Goal: Task Accomplishment & Management: Complete application form

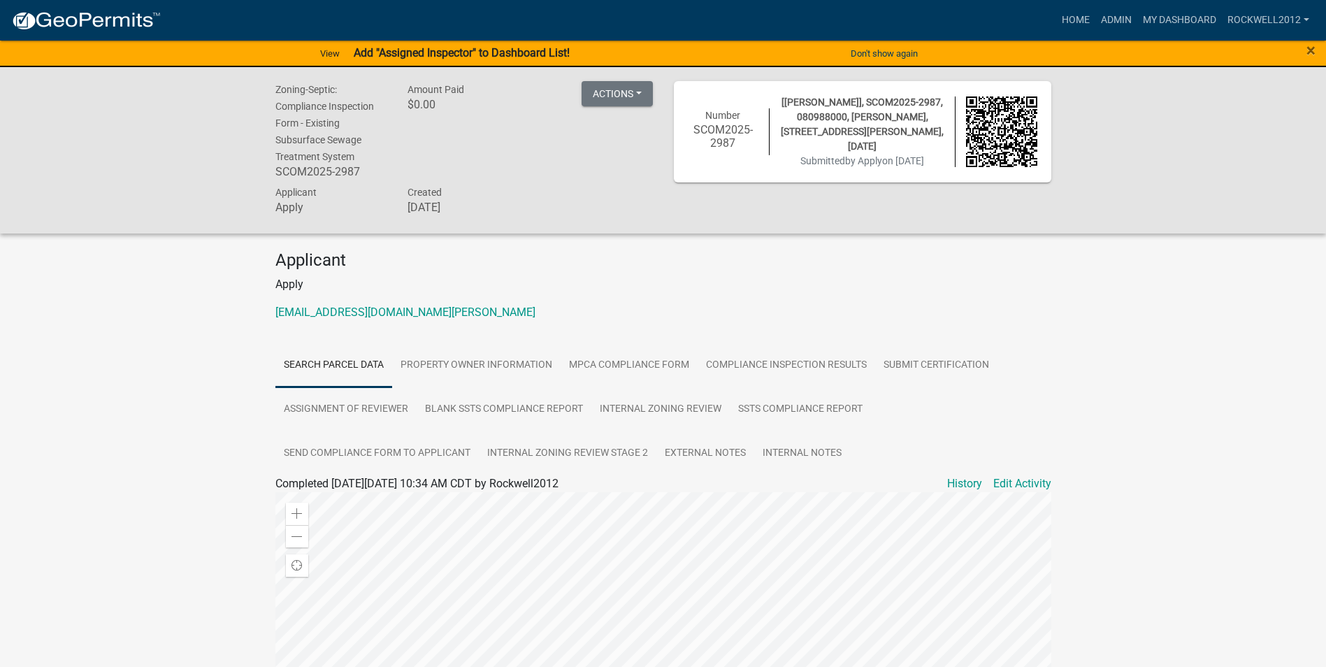
scroll to position [70, 0]
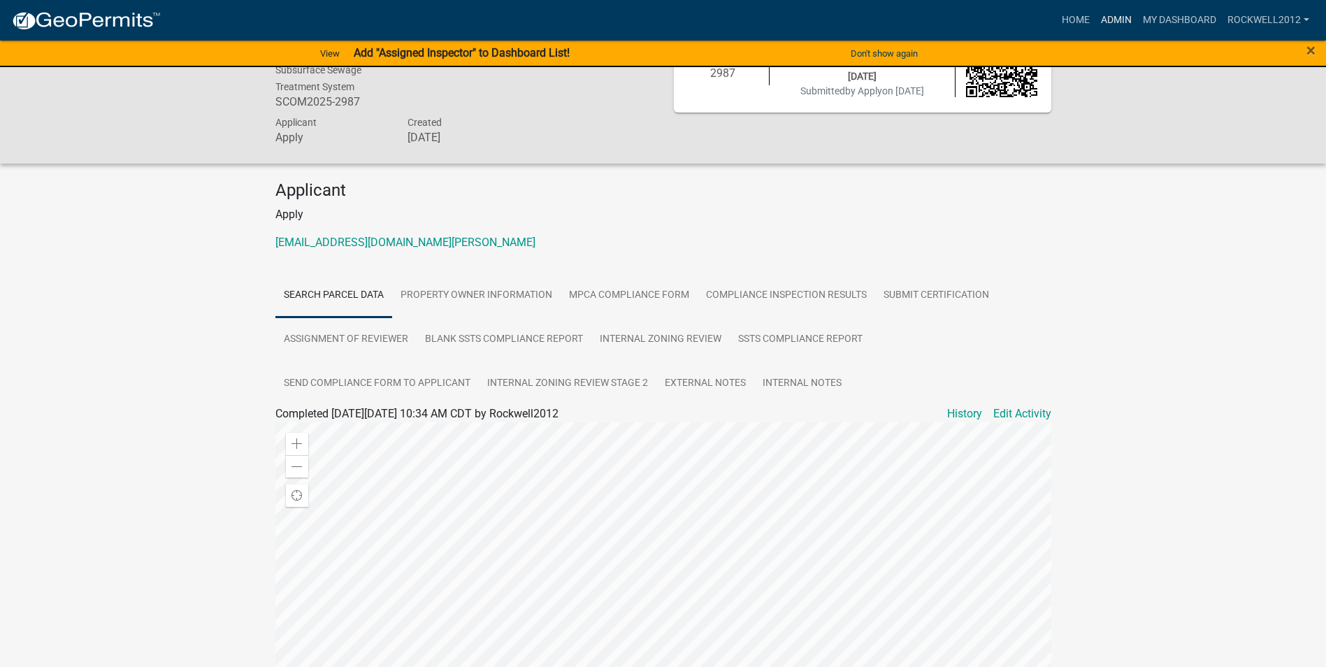
click at [1113, 21] on link "Admin" at bounding box center [1117, 20] width 42 height 27
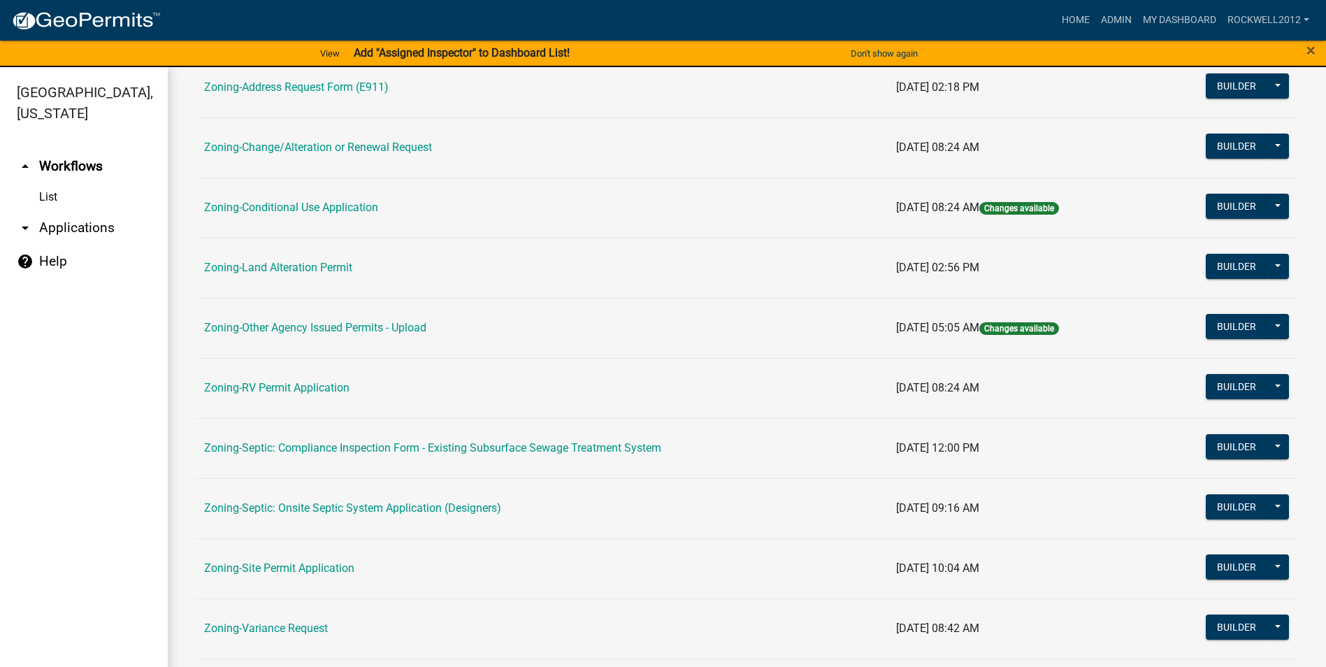
scroll to position [350, 0]
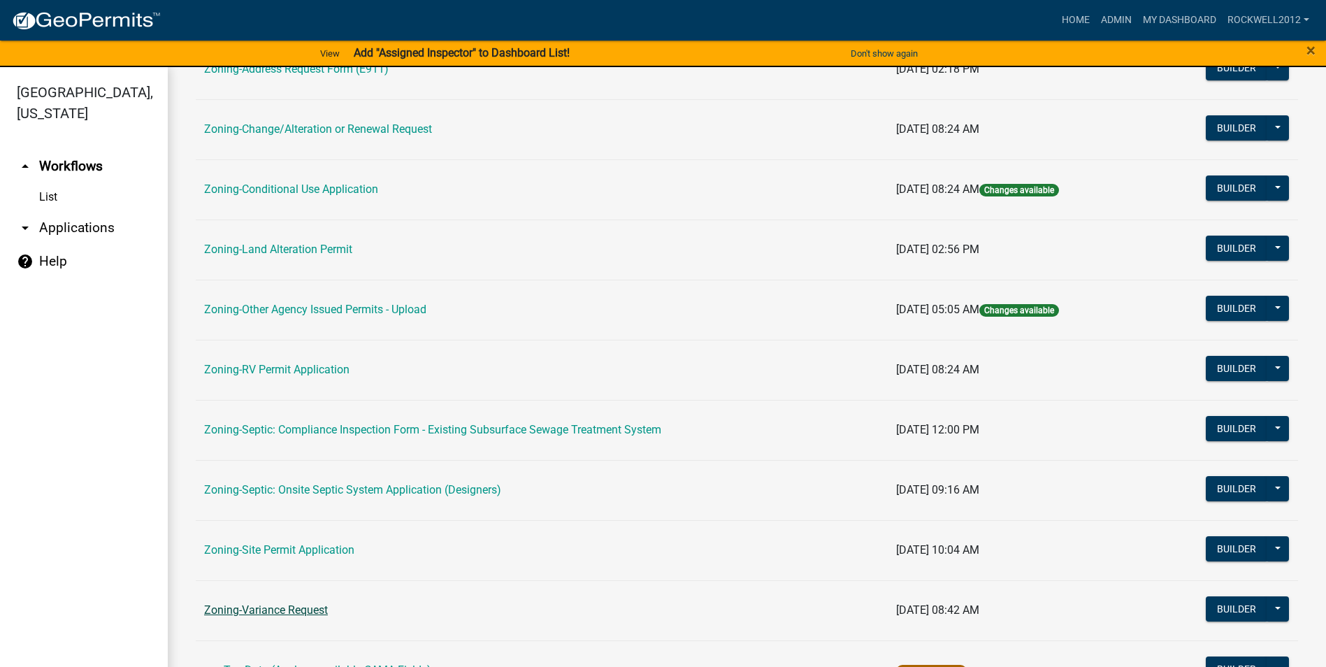
click at [285, 612] on link "Zoning-Variance Request" at bounding box center [266, 609] width 124 height 13
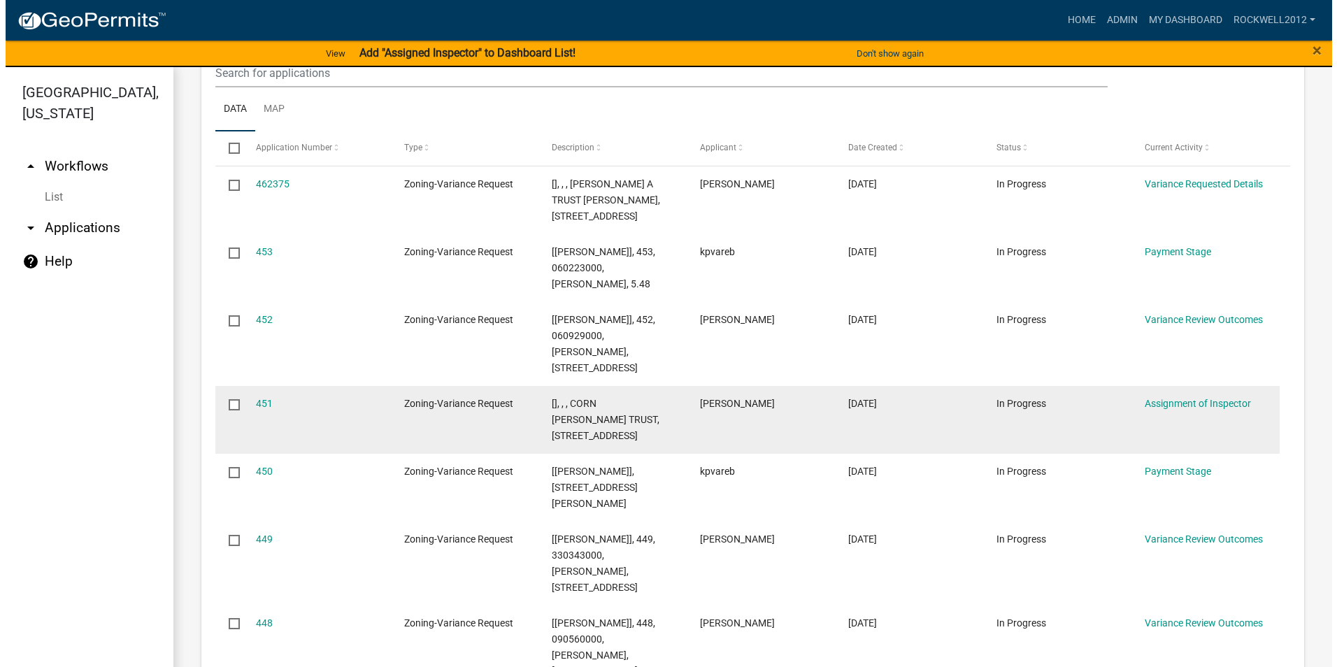
scroll to position [1568, 0]
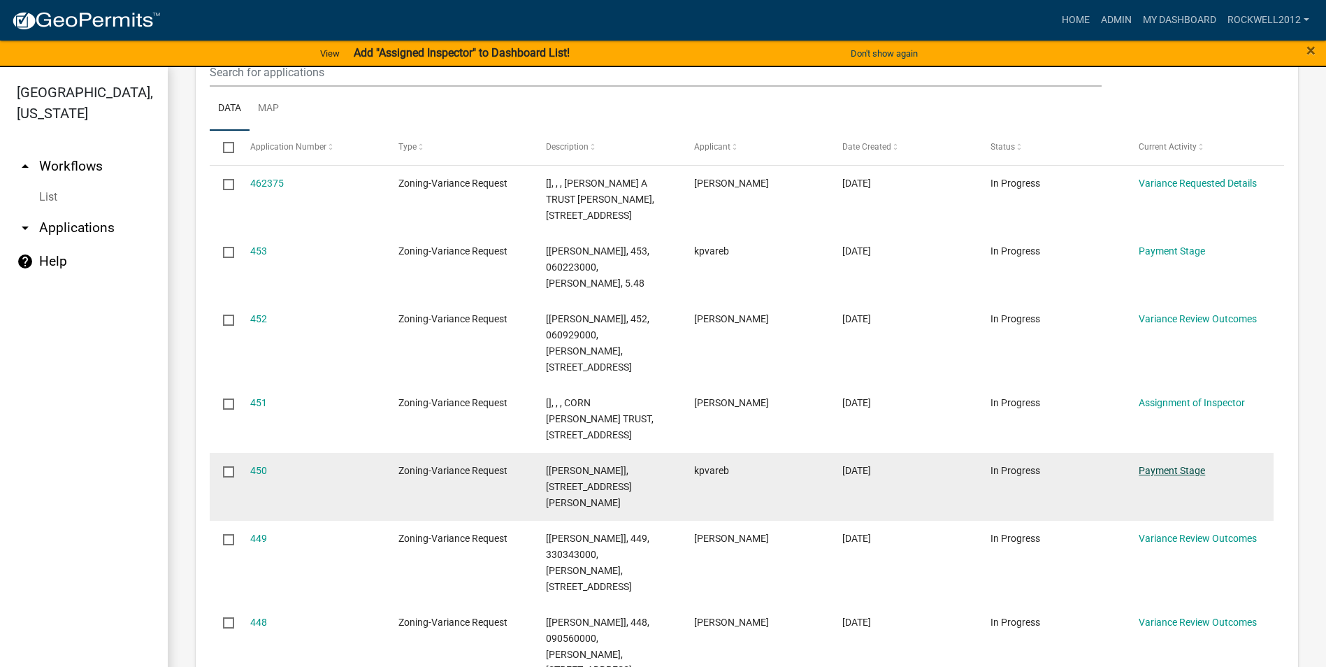
click at [1161, 465] on link "Payment Stage" at bounding box center [1172, 470] width 66 height 11
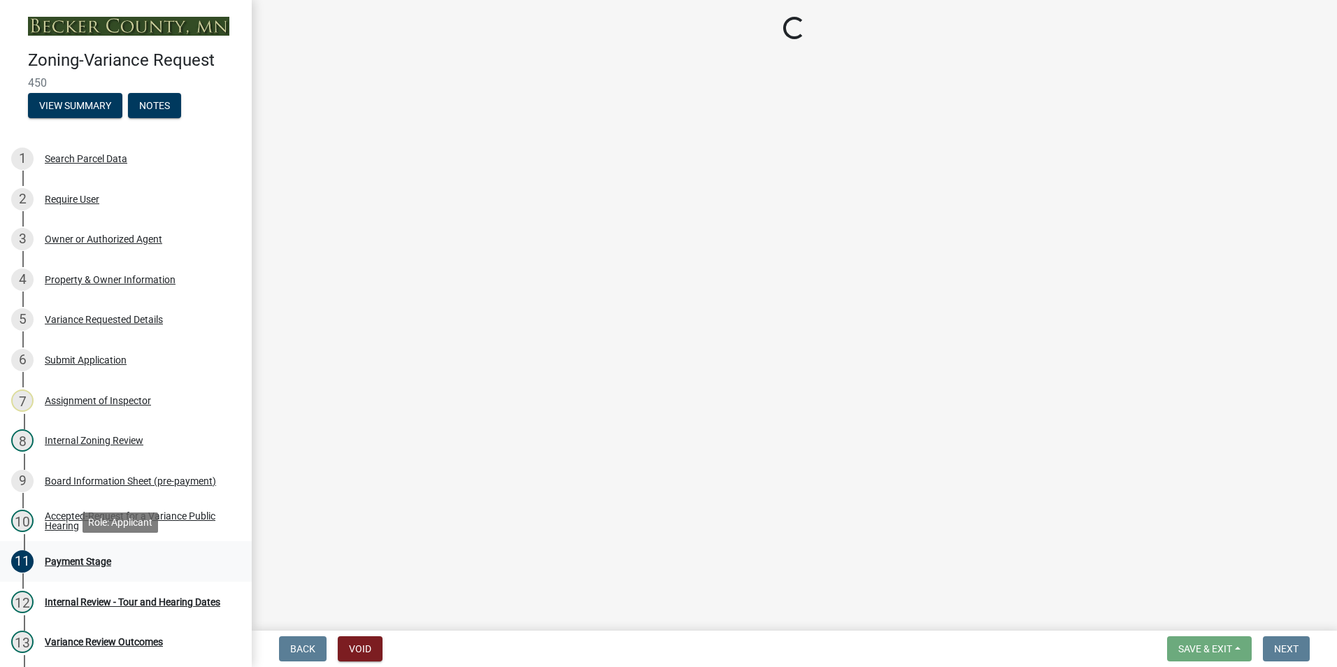
click at [86, 560] on div "Payment Stage" at bounding box center [78, 561] width 66 height 10
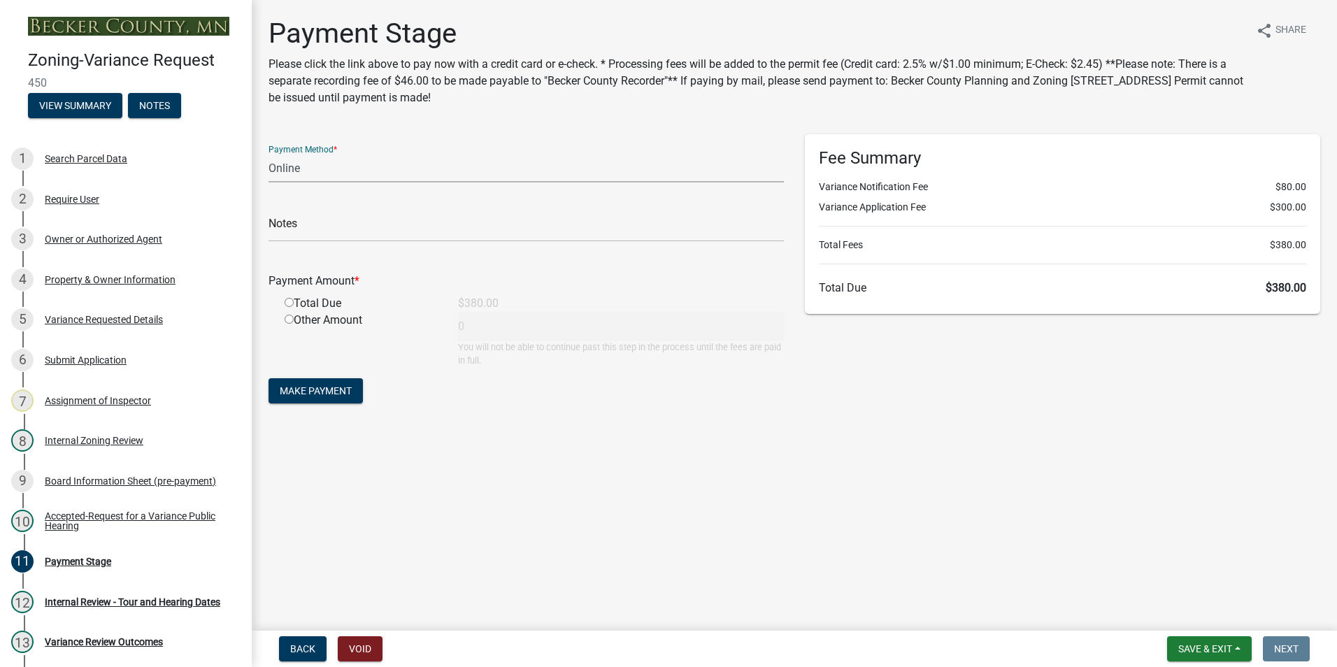
click at [278, 161] on select "Credit Card POS Check Cash Online" at bounding box center [525, 168] width 515 height 29
select select "1: 0"
click at [268, 154] on select "Credit Card POS Check Cash Online" at bounding box center [525, 168] width 515 height 29
click at [332, 225] on input "text" at bounding box center [525, 227] width 515 height 29
type input "3765"
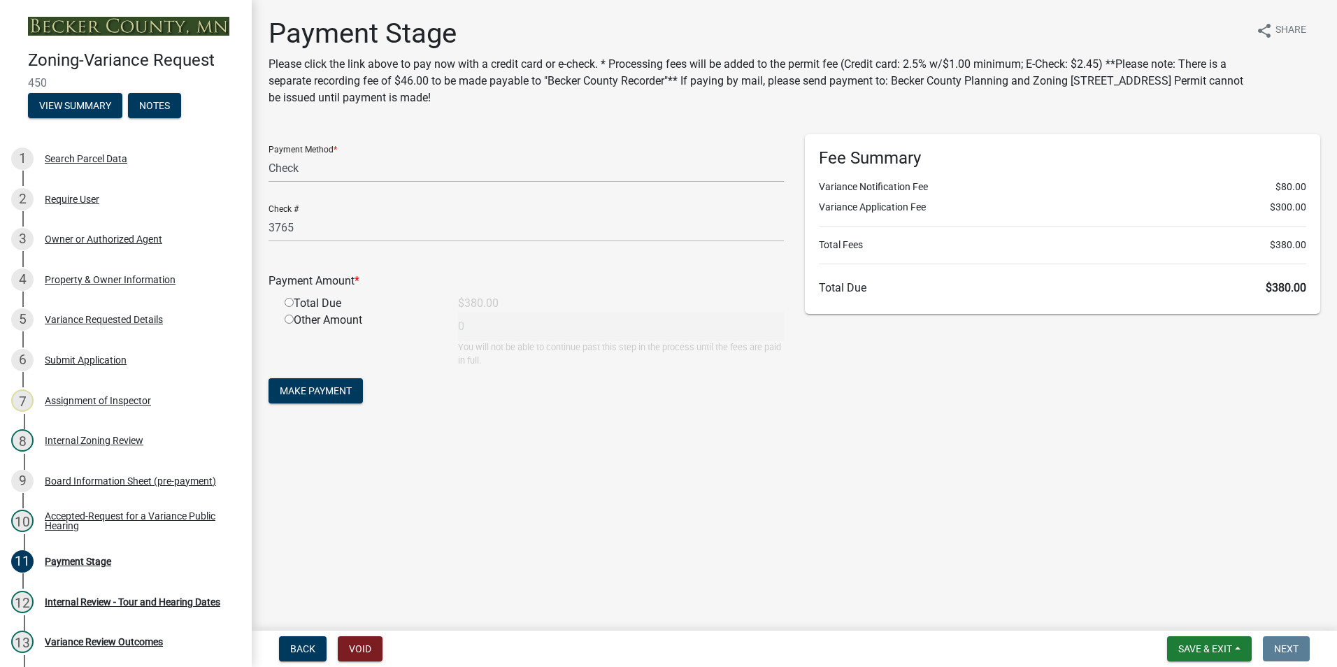
click at [291, 300] on input "radio" at bounding box center [289, 302] width 9 height 9
radio input "true"
type input "380"
click at [308, 386] on span "Make Payment" at bounding box center [316, 390] width 72 height 11
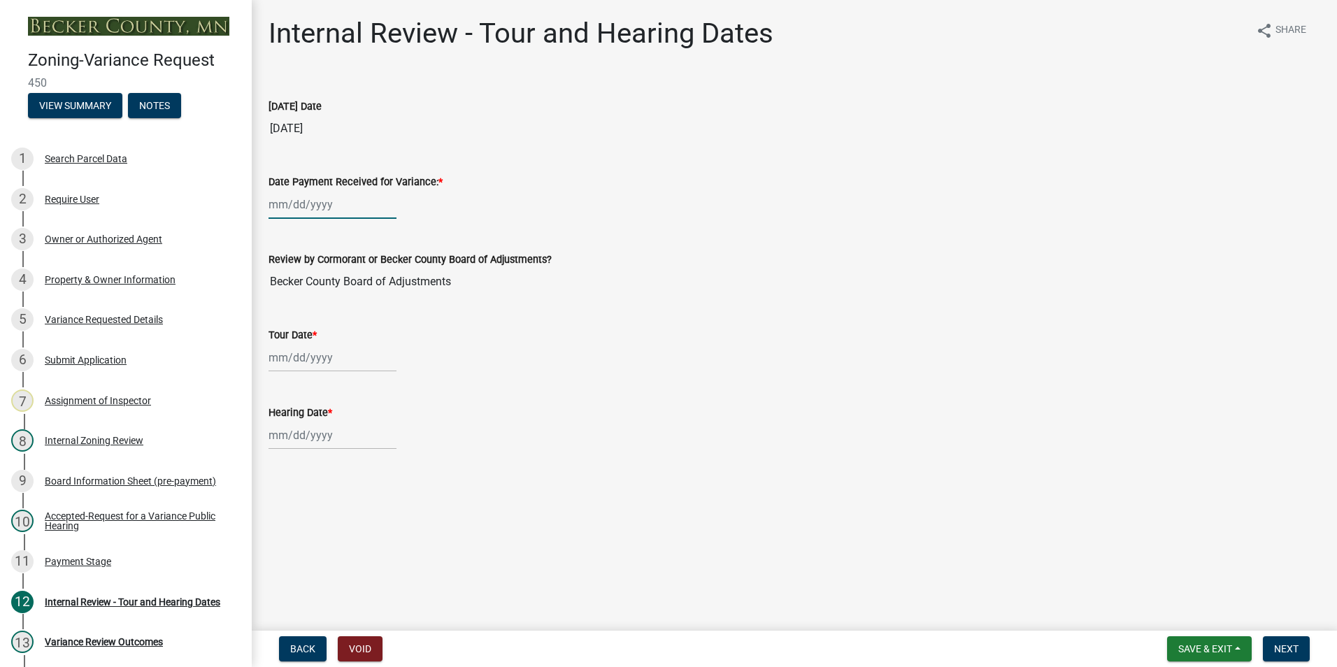
select select "8"
select select "2025"
click at [278, 204] on div "[PERSON_NAME] Feb Mar Apr [PERSON_NAME][DATE] Oct Nov [DATE] 1526 1527 1528 152…" at bounding box center [332, 204] width 128 height 29
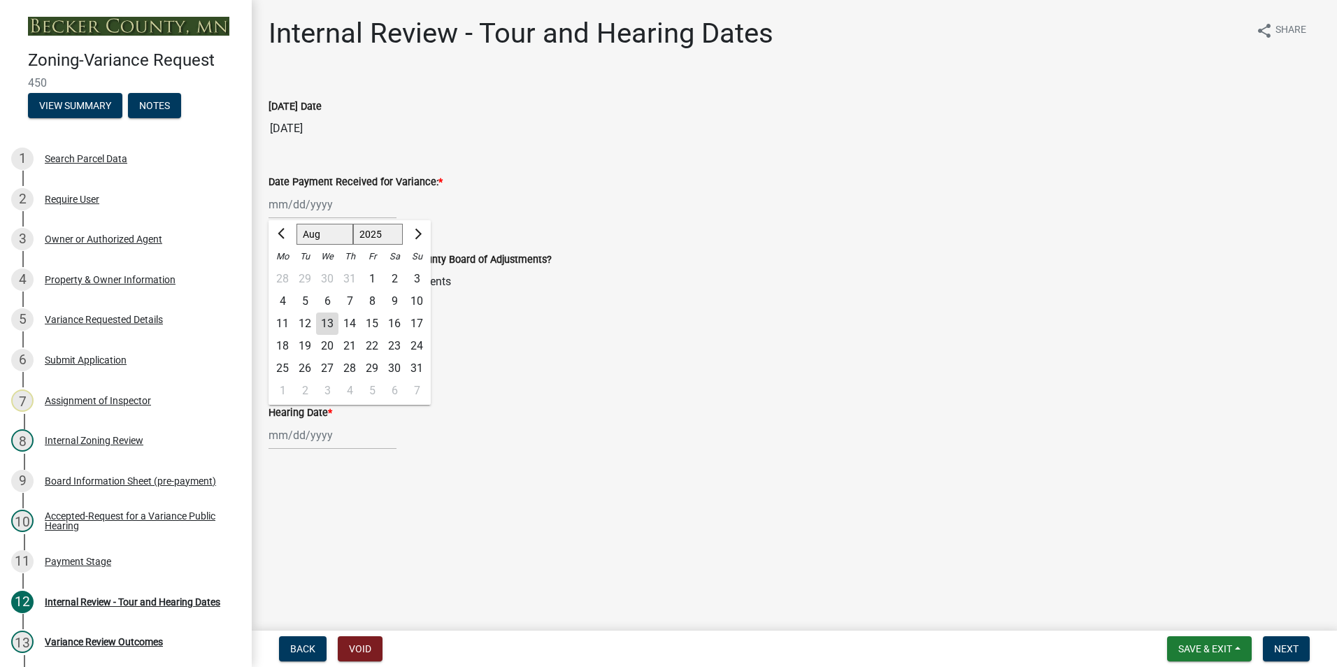
click at [326, 323] on div "13" at bounding box center [327, 324] width 22 height 22
type input "[DATE]"
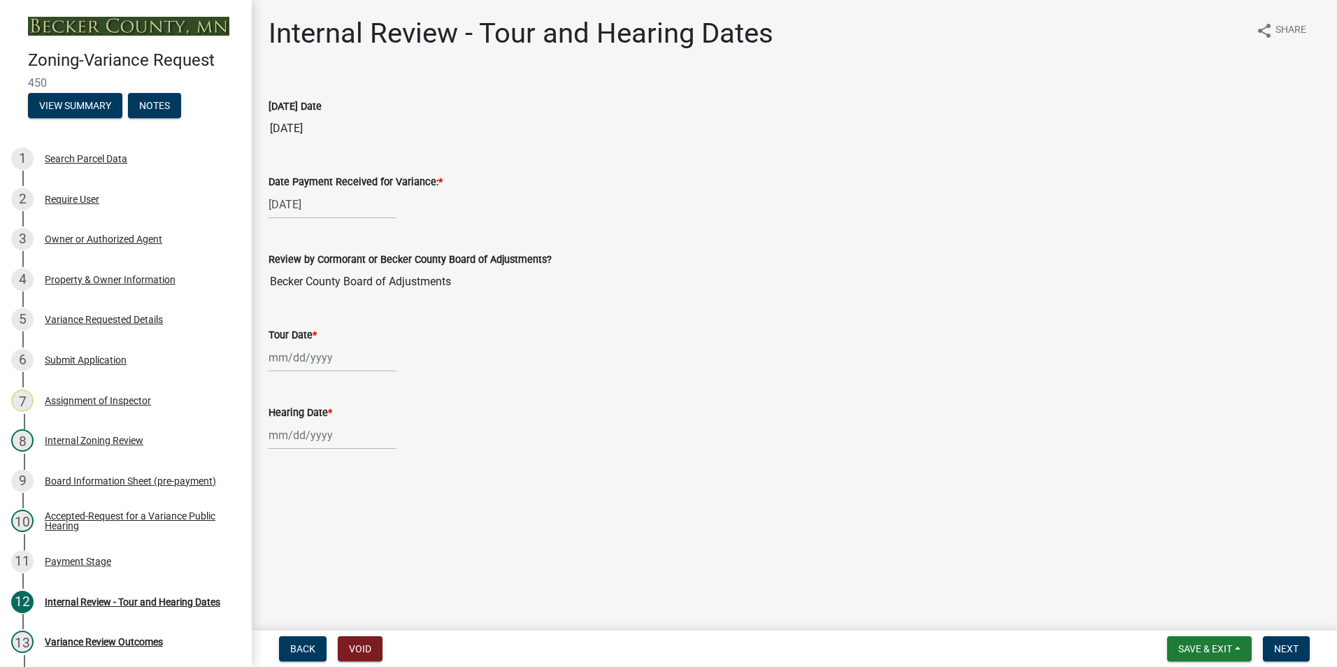
click at [306, 359] on div at bounding box center [332, 357] width 128 height 29
select select "8"
select select "2025"
click at [347, 452] on div "7" at bounding box center [349, 454] width 22 height 22
type input "[DATE]"
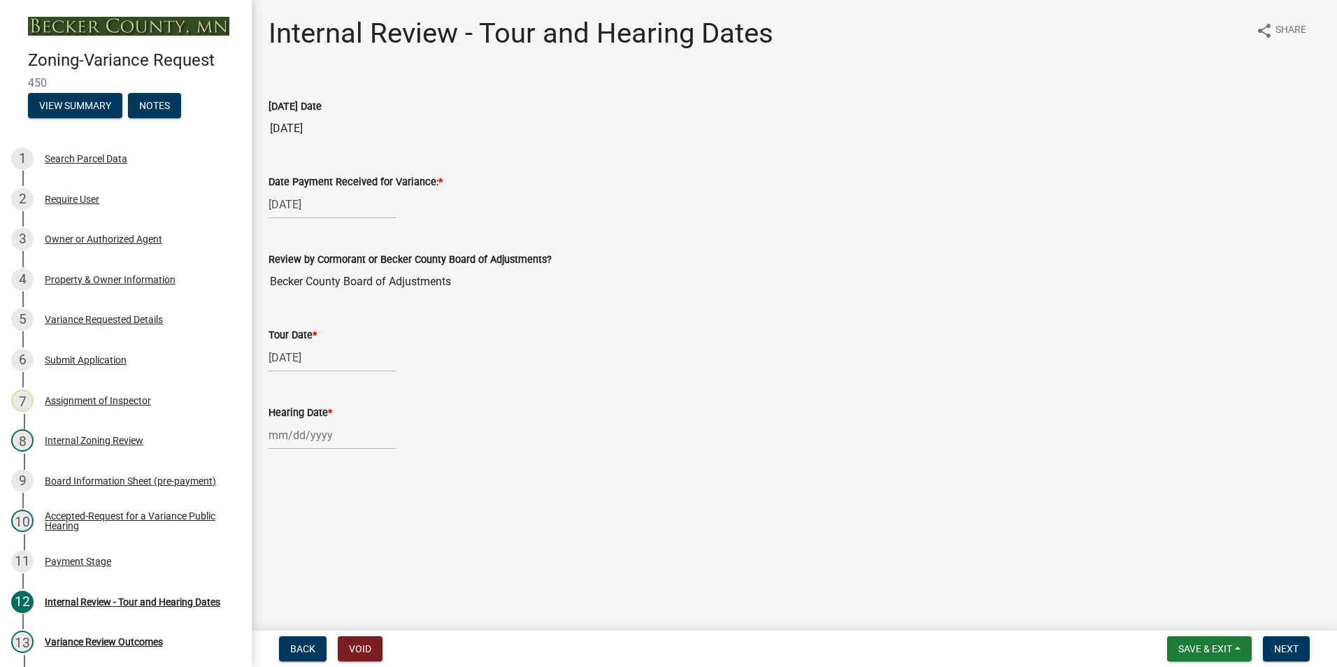
select select "8"
select select "2025"
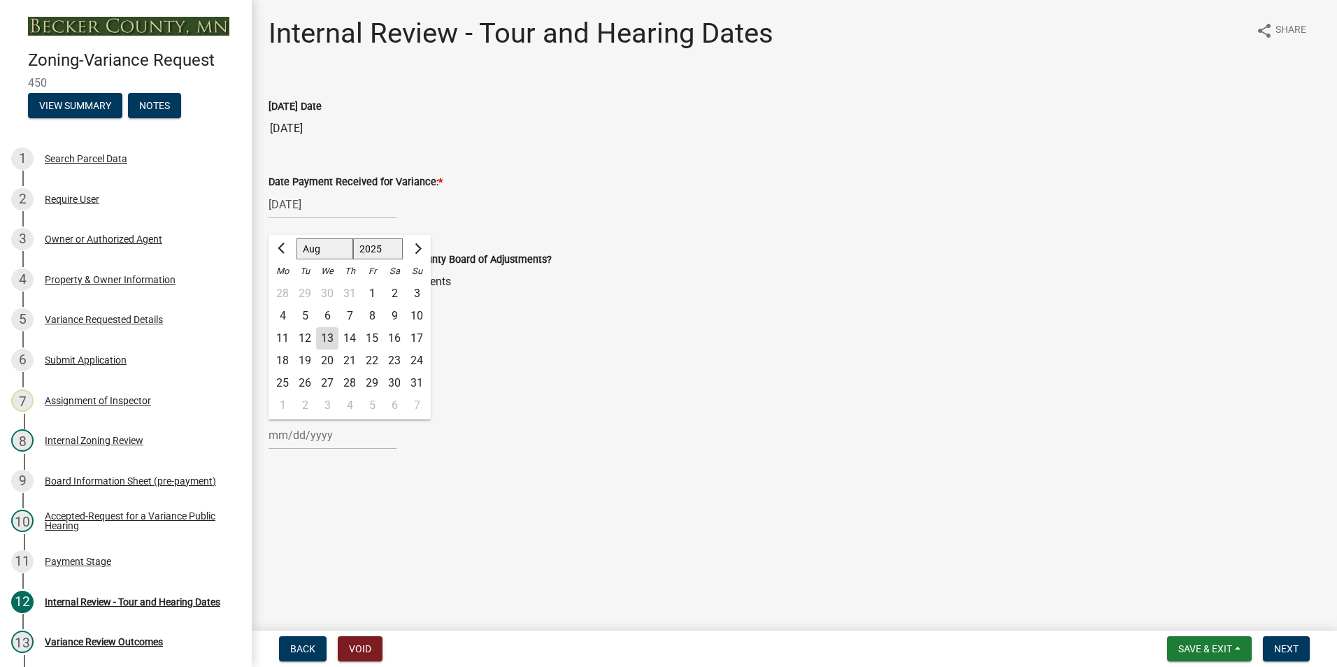
click at [293, 442] on input "Hearing Date *" at bounding box center [332, 435] width 128 height 29
click at [347, 337] on div "14" at bounding box center [349, 338] width 22 height 22
type input "[DATE]"
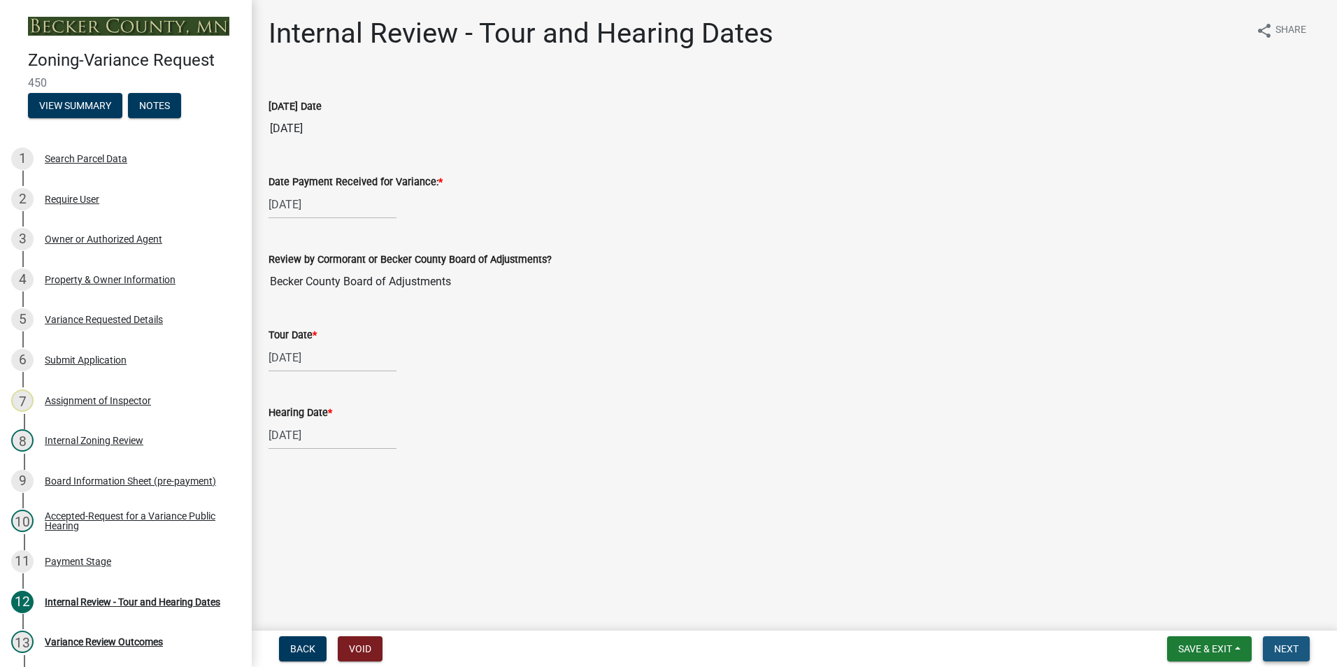
click at [1287, 645] on span "Next" at bounding box center [1286, 648] width 24 height 11
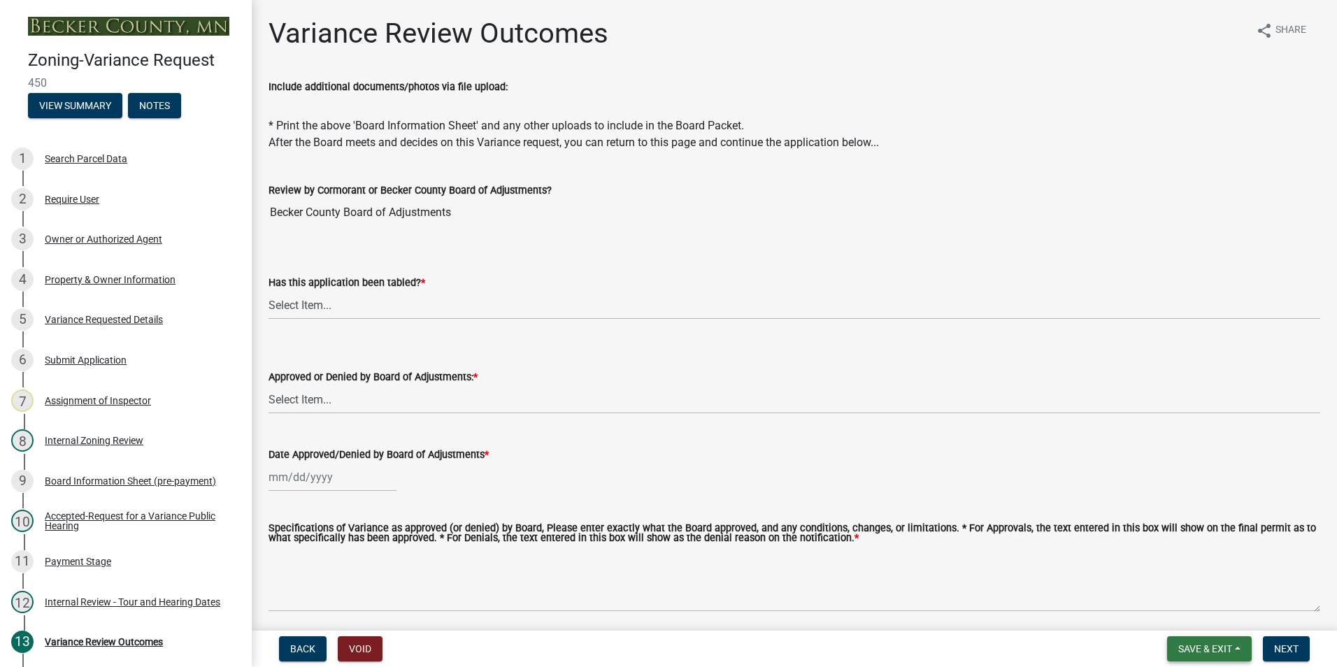
click at [1207, 652] on span "Save & Exit" at bounding box center [1205, 648] width 54 height 11
click at [1183, 613] on button "Save & Exit" at bounding box center [1196, 613] width 112 height 34
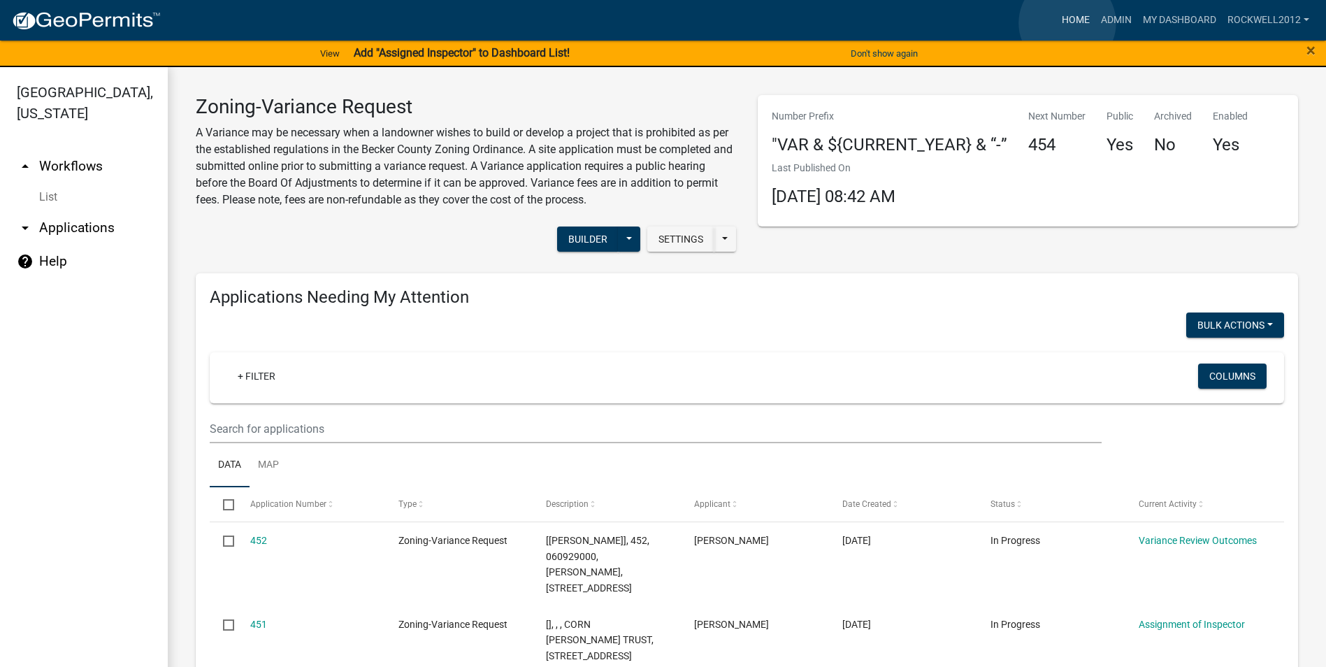
click at [1068, 23] on link "Home" at bounding box center [1075, 20] width 39 height 27
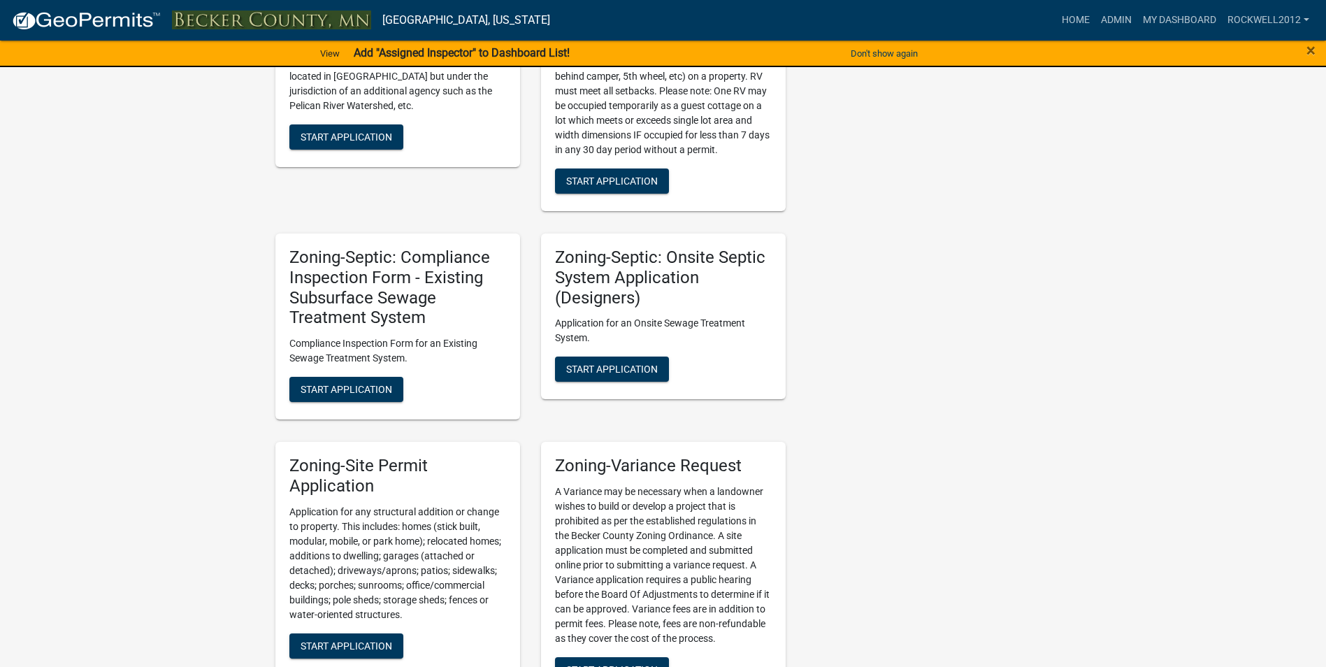
scroll to position [1188, 0]
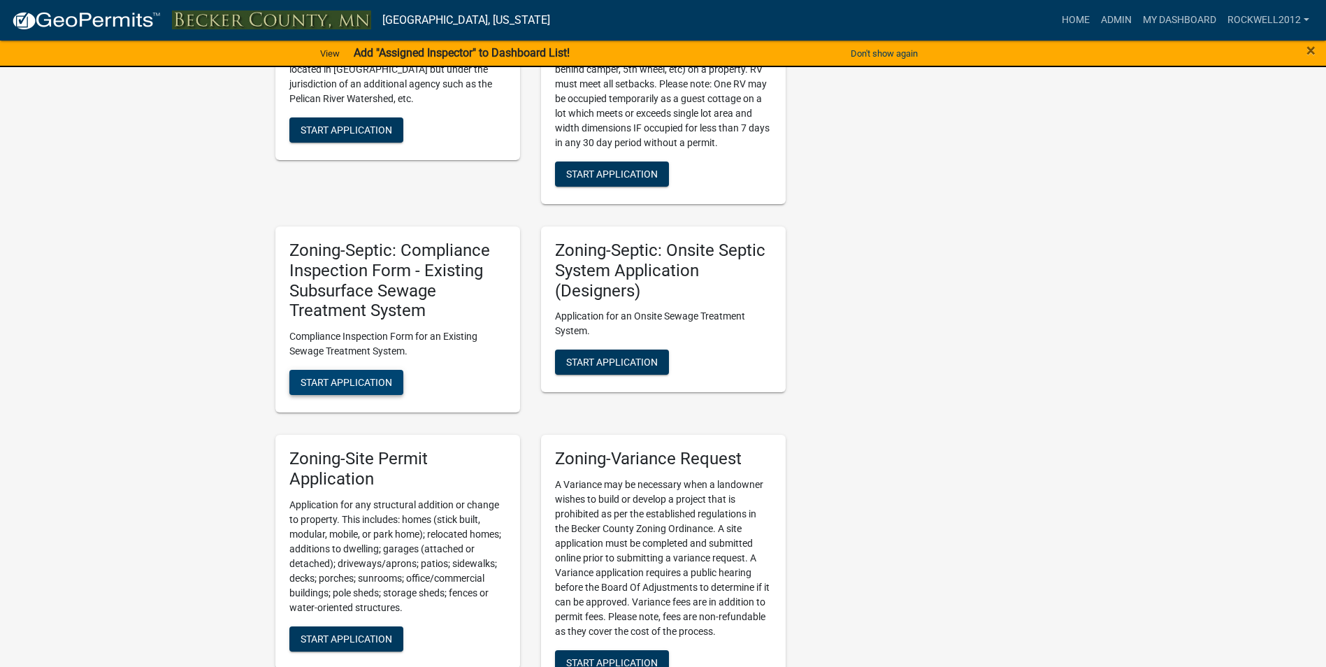
click at [364, 386] on span "Start Application" at bounding box center [347, 382] width 92 height 11
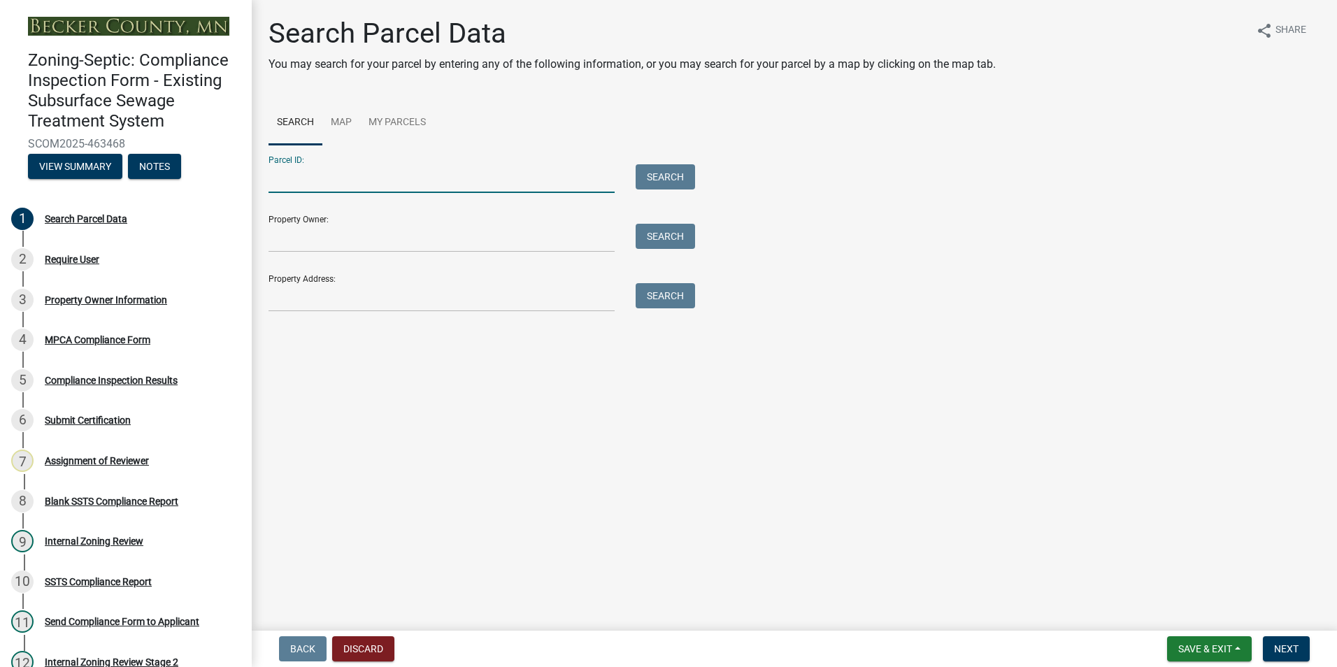
click at [312, 188] on input "Parcel ID:" at bounding box center [441, 178] width 346 height 29
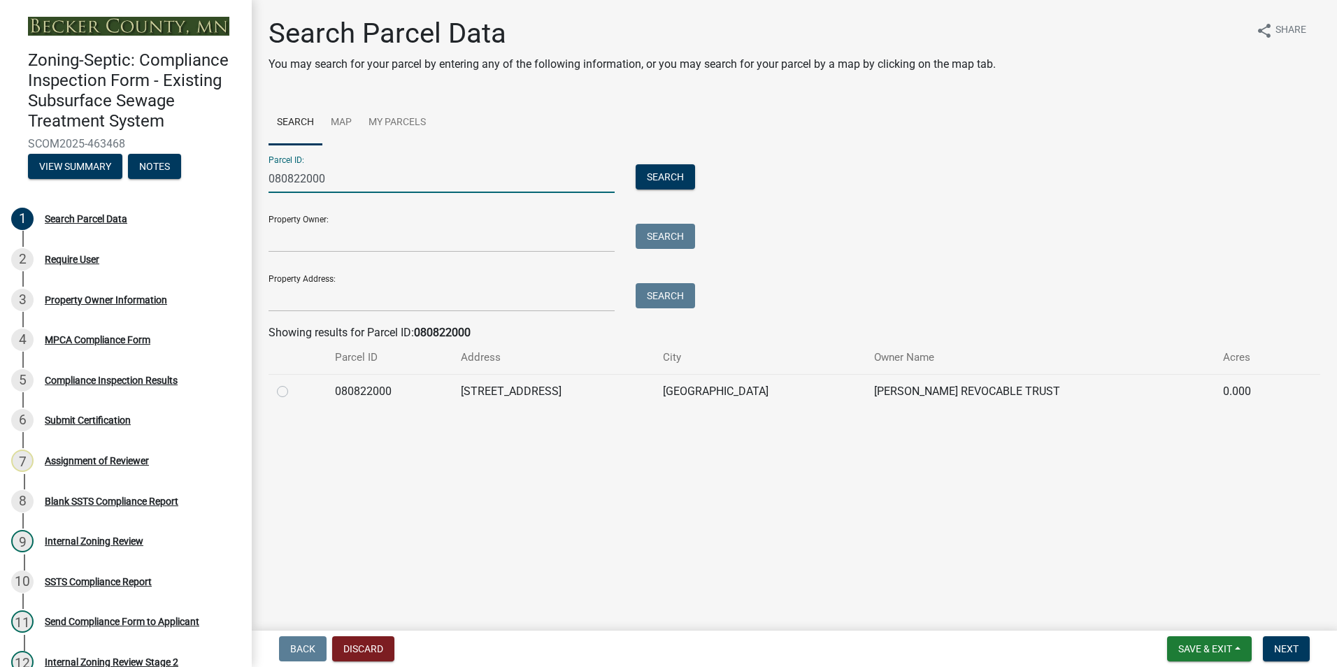
type input "080822000"
click at [294, 383] on label at bounding box center [294, 383] width 0 height 0
click at [294, 389] on input "radio" at bounding box center [298, 387] width 9 height 9
radio input "true"
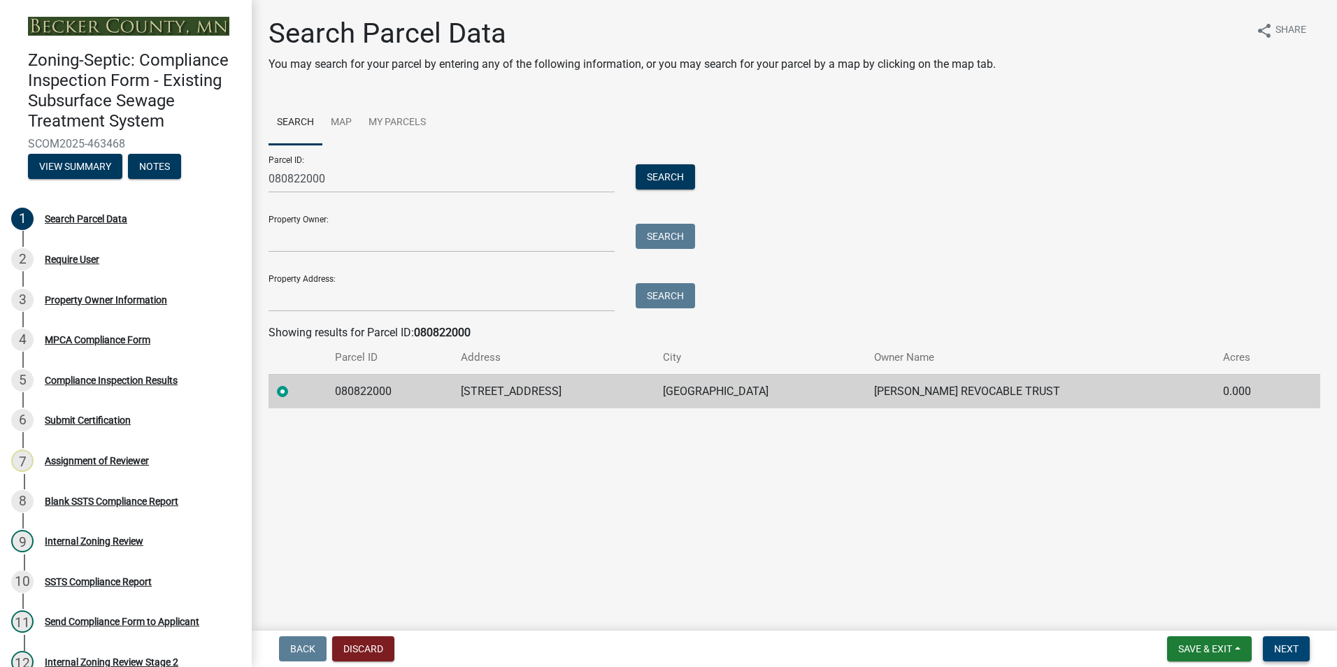
click at [1279, 647] on span "Next" at bounding box center [1286, 648] width 24 height 11
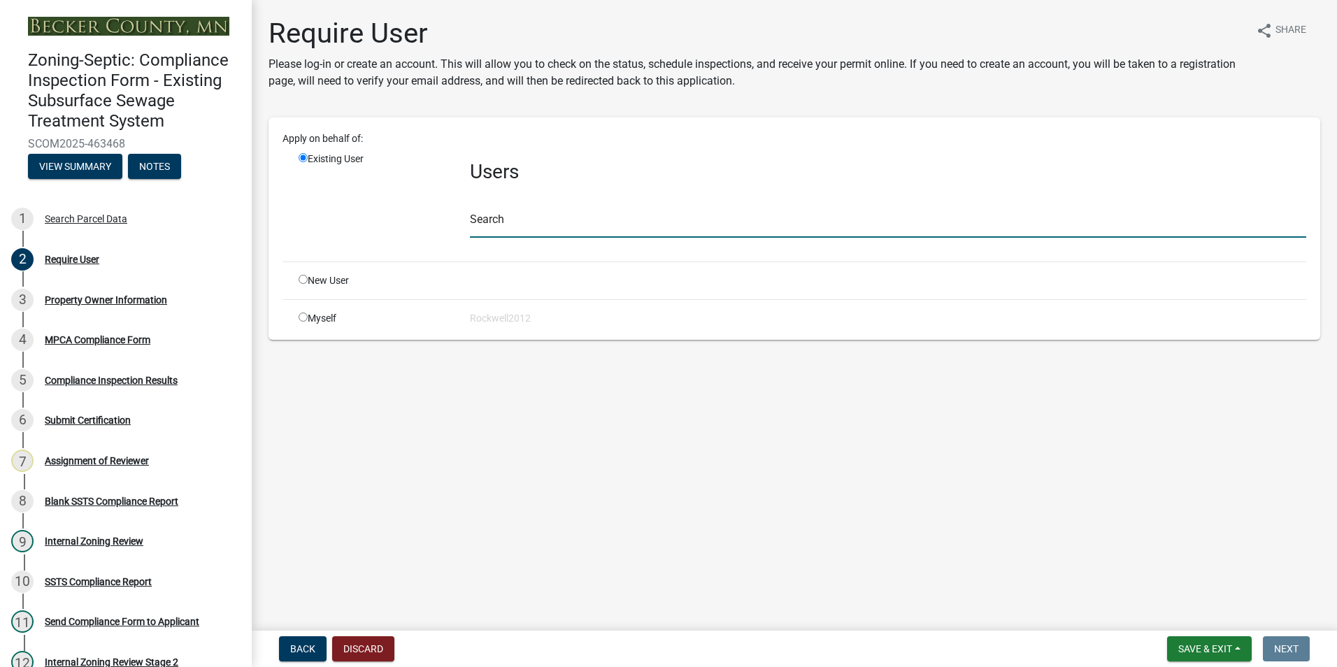
click at [491, 220] on input "text" at bounding box center [888, 223] width 836 height 29
type input "apply"
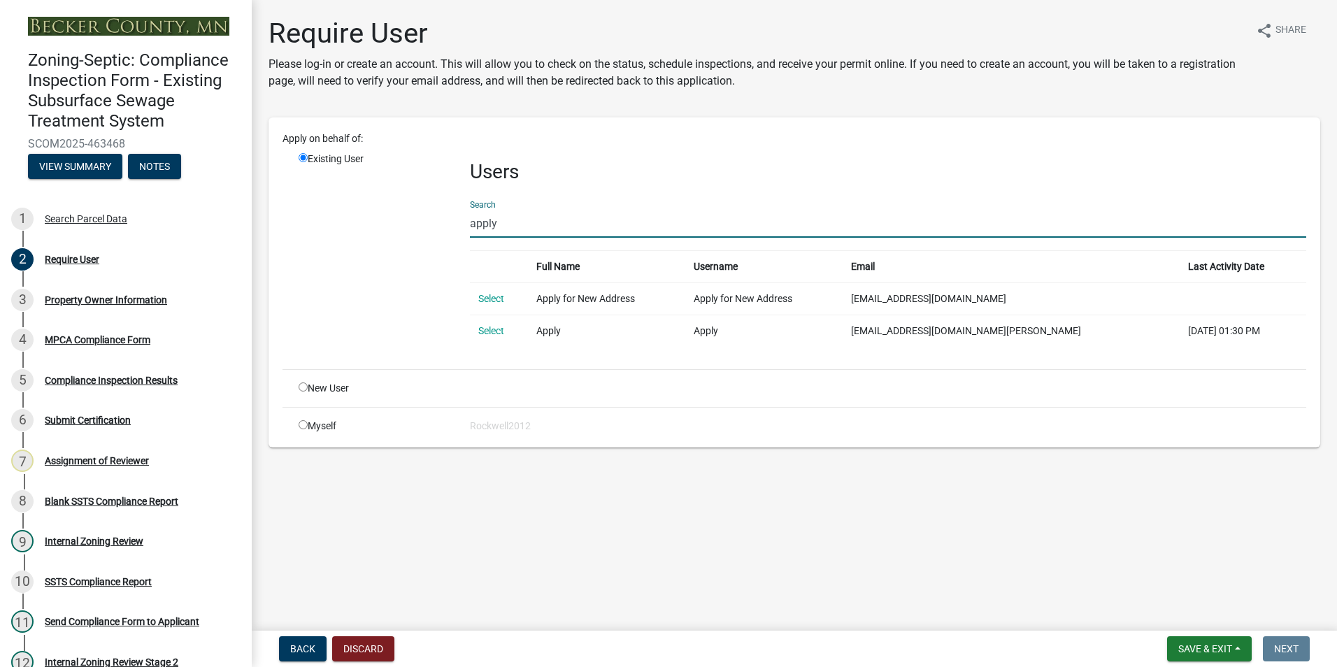
click at [496, 329] on link "Select" at bounding box center [491, 330] width 26 height 11
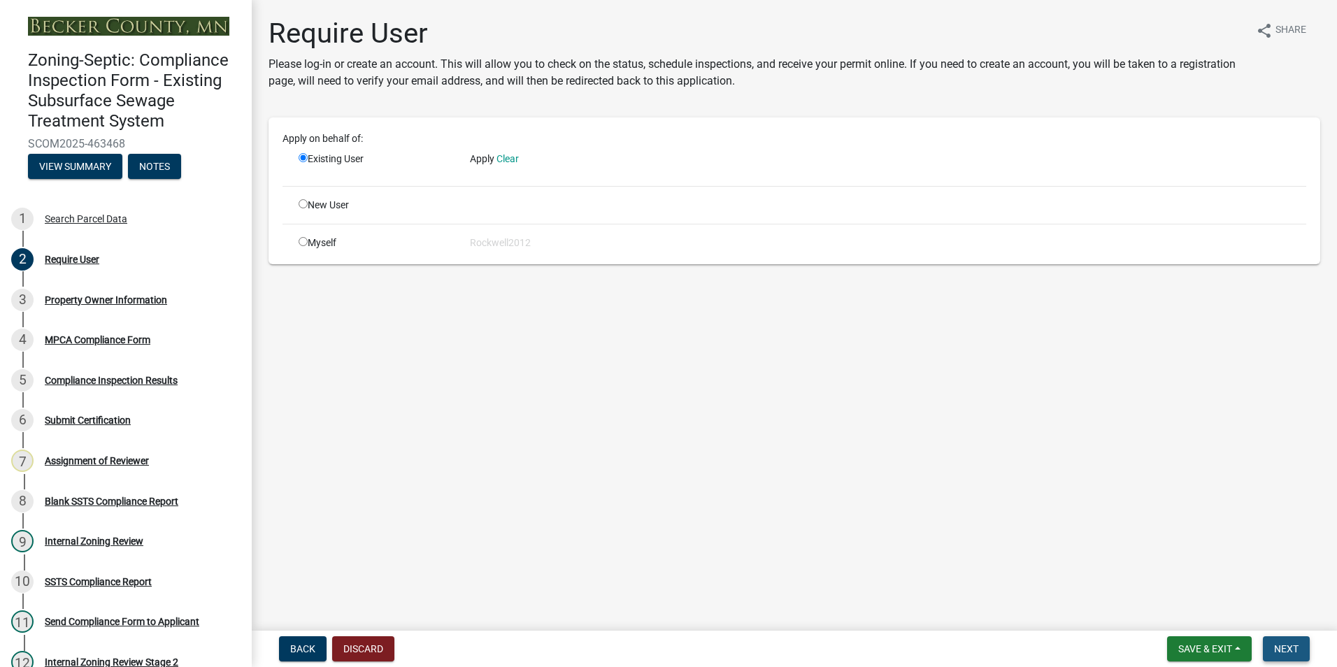
click at [1298, 646] on span "Next" at bounding box center [1286, 648] width 24 height 11
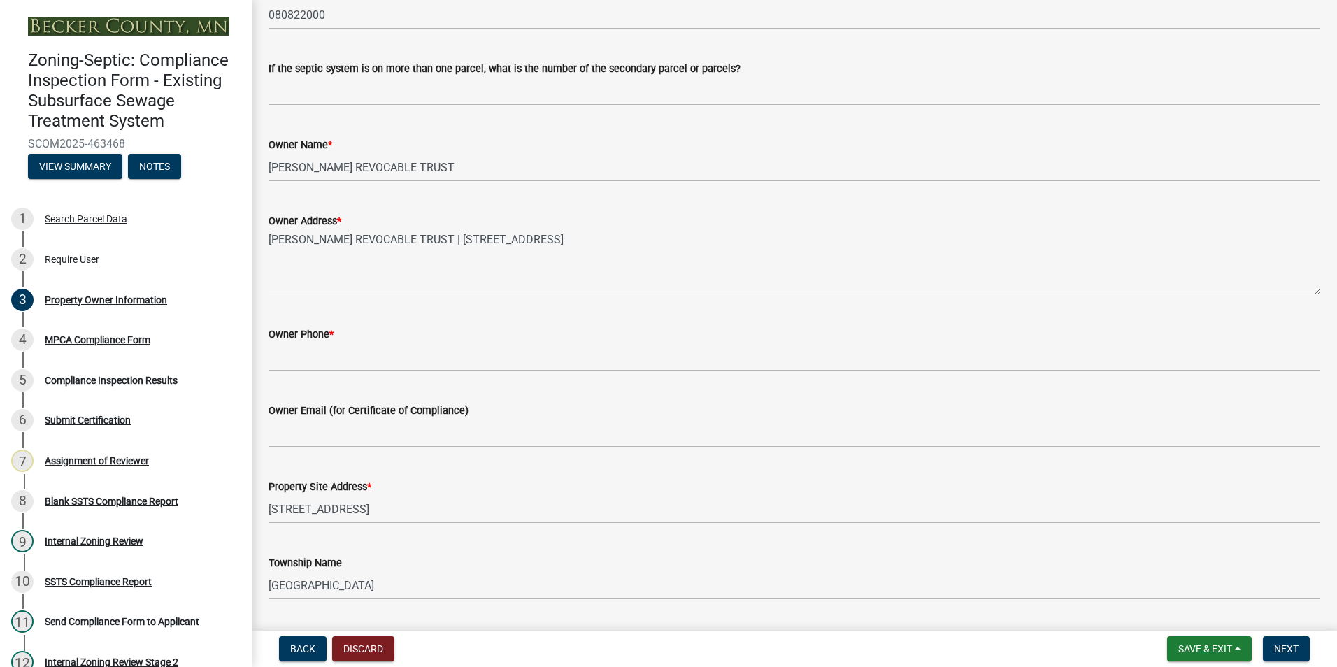
scroll to position [210, 0]
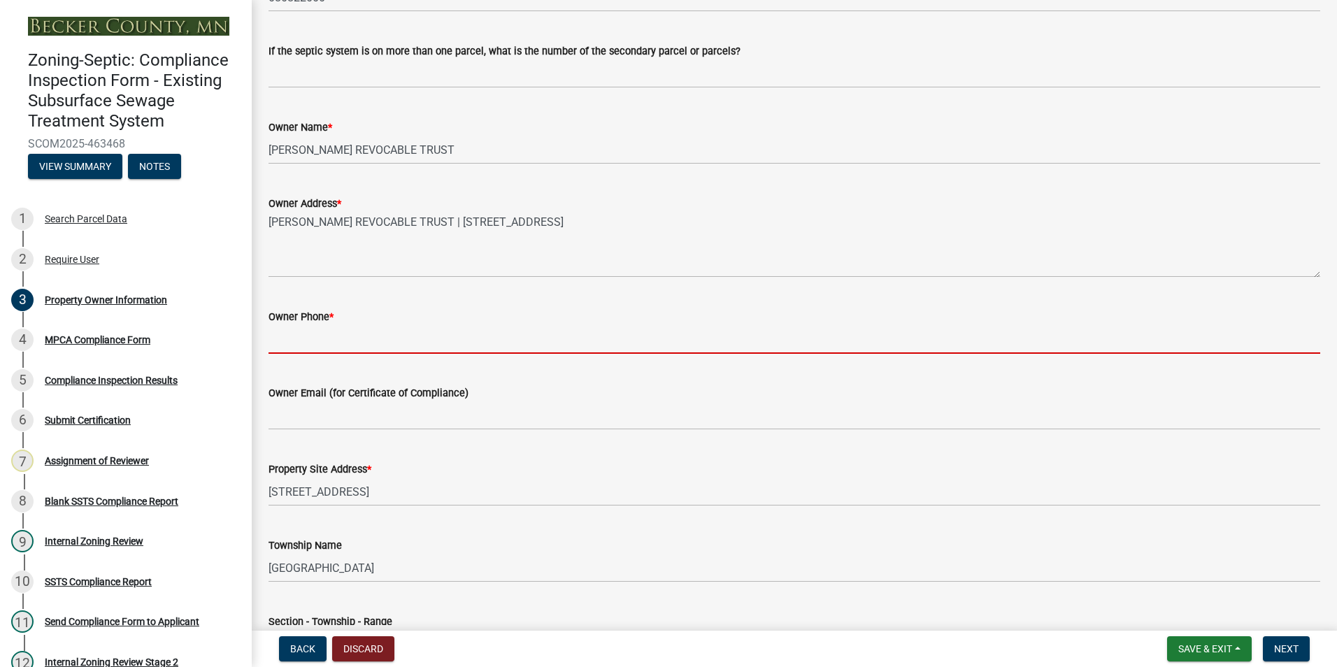
click at [287, 343] on input "Owner Phone *" at bounding box center [793, 339] width 1051 height 29
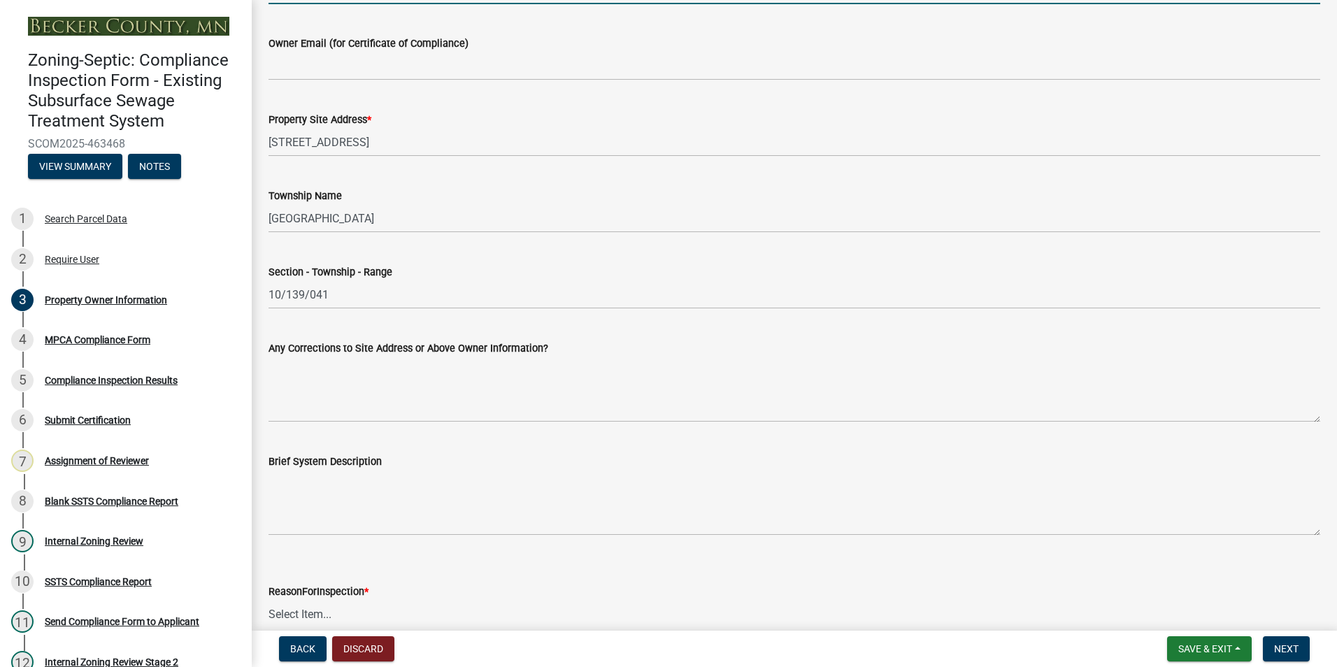
scroll to position [630, 0]
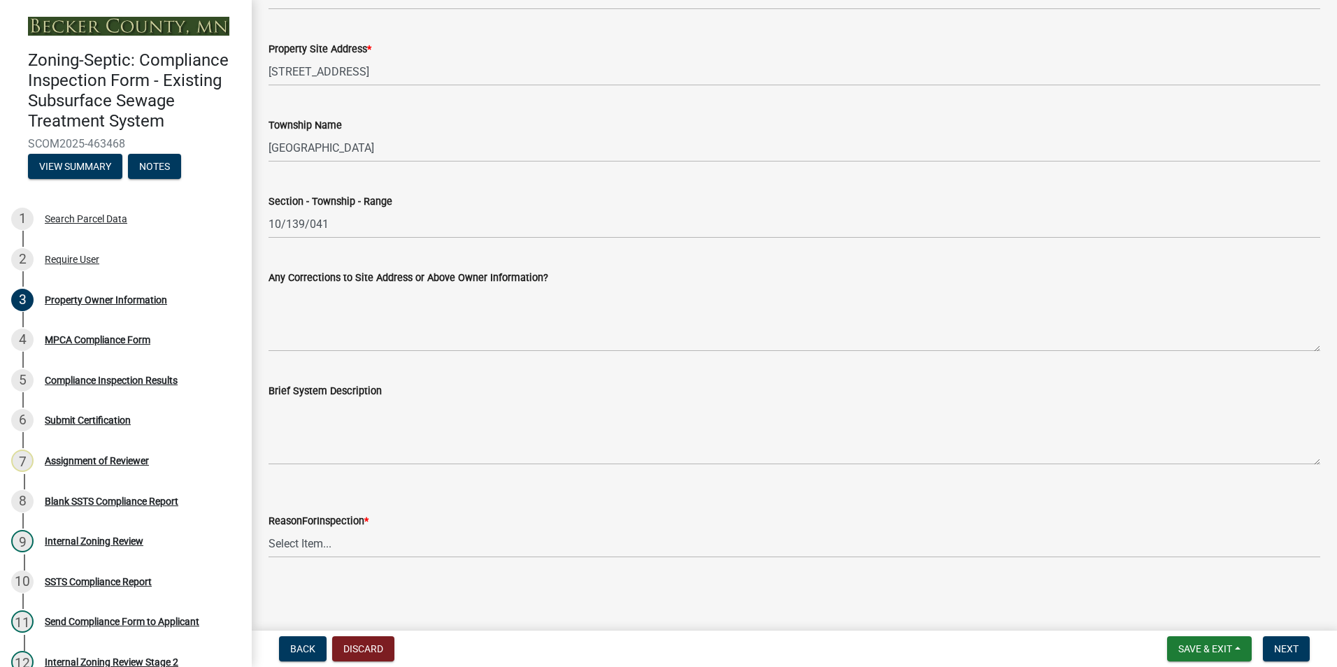
type input "[PHONE_NUMBER]"
click at [302, 544] on select "Select Item... Property Sale Lake Study Required for Permit Other" at bounding box center [793, 543] width 1051 height 29
click at [268, 529] on select "Select Item... Property Sale Lake Study Required for Permit Other" at bounding box center [793, 543] width 1051 height 29
select select "3e6c5637-c66b-418d-927c-69aaf39ab5a9"
click at [1277, 656] on button "Next" at bounding box center [1286, 648] width 47 height 25
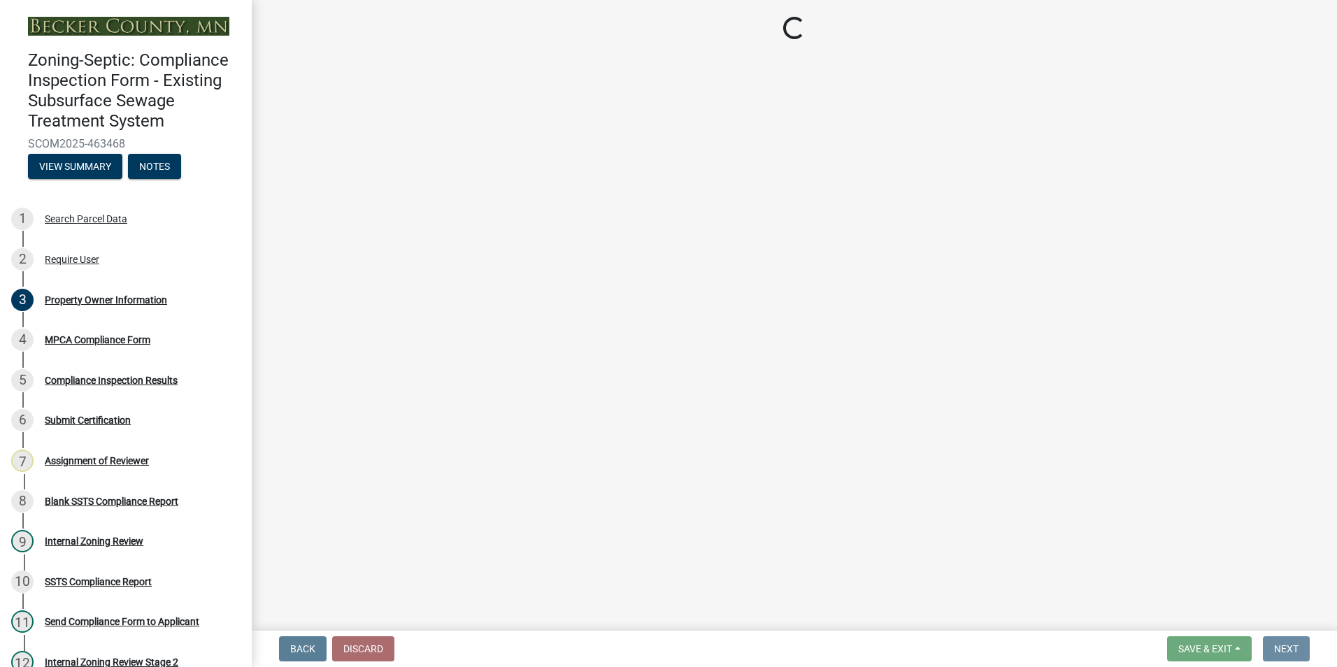
scroll to position [0, 0]
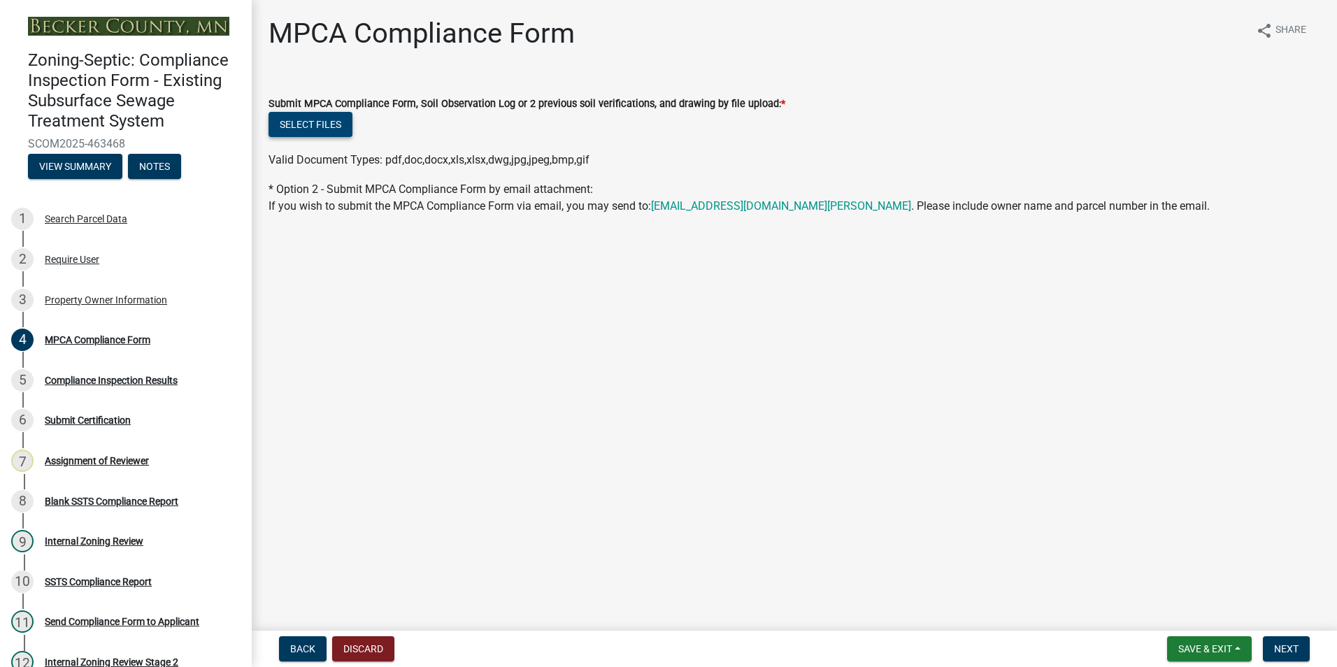
click at [334, 127] on button "Select files" at bounding box center [310, 124] width 84 height 25
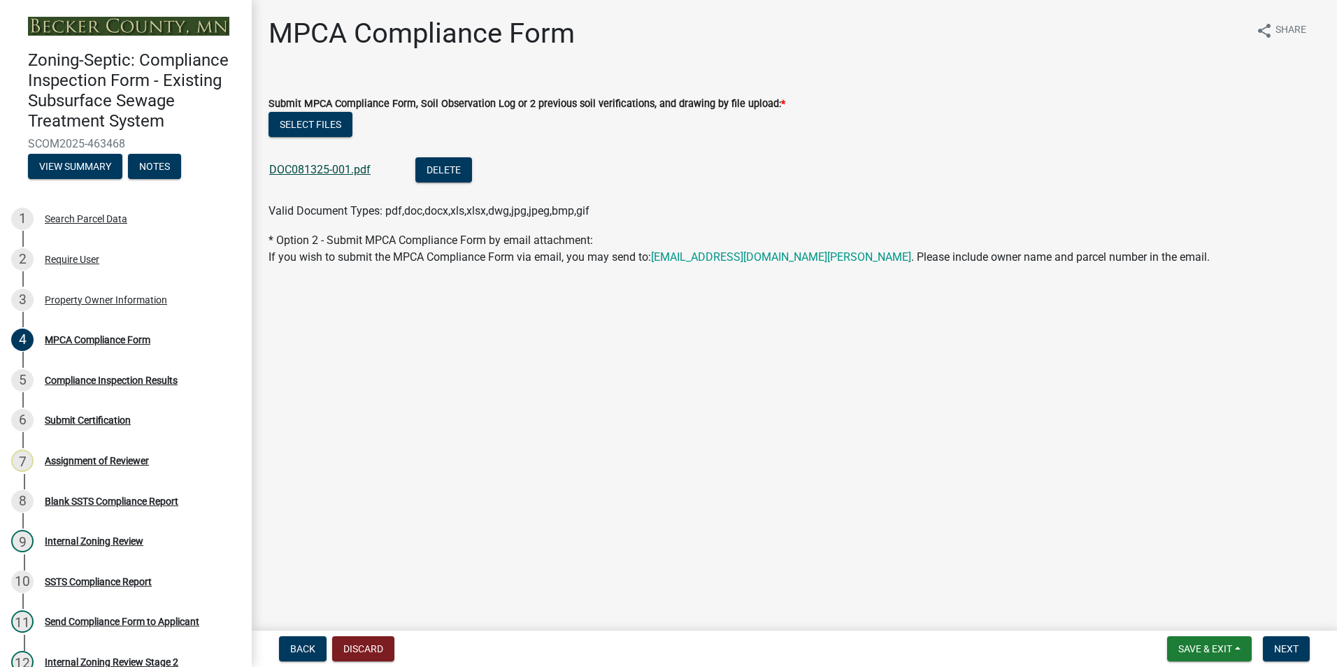
click at [316, 170] on link "DOC081325-001.pdf" at bounding box center [319, 169] width 101 height 13
click at [1292, 654] on span "Next" at bounding box center [1286, 648] width 24 height 11
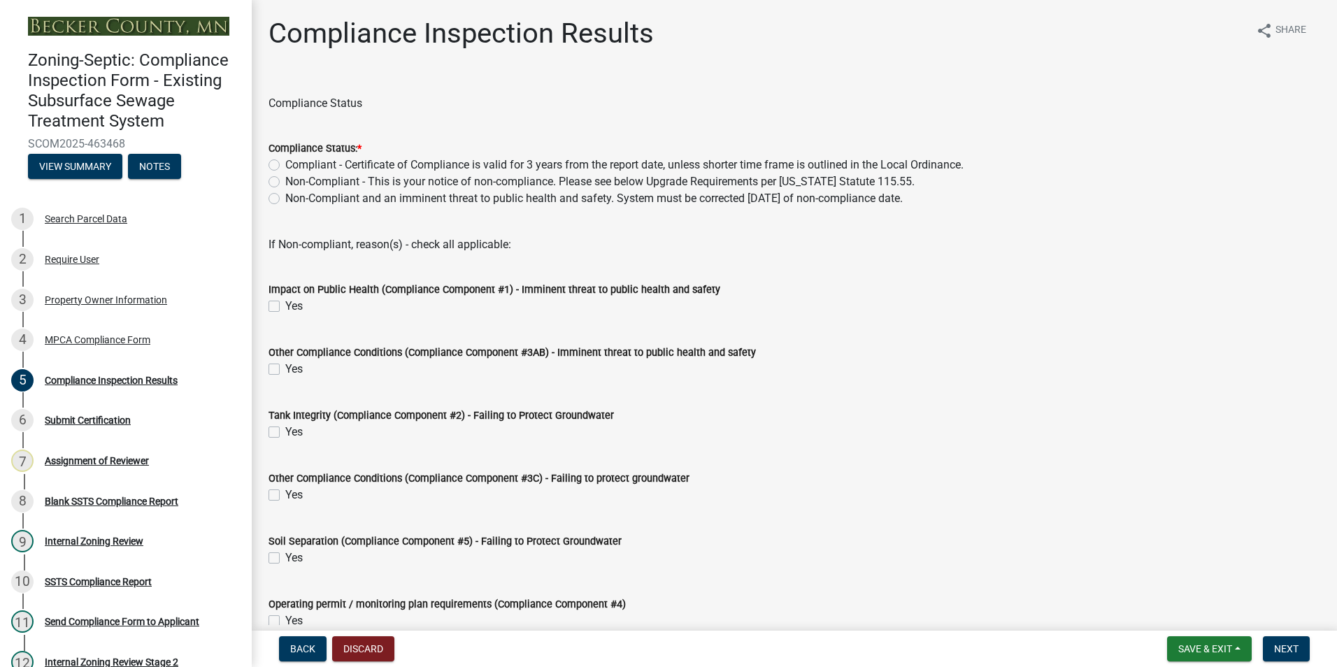
click at [285, 166] on label "Compliant - Certificate of Compliance is valid for 3 years from the report date…" at bounding box center [624, 165] width 678 height 17
click at [285, 166] on input "Compliant - Certificate of Compliance is valid for 3 years from the report date…" at bounding box center [289, 161] width 9 height 9
radio input "true"
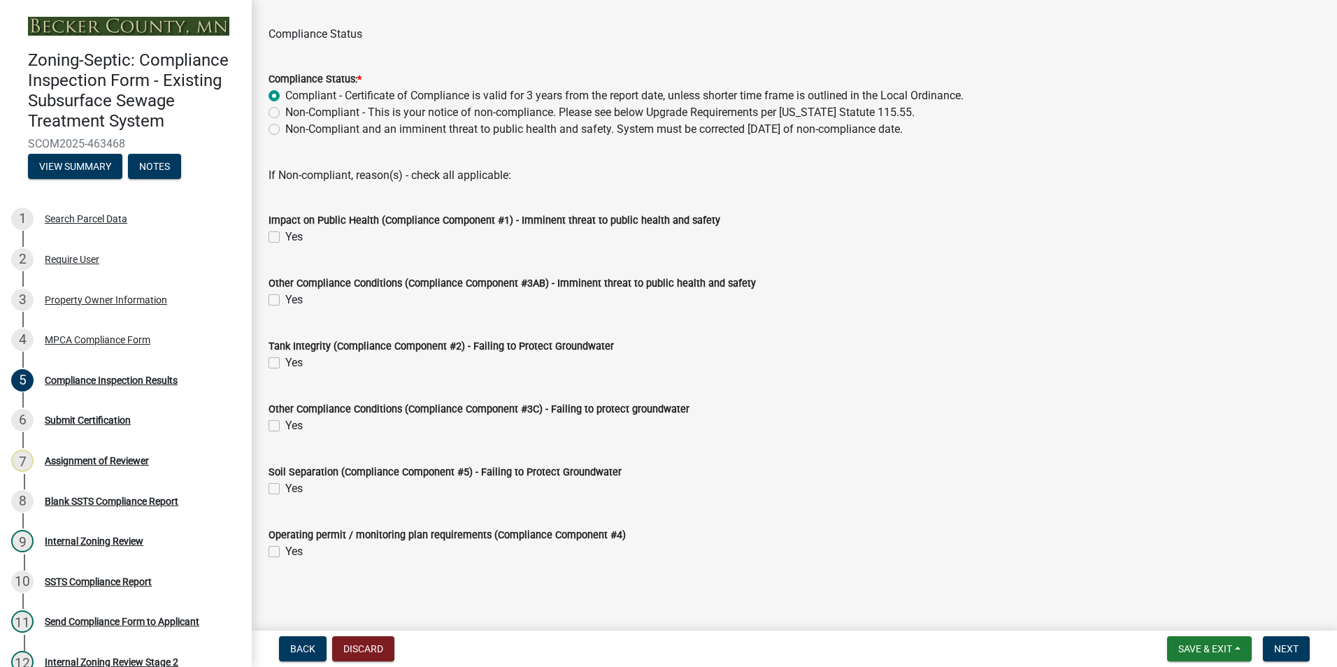
scroll to position [71, 0]
click at [1295, 643] on span "Next" at bounding box center [1286, 648] width 24 height 11
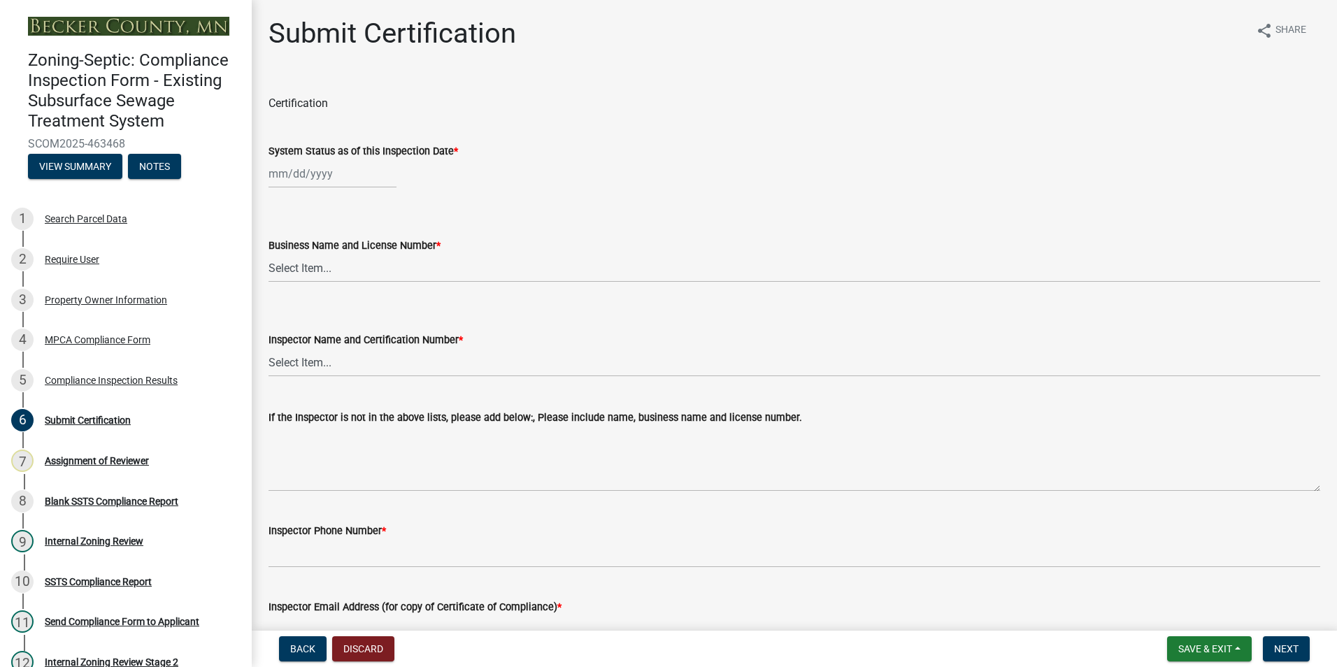
click at [301, 169] on div at bounding box center [332, 173] width 128 height 29
select select "8"
select select "2025"
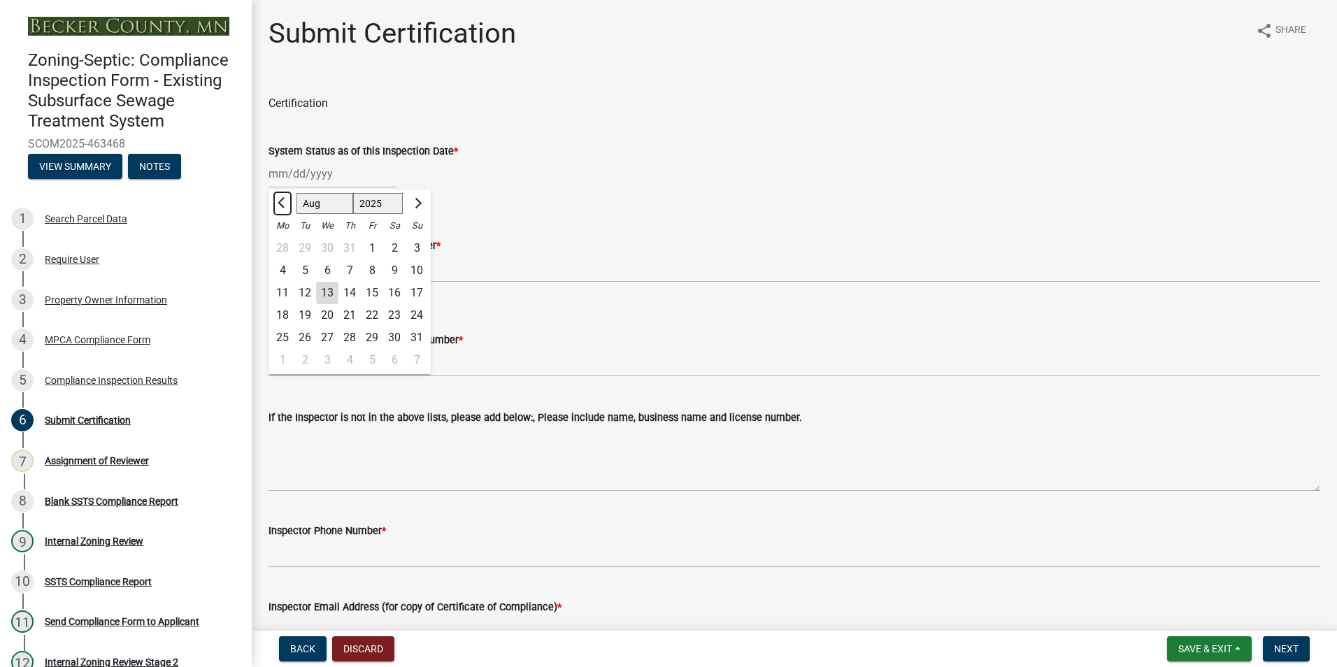
click at [285, 201] on span "Previous month" at bounding box center [283, 203] width 10 height 10
click at [284, 201] on span "Previous month" at bounding box center [283, 203] width 10 height 10
select select "6"
click at [356, 335] on div "26" at bounding box center [349, 337] width 22 height 22
type input "[DATE]"
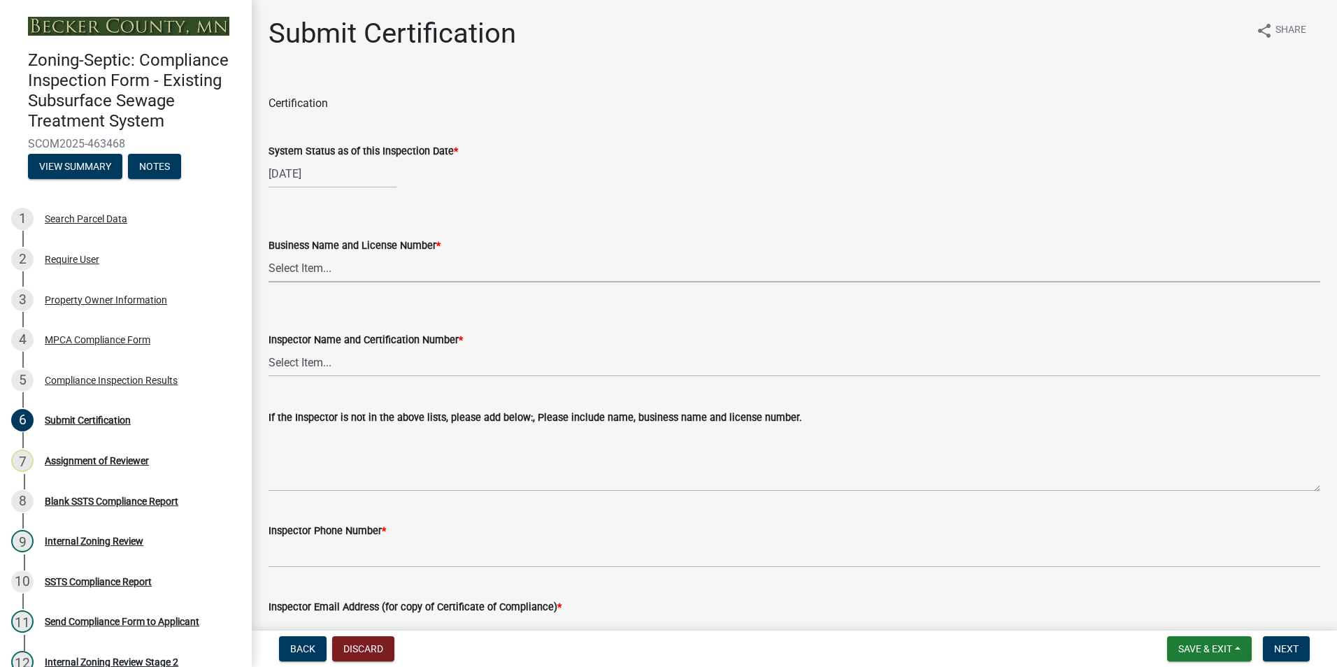
click at [294, 268] on select "Select Item... OTHER – Not listed (please add in next field and we will add to …" at bounding box center [793, 268] width 1051 height 29
click at [268, 254] on select "Select Item... OTHER – Not listed (please add in next field and we will add to …" at bounding box center [793, 268] width 1051 height 29
select select "7440d259-1201-4c64-ba99-166cf881d0bd"
click at [289, 365] on select "Select Item... OTHER – Not listed (please add in next field and we will add to …" at bounding box center [793, 362] width 1051 height 29
click at [268, 348] on select "Select Item... OTHER – Not listed (please add in next field and we will add to …" at bounding box center [793, 362] width 1051 height 29
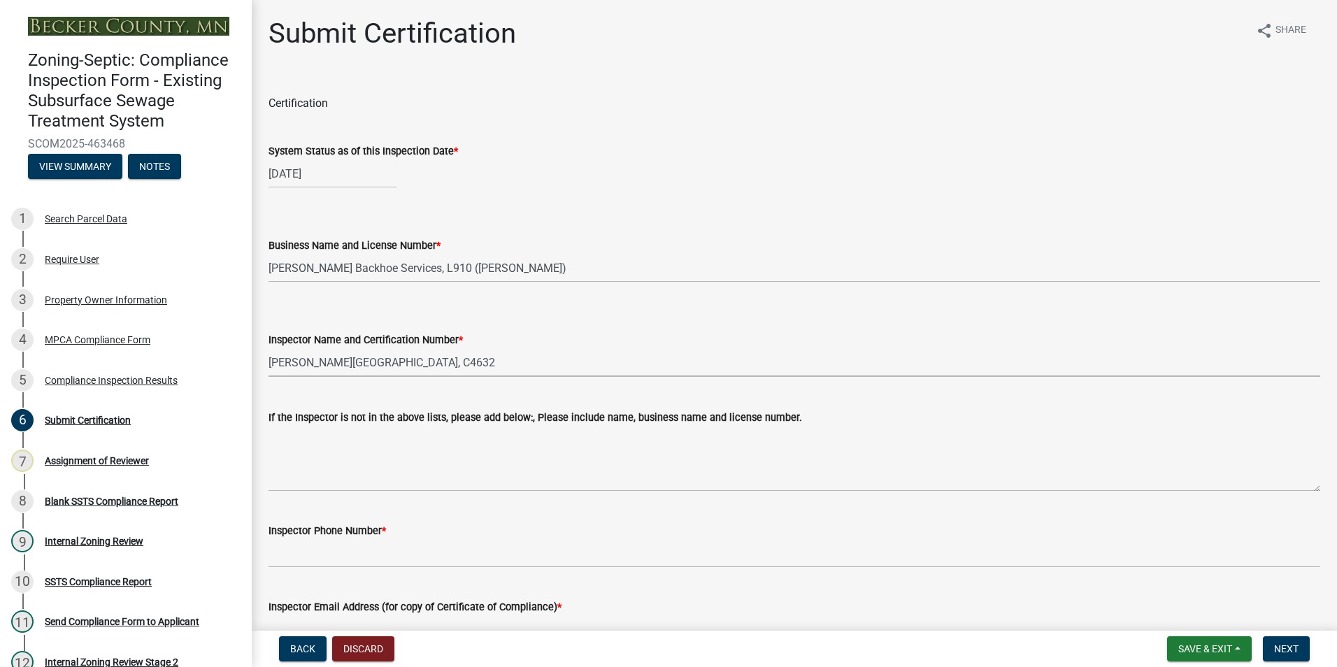
select select "a30454b6-1790-4cc5-bb29-370e5ff6fcb4"
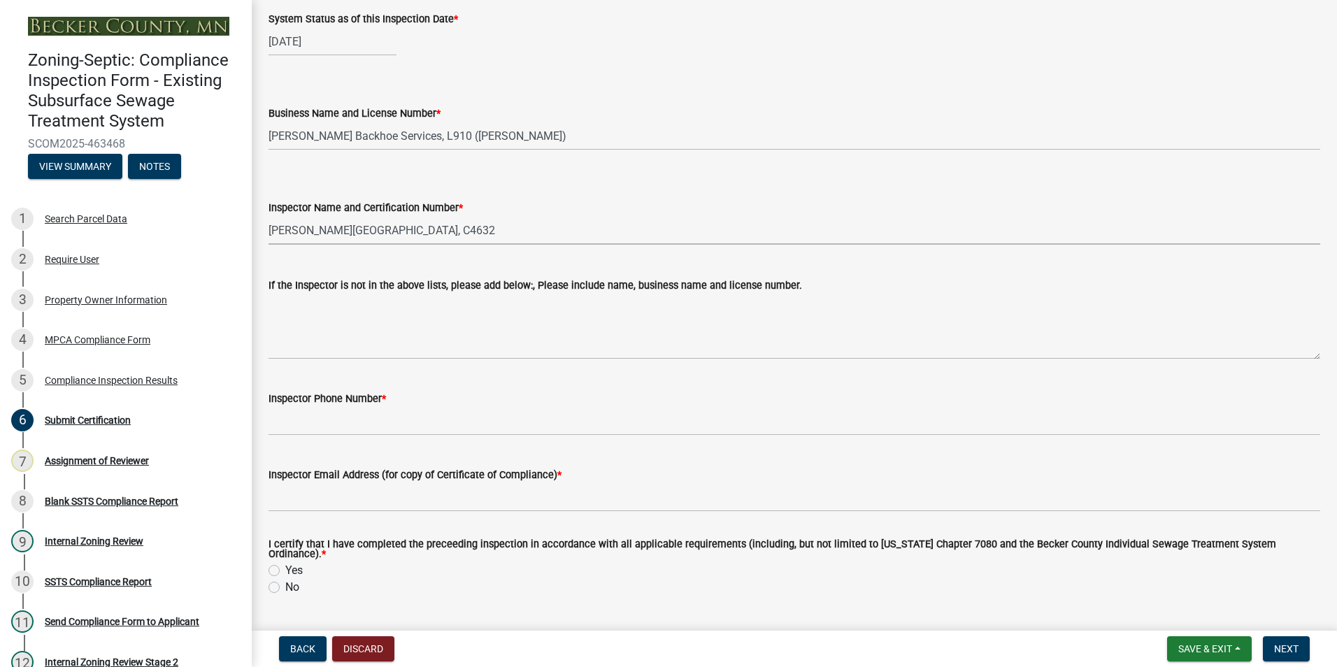
scroll to position [280, 0]
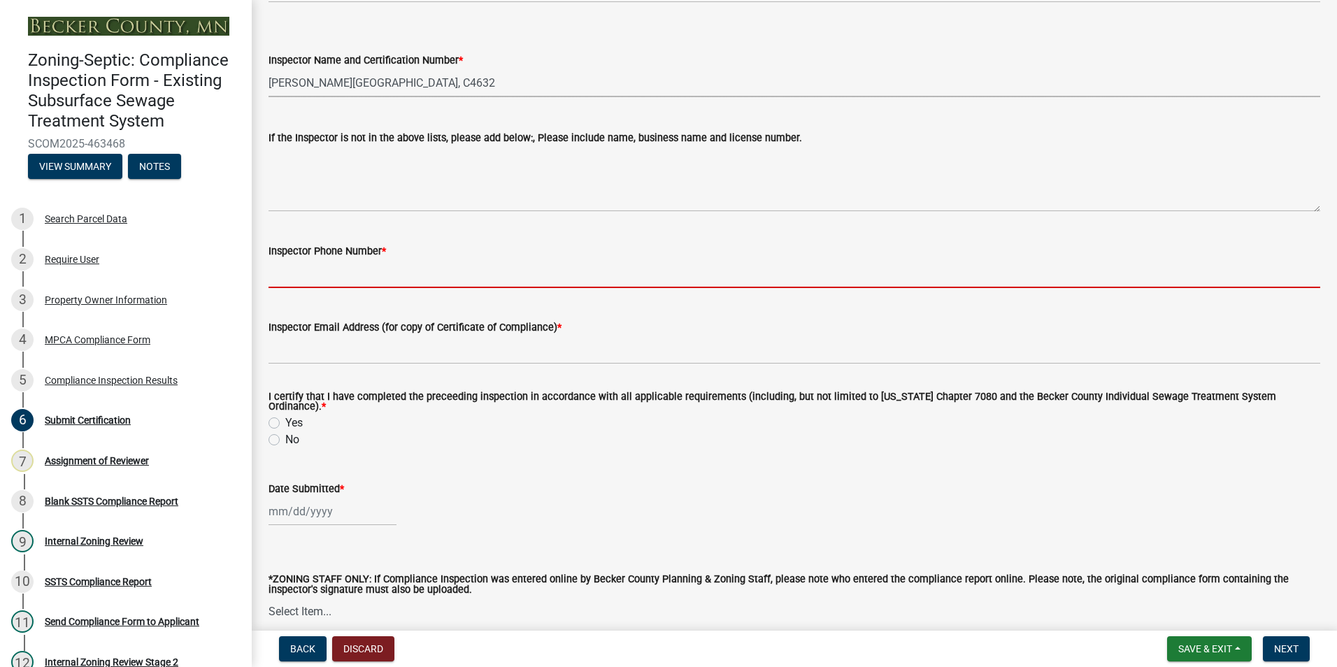
click at [293, 270] on input "Inspector Phone Number *" at bounding box center [793, 273] width 1051 height 29
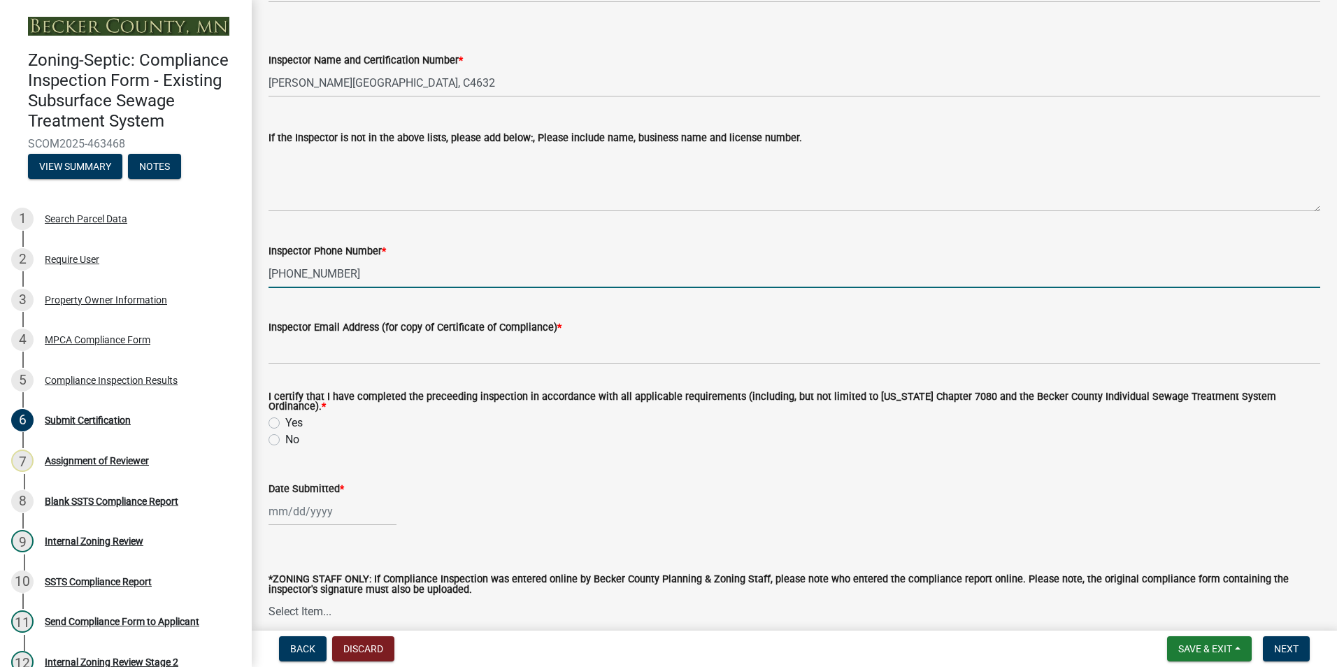
type input "[PHONE_NUMBER]"
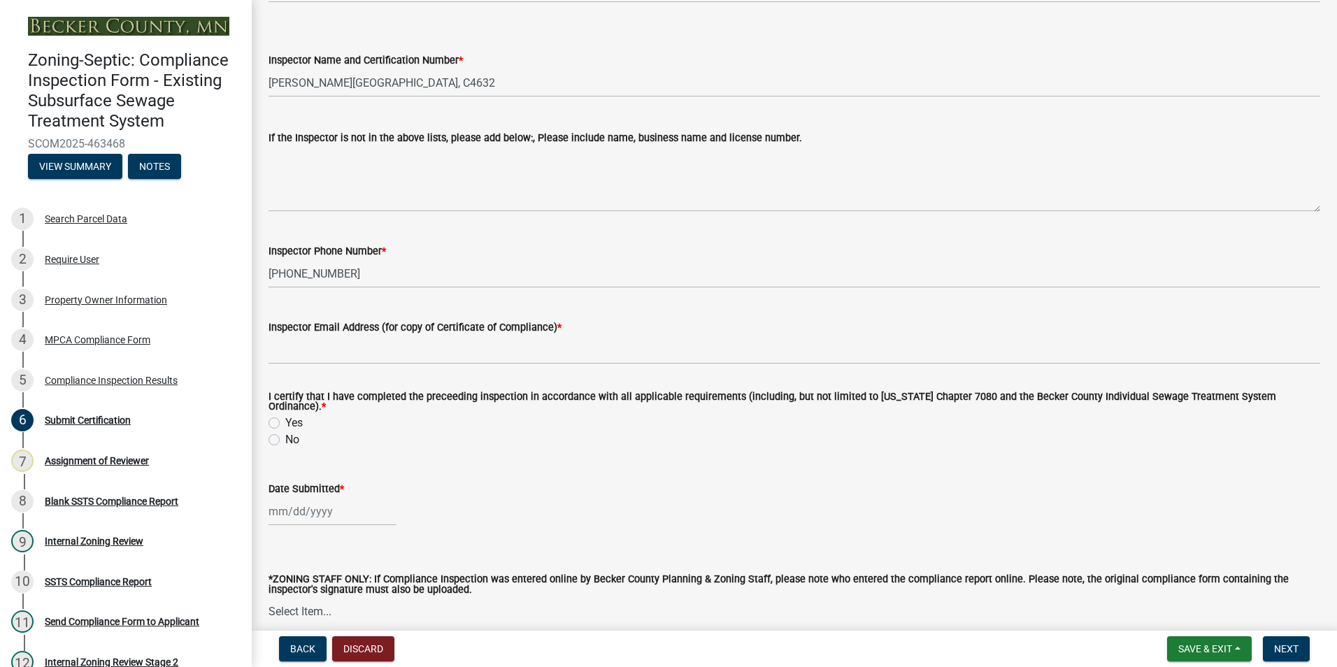
click at [285, 419] on label "Yes" at bounding box center [293, 423] width 17 height 17
click at [285, 419] on input "Yes" at bounding box center [289, 419] width 9 height 9
radio input "true"
click at [281, 497] on div at bounding box center [332, 511] width 128 height 29
select select "8"
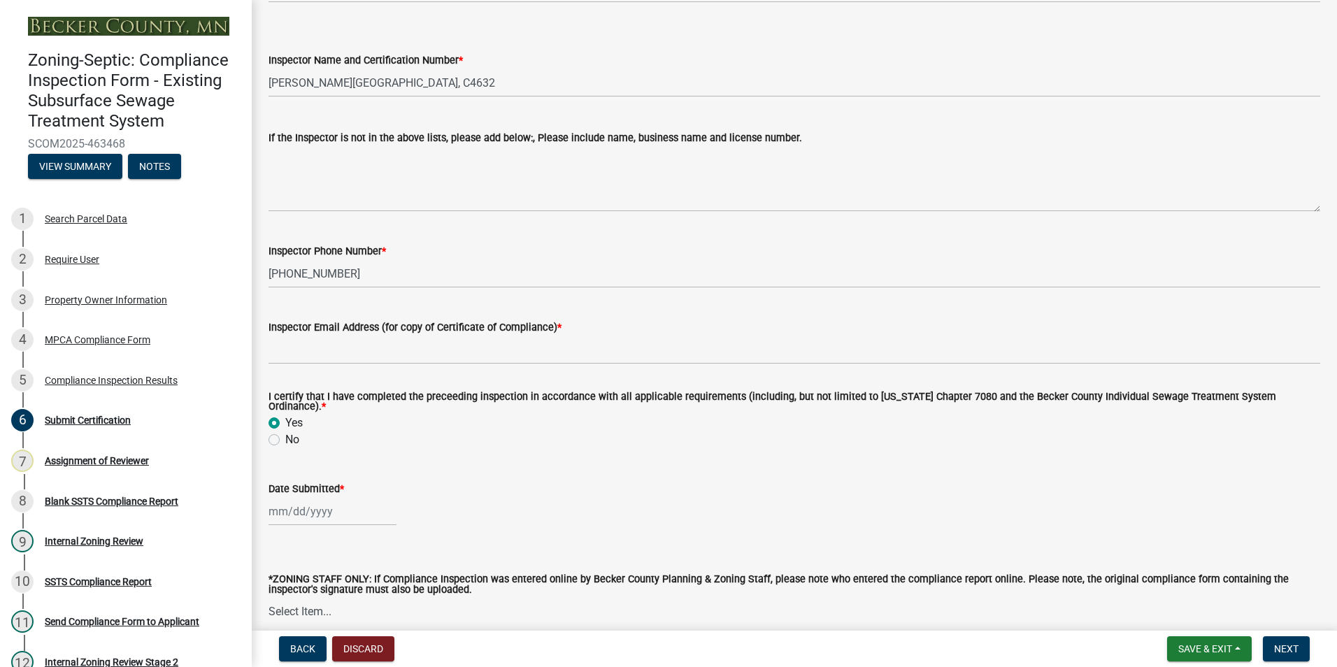
select select "2025"
click at [324, 408] on div "13" at bounding box center [327, 414] width 22 height 22
type input "[DATE]"
click at [1284, 652] on span "Next" at bounding box center [1286, 648] width 24 height 11
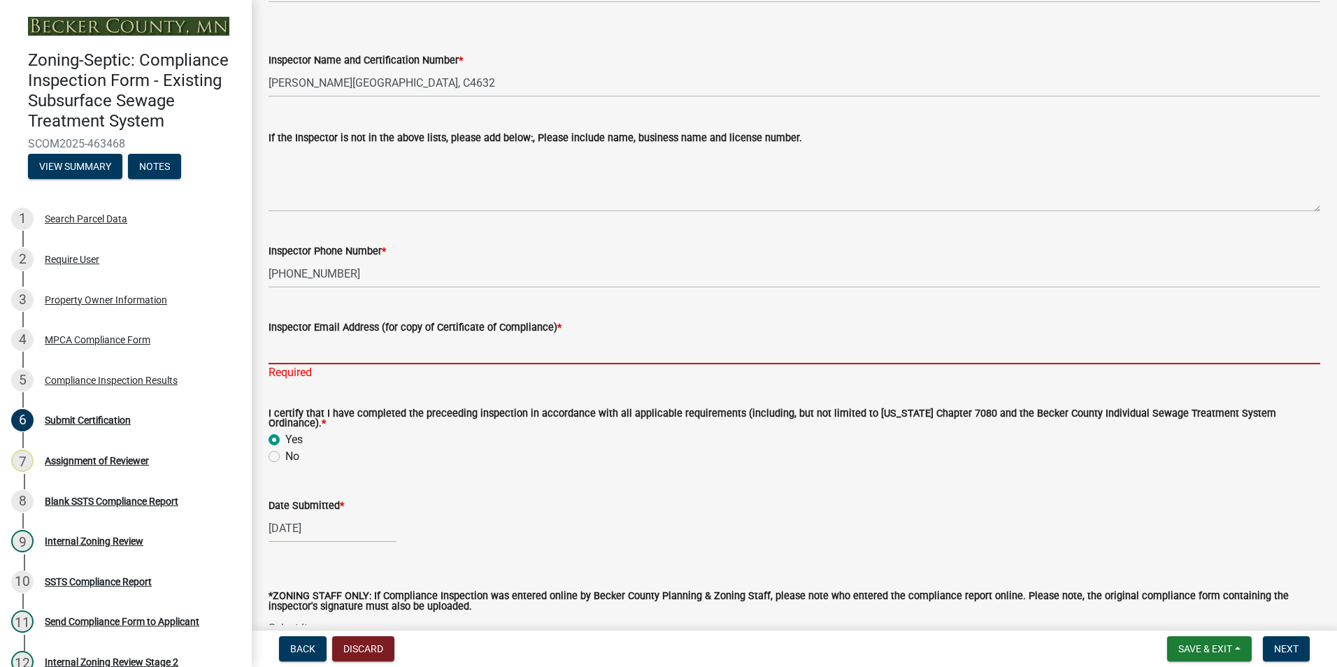
click at [280, 354] on input "Inspector Email Address (for copy of Certificate of Compliance) *" at bounding box center [793, 350] width 1051 height 29
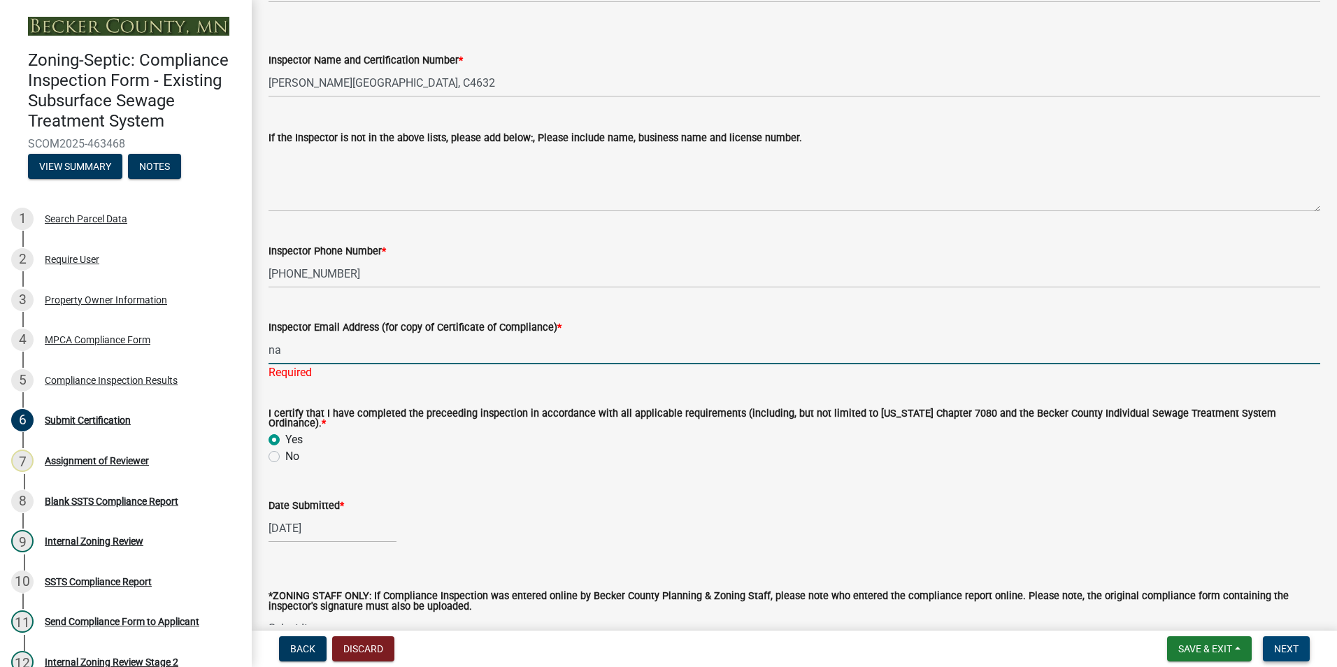
type input "na"
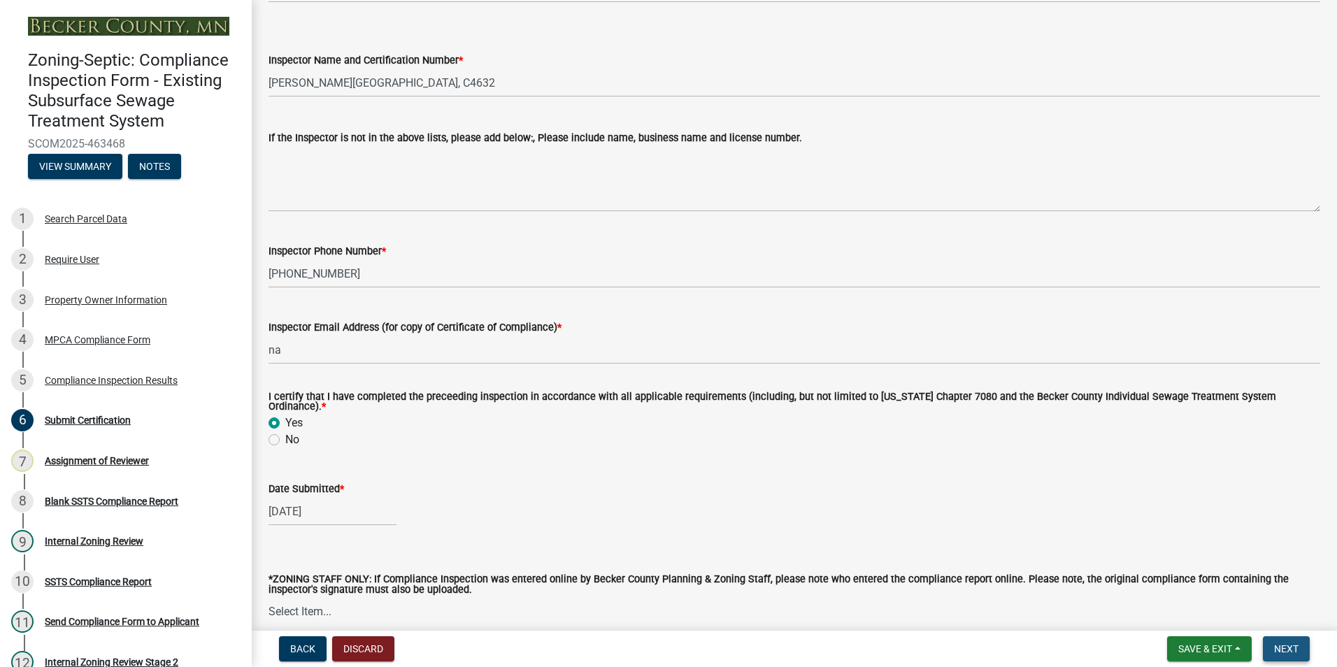
click at [1285, 649] on span "Next" at bounding box center [1286, 648] width 24 height 11
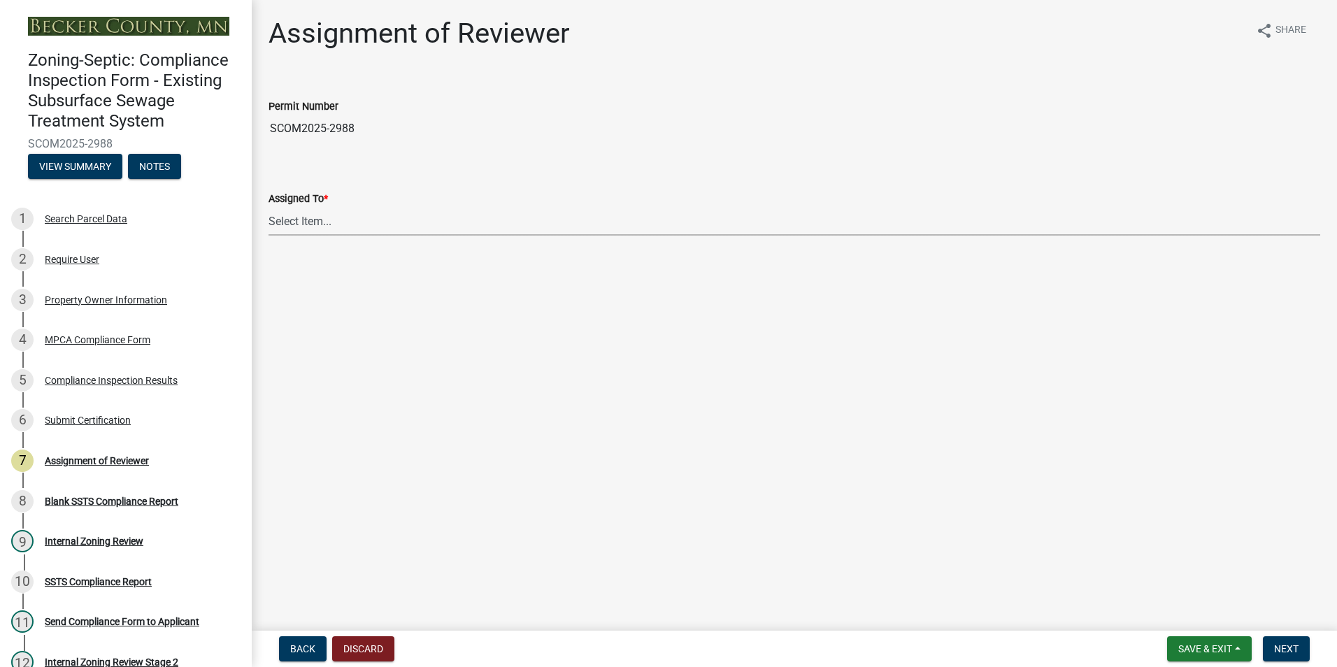
click at [314, 223] on select "Select Item... [PERSON_NAME] [PERSON_NAME] [PERSON_NAME] [PERSON_NAME] [PERSON_…" at bounding box center [793, 221] width 1051 height 29
click at [268, 207] on select "Select Item... [PERSON_NAME] [PERSON_NAME] [PERSON_NAME] [PERSON_NAME] [PERSON_…" at bounding box center [793, 221] width 1051 height 29
select select "0016247d-12af-40d0-8103-934796a3d230"
click at [1302, 647] on button "Next" at bounding box center [1286, 648] width 47 height 25
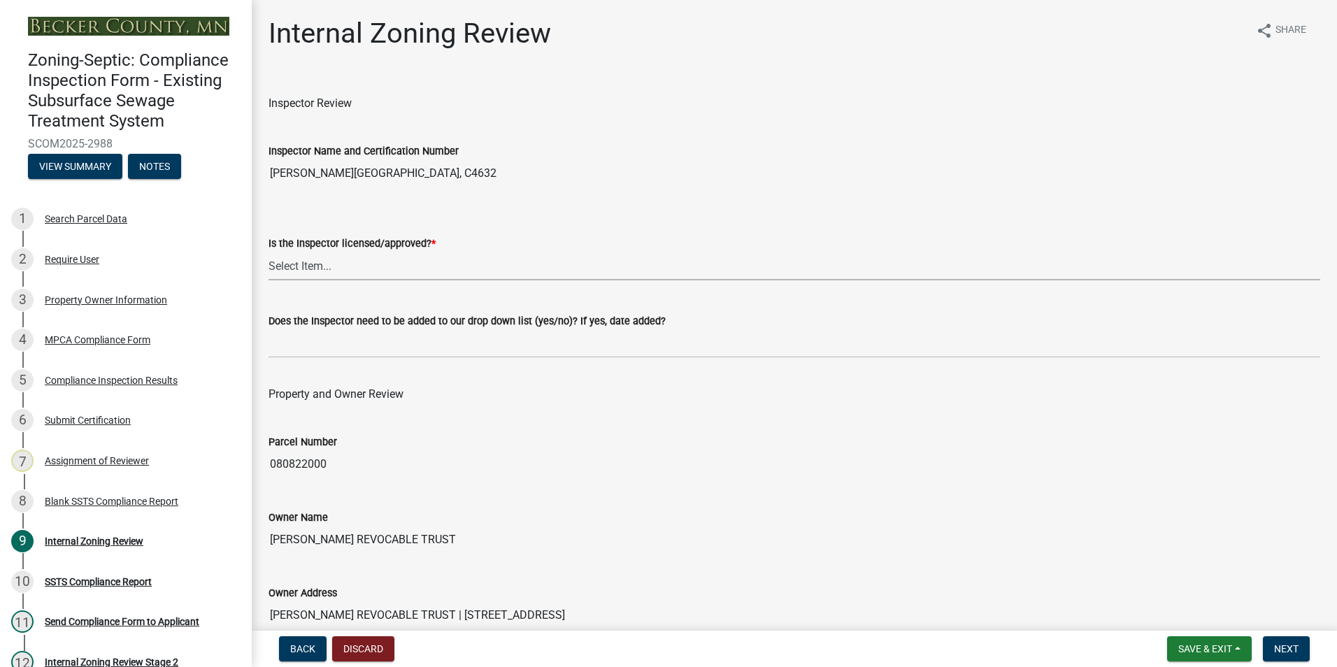
click at [314, 268] on select "Select Item... Yes No" at bounding box center [793, 266] width 1051 height 29
click at [268, 252] on select "Select Item... Yes No" at bounding box center [793, 266] width 1051 height 29
select select "7beb9ca5-c3cb-47d4-a805-1554d3173259"
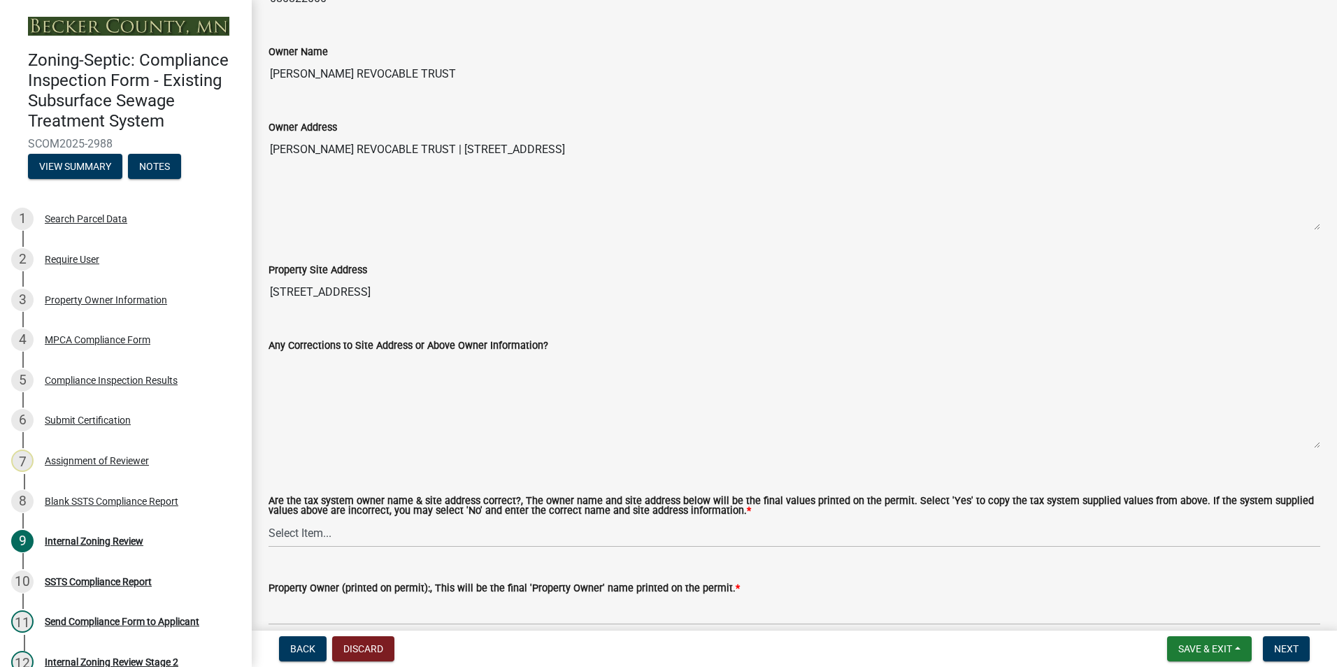
scroll to position [489, 0]
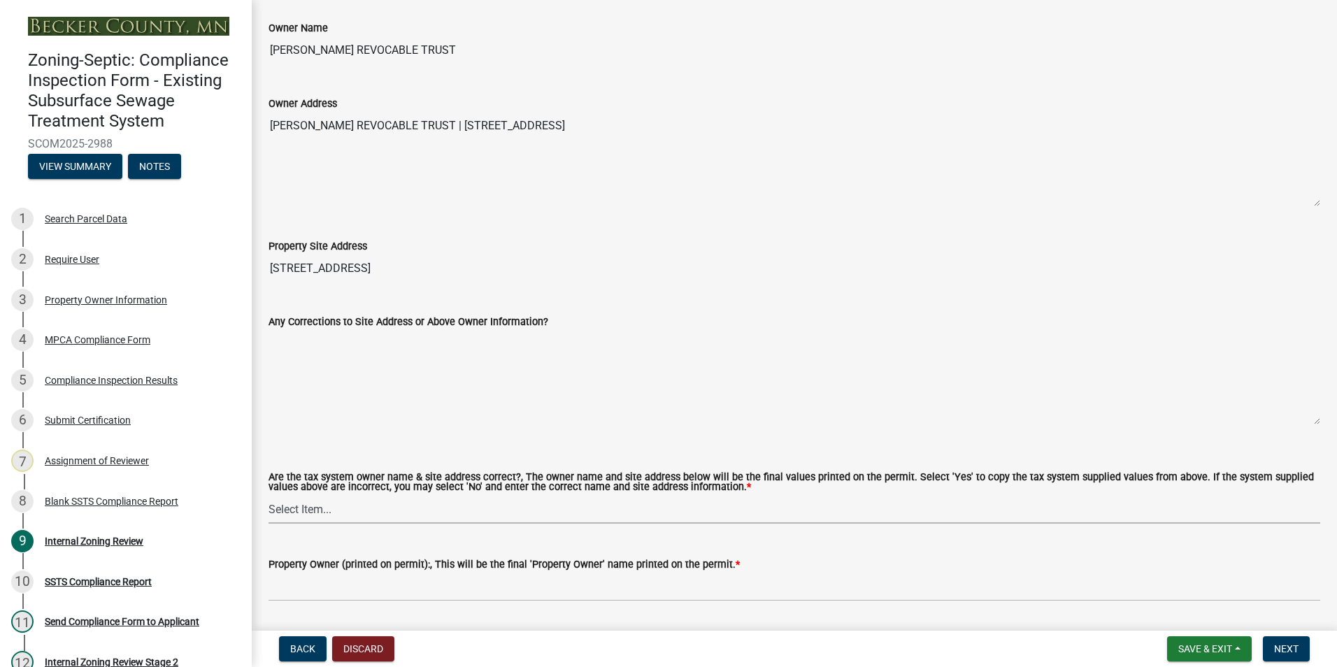
click at [313, 506] on select "Select Item... Yes No" at bounding box center [793, 509] width 1051 height 29
click at [268, 496] on select "Select Item... Yes No" at bounding box center [793, 509] width 1051 height 29
select select "f9f37200-9fc8-4e5e-9e7f-111cc9077d94"
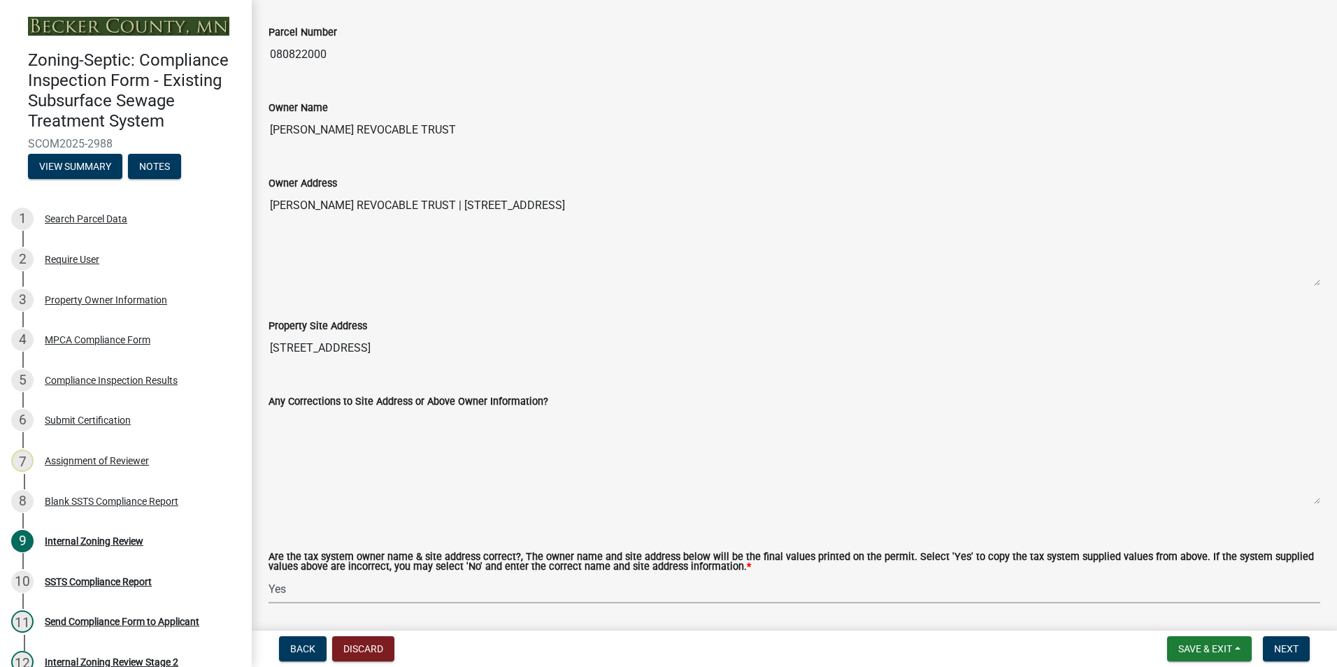
scroll to position [350, 0]
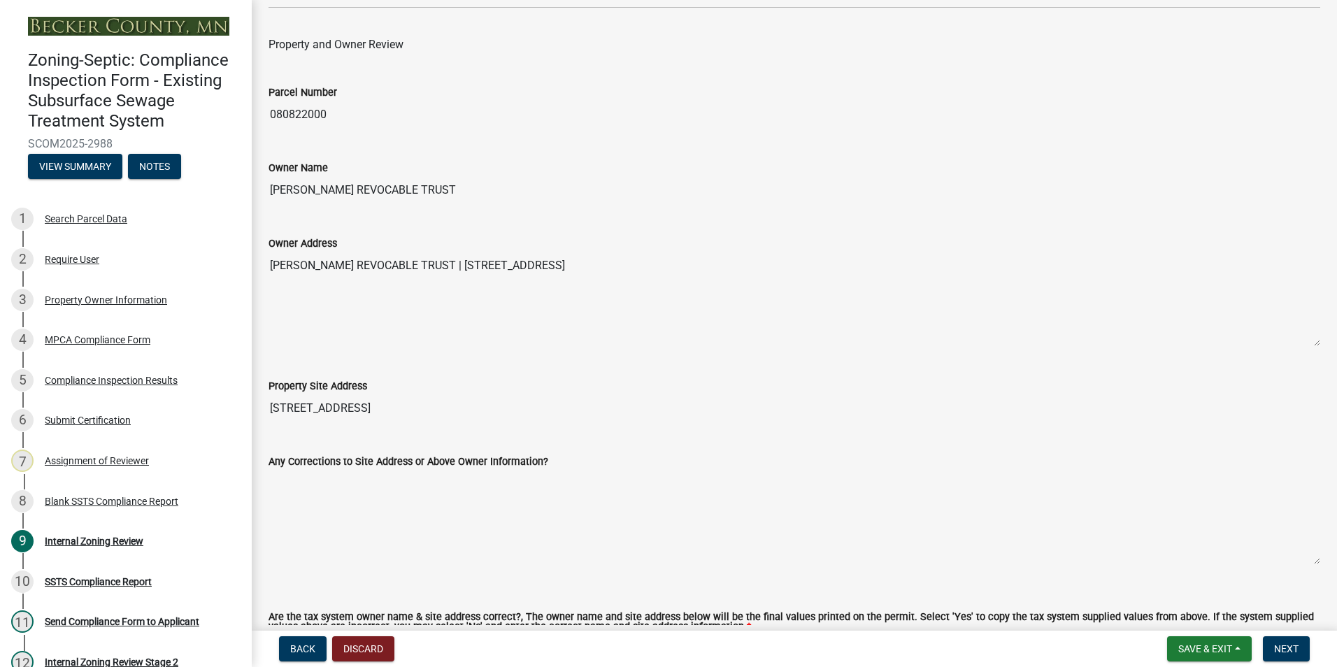
drag, startPoint x: 482, startPoint y: 187, endPoint x: 268, endPoint y: 189, distance: 213.9
click at [268, 189] on input "[PERSON_NAME] REVOCABLE TRUST" at bounding box center [793, 190] width 1051 height 28
drag, startPoint x: 268, startPoint y: 189, endPoint x: 344, endPoint y: 197, distance: 76.0
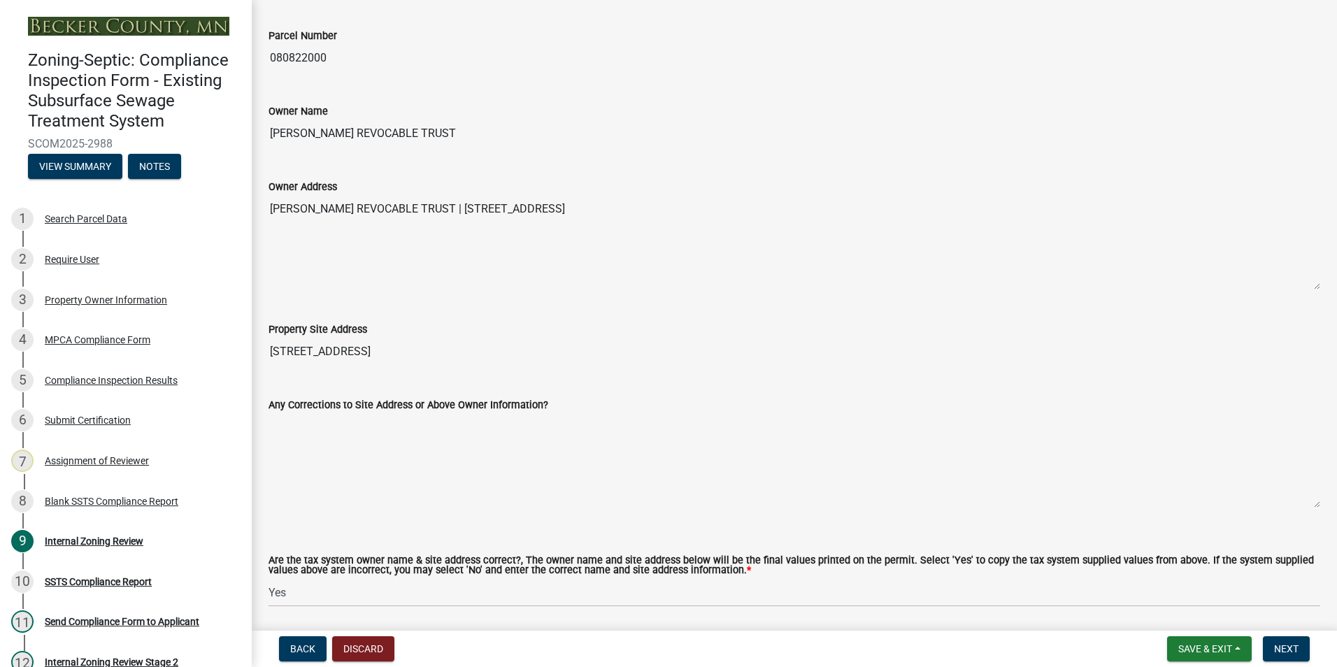
scroll to position [699, 0]
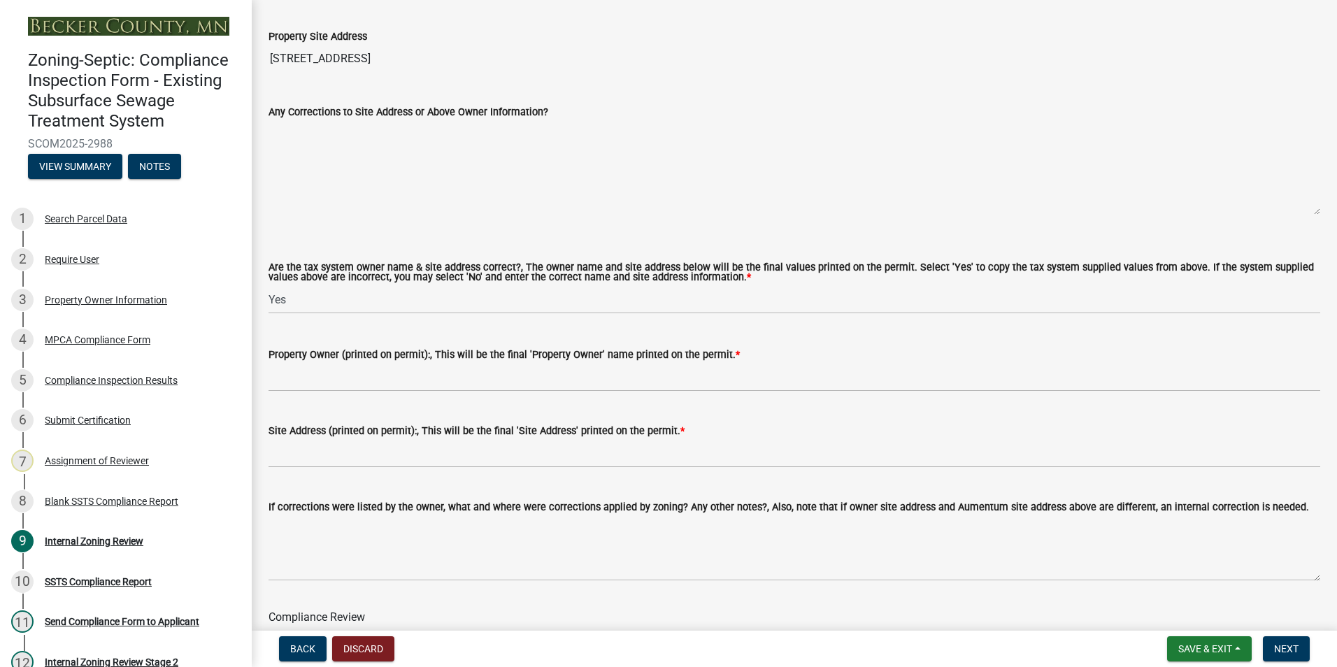
drag, startPoint x: 273, startPoint y: 364, endPoint x: 306, endPoint y: 379, distance: 35.6
click at [427, 410] on div "Site Address (printed on permit):, This will be the final 'Site Address' printe…" at bounding box center [793, 435] width 1051 height 65
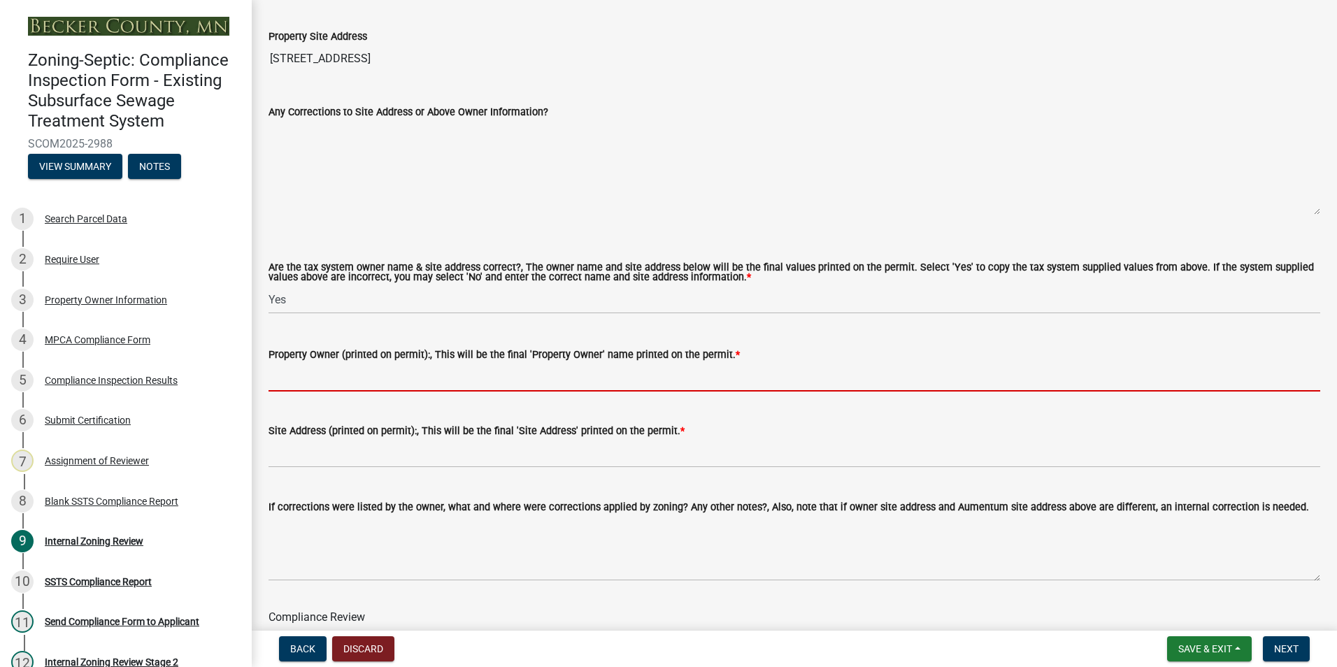
paste input "[PERSON_NAME] REVOCABLE TRUST"
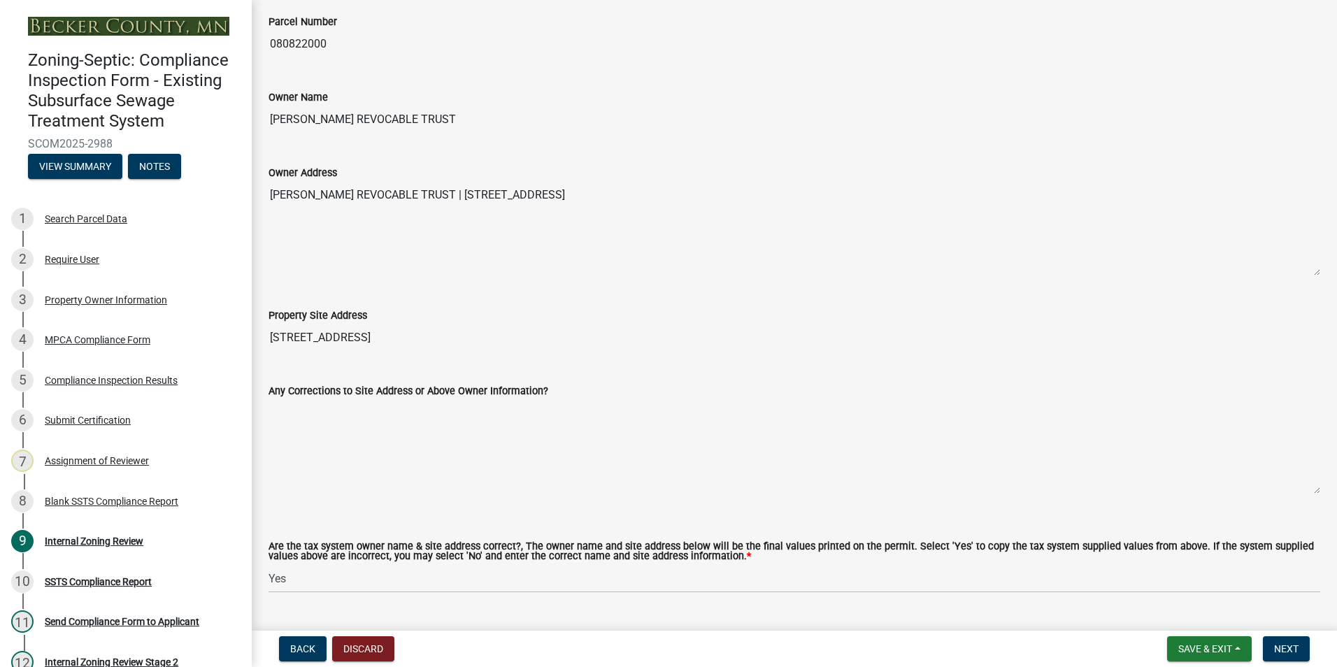
scroll to position [419, 0]
type input "[PERSON_NAME] REVOCABLE TRUST"
drag, startPoint x: 401, startPoint y: 336, endPoint x: 260, endPoint y: 339, distance: 141.2
click at [260, 339] on div "Property Site Address [STREET_ADDRESS]" at bounding box center [794, 320] width 1072 height 64
drag, startPoint x: 260, startPoint y: 339, endPoint x: 306, endPoint y: 331, distance: 46.9
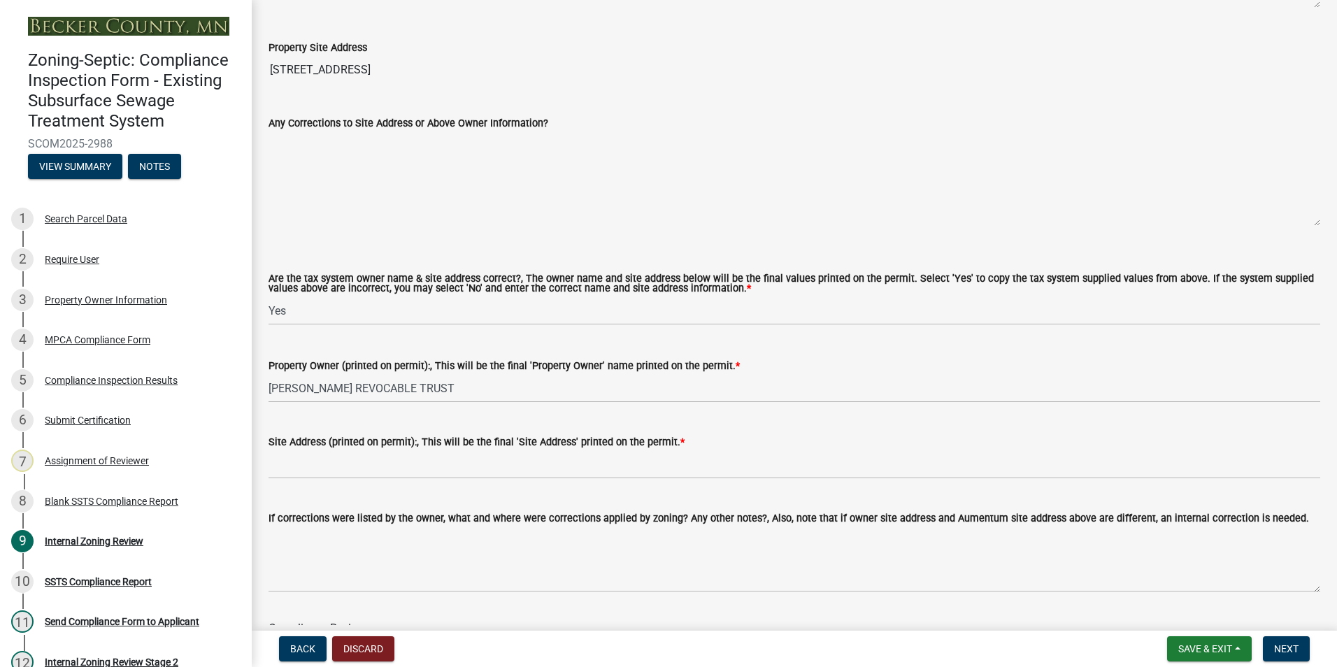
scroll to position [699, 0]
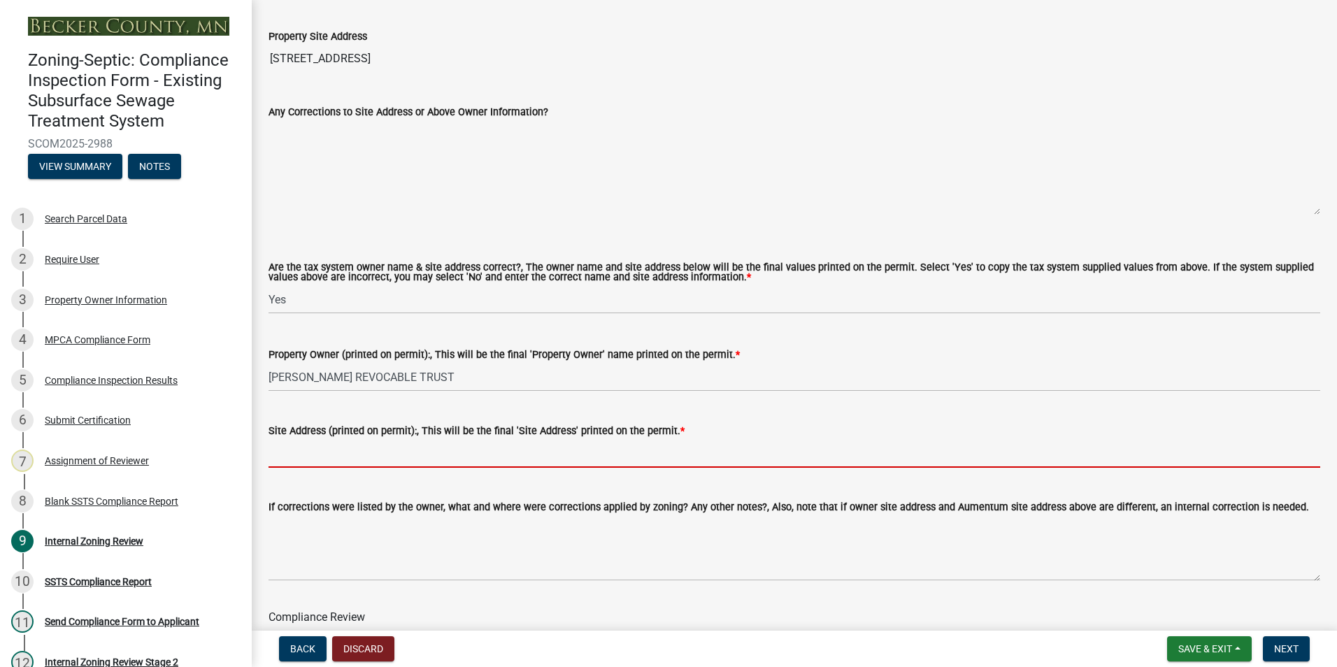
paste input "[STREET_ADDRESS]"
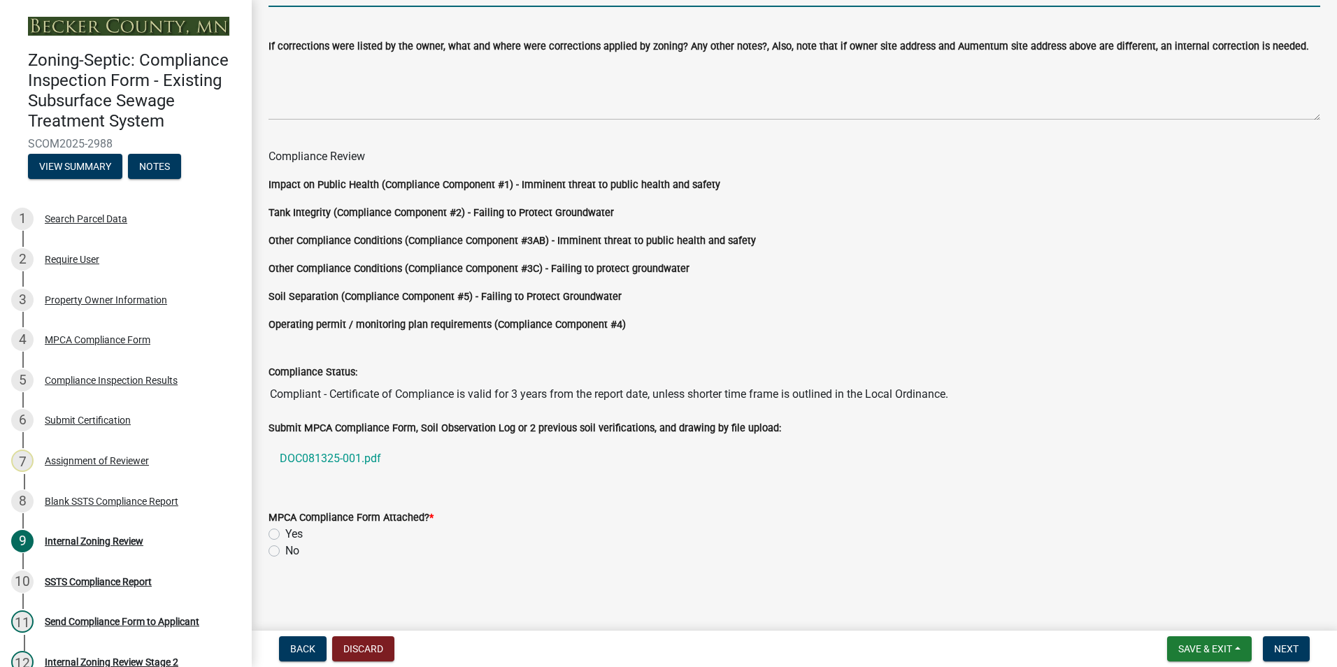
scroll to position [1162, 0]
type input "[STREET_ADDRESS]"
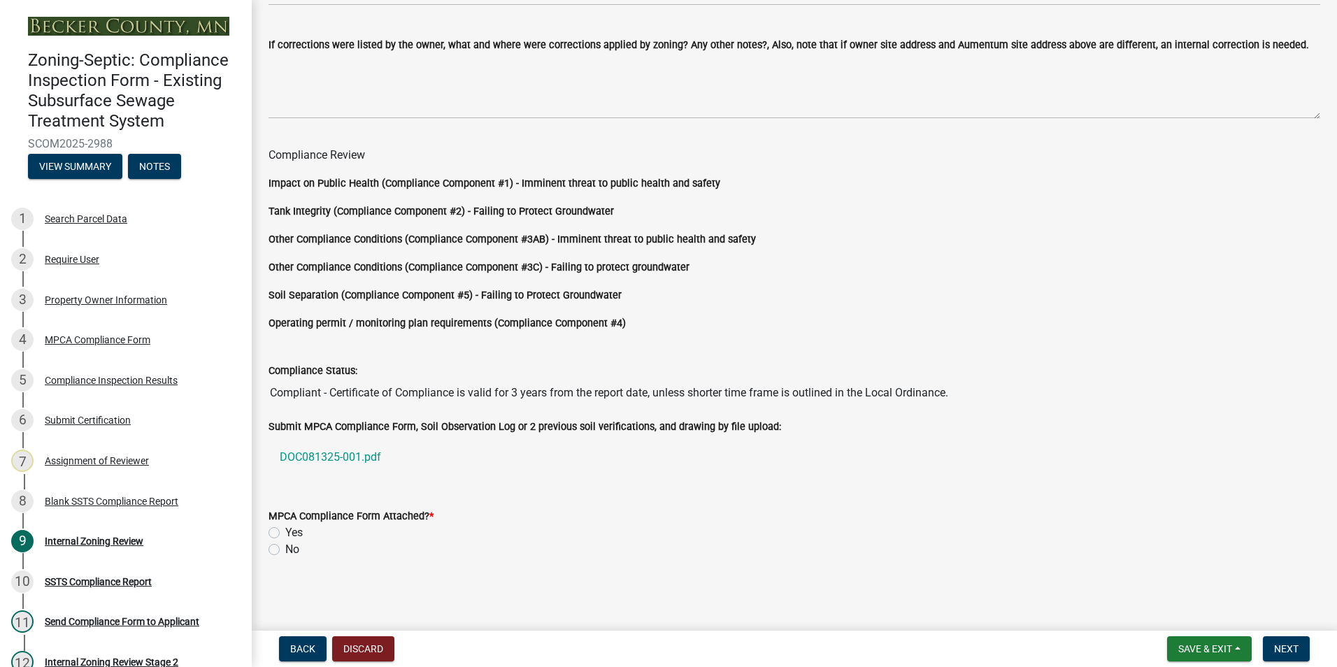
click at [285, 528] on label "Yes" at bounding box center [293, 532] width 17 height 17
click at [285, 528] on input "Yes" at bounding box center [289, 528] width 9 height 9
radio input "true"
click at [1286, 647] on span "Next" at bounding box center [1286, 648] width 24 height 11
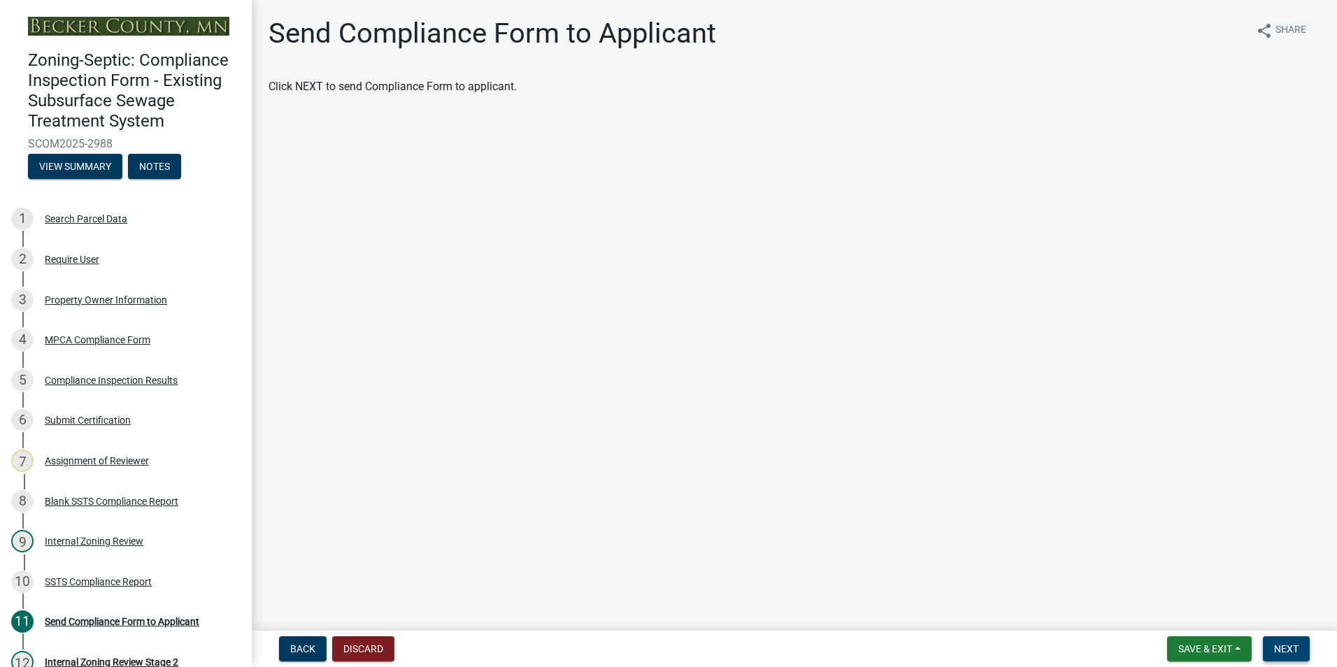
click at [1278, 647] on span "Next" at bounding box center [1286, 648] width 24 height 11
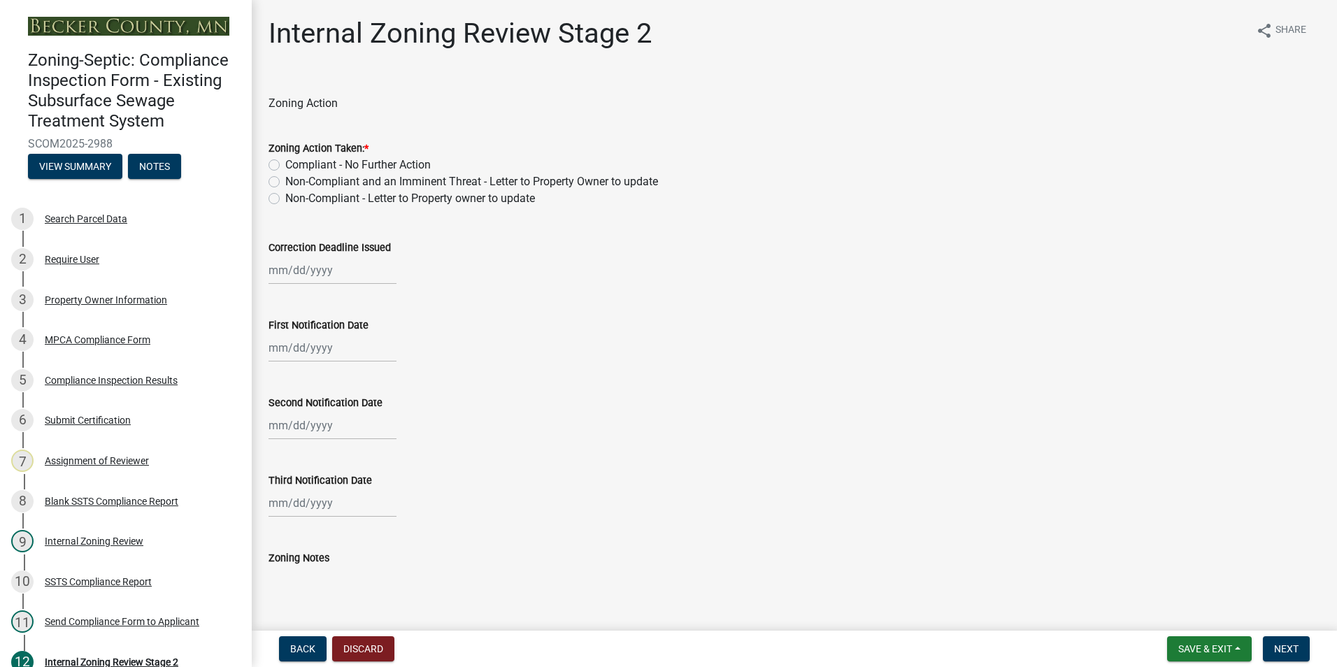
click at [285, 163] on label "Compliant - No Further Action" at bounding box center [357, 165] width 145 height 17
click at [285, 163] on input "Compliant - No Further Action" at bounding box center [289, 161] width 9 height 9
radio input "true"
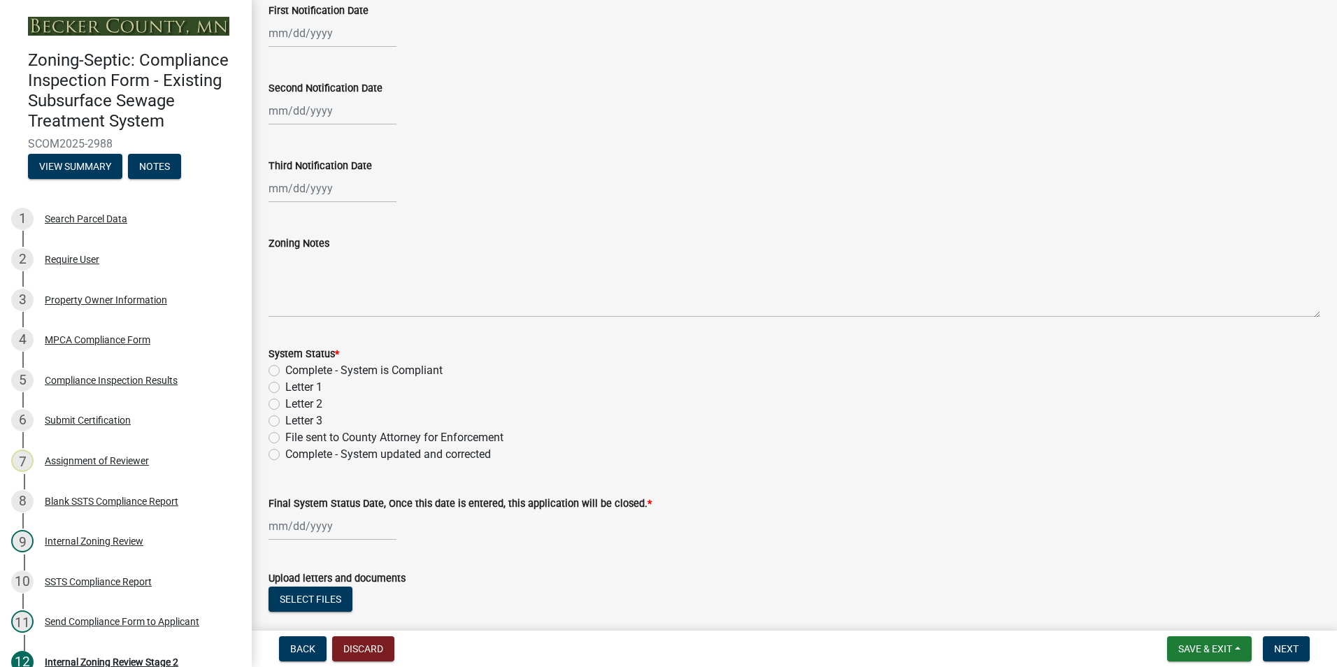
scroll to position [350, 0]
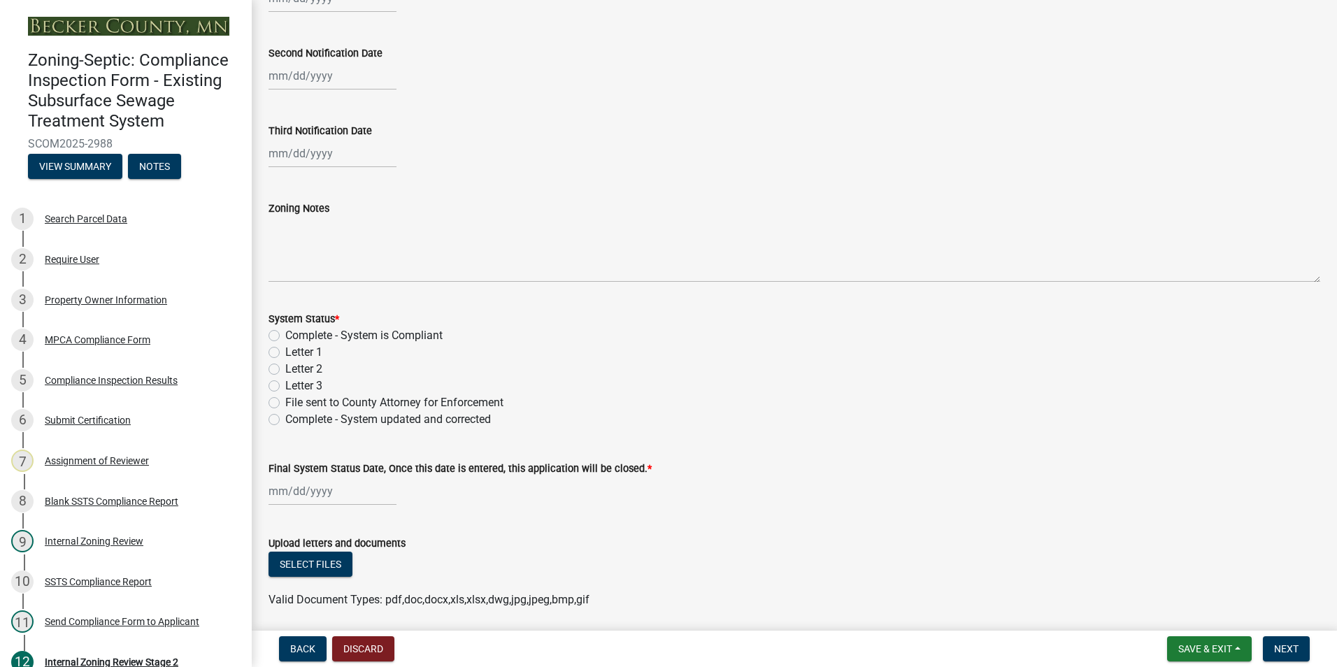
click at [285, 336] on label "Complete - System is Compliant" at bounding box center [363, 335] width 157 height 17
click at [285, 336] on input "Complete - System is Compliant" at bounding box center [289, 331] width 9 height 9
radio input "true"
click at [292, 493] on div at bounding box center [332, 491] width 128 height 29
select select "8"
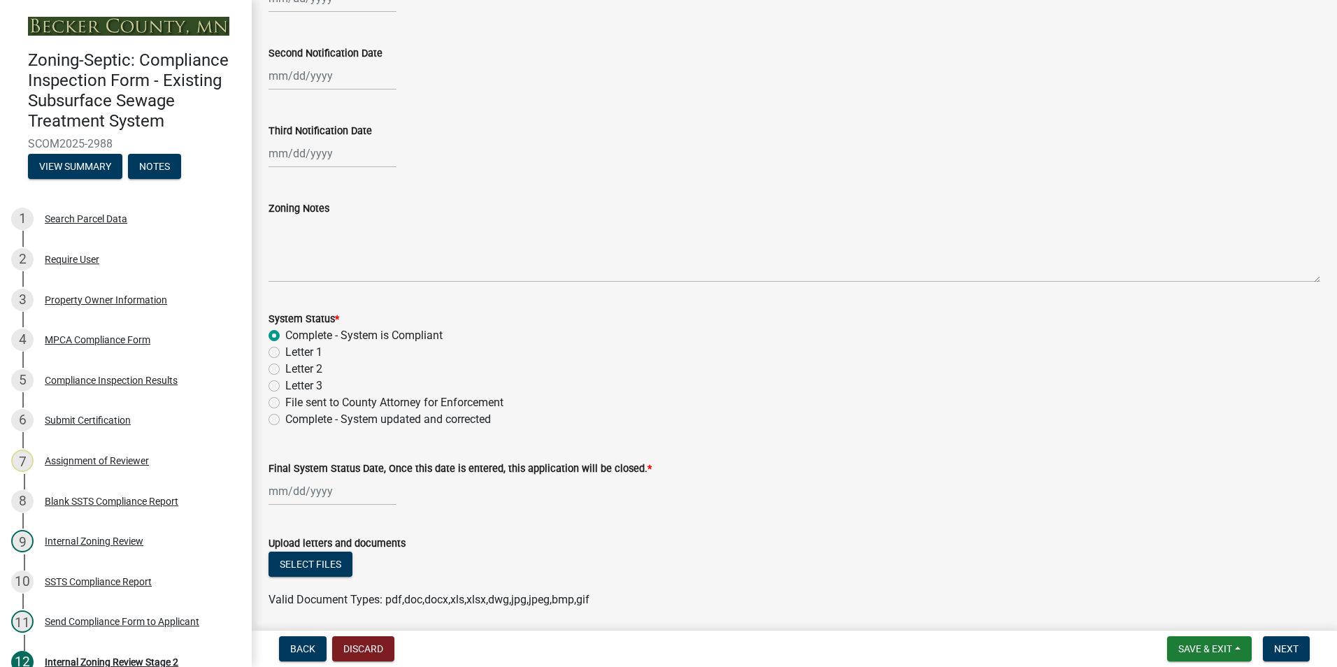
select select "2025"
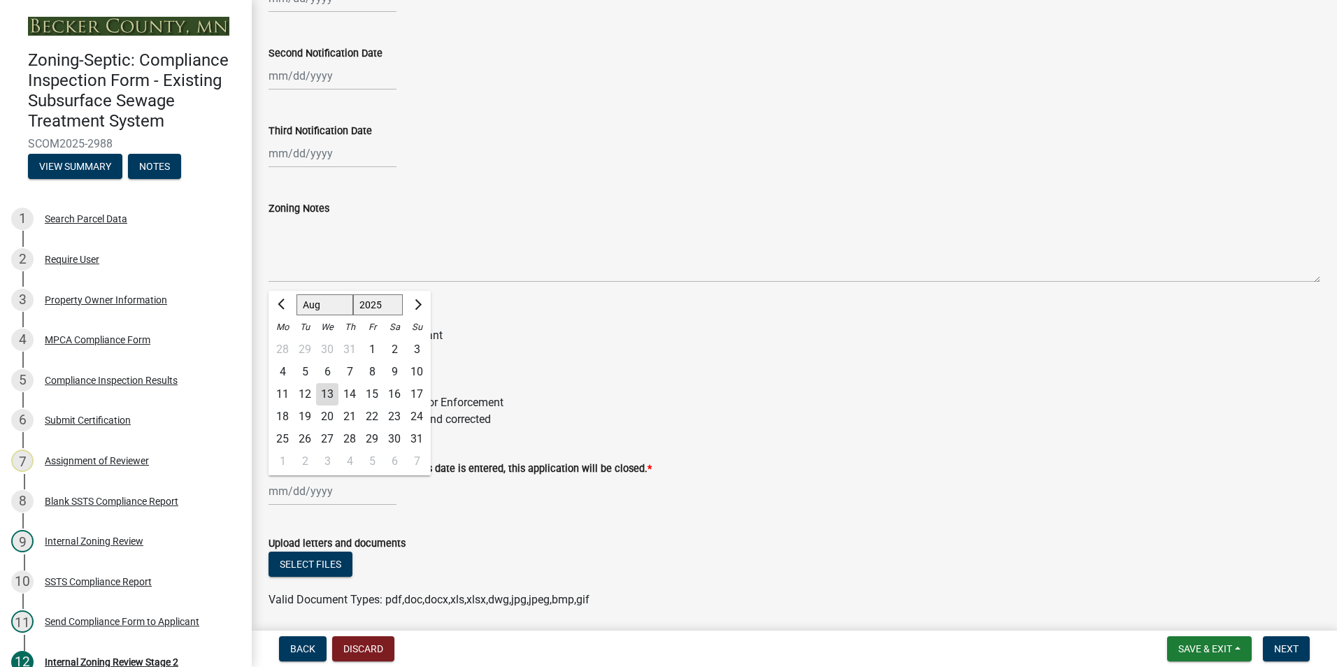
click at [323, 394] on div "13" at bounding box center [327, 394] width 22 height 22
type input "[DATE]"
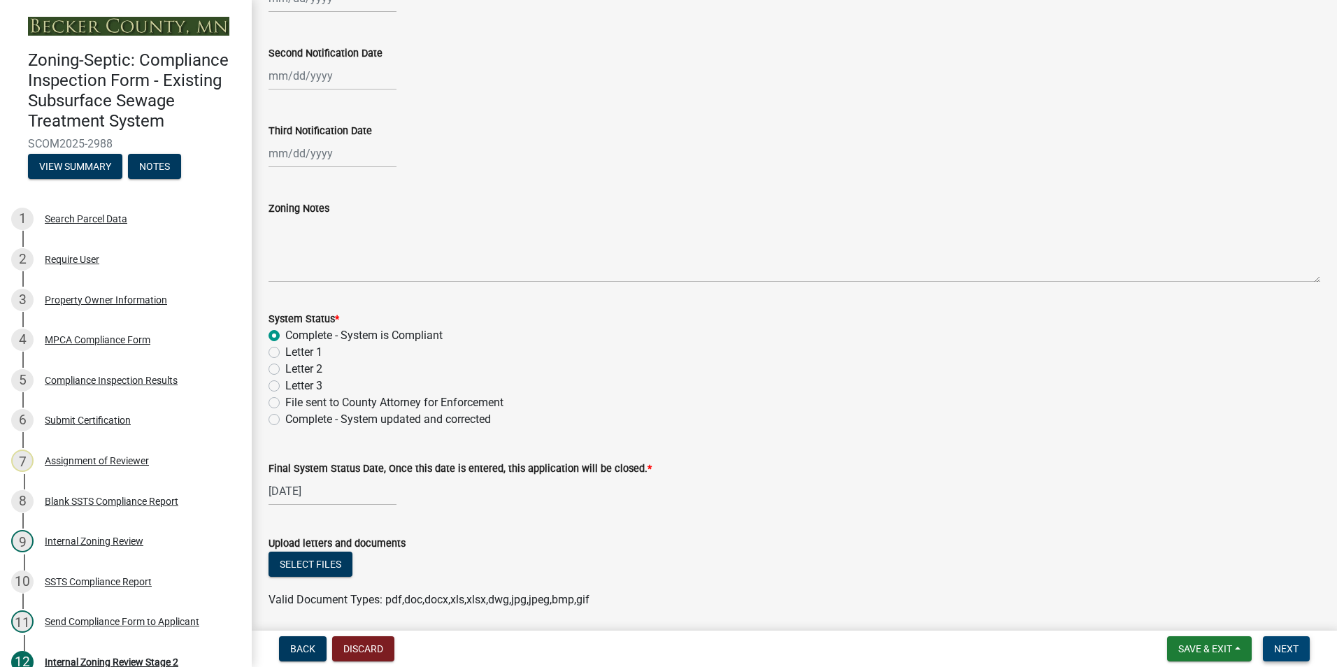
click at [1286, 650] on span "Next" at bounding box center [1286, 648] width 24 height 11
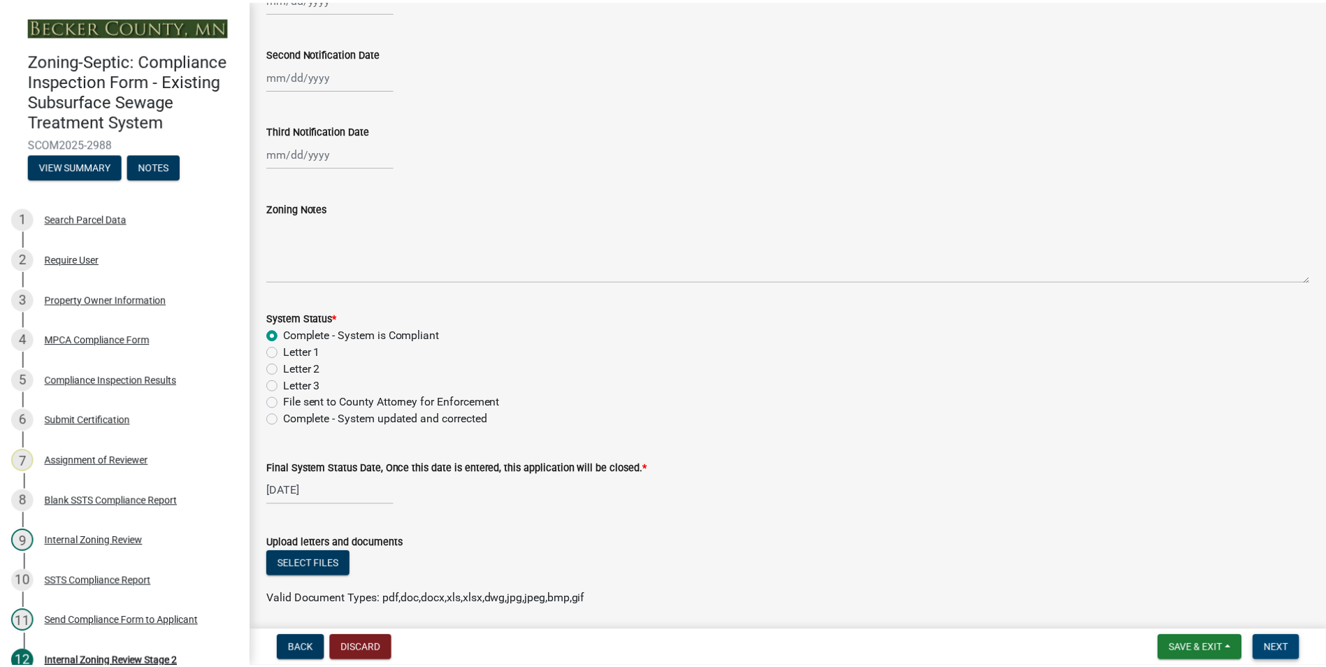
scroll to position [0, 0]
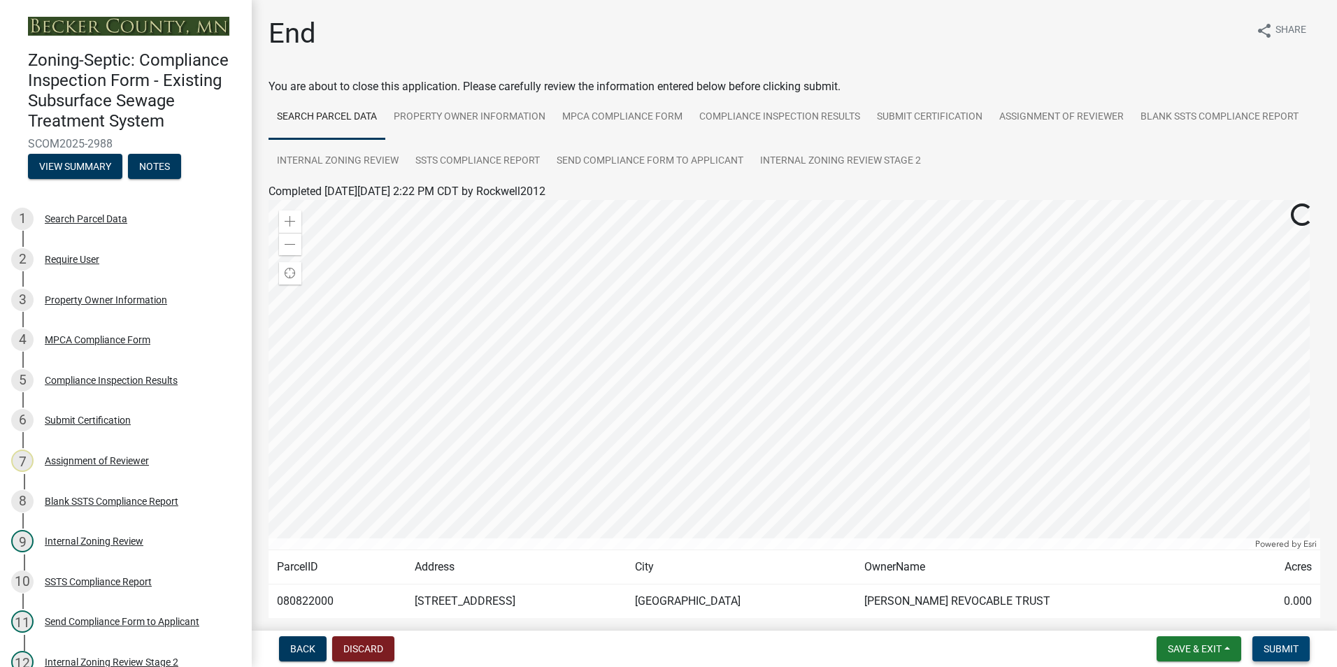
click at [1286, 650] on span "Submit" at bounding box center [1280, 648] width 35 height 11
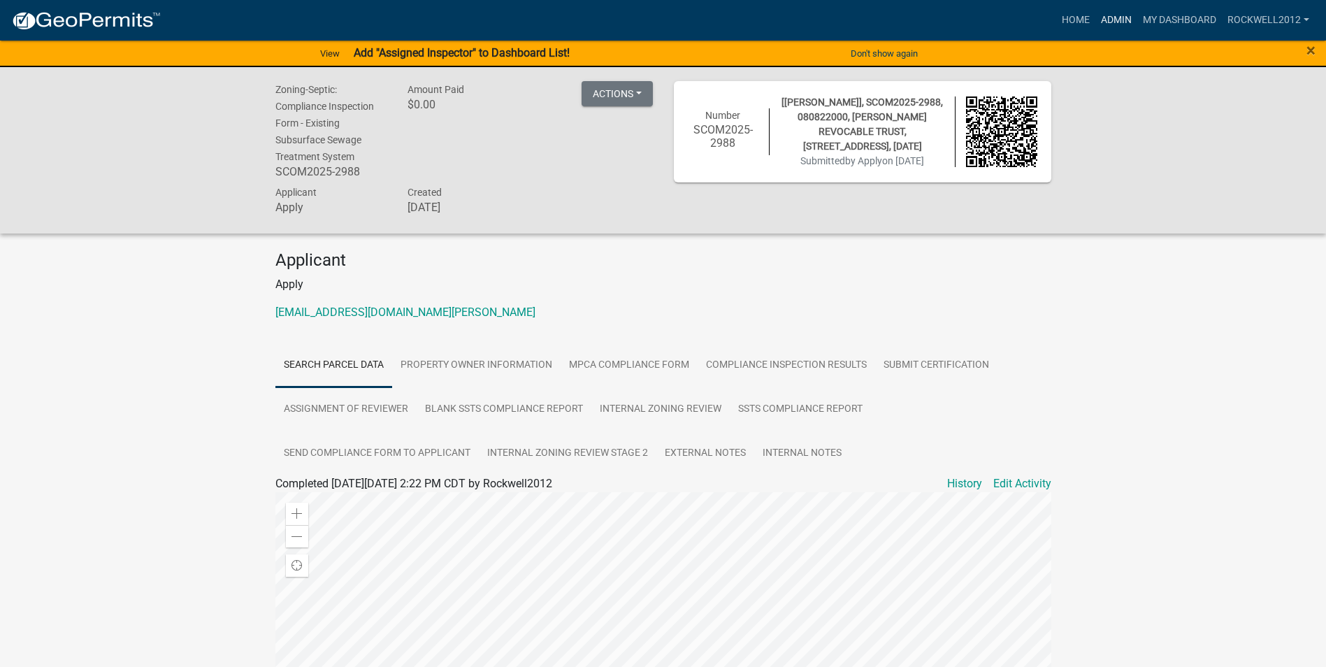
click at [1119, 18] on link "Admin" at bounding box center [1117, 20] width 42 height 27
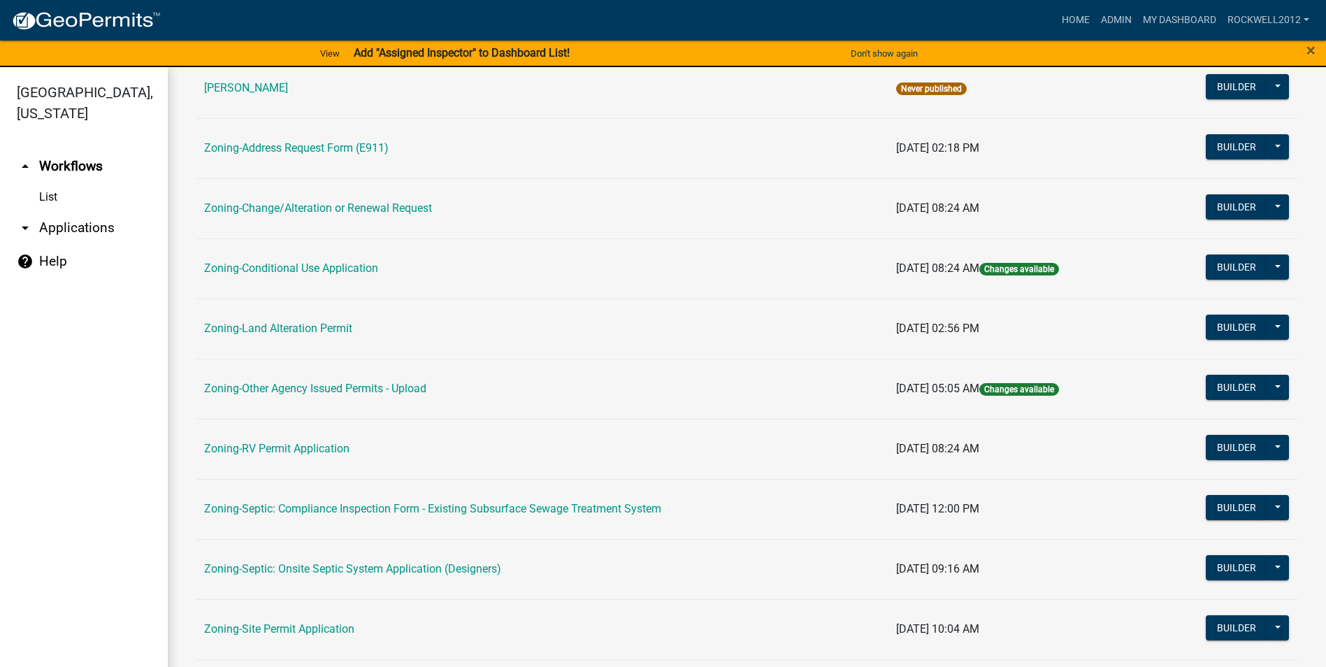
scroll to position [280, 0]
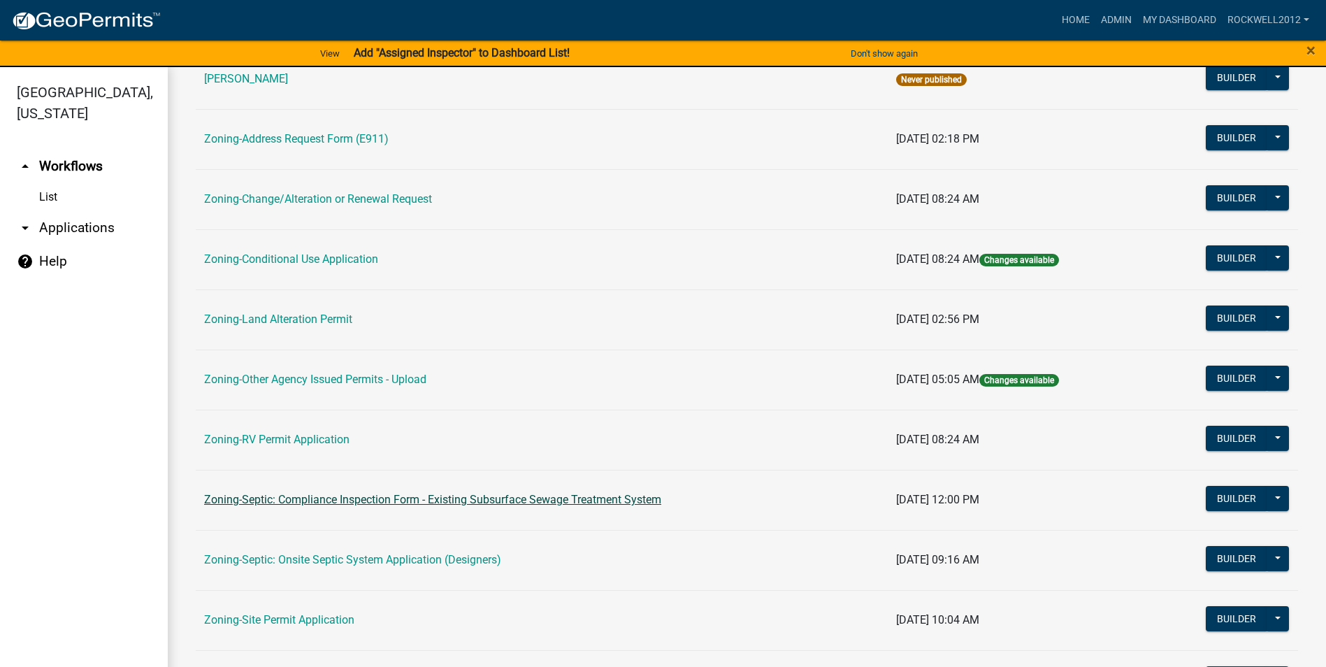
click at [424, 498] on link "Zoning-Septic: Compliance Inspection Form - Existing Subsurface Sewage Treatmen…" at bounding box center [432, 499] width 457 height 13
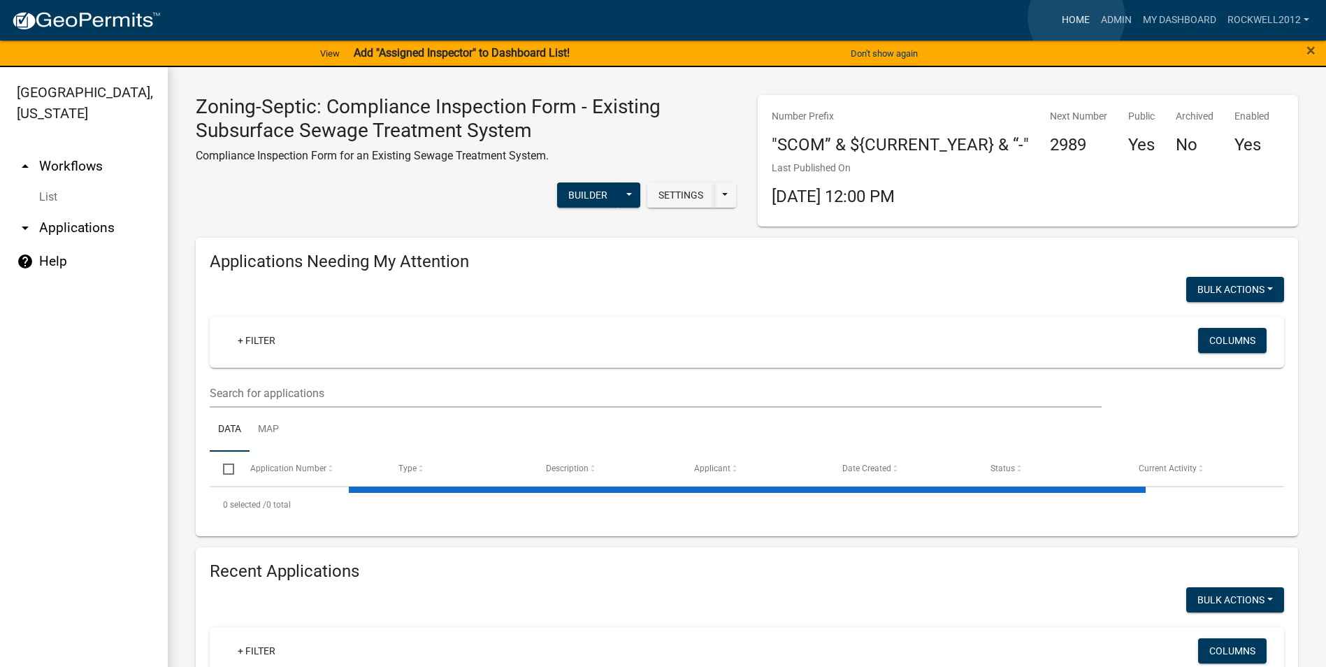
click at [1077, 17] on link "Home" at bounding box center [1075, 20] width 39 height 27
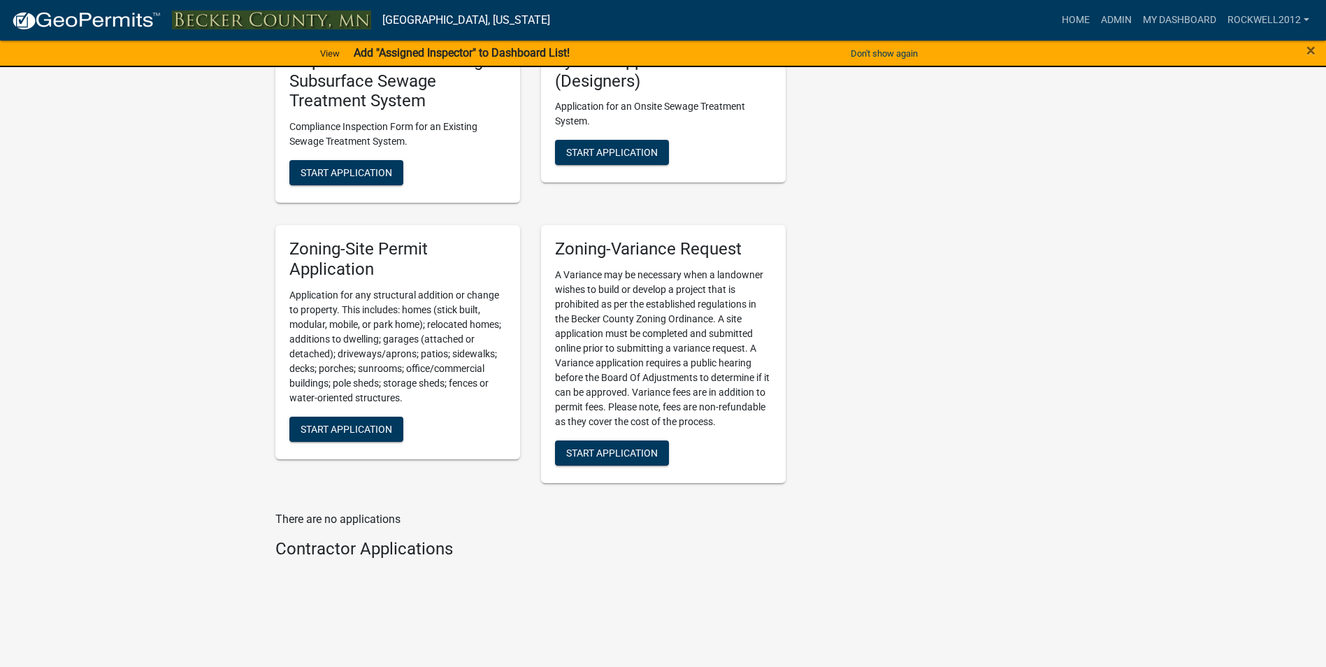
scroll to position [1258, 0]
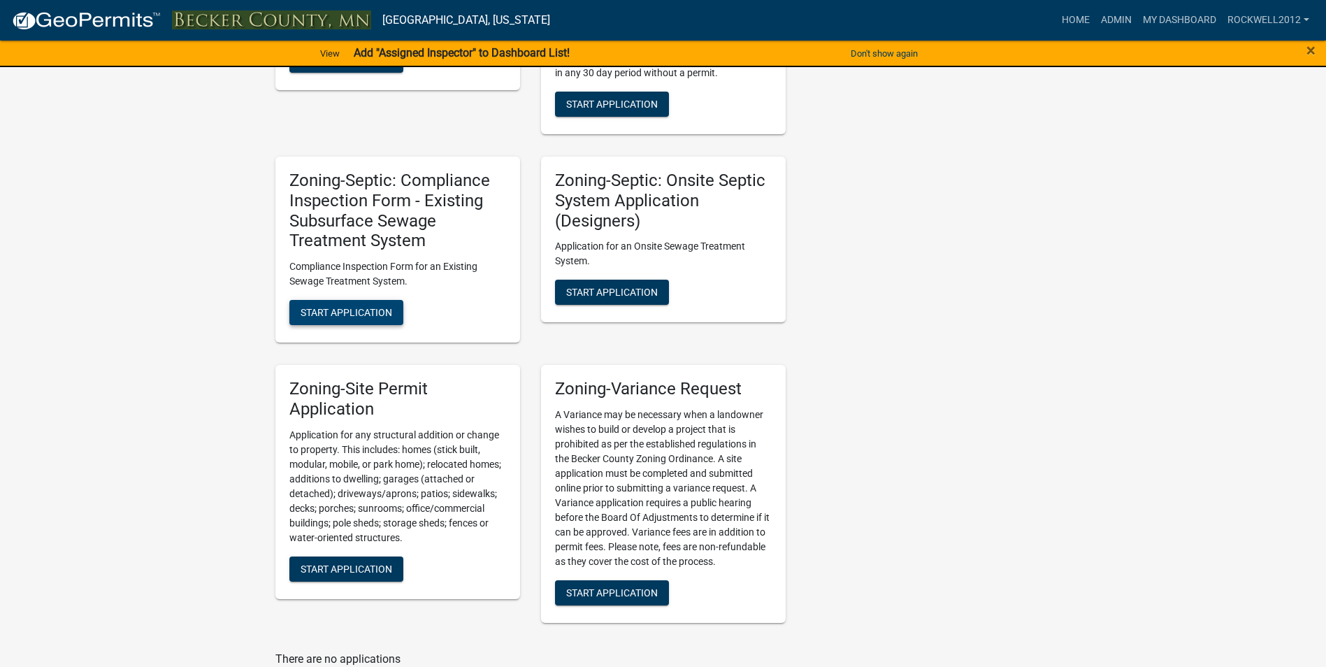
click at [351, 312] on span "Start Application" at bounding box center [347, 312] width 92 height 11
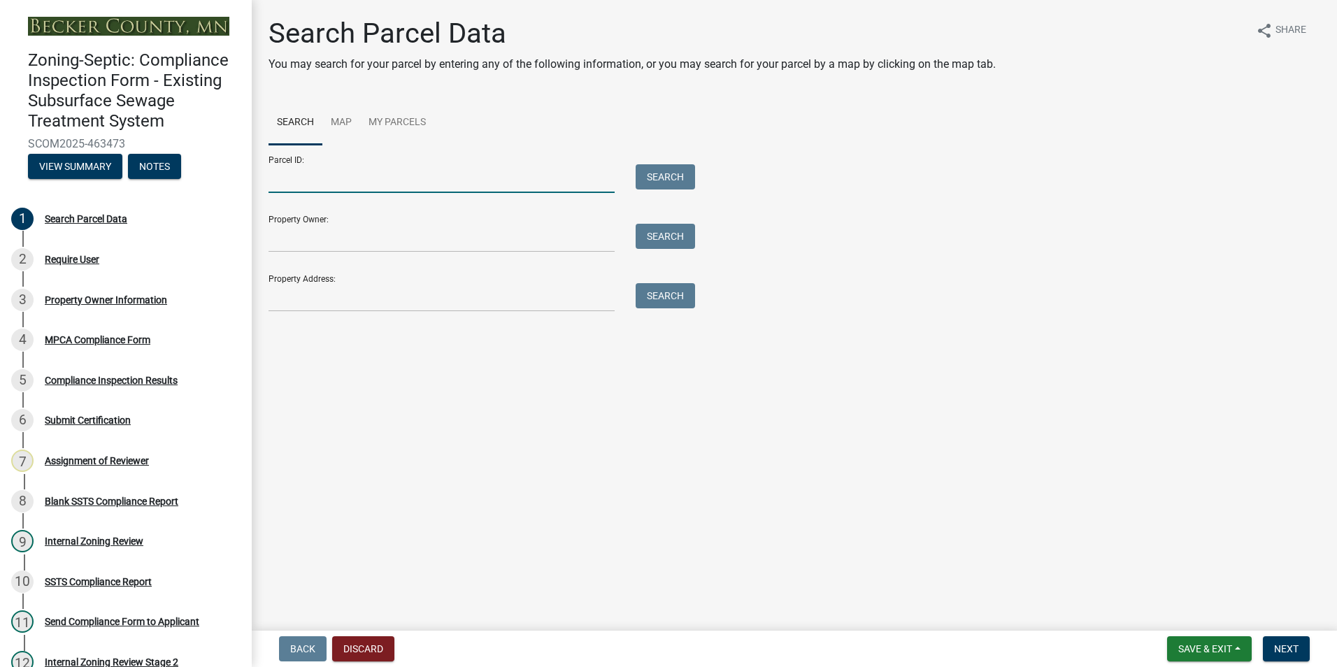
click at [290, 173] on input "Parcel ID:" at bounding box center [441, 178] width 346 height 29
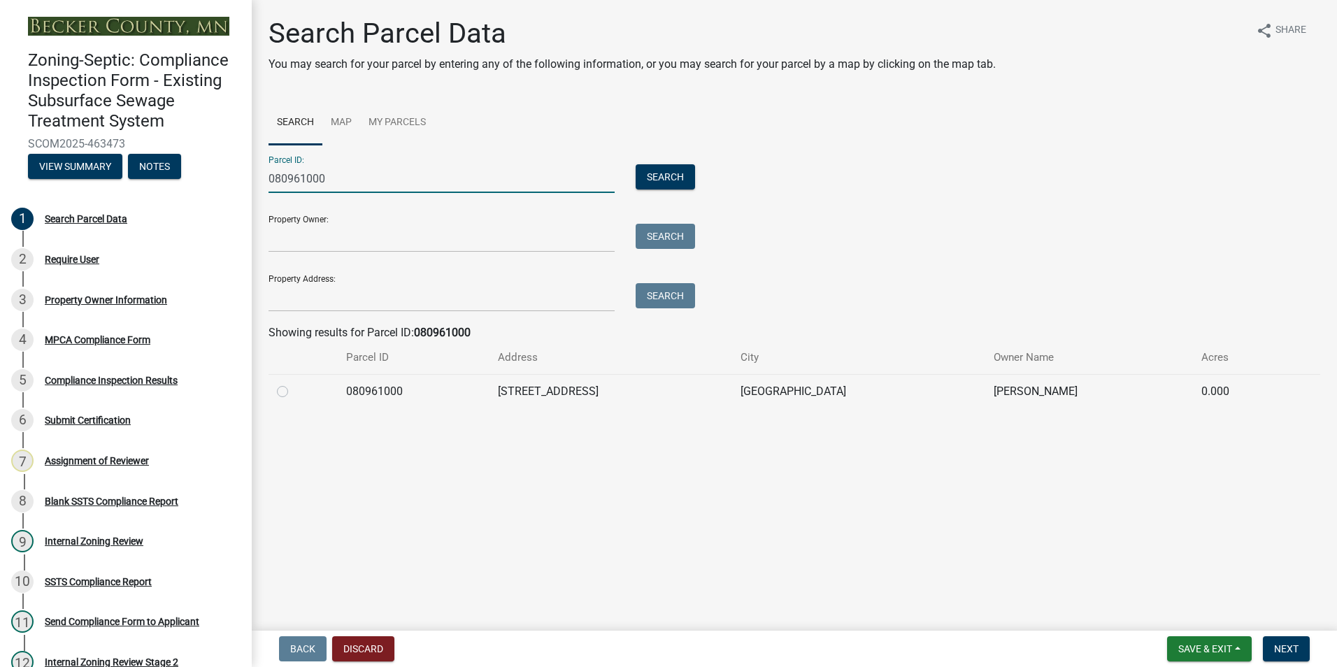
type input "080961000"
click at [294, 383] on label at bounding box center [294, 383] width 0 height 0
click at [294, 390] on input "radio" at bounding box center [298, 387] width 9 height 9
radio input "true"
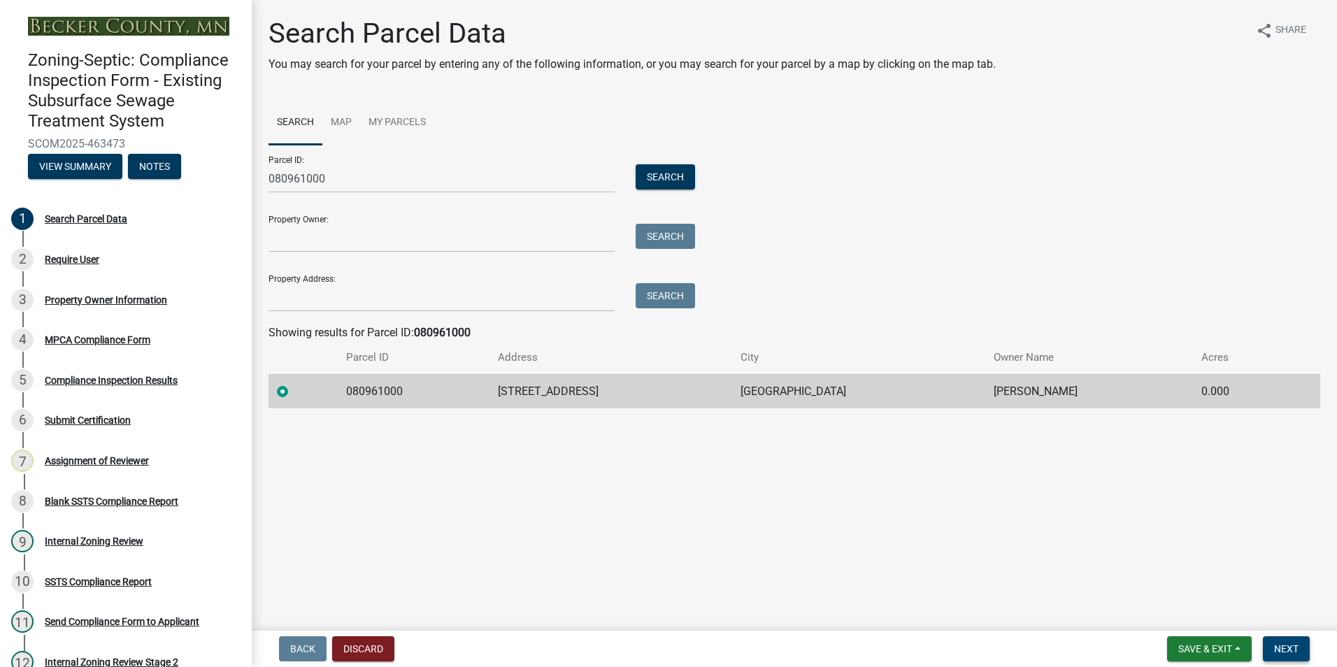
click at [1286, 645] on span "Next" at bounding box center [1286, 648] width 24 height 11
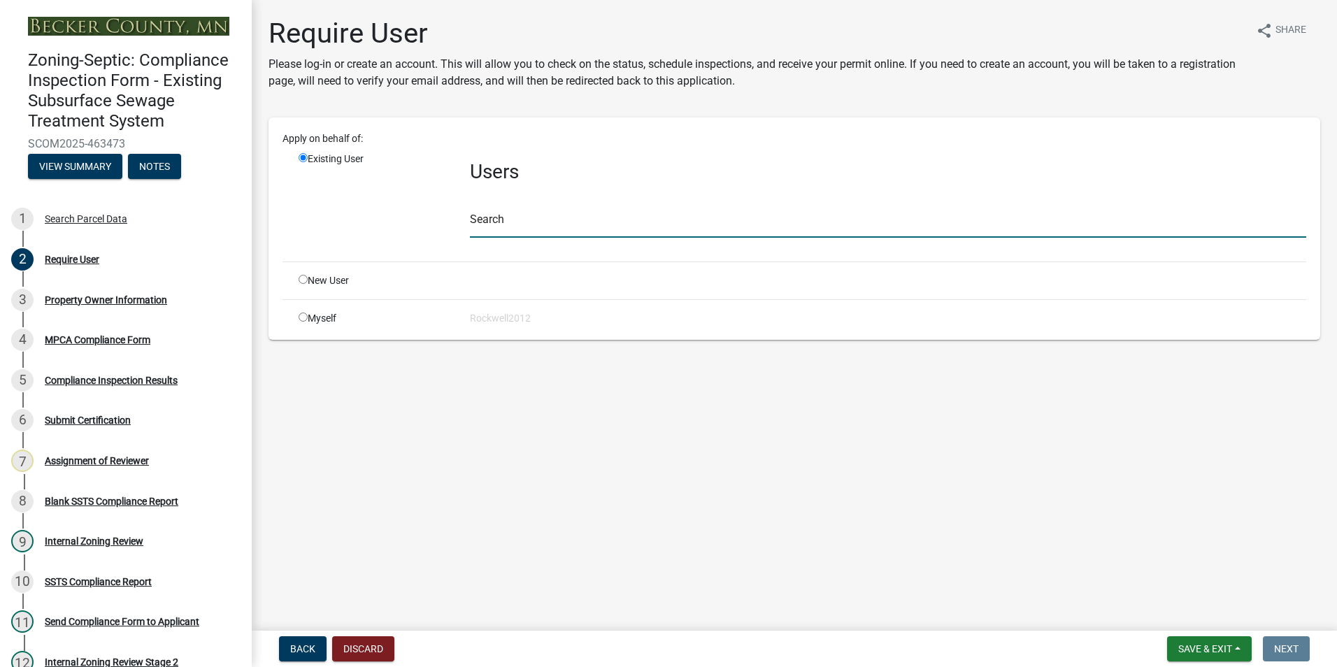
click at [501, 227] on input "text" at bounding box center [888, 223] width 836 height 29
type input "apply"
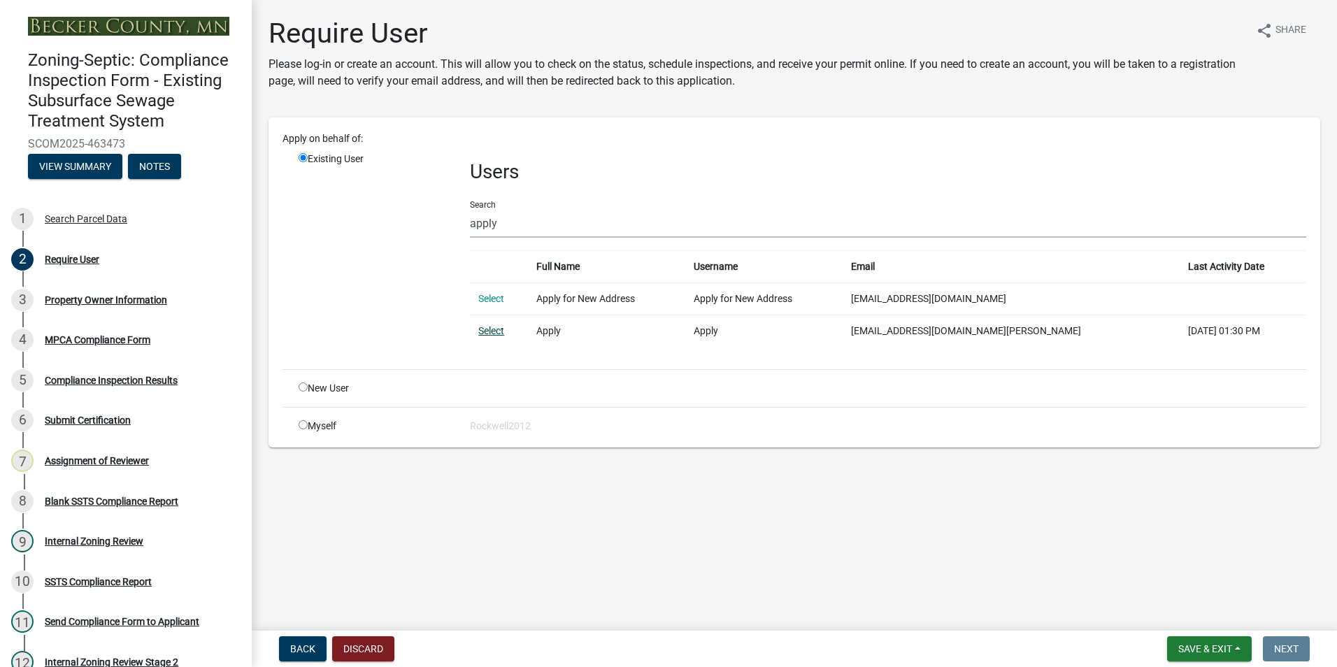
click at [490, 330] on link "Select" at bounding box center [491, 330] width 26 height 11
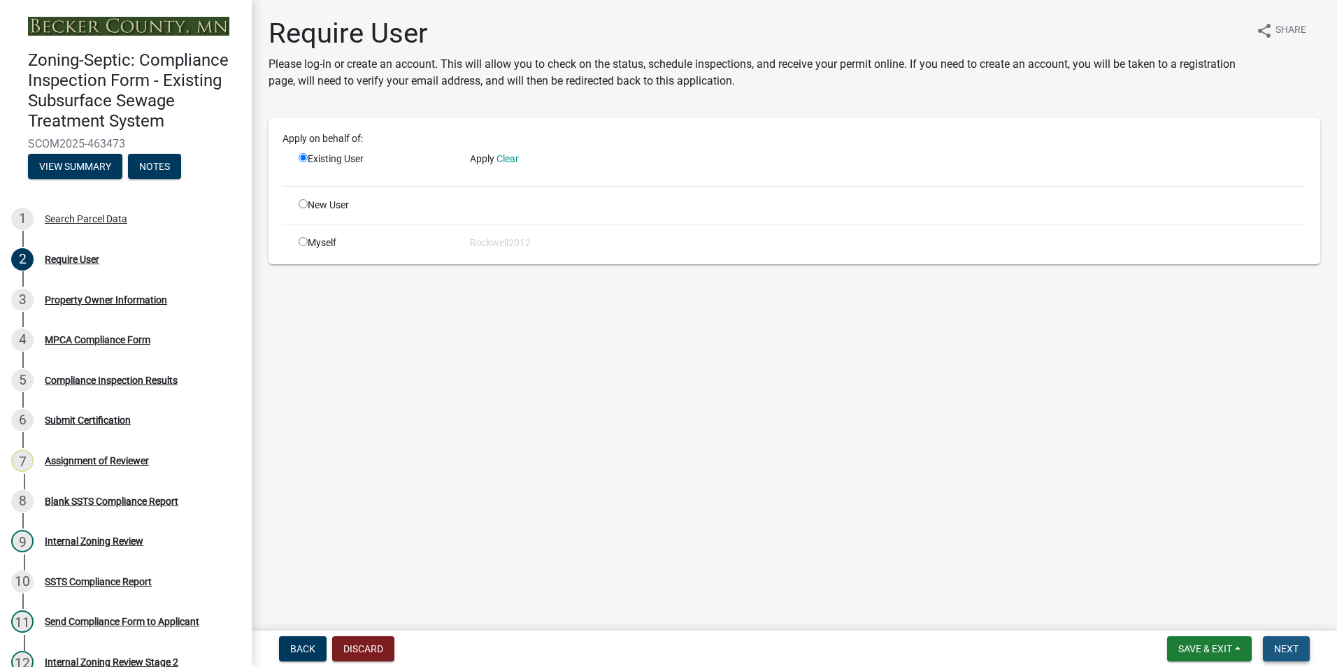
click at [1279, 638] on button "Next" at bounding box center [1286, 648] width 47 height 25
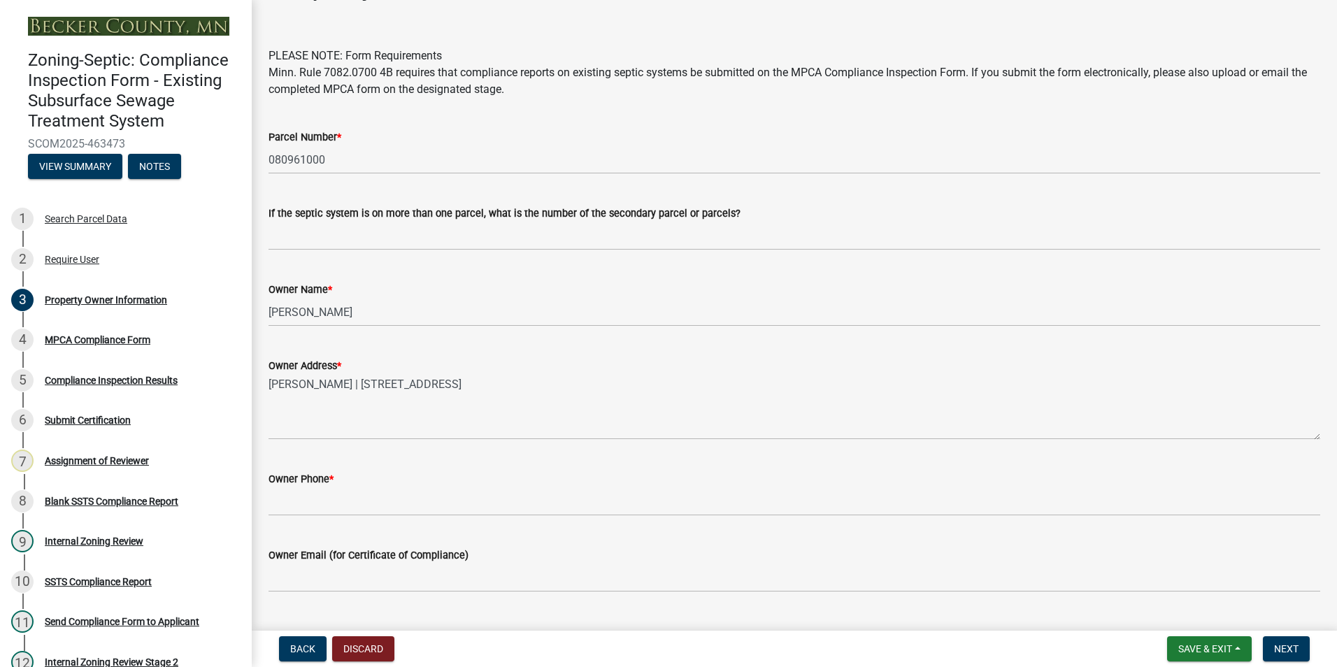
scroll to position [210, 0]
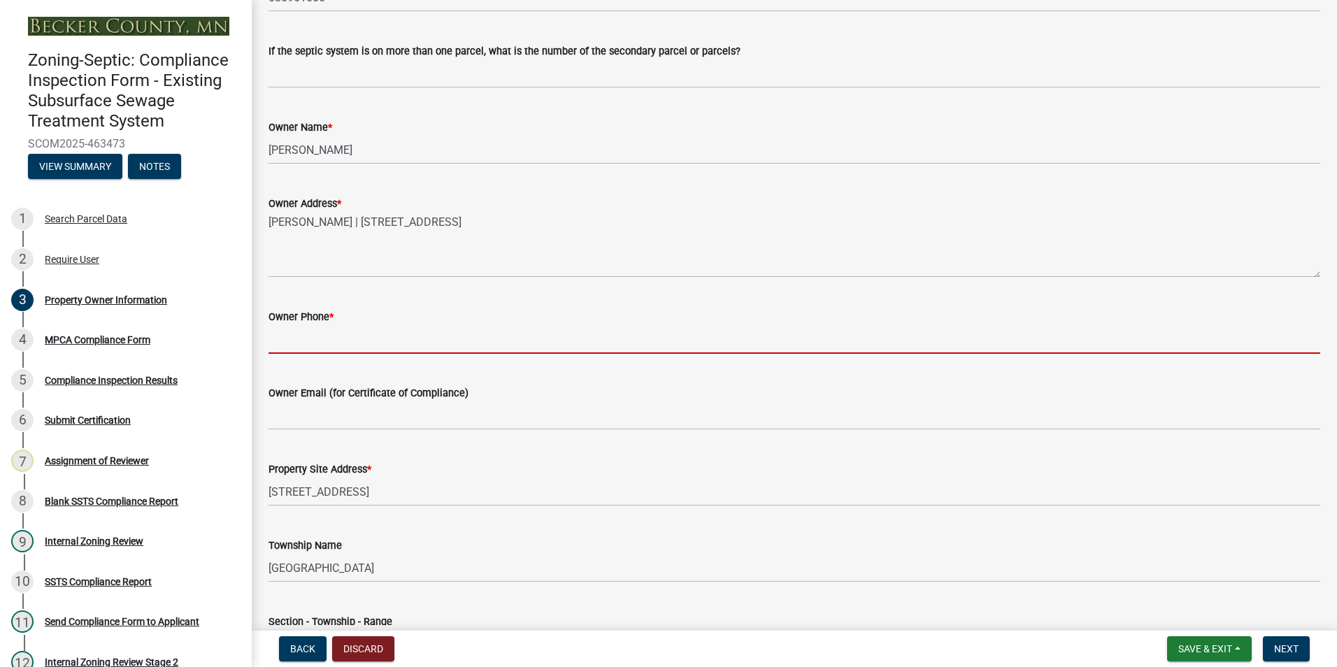
click at [286, 327] on input "Owner Phone *" at bounding box center [793, 339] width 1051 height 29
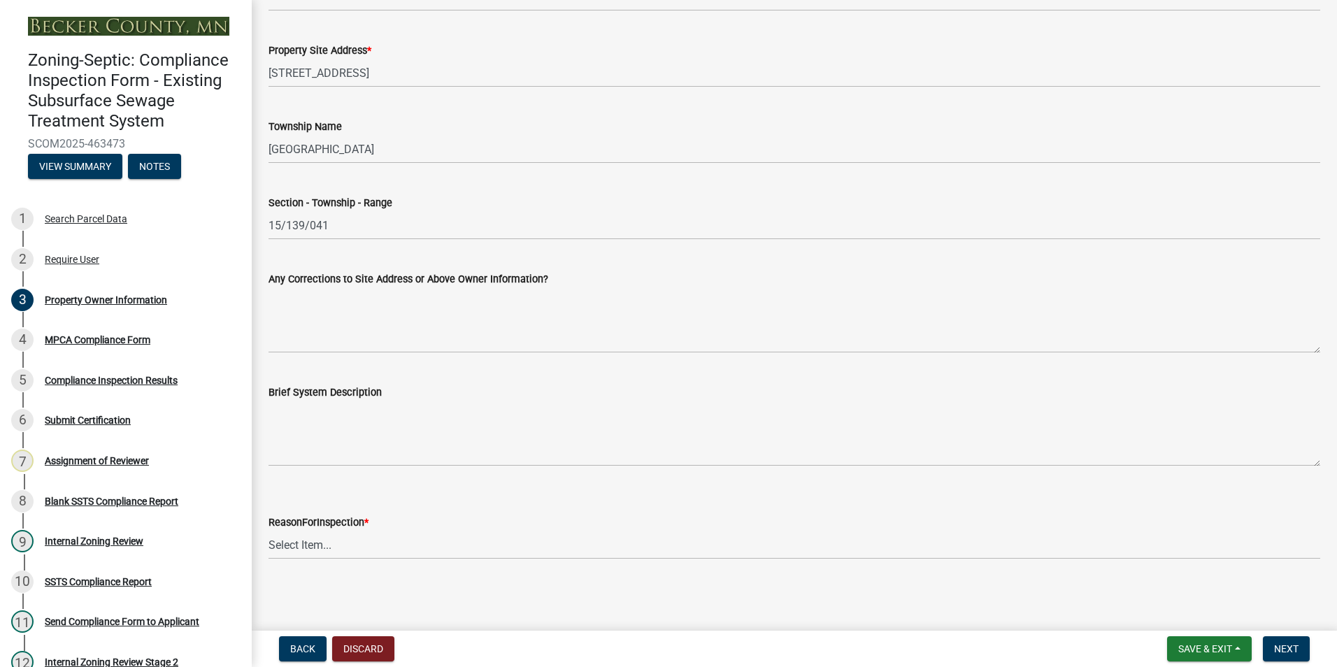
scroll to position [630, 0]
type input "[PHONE_NUMBER]"
click at [301, 541] on select "Select Item... Property Sale Lake Study Required for Permit Other" at bounding box center [793, 543] width 1051 height 29
click at [268, 529] on select "Select Item... Property Sale Lake Study Required for Permit Other" at bounding box center [793, 543] width 1051 height 29
select select "3e6c5637-c66b-418d-927c-69aaf39ab5a9"
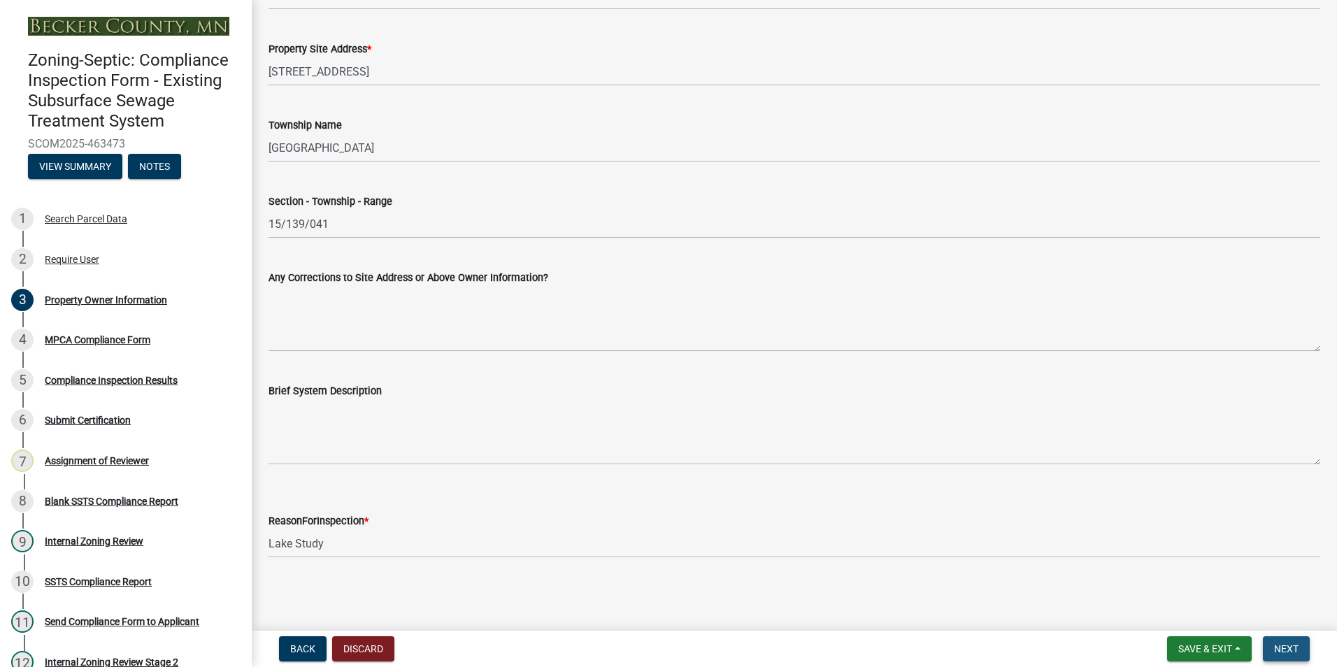
click at [1280, 649] on span "Next" at bounding box center [1286, 648] width 24 height 11
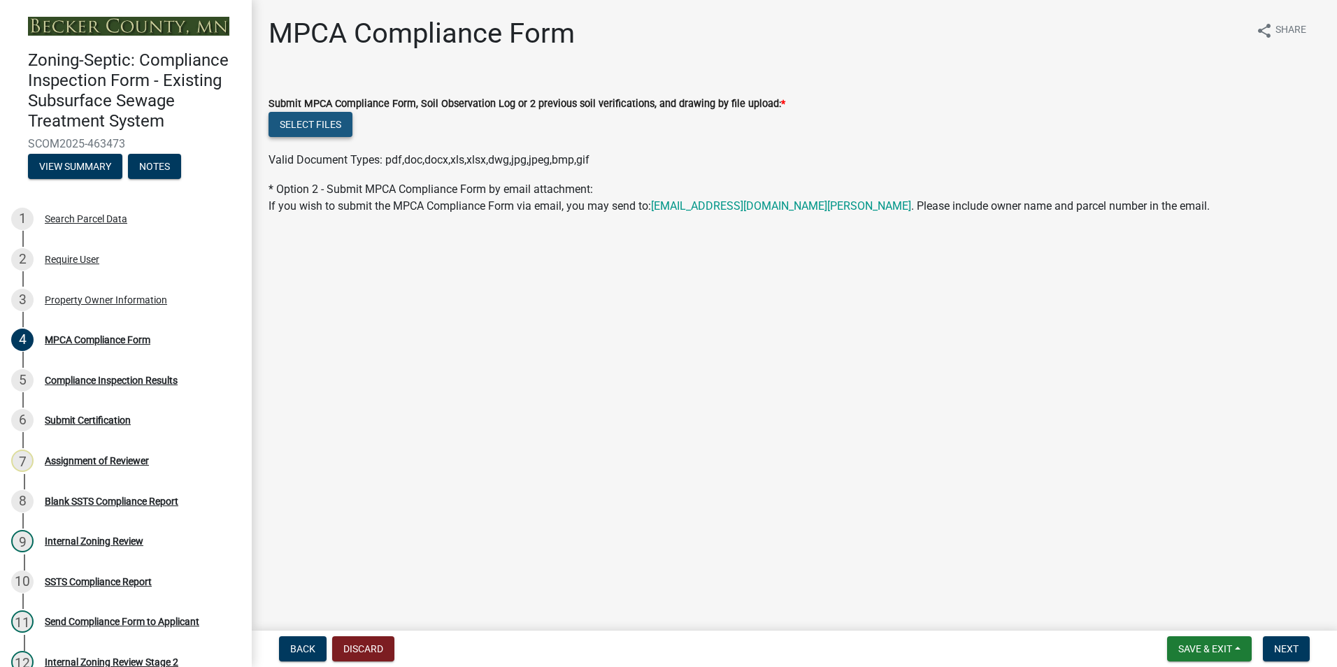
click at [318, 129] on button "Select files" at bounding box center [310, 124] width 84 height 25
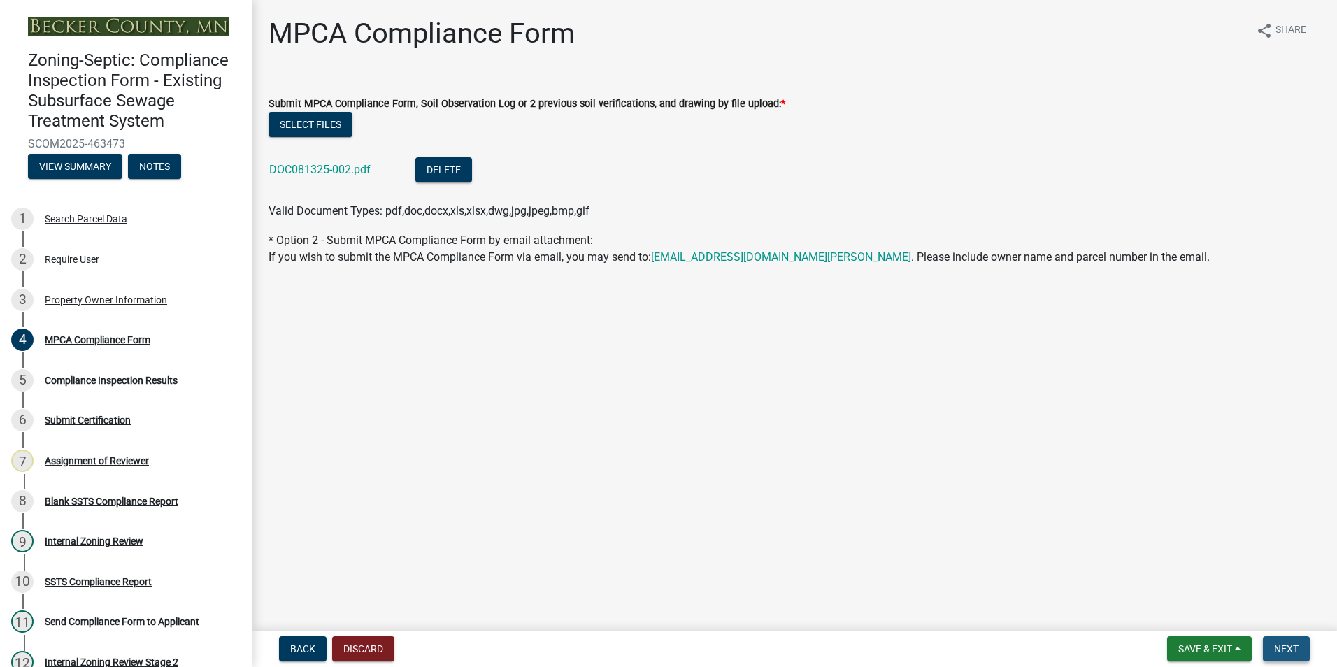
click at [1288, 652] on span "Next" at bounding box center [1286, 648] width 24 height 11
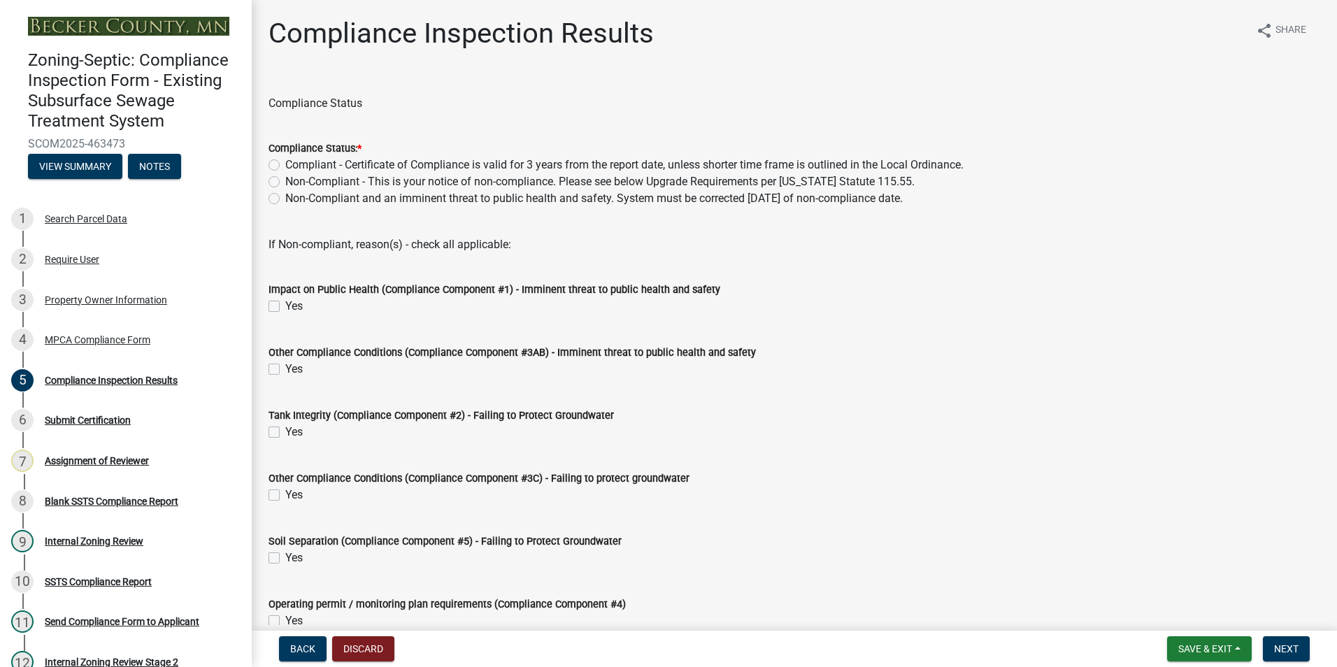
click at [285, 164] on label "Compliant - Certificate of Compliance is valid for 3 years from the report date…" at bounding box center [624, 165] width 678 height 17
click at [285, 164] on input "Compliant - Certificate of Compliance is valid for 3 years from the report date…" at bounding box center [289, 161] width 9 height 9
radio input "true"
click at [1286, 640] on button "Next" at bounding box center [1286, 648] width 47 height 25
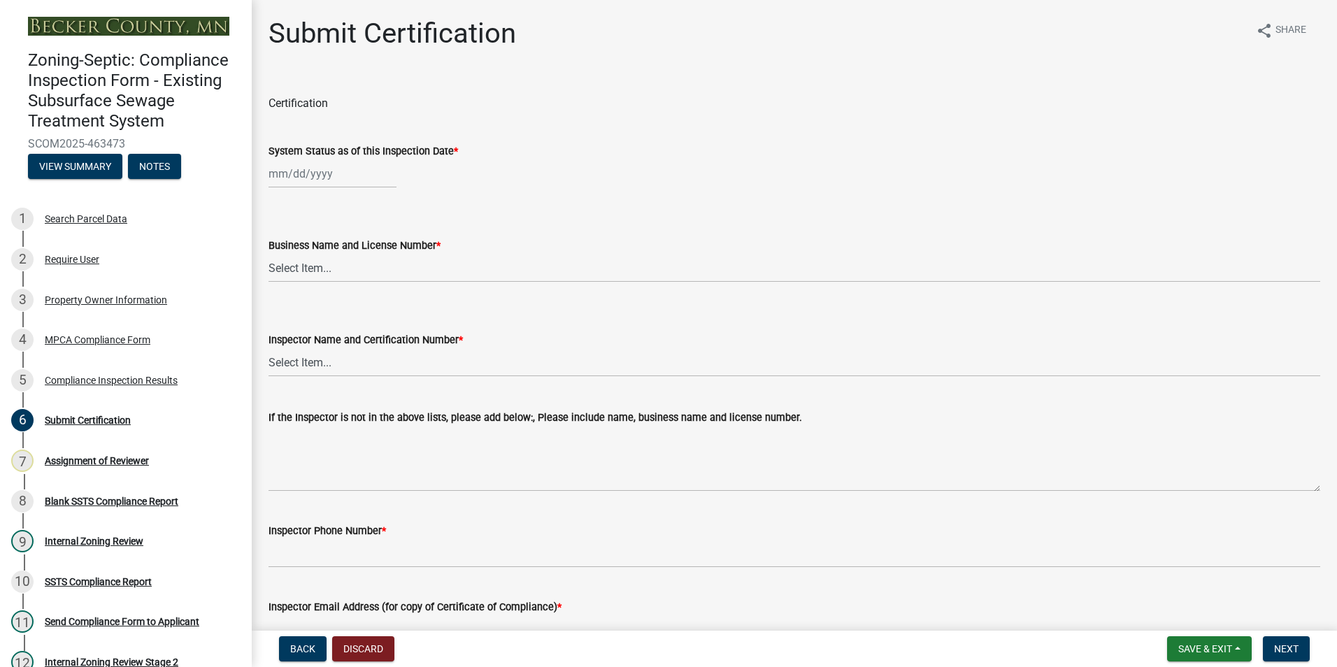
click at [309, 174] on div at bounding box center [332, 173] width 128 height 29
select select "8"
select select "2025"
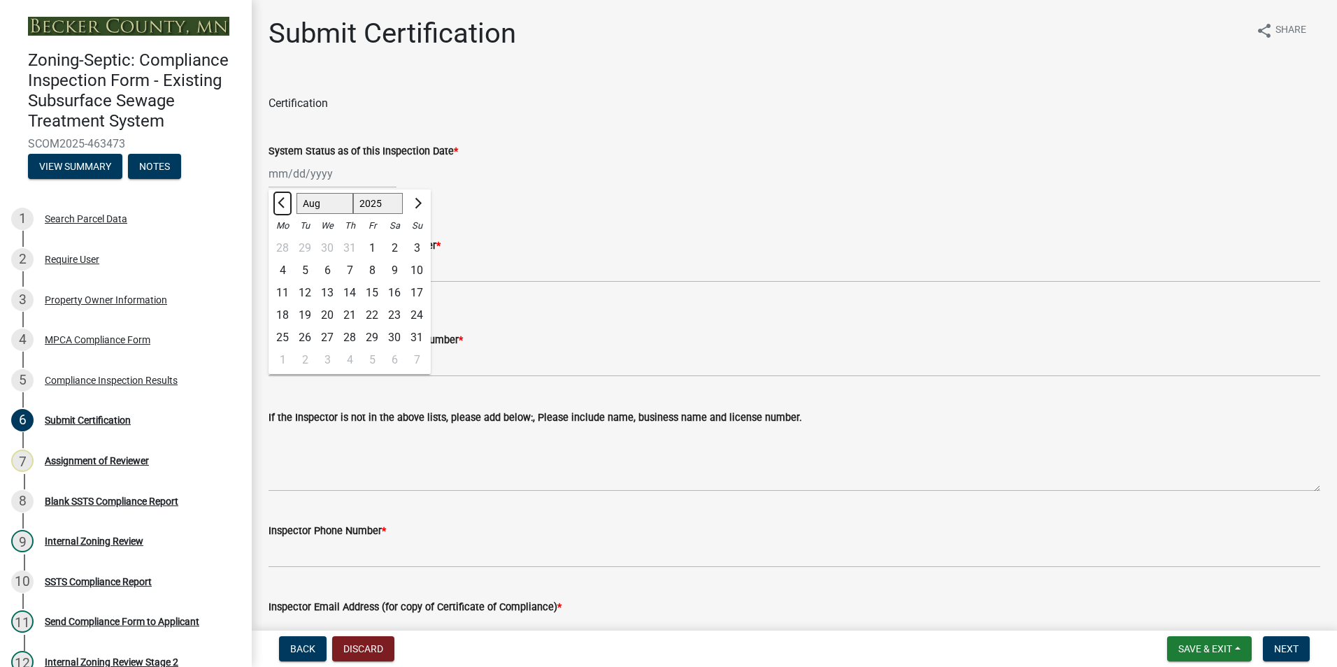
click at [281, 203] on span "Previous month" at bounding box center [283, 203] width 10 height 10
select select "6"
click at [350, 333] on div "26" at bounding box center [349, 337] width 22 height 22
type input "[DATE]"
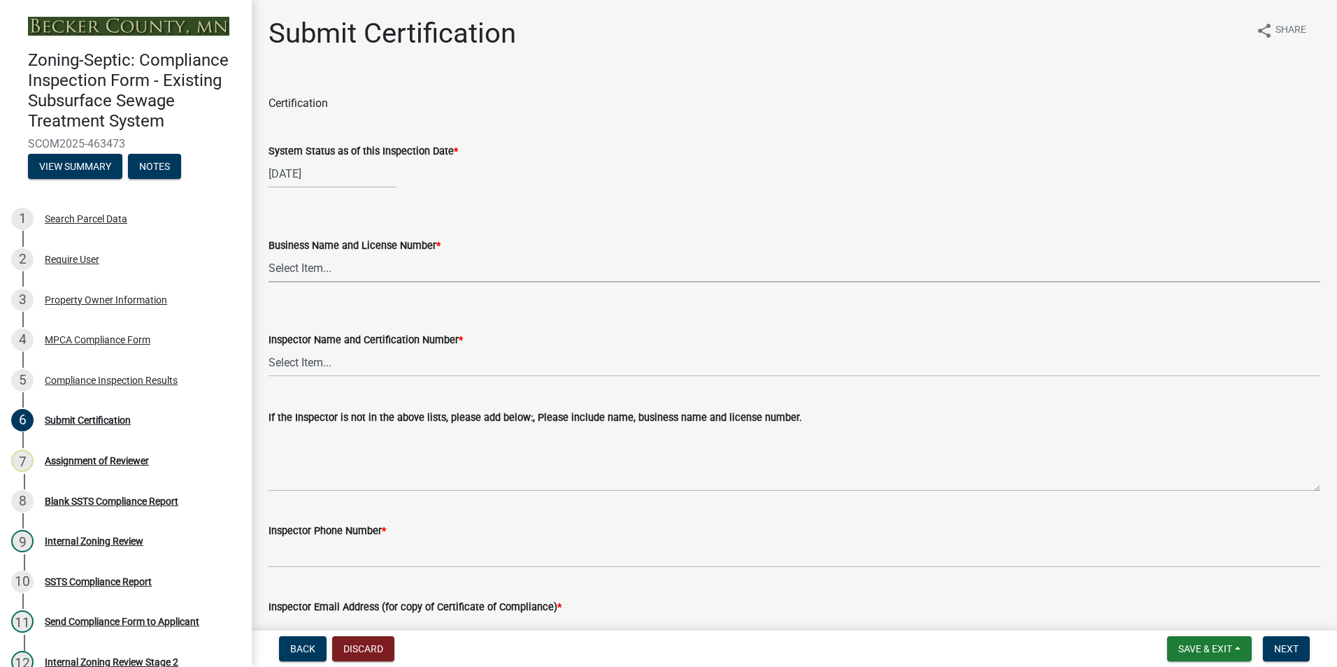
click at [293, 261] on select "Select Item... OTHER – Not listed (please add in next field and we will add to …" at bounding box center [793, 268] width 1051 height 29
click at [268, 254] on select "Select Item... OTHER – Not listed (please add in next field and we will add to …" at bounding box center [793, 268] width 1051 height 29
select select "7440d259-1201-4c64-ba99-166cf881d0bd"
click at [317, 355] on select "Select Item... OTHER – Not listed (please add in next field and we will add to …" at bounding box center [793, 362] width 1051 height 29
click at [268, 348] on select "Select Item... OTHER – Not listed (please add in next field and we will add to …" at bounding box center [793, 362] width 1051 height 29
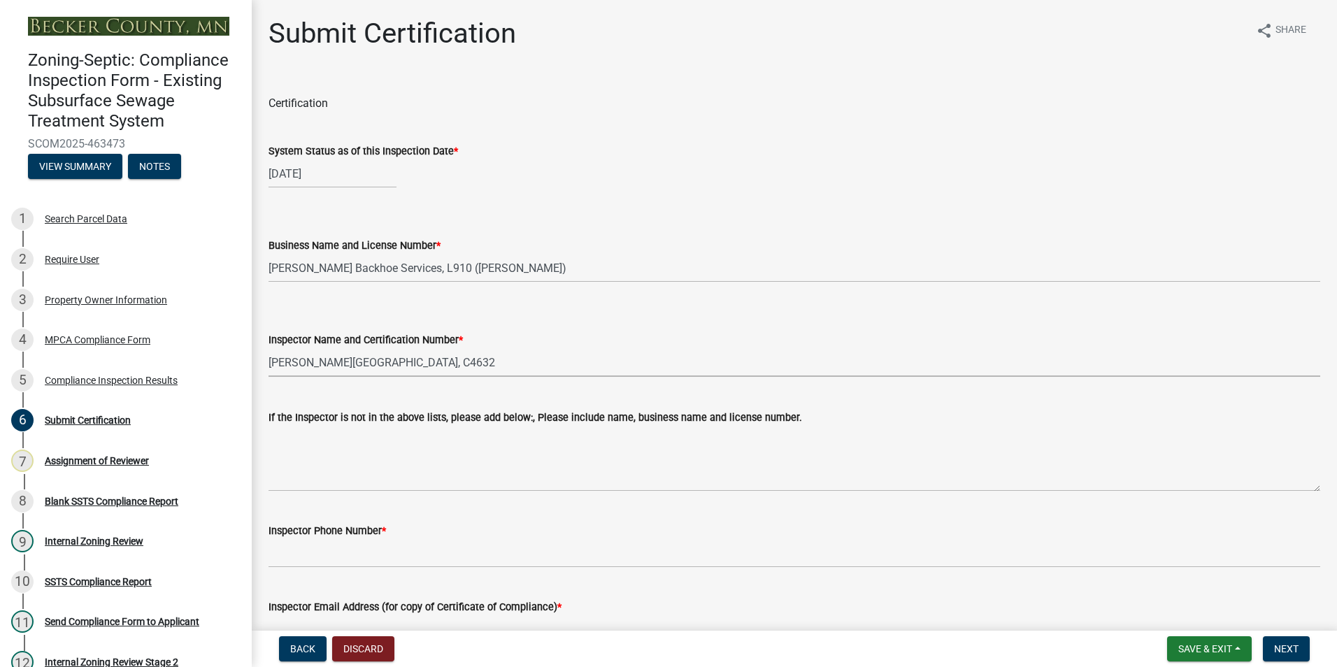
select select "a30454b6-1790-4cc5-bb29-370e5ff6fcb4"
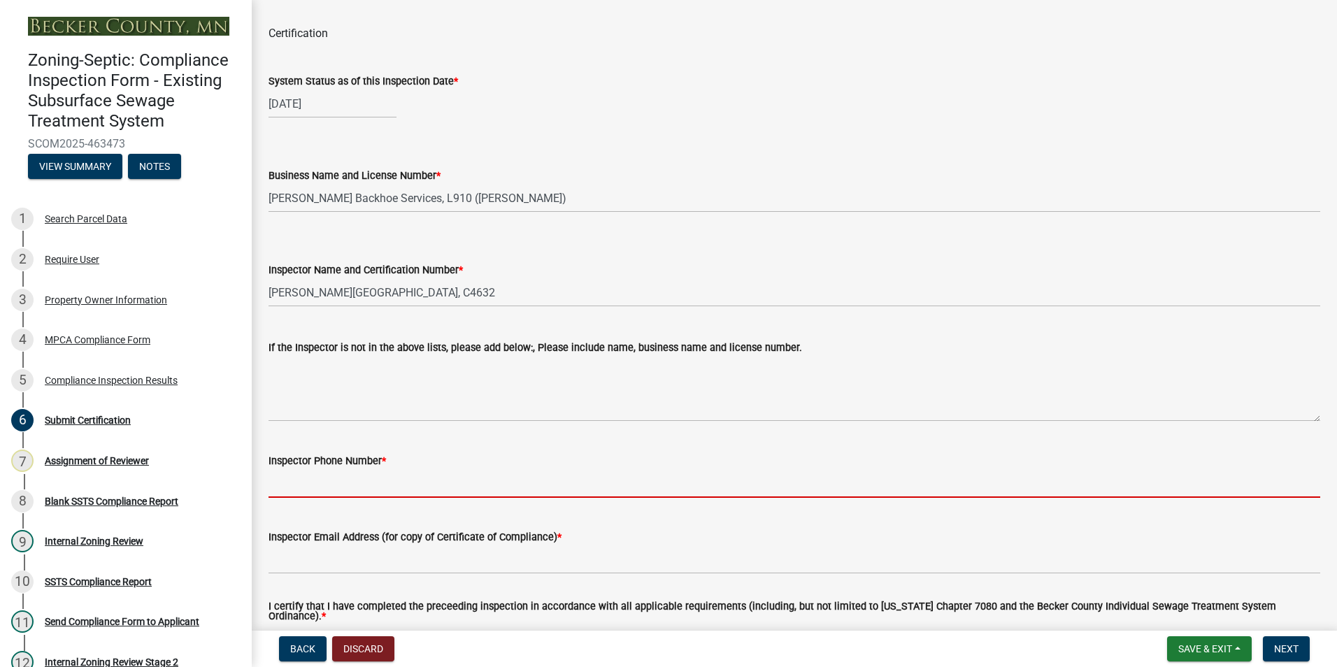
click at [282, 482] on input "Inspector Phone Number *" at bounding box center [793, 483] width 1051 height 29
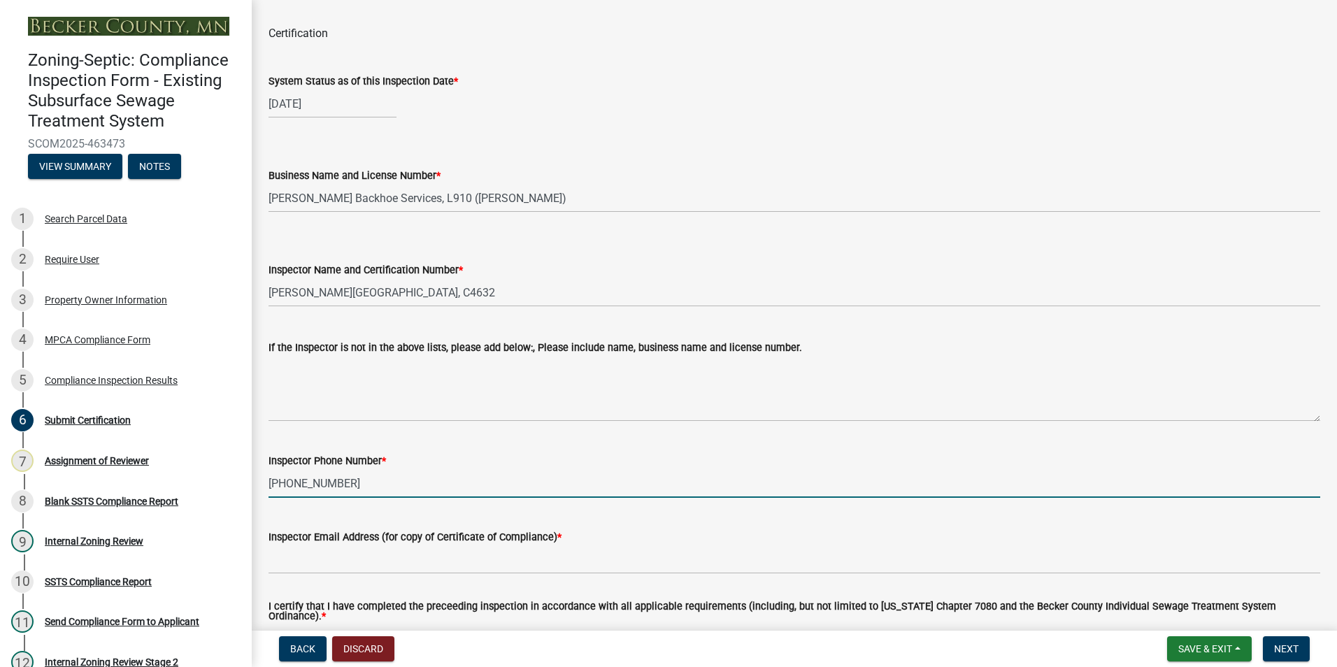
type input "[PHONE_NUMBER]"
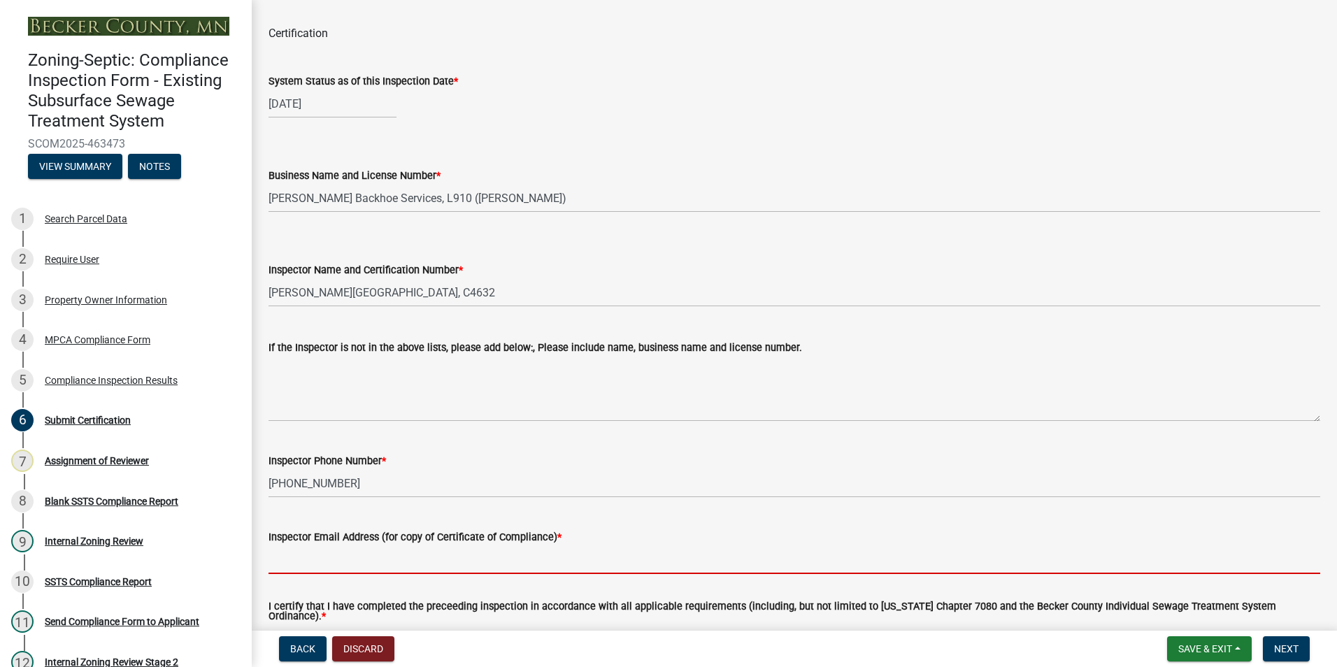
click at [299, 556] on input "Inspector Email Address (for copy of Certificate of Compliance) *" at bounding box center [793, 559] width 1051 height 29
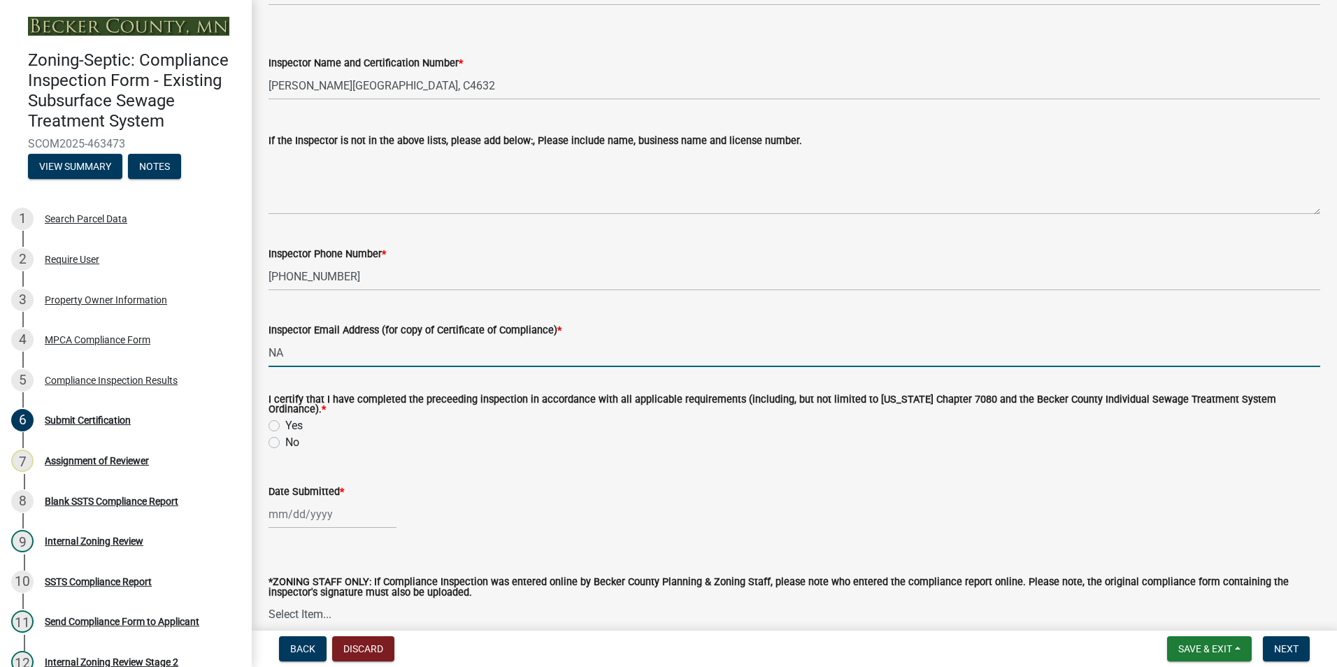
scroll to position [280, 0]
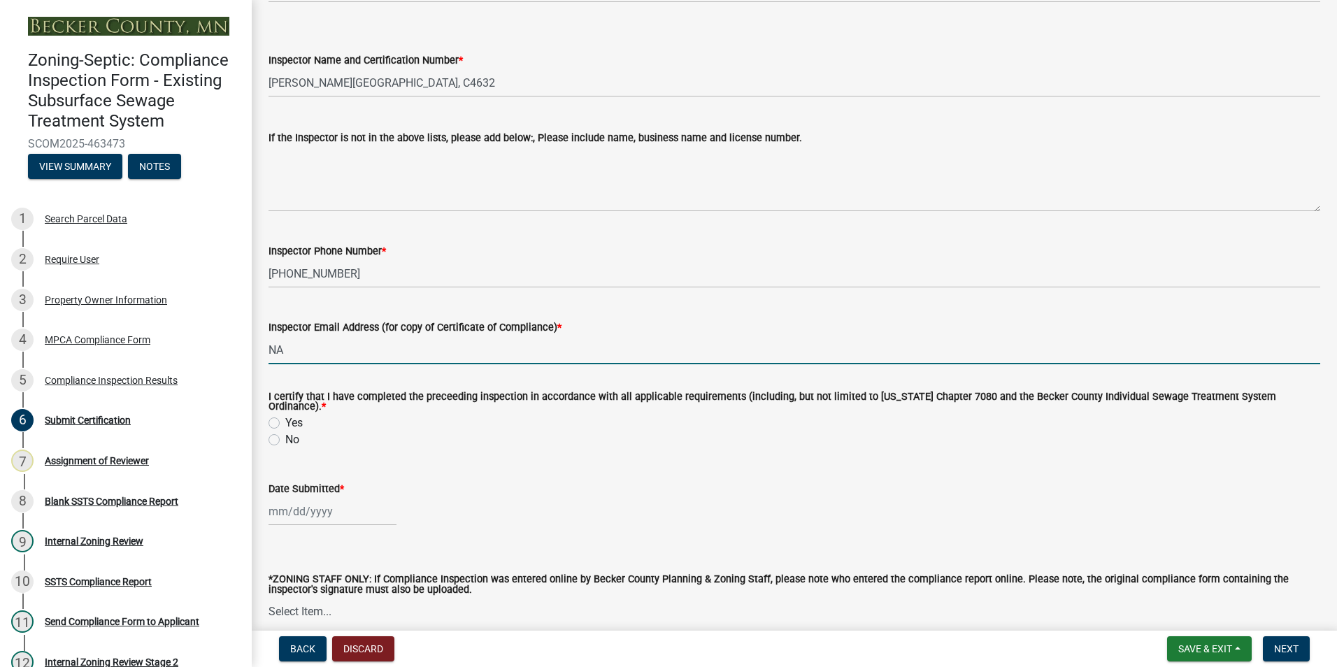
type input "NA"
click at [280, 418] on div "Yes" at bounding box center [793, 423] width 1051 height 17
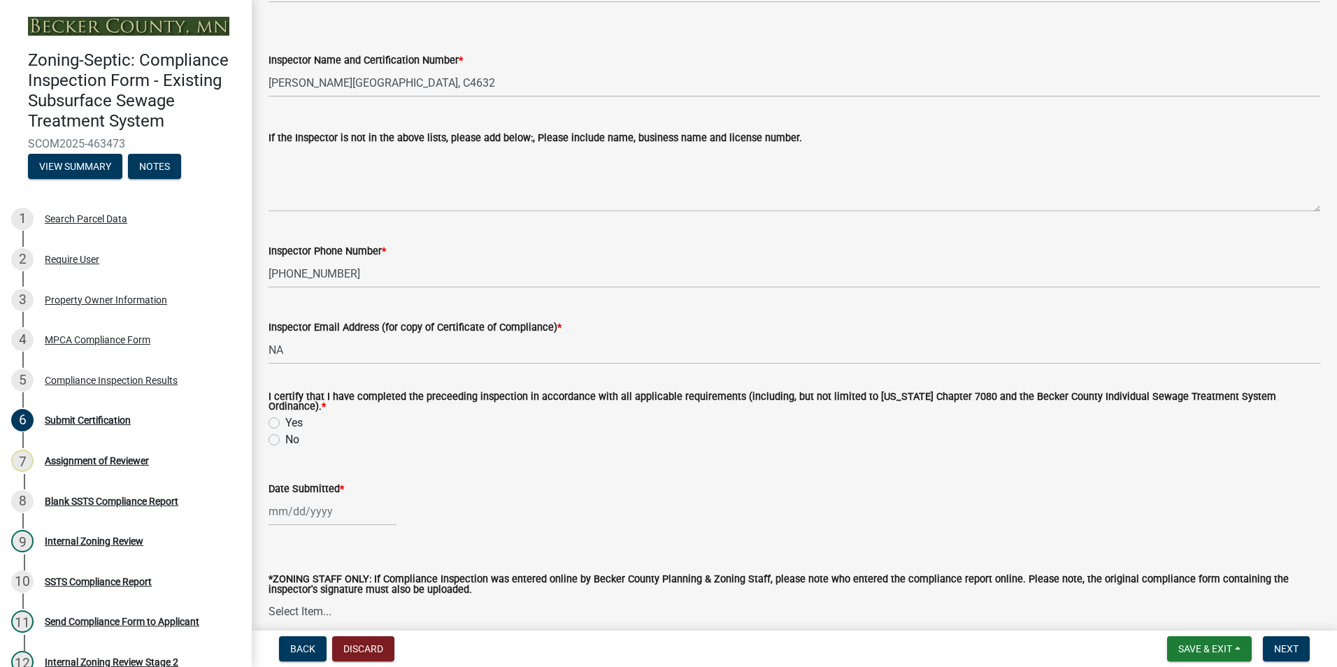
click at [285, 418] on label "Yes" at bounding box center [293, 423] width 17 height 17
click at [285, 418] on input "Yes" at bounding box center [289, 419] width 9 height 9
radio input "true"
click at [287, 507] on div at bounding box center [332, 511] width 128 height 29
select select "8"
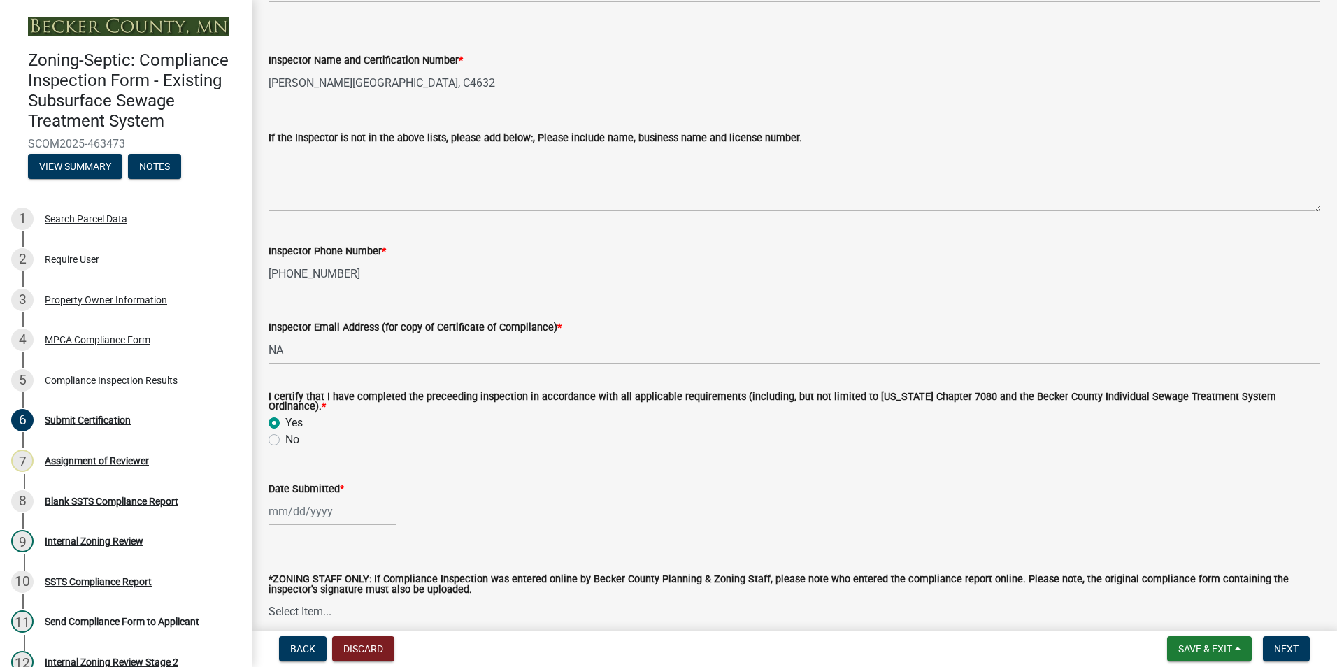
select select "2025"
click at [326, 409] on div "13" at bounding box center [327, 414] width 22 height 22
type input "[DATE]"
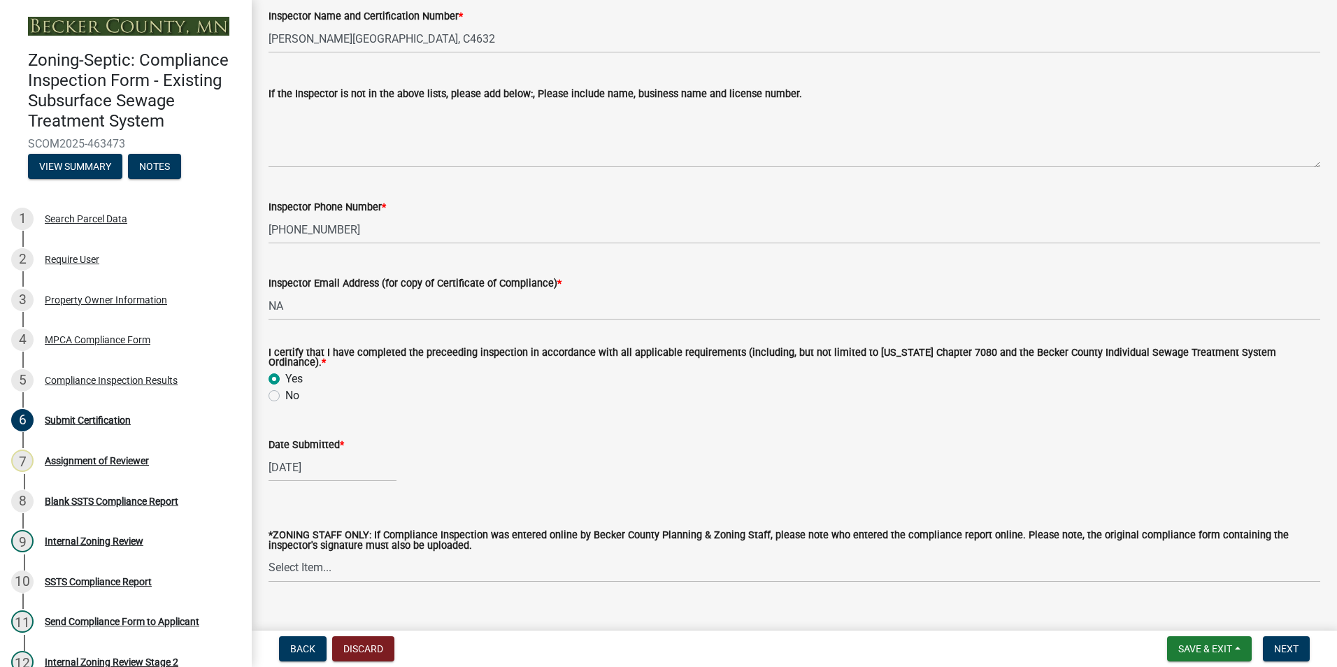
scroll to position [343, 0]
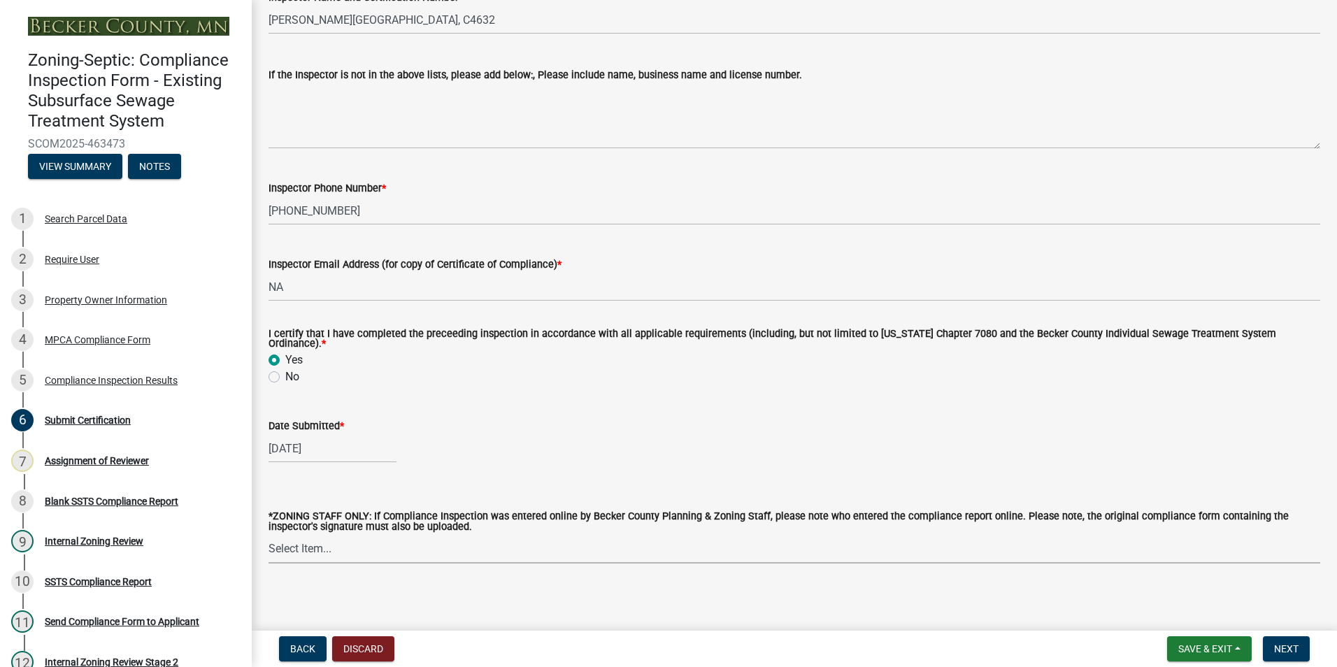
click at [306, 543] on select "Select Item... [PERSON_NAME] [PERSON_NAME] [PERSON_NAME] [PERSON_NAME] [PERSON_…" at bounding box center [793, 549] width 1051 height 29
click at [268, 535] on select "Select Item... [PERSON_NAME] [PERSON_NAME] [PERSON_NAME] [PERSON_NAME] [PERSON_…" at bounding box center [793, 549] width 1051 height 29
select select "0016247d-12af-40d0-8103-934796a3d230"
click at [1290, 646] on span "Next" at bounding box center [1286, 648] width 24 height 11
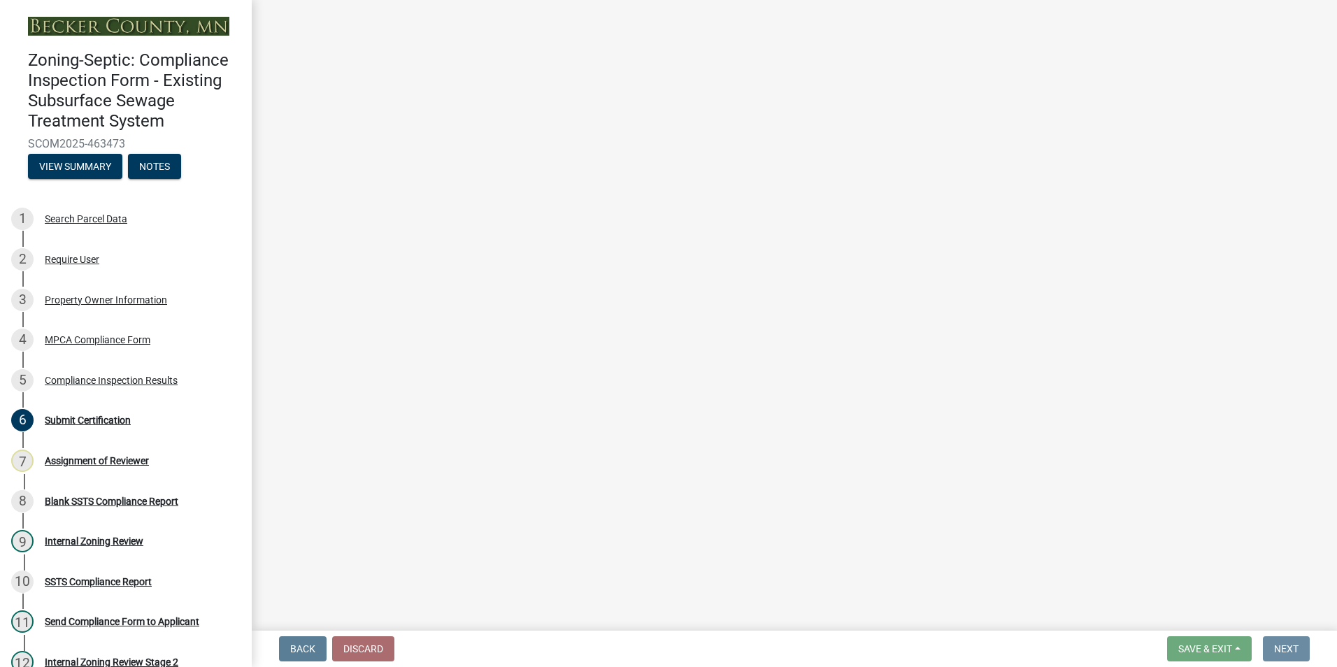
scroll to position [0, 0]
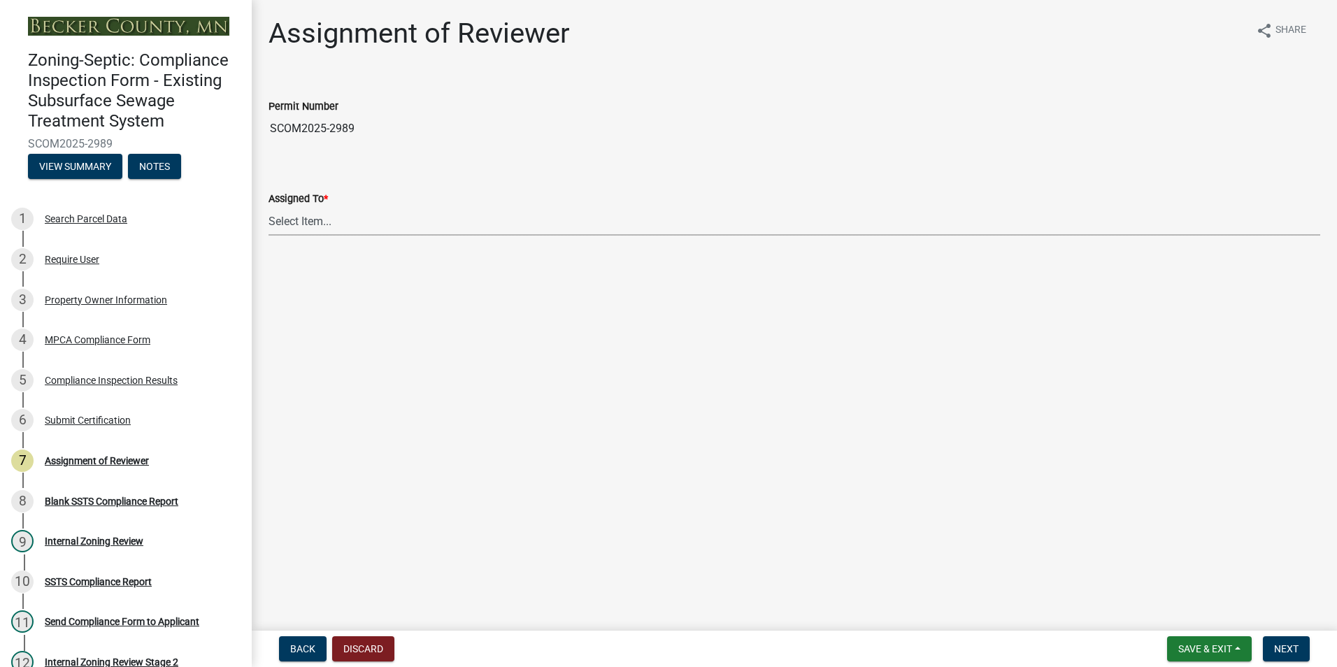
click at [303, 217] on select "Select Item... [PERSON_NAME] [PERSON_NAME] [PERSON_NAME] [PERSON_NAME] [PERSON_…" at bounding box center [793, 221] width 1051 height 29
click at [268, 207] on select "Select Item... [PERSON_NAME] [PERSON_NAME] [PERSON_NAME] [PERSON_NAME] [PERSON_…" at bounding box center [793, 221] width 1051 height 29
select select "0016247d-12af-40d0-8103-934796a3d230"
click at [1280, 649] on span "Next" at bounding box center [1286, 648] width 24 height 11
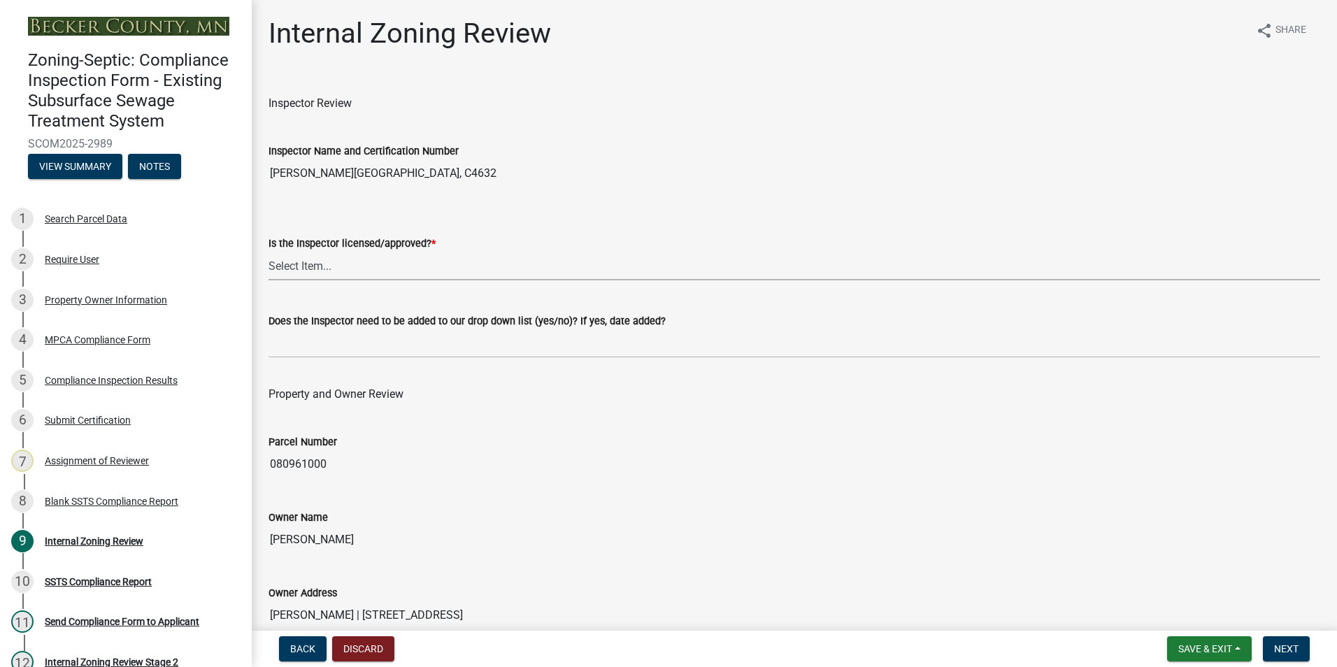
click at [306, 266] on select "Select Item... Yes No" at bounding box center [793, 266] width 1051 height 29
click at [268, 252] on select "Select Item... Yes No" at bounding box center [793, 266] width 1051 height 29
select select "7beb9ca5-c3cb-47d4-a805-1554d3173259"
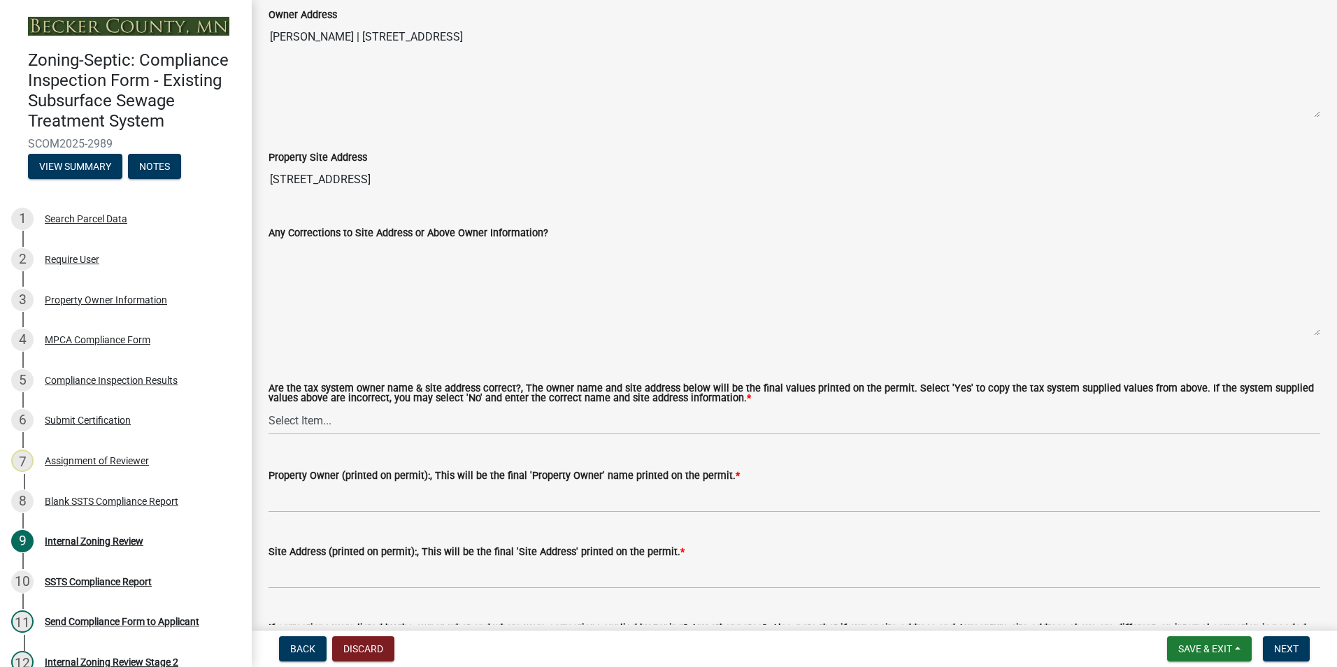
scroll to position [699, 0]
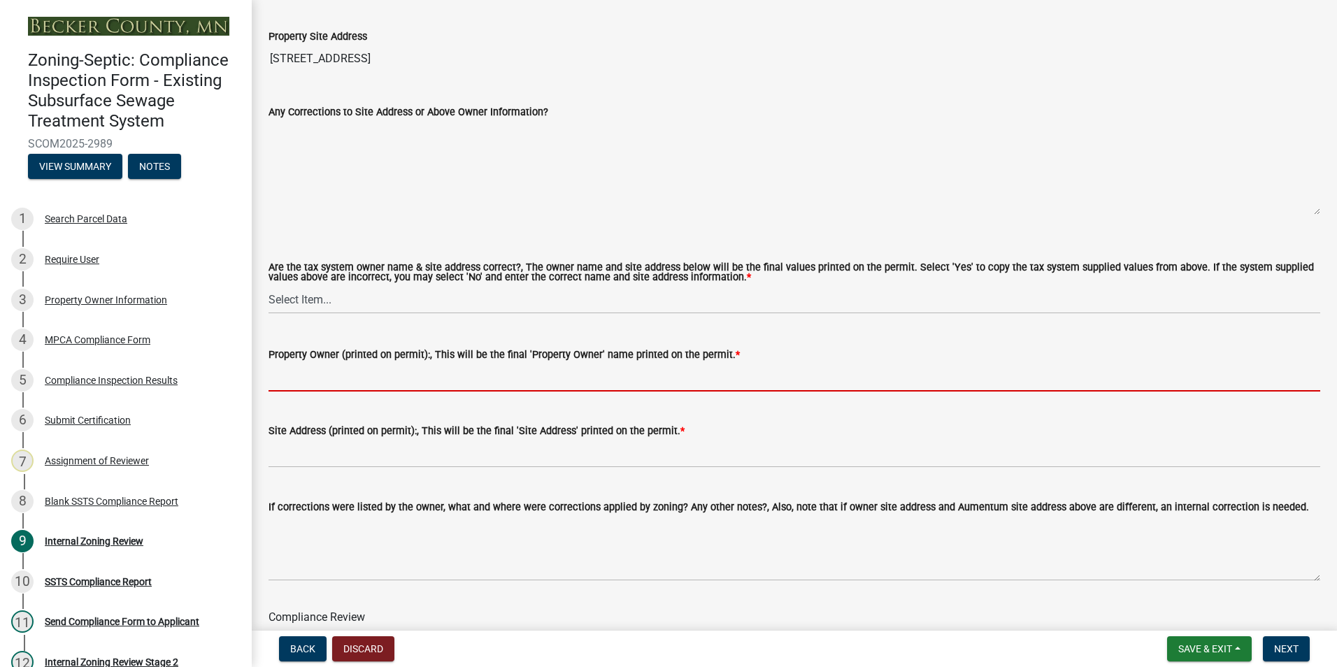
click at [292, 378] on input "Property Owner (printed on permit):, This will be the final 'Property Owner' na…" at bounding box center [793, 377] width 1051 height 29
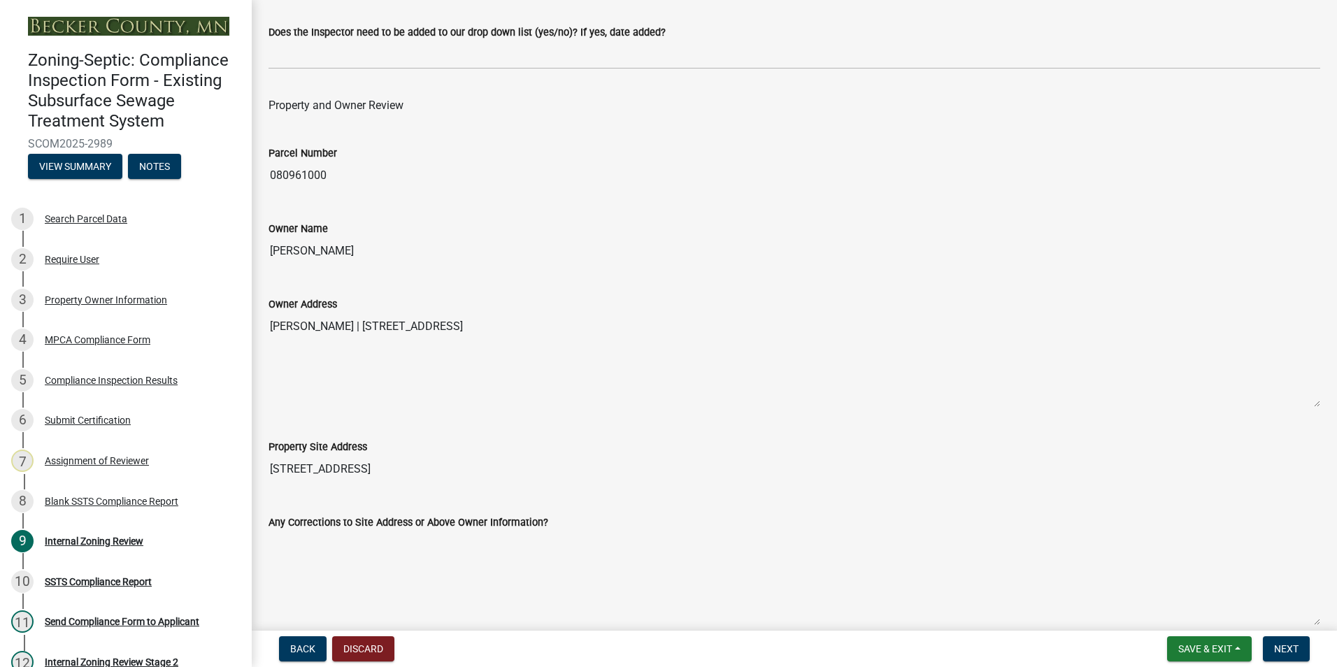
scroll to position [280, 0]
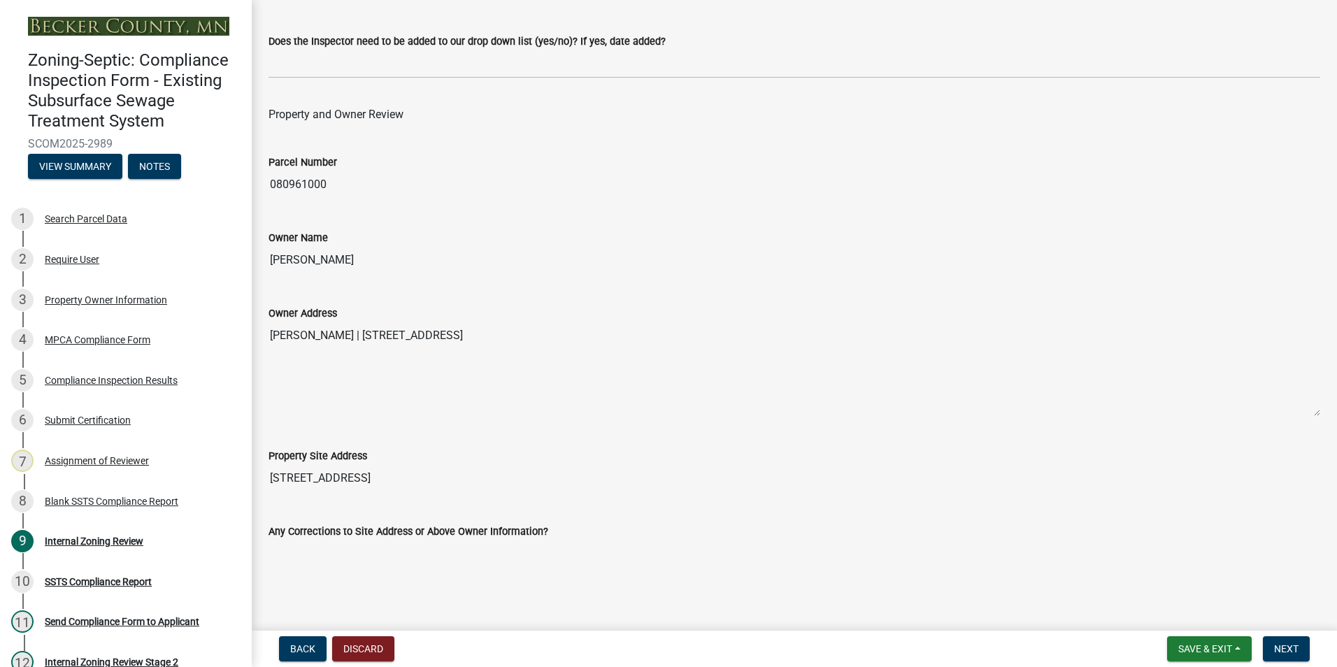
drag, startPoint x: 364, startPoint y: 263, endPoint x: 275, endPoint y: 254, distance: 89.3
click at [273, 254] on input "[PERSON_NAME]" at bounding box center [793, 260] width 1051 height 28
drag, startPoint x: 275, startPoint y: 254, endPoint x: 317, endPoint y: 257, distance: 41.4
drag, startPoint x: 317, startPoint y: 257, endPoint x: 333, endPoint y: 252, distance: 17.0
click at [333, 253] on input "[PERSON_NAME]" at bounding box center [793, 260] width 1051 height 28
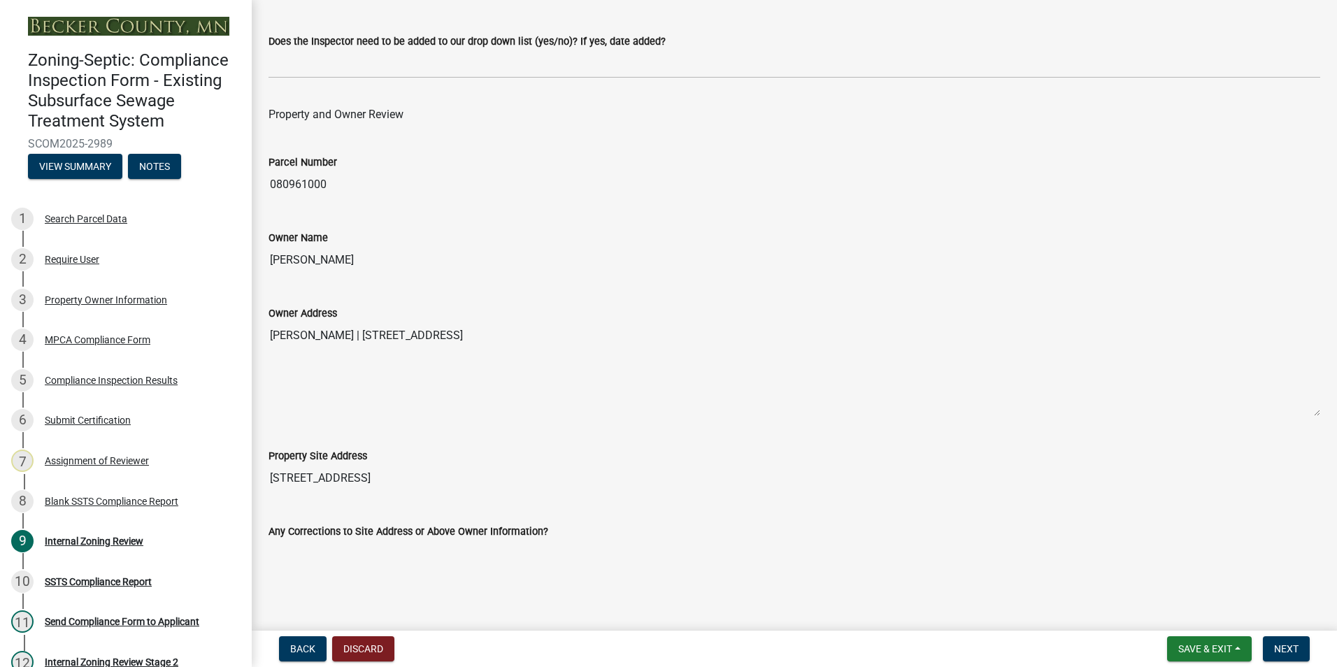
drag, startPoint x: 342, startPoint y: 256, endPoint x: 257, endPoint y: 250, distance: 84.8
click at [257, 250] on div "Internal Zoning Review share Share Inspector Review Inspector Name and Certific…" at bounding box center [794, 609] width 1085 height 1744
drag, startPoint x: 257, startPoint y: 250, endPoint x: 304, endPoint y: 264, distance: 48.7
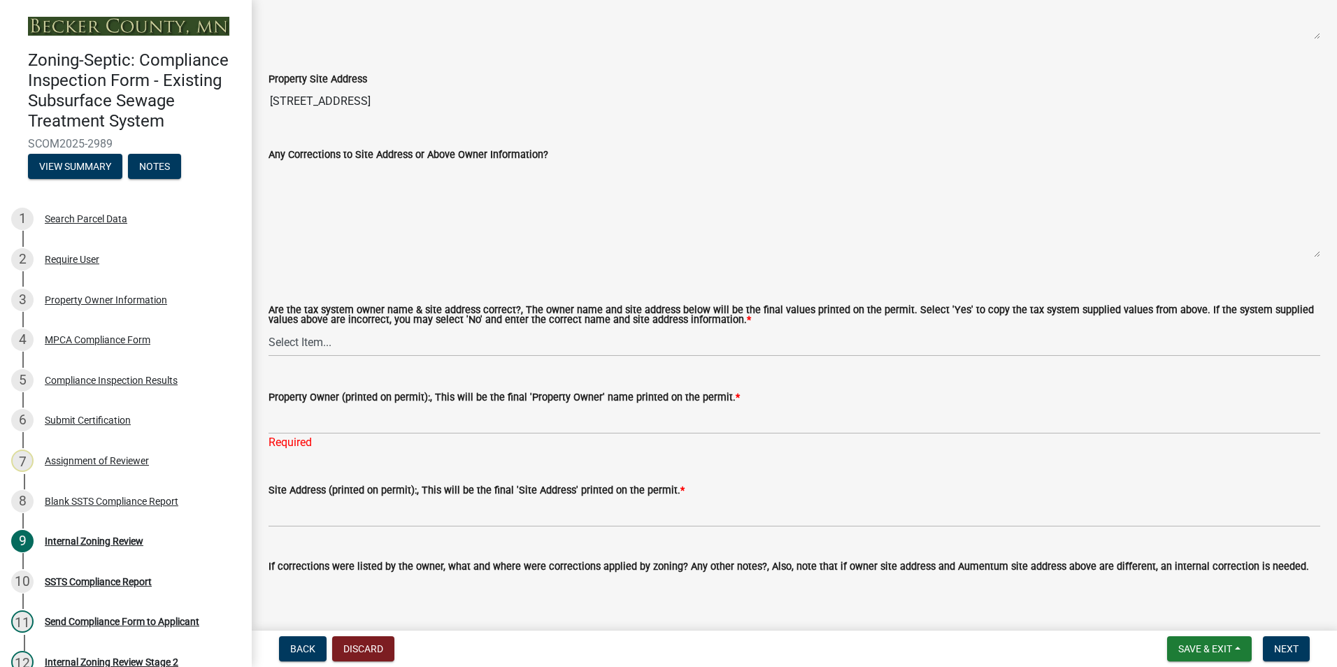
scroll to position [699, 0]
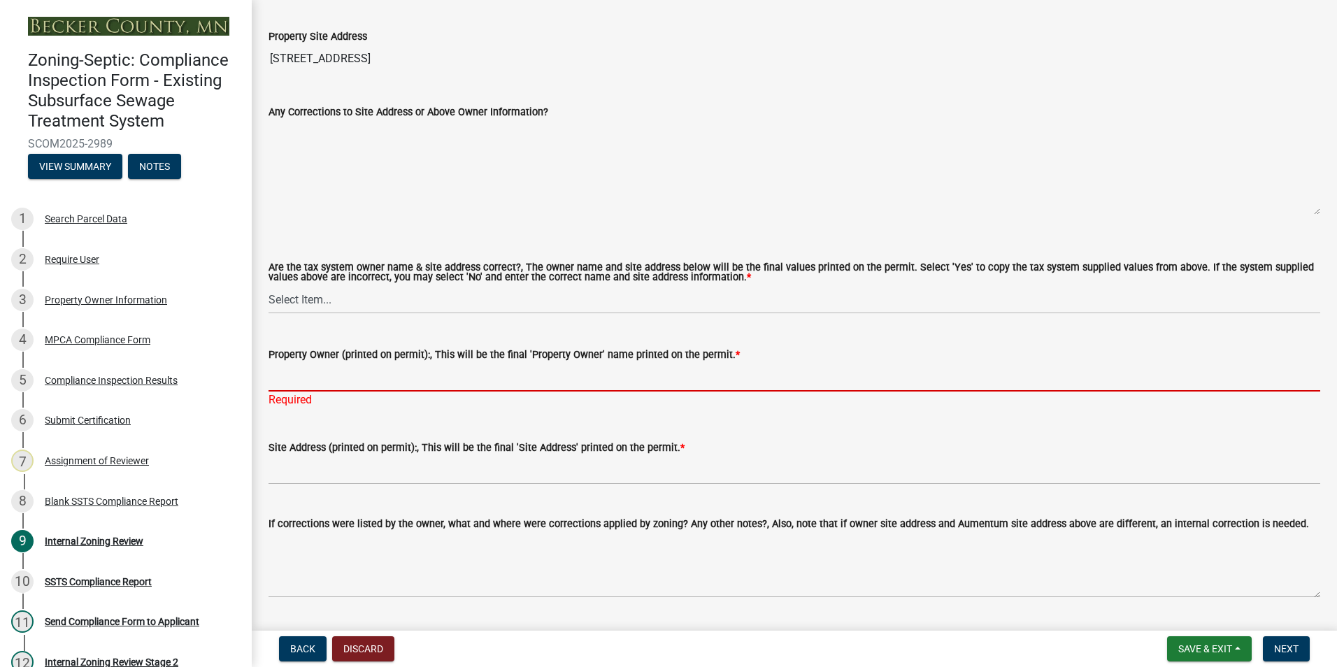
paste input "[PERSON_NAME]"
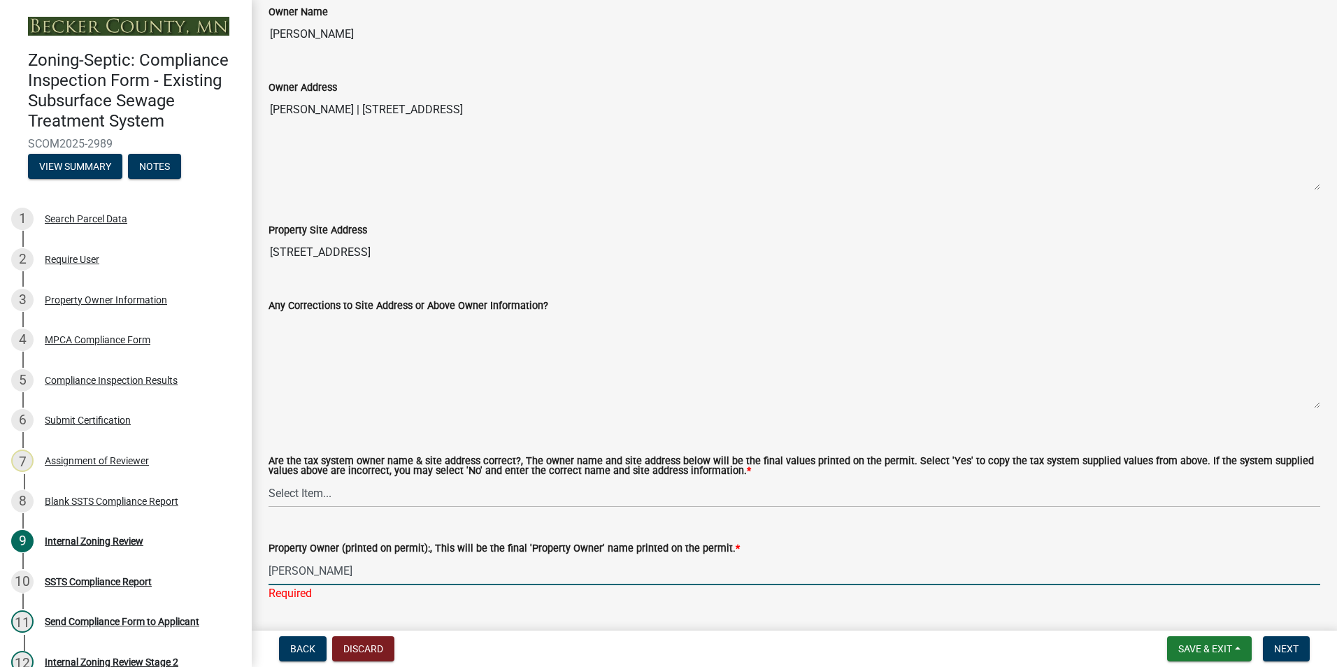
scroll to position [489, 0]
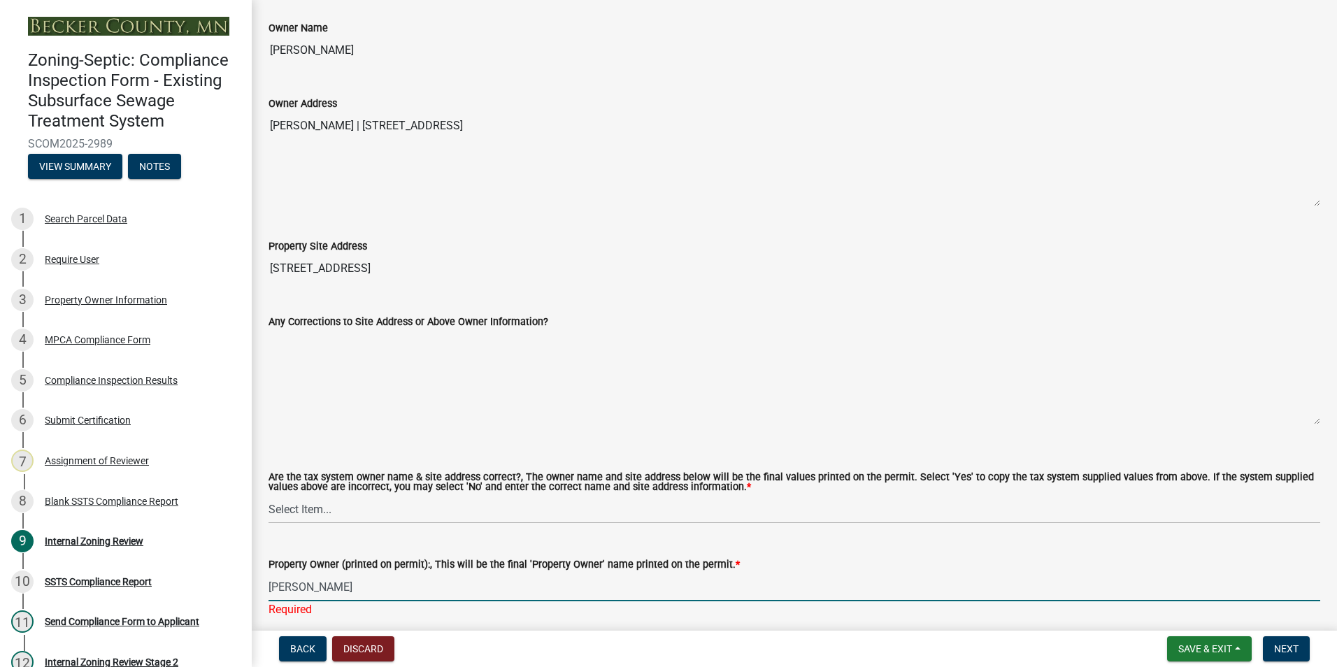
type input "[PERSON_NAME]"
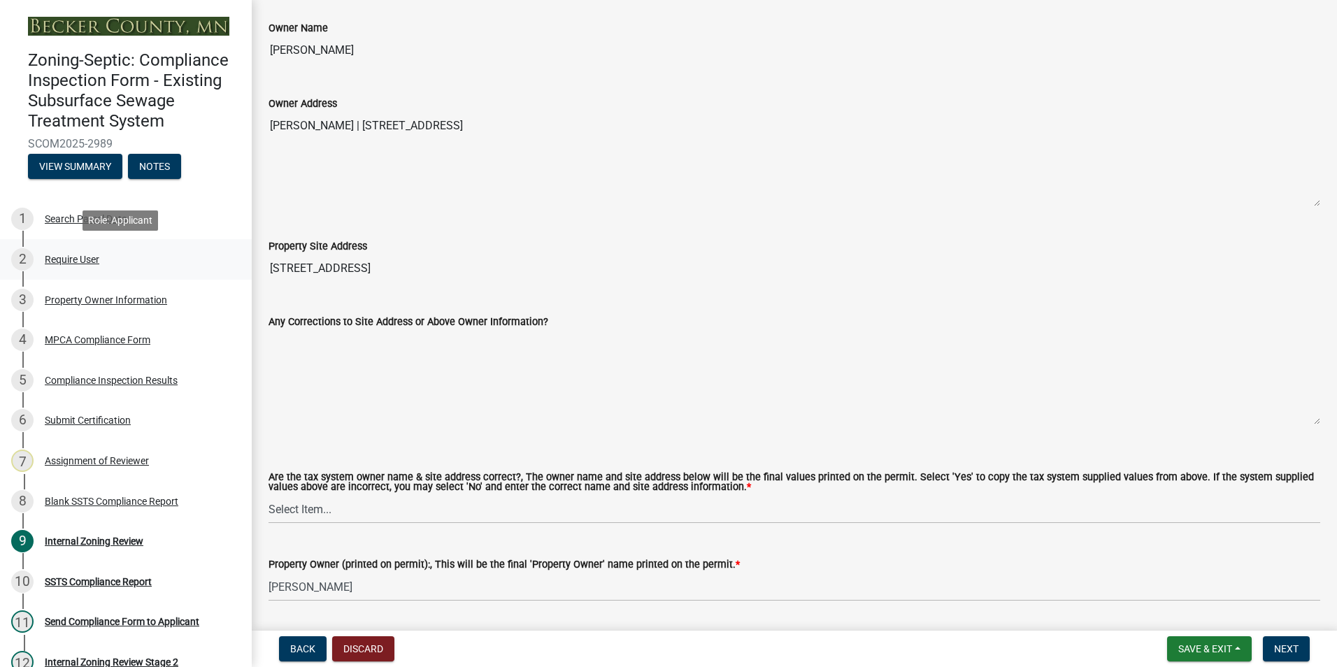
drag, startPoint x: 366, startPoint y: 273, endPoint x: 232, endPoint y: 268, distance: 134.3
click at [232, 268] on div "Zoning-Septic: Compliance Inspection Form - Existing Subsurface Sewage Treatmen…" at bounding box center [668, 333] width 1337 height 667
drag, startPoint x: 232, startPoint y: 268, endPoint x: 311, endPoint y: 266, distance: 79.0
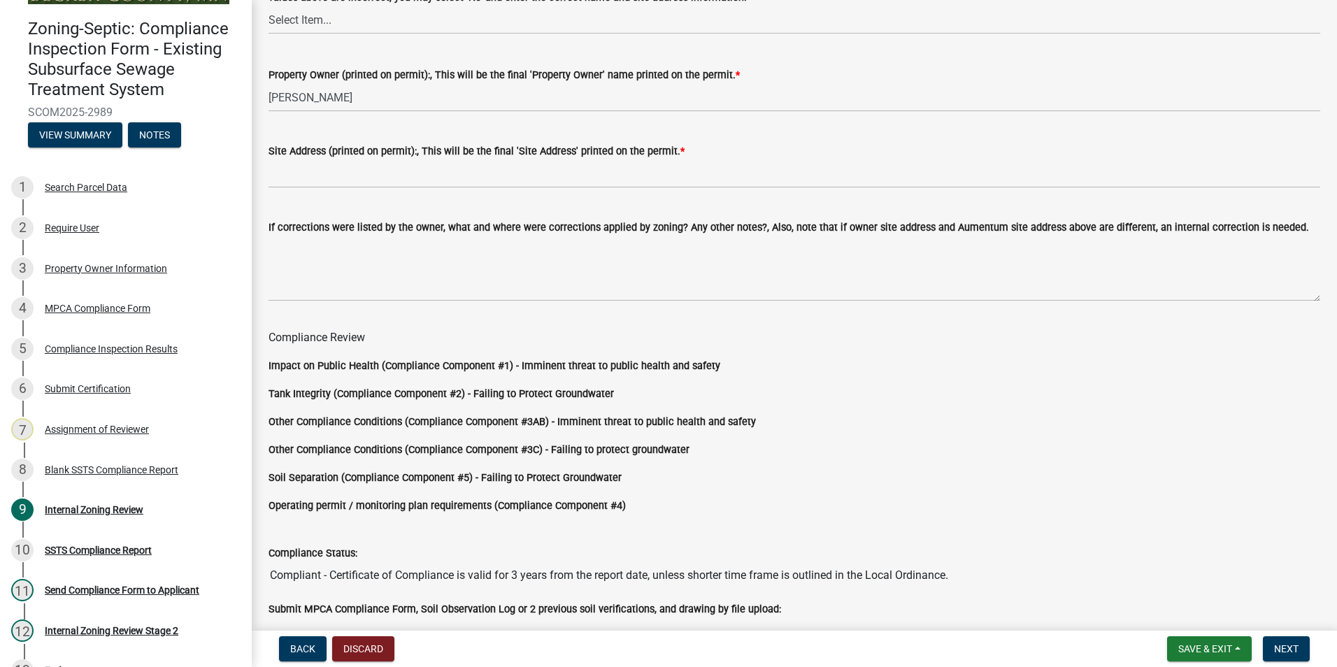
scroll to position [61, 0]
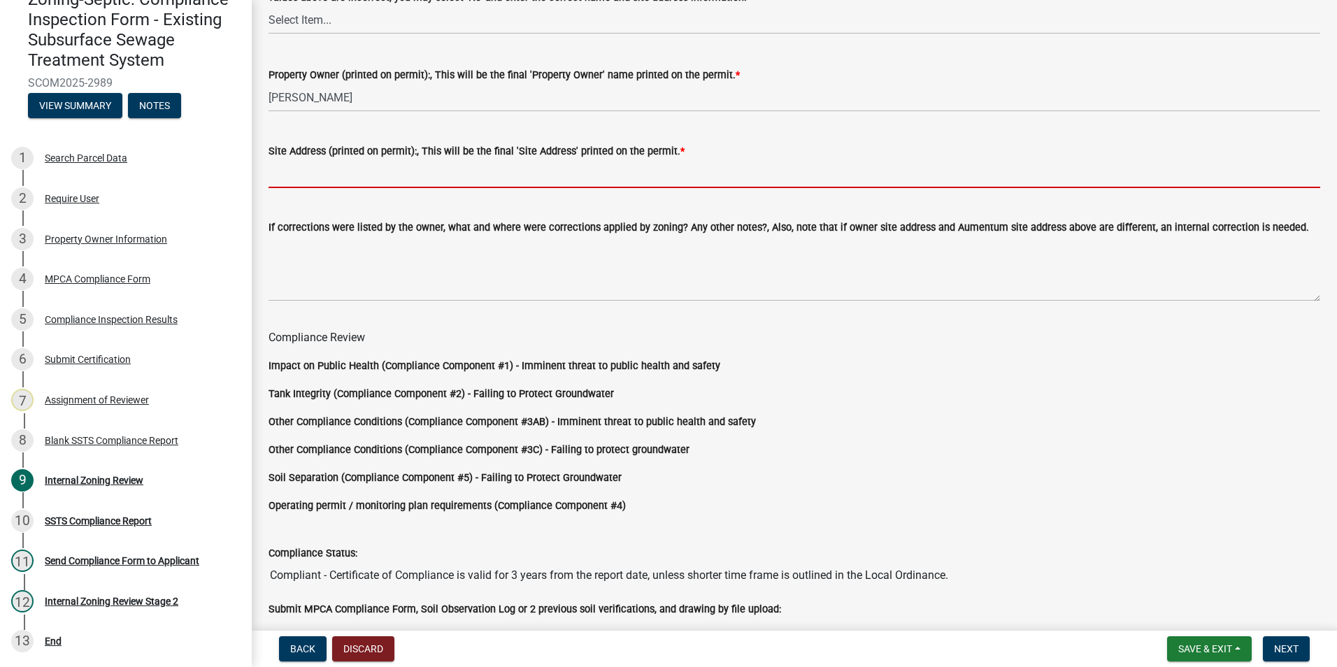
paste input "[STREET_ADDRESS]"
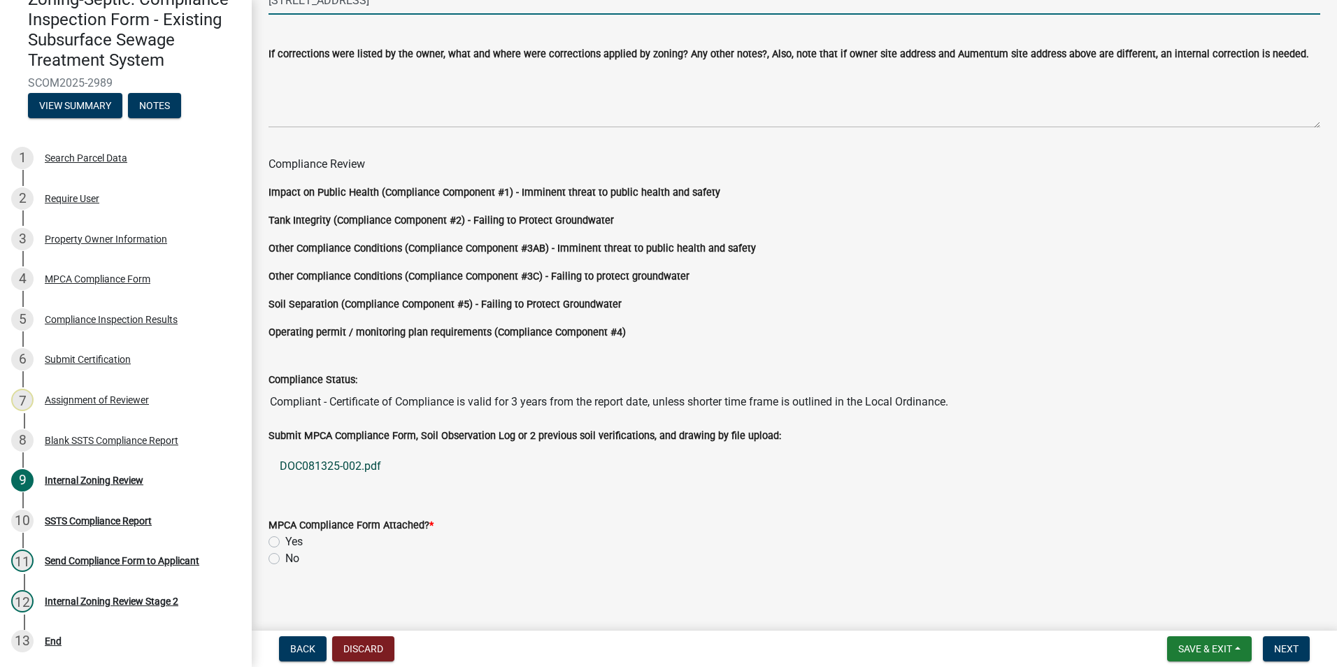
scroll to position [1162, 0]
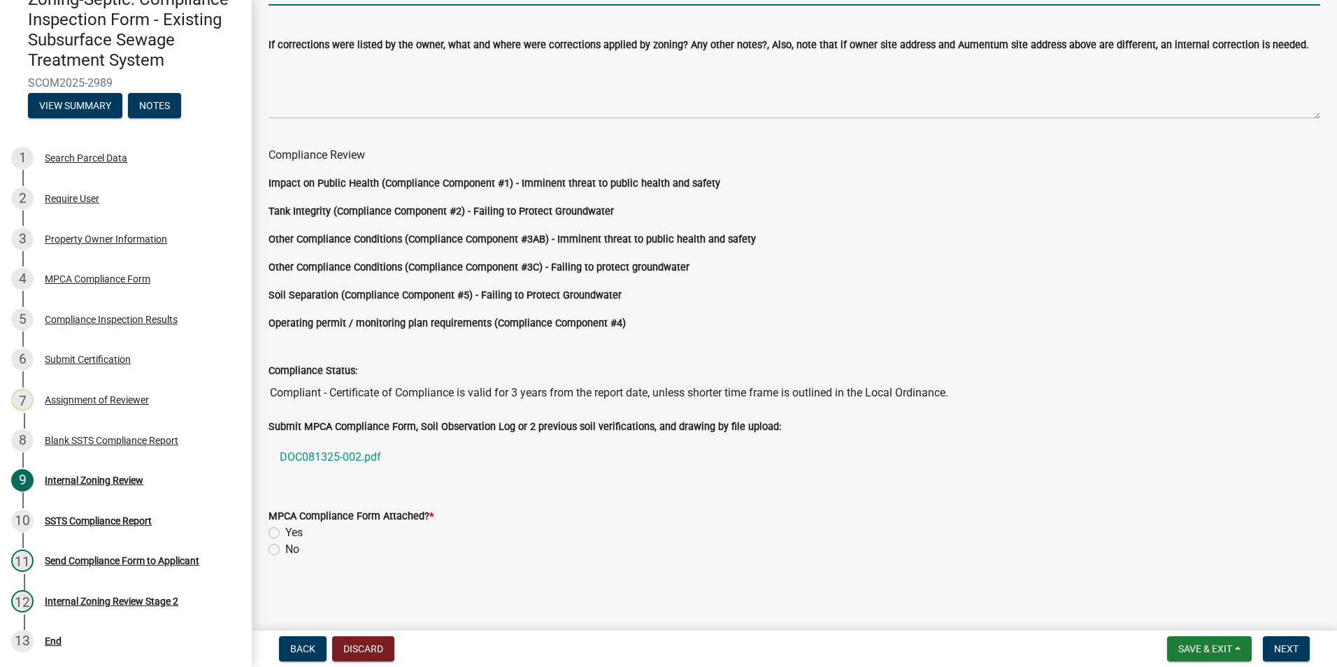
type input "[STREET_ADDRESS]"
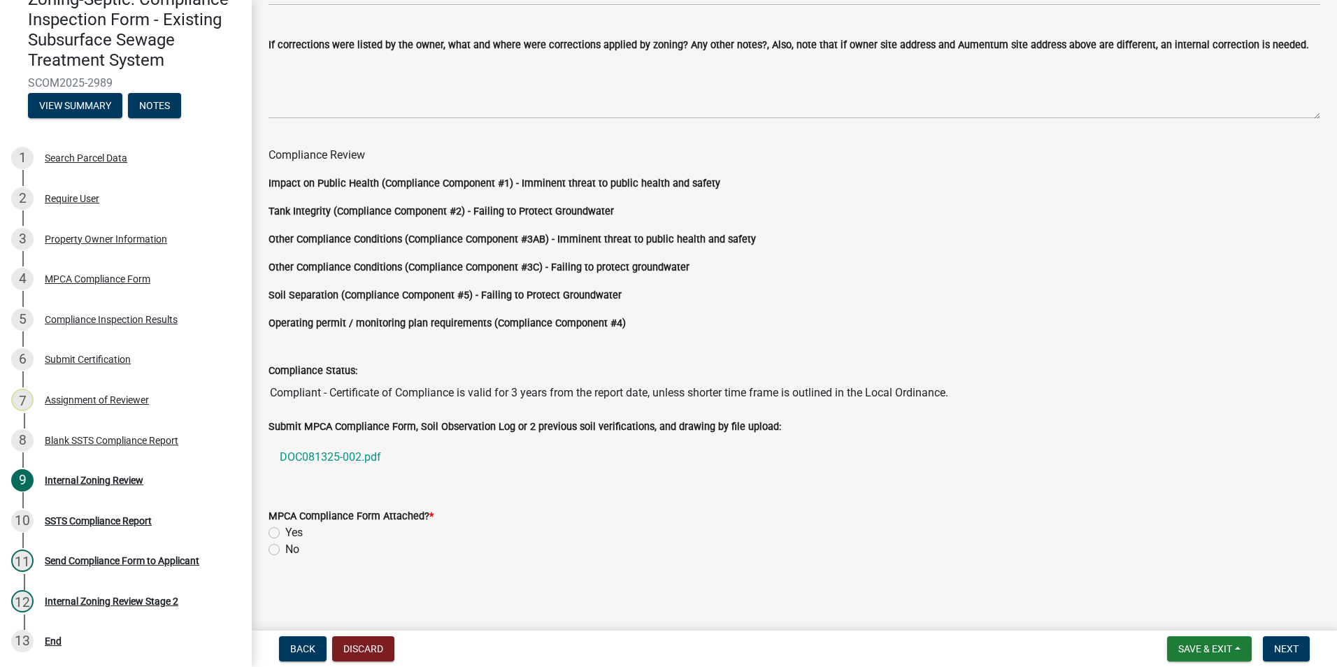
click at [285, 531] on label "Yes" at bounding box center [293, 532] width 17 height 17
click at [285, 531] on input "Yes" at bounding box center [289, 528] width 9 height 9
radio input "true"
click at [1278, 643] on span "Next" at bounding box center [1286, 648] width 24 height 11
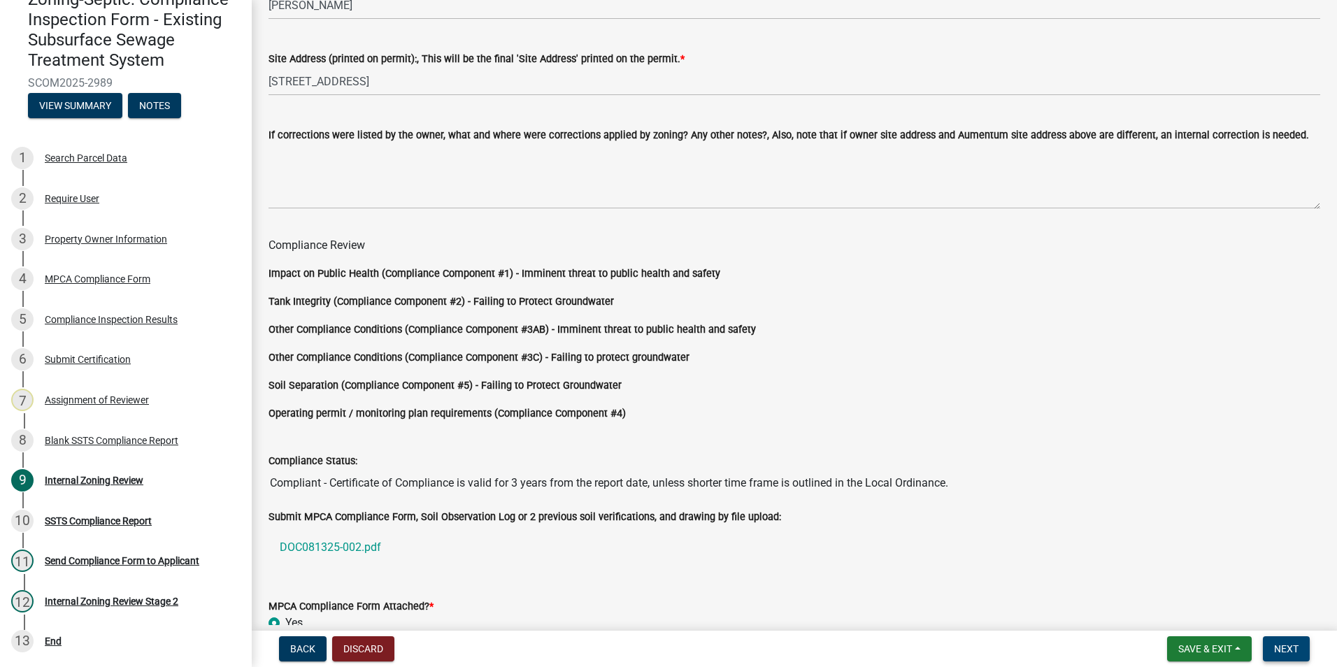
scroll to position [910, 0]
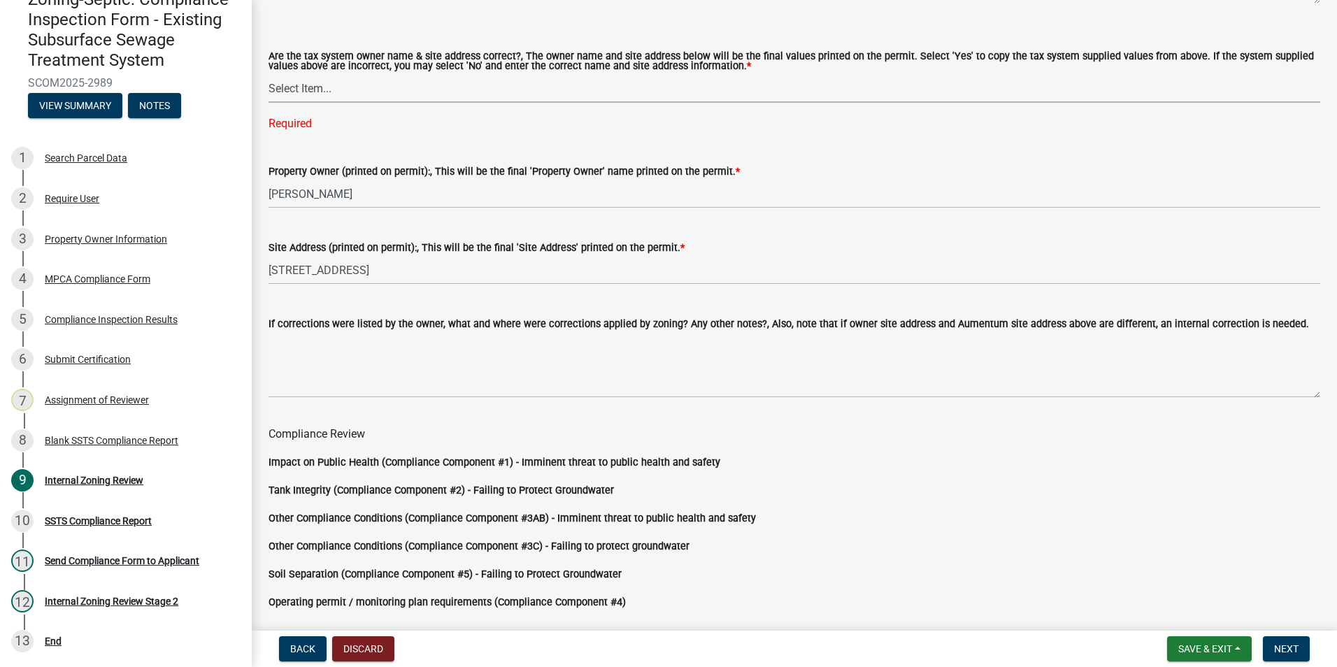
click at [294, 90] on select "Select Item... Yes No" at bounding box center [793, 88] width 1051 height 29
click at [268, 75] on select "Select Item... Yes No" at bounding box center [793, 88] width 1051 height 29
select select "f9f37200-9fc8-4e5e-9e7f-111cc9077d94"
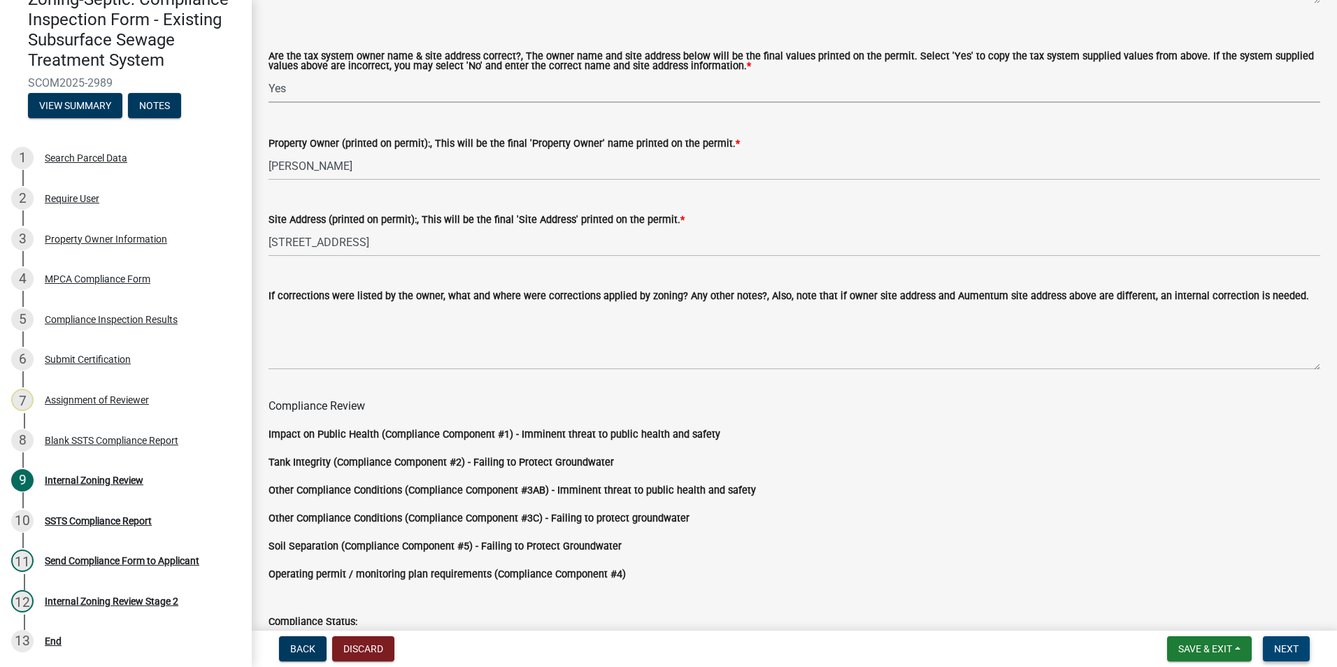
click at [1280, 640] on button "Next" at bounding box center [1286, 648] width 47 height 25
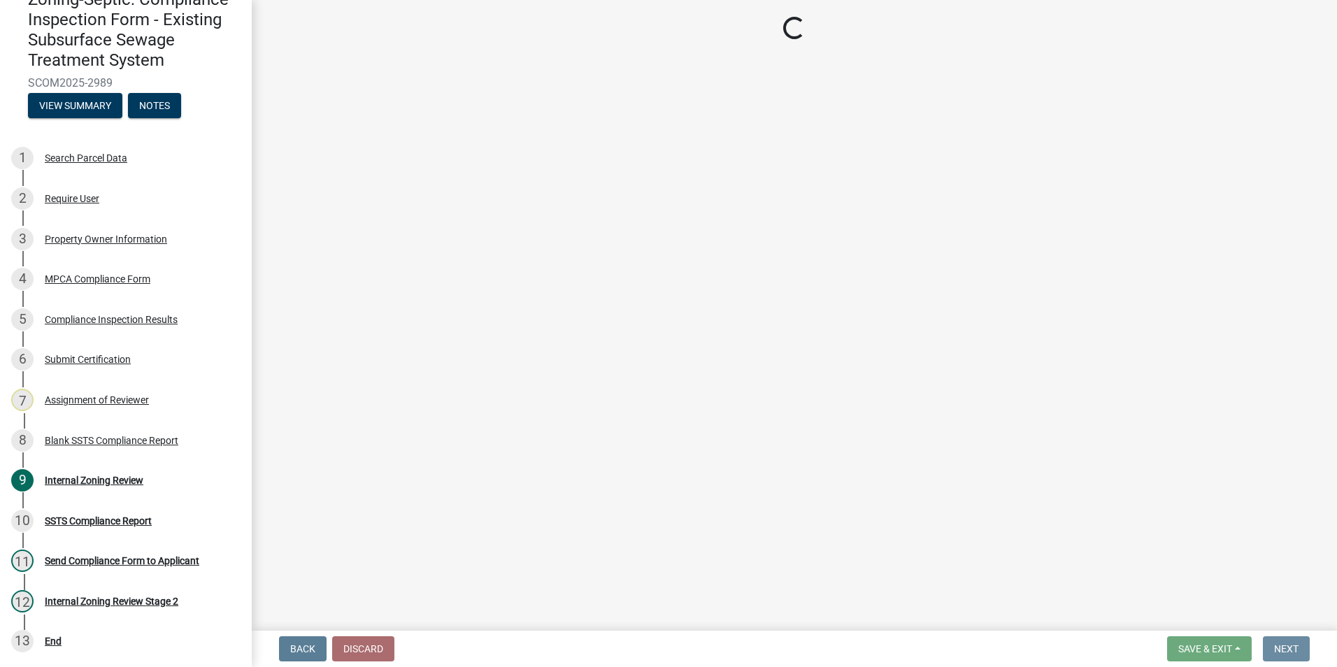
scroll to position [0, 0]
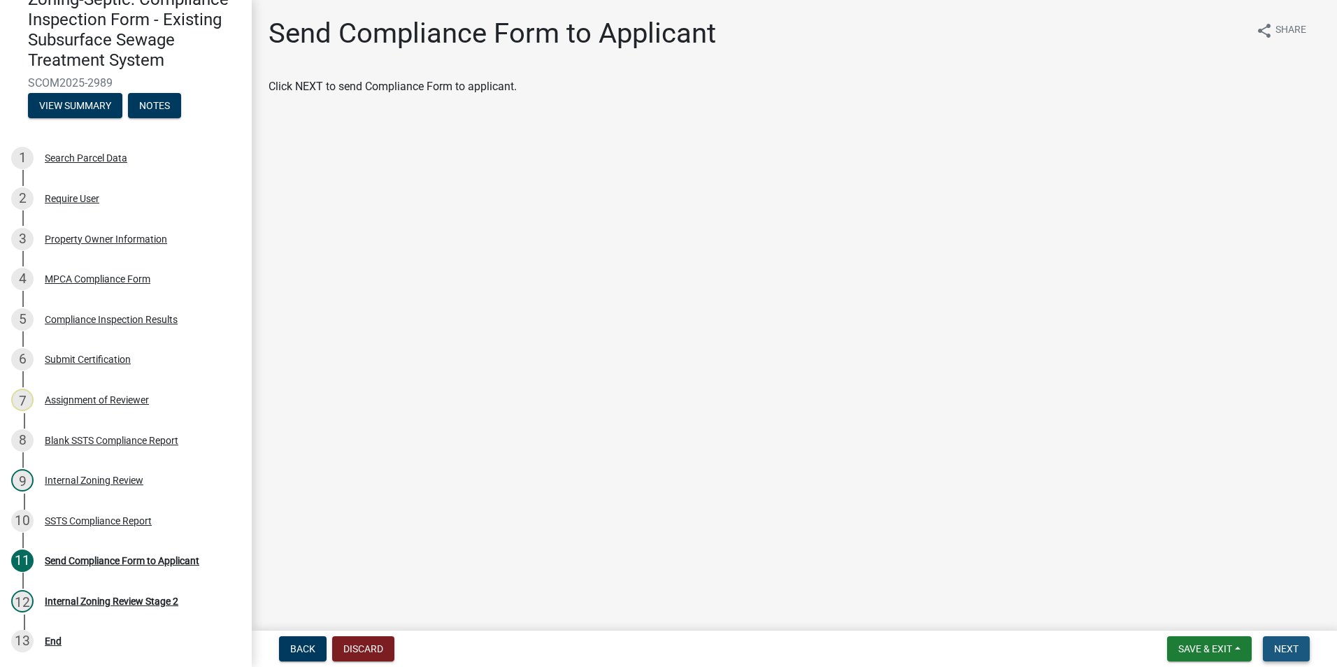
click at [1294, 639] on button "Next" at bounding box center [1286, 648] width 47 height 25
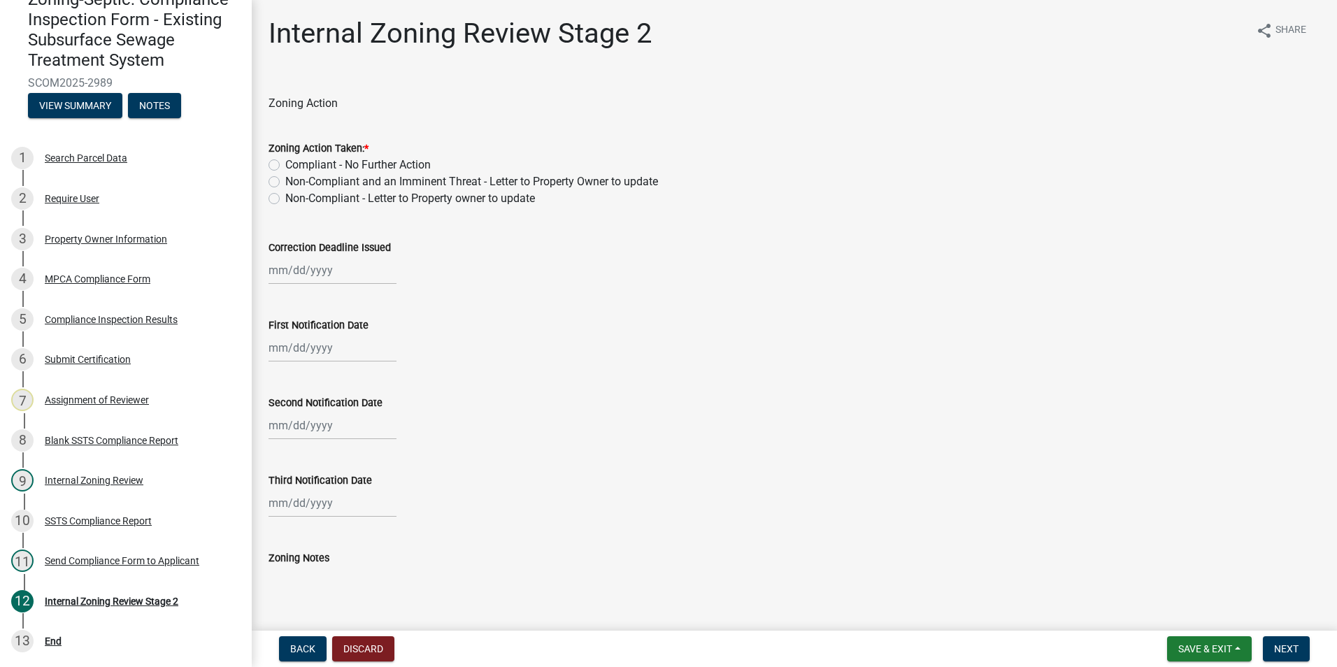
click at [285, 164] on label "Compliant - No Further Action" at bounding box center [357, 165] width 145 height 17
click at [285, 164] on input "Compliant - No Further Action" at bounding box center [289, 161] width 9 height 9
radio input "true"
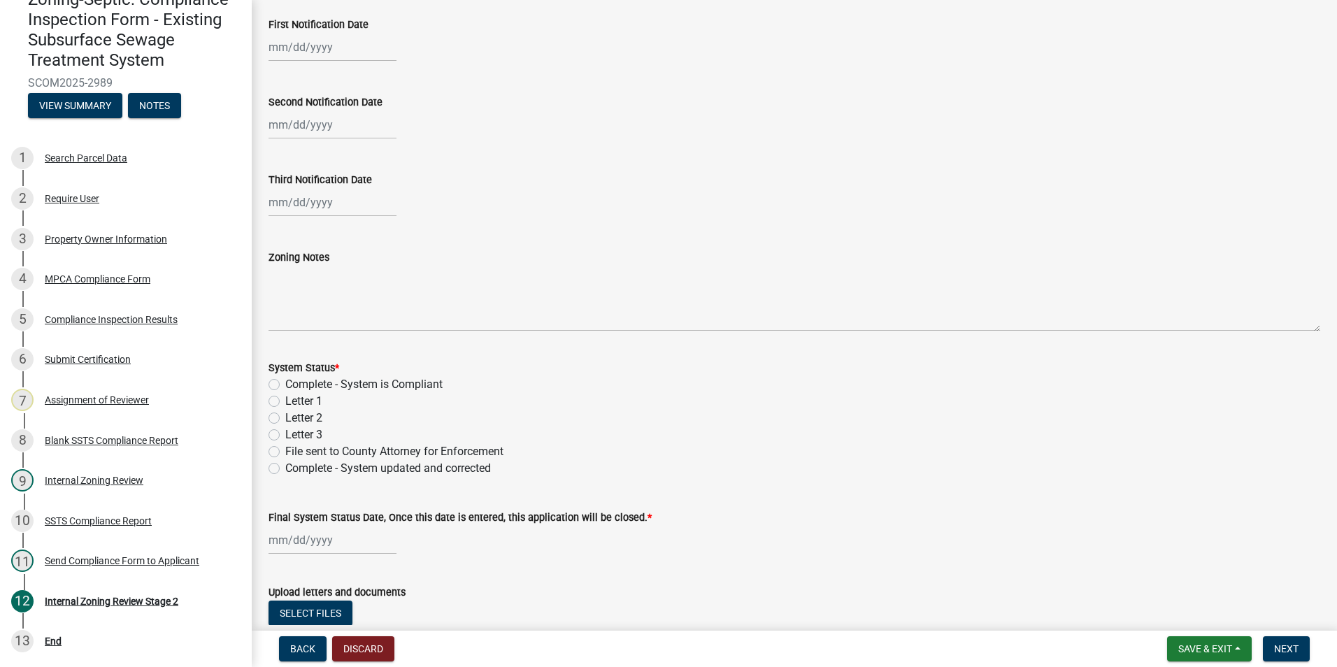
scroll to position [350, 0]
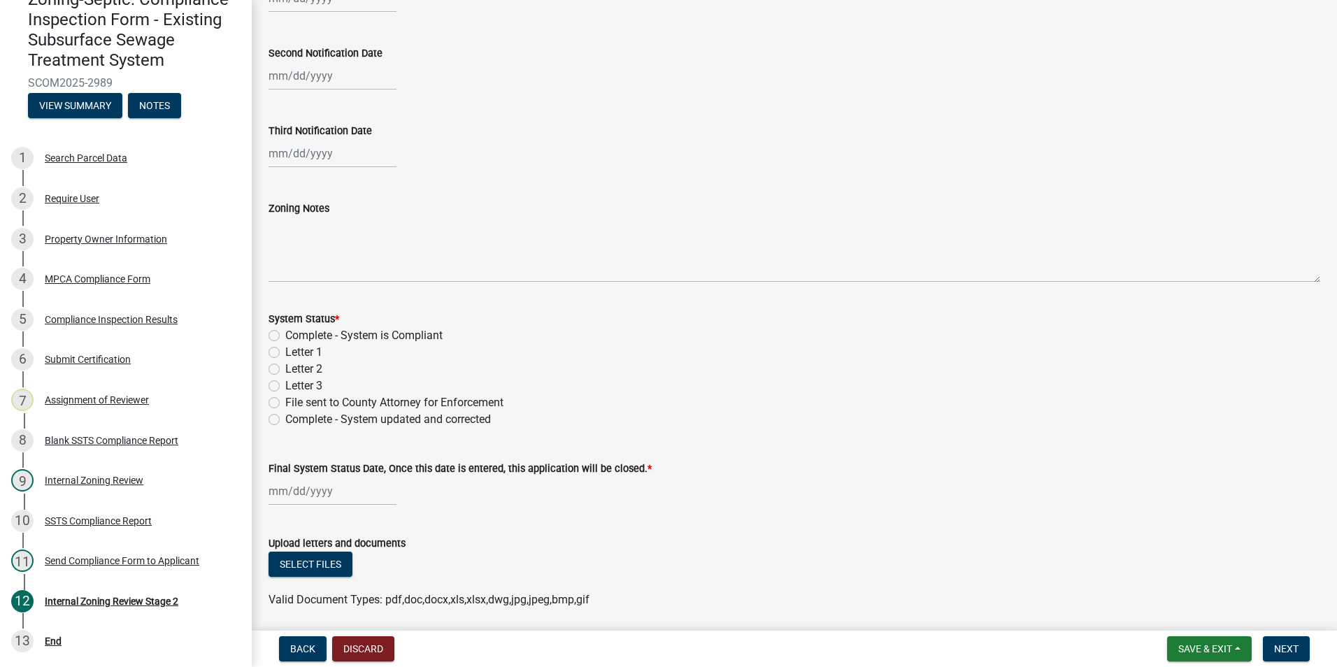
click at [285, 340] on label "Complete - System is Compliant" at bounding box center [363, 335] width 157 height 17
click at [285, 336] on input "Complete - System is Compliant" at bounding box center [289, 331] width 9 height 9
radio input "true"
select select "8"
select select "2025"
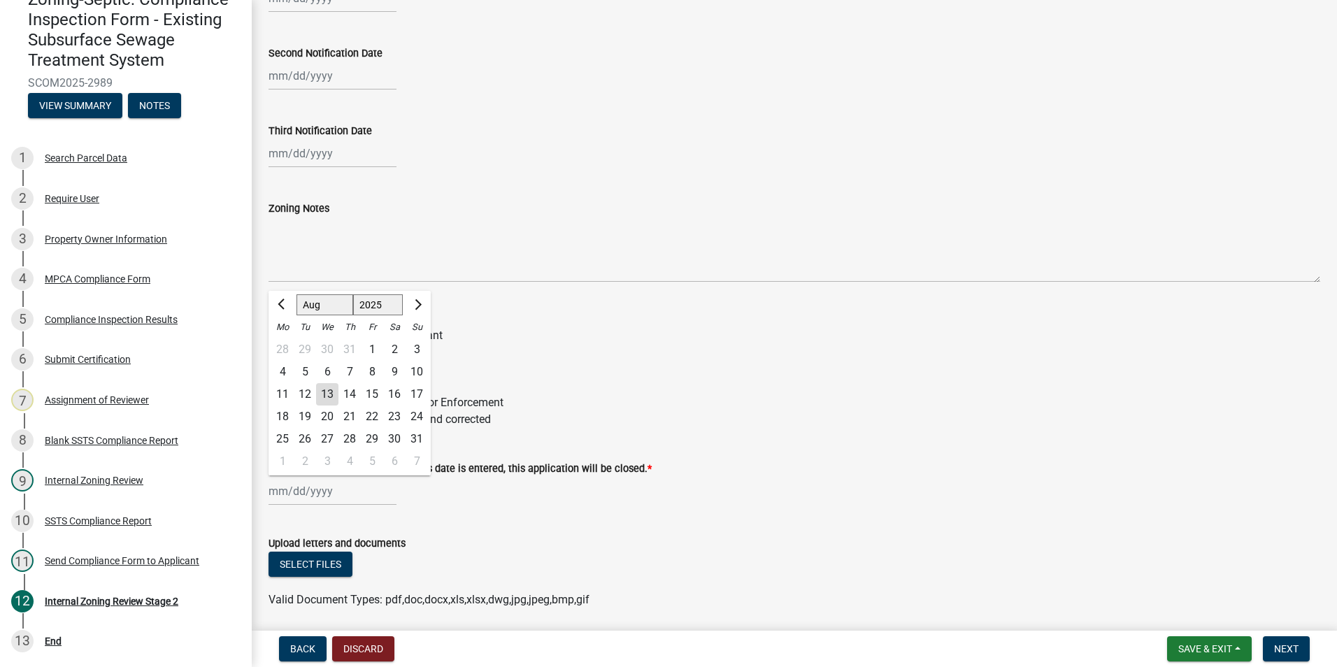
click at [305, 492] on div "[PERSON_NAME] Feb Mar Apr [PERSON_NAME][DATE] Oct Nov [DATE] 1526 1527 1528 152…" at bounding box center [332, 491] width 128 height 29
click at [329, 390] on div "13" at bounding box center [327, 394] width 22 height 22
type input "[DATE]"
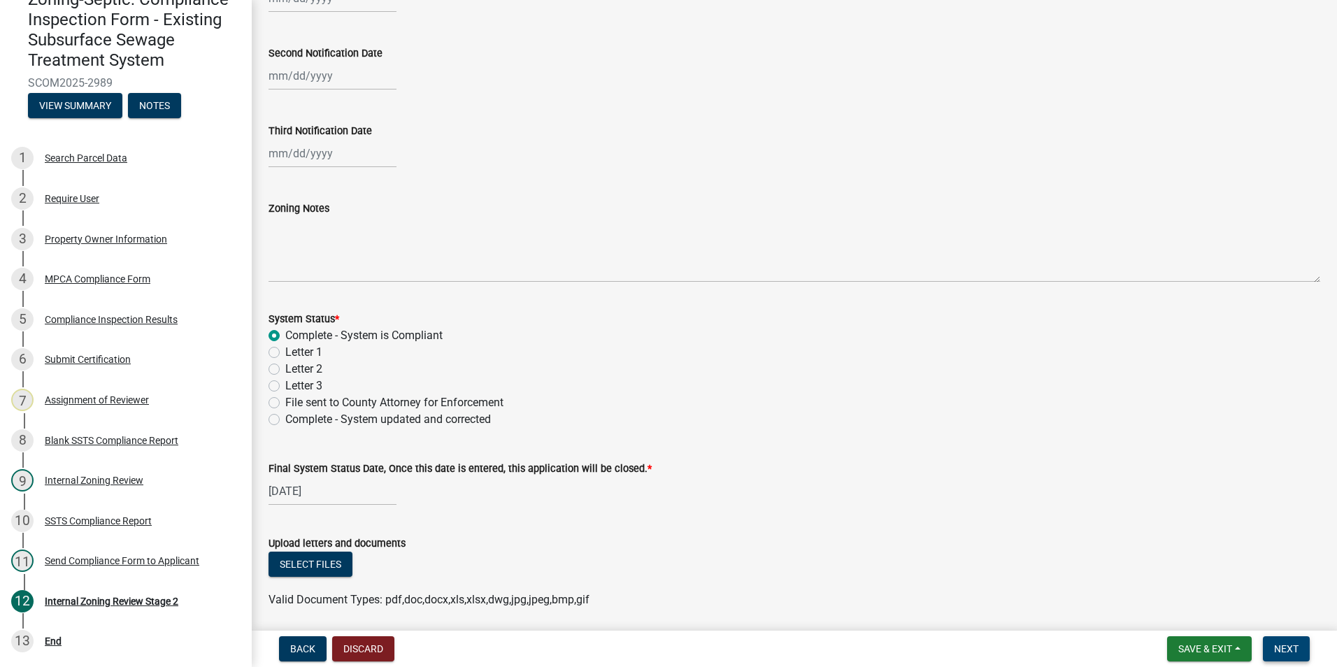
click at [1288, 652] on span "Next" at bounding box center [1286, 648] width 24 height 11
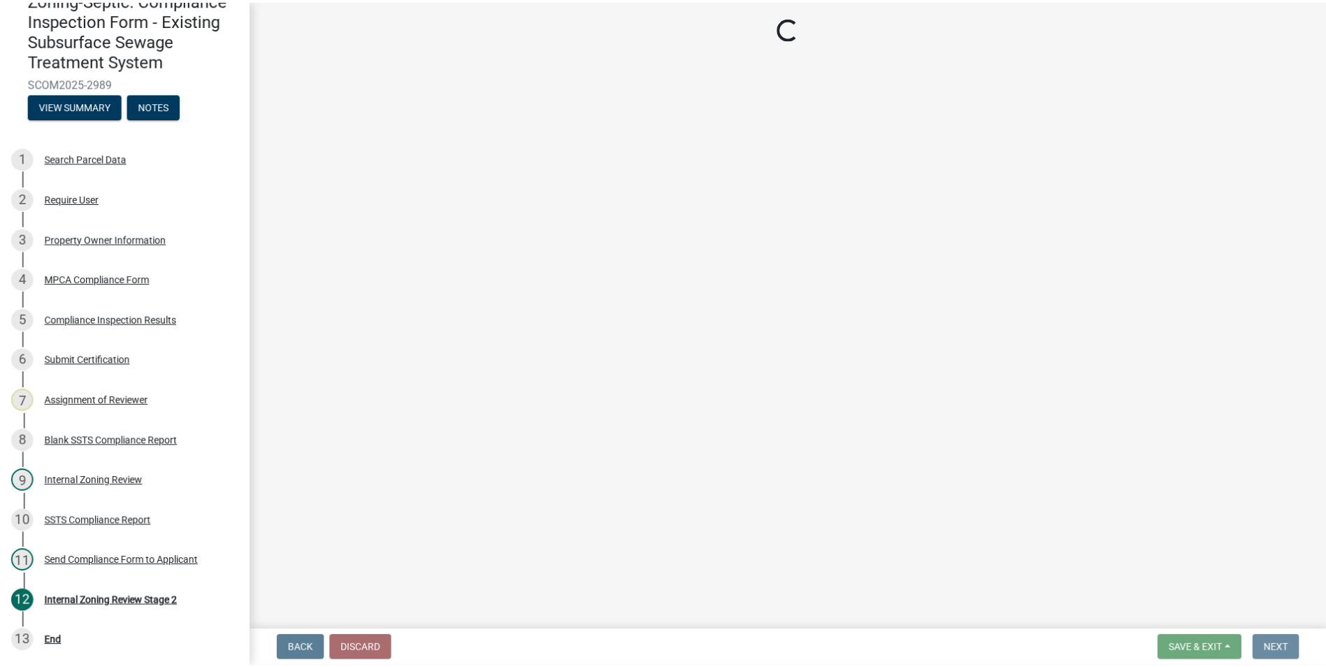
scroll to position [0, 0]
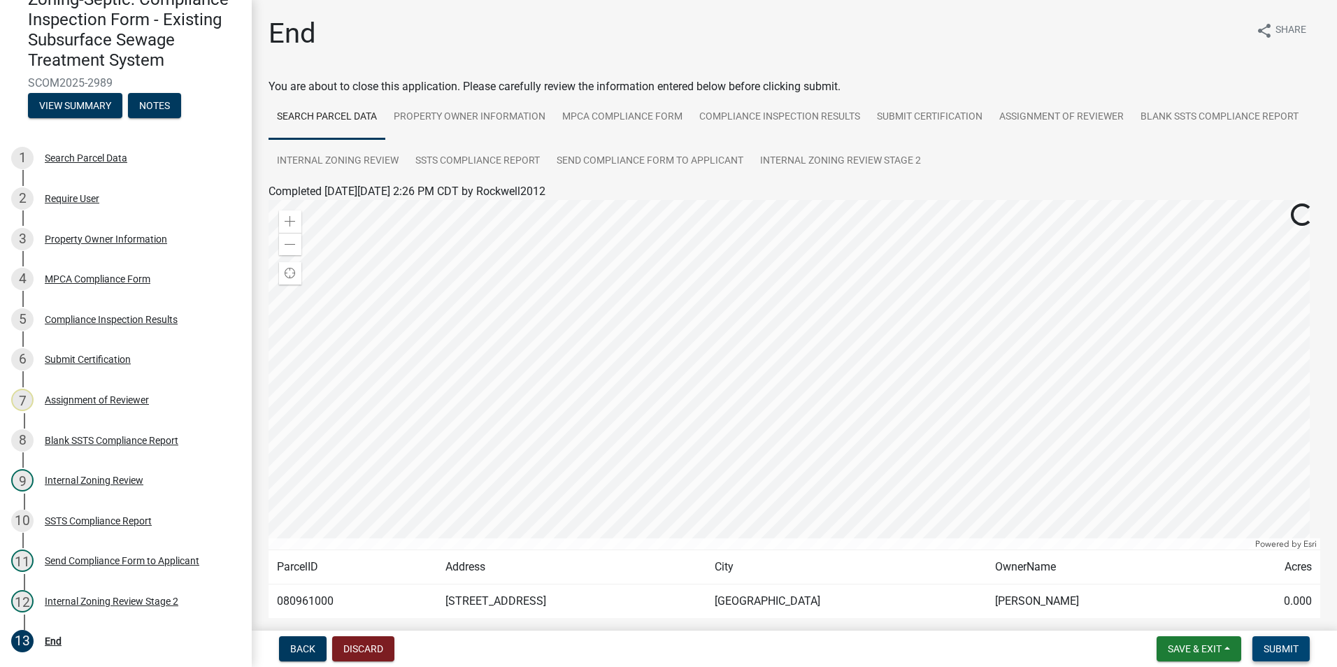
click at [1279, 644] on span "Submit" at bounding box center [1280, 648] width 35 height 11
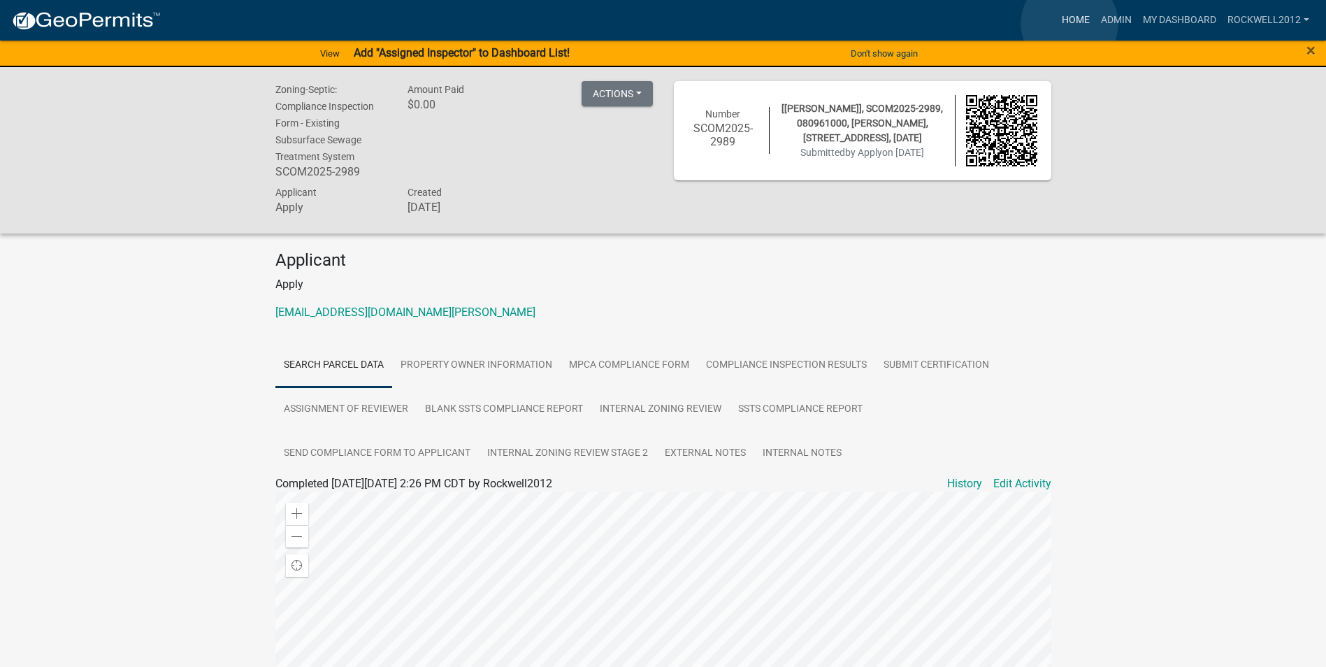
click at [1070, 24] on link "Home" at bounding box center [1075, 20] width 39 height 27
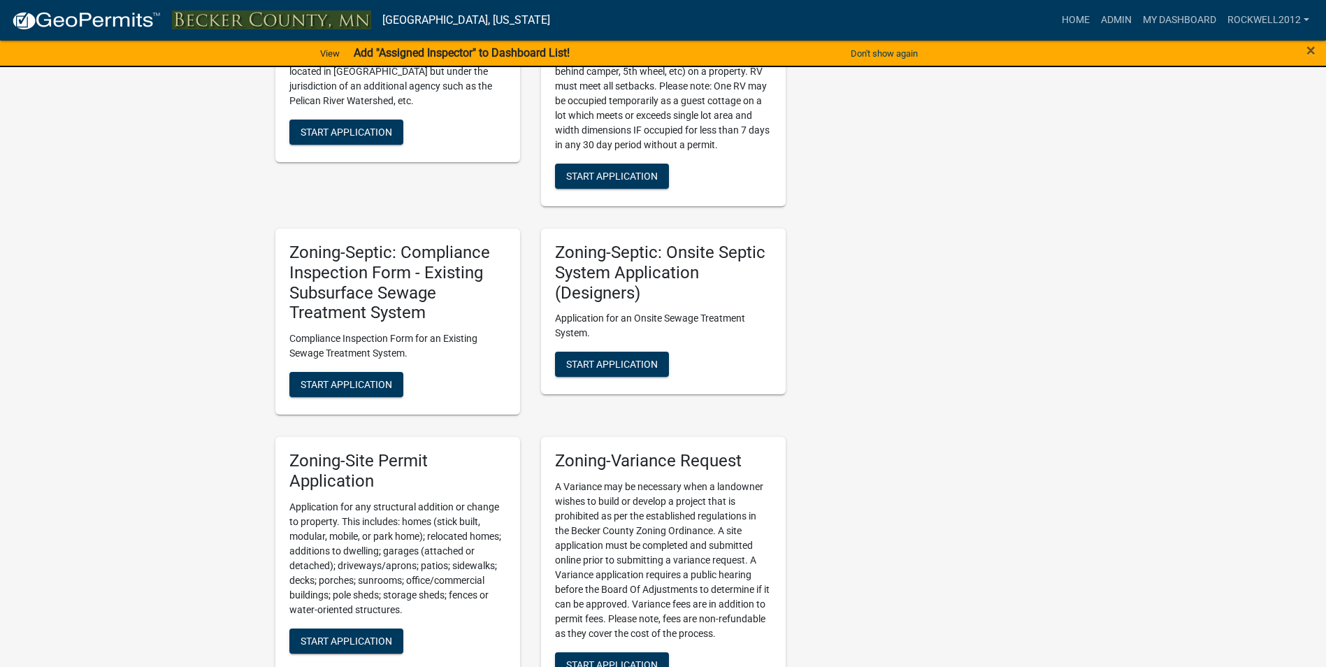
scroll to position [1188, 0]
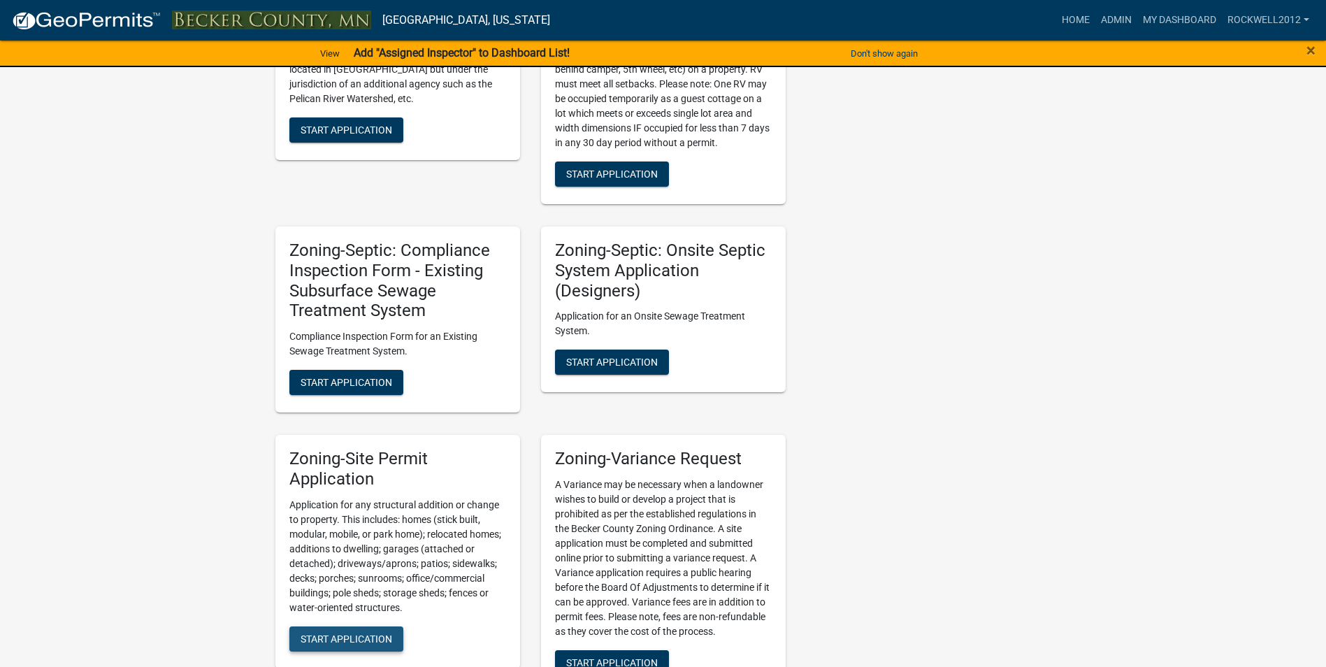
click at [340, 640] on span "Start Application" at bounding box center [347, 638] width 92 height 11
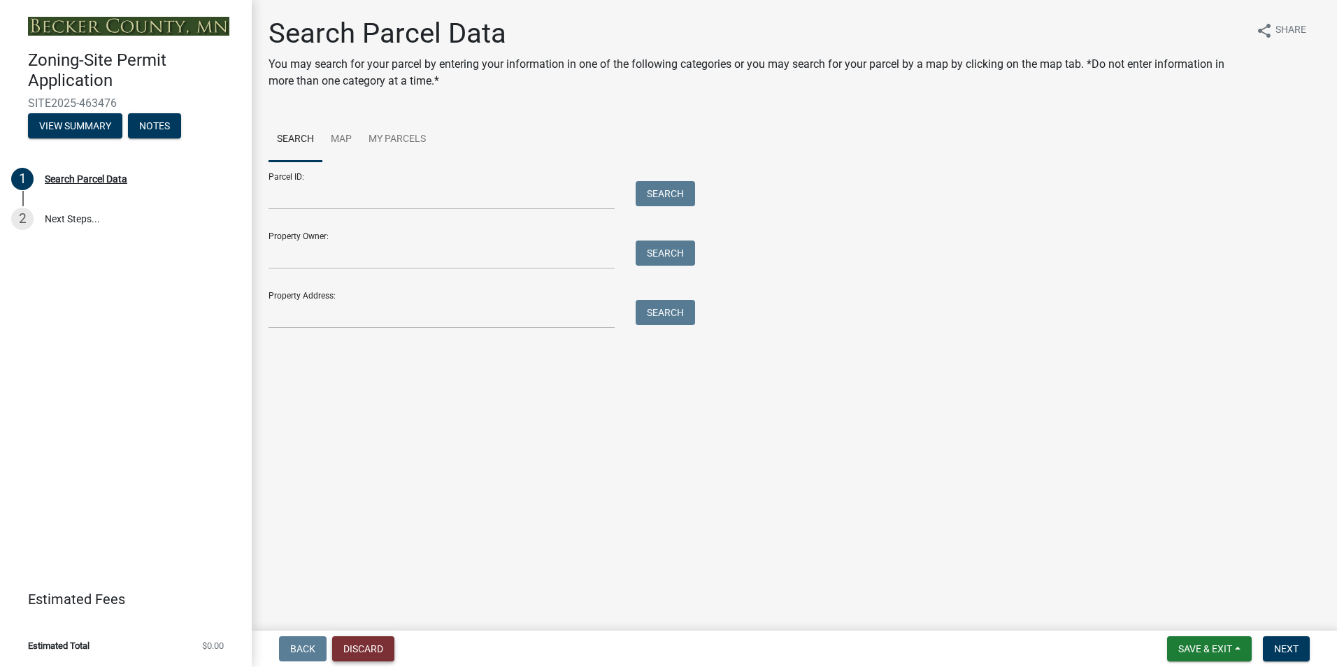
click at [372, 644] on button "Discard" at bounding box center [363, 648] width 62 height 25
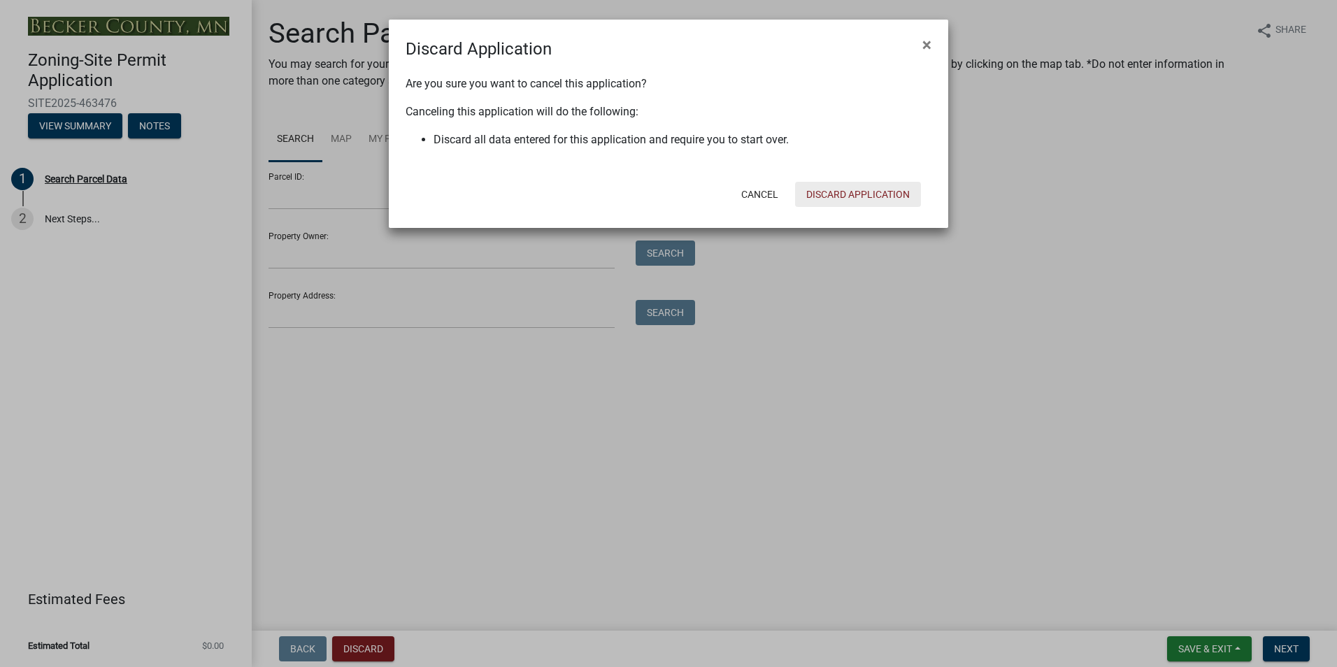
click at [870, 190] on button "Discard Application" at bounding box center [858, 194] width 126 height 25
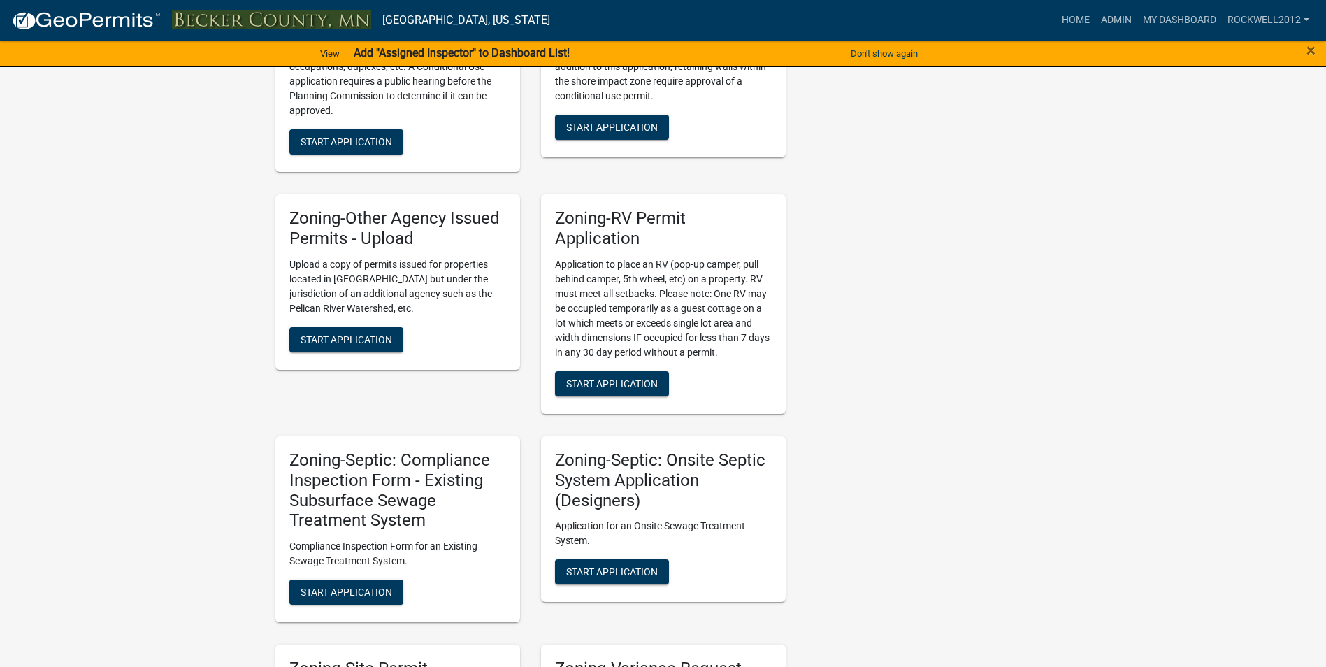
scroll to position [1119, 0]
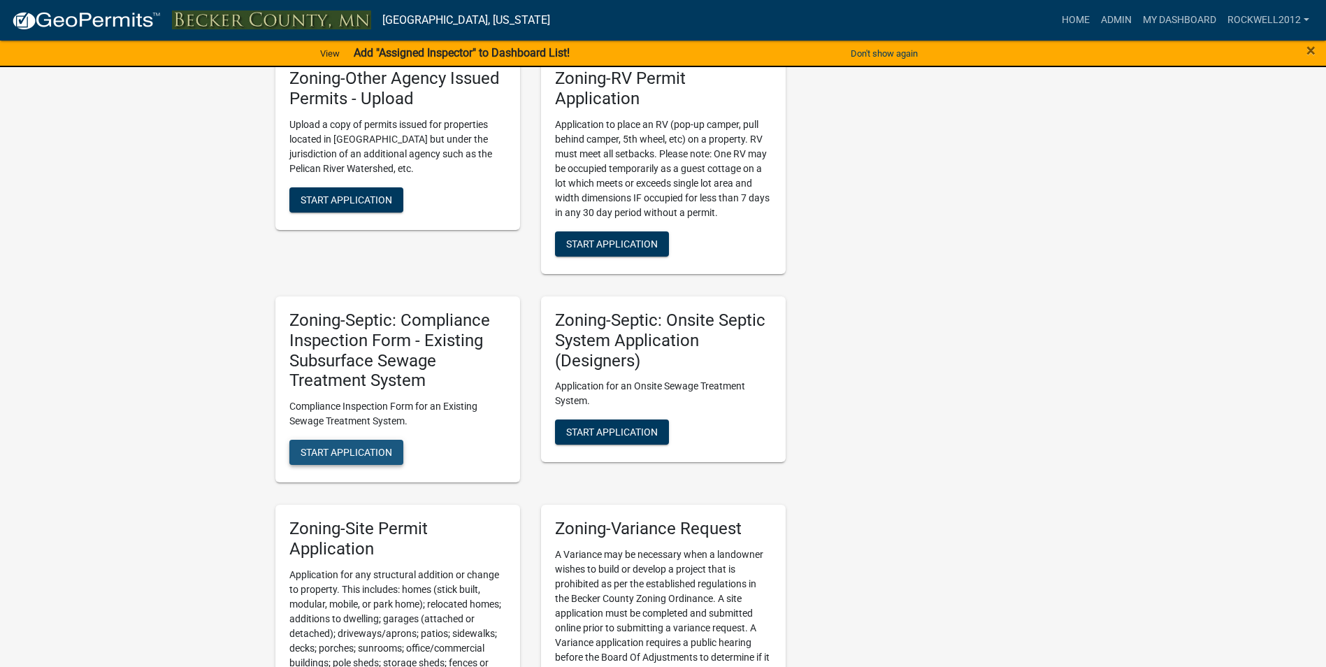
click at [354, 453] on span "Start Application" at bounding box center [347, 452] width 92 height 11
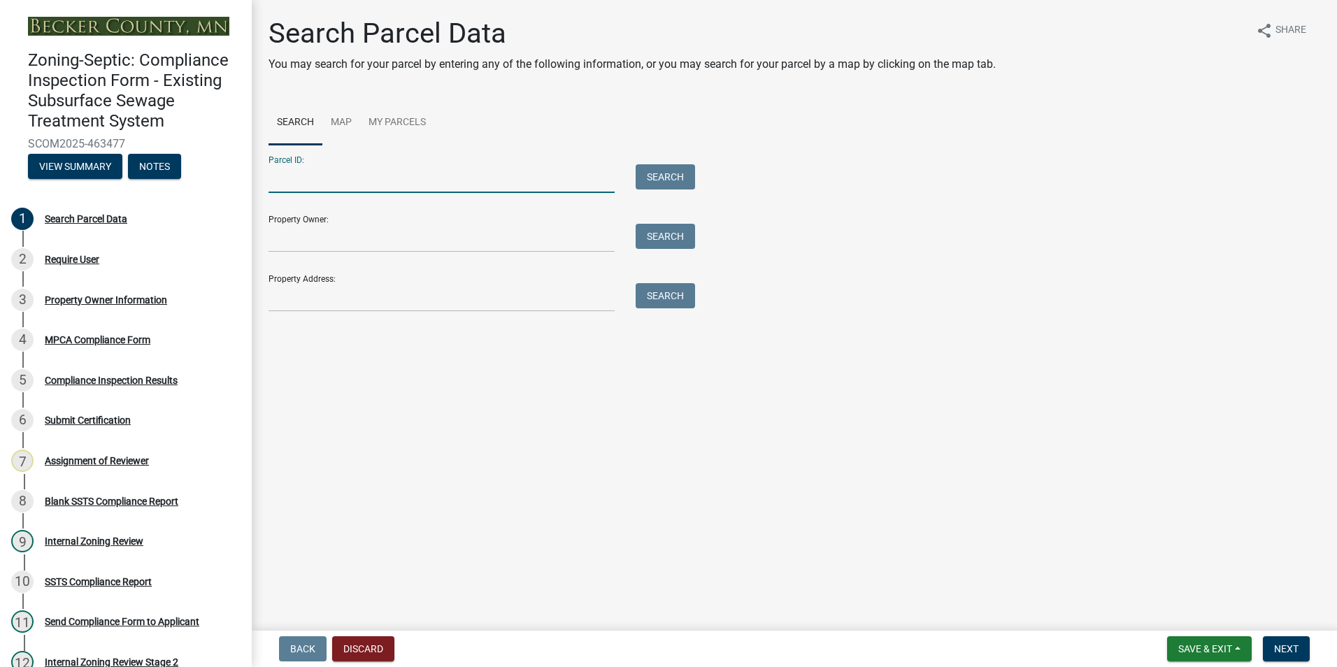
click at [308, 178] on input "Parcel ID:" at bounding box center [441, 178] width 346 height 29
type input "080834000"
click at [666, 172] on button "Search" at bounding box center [664, 176] width 59 height 25
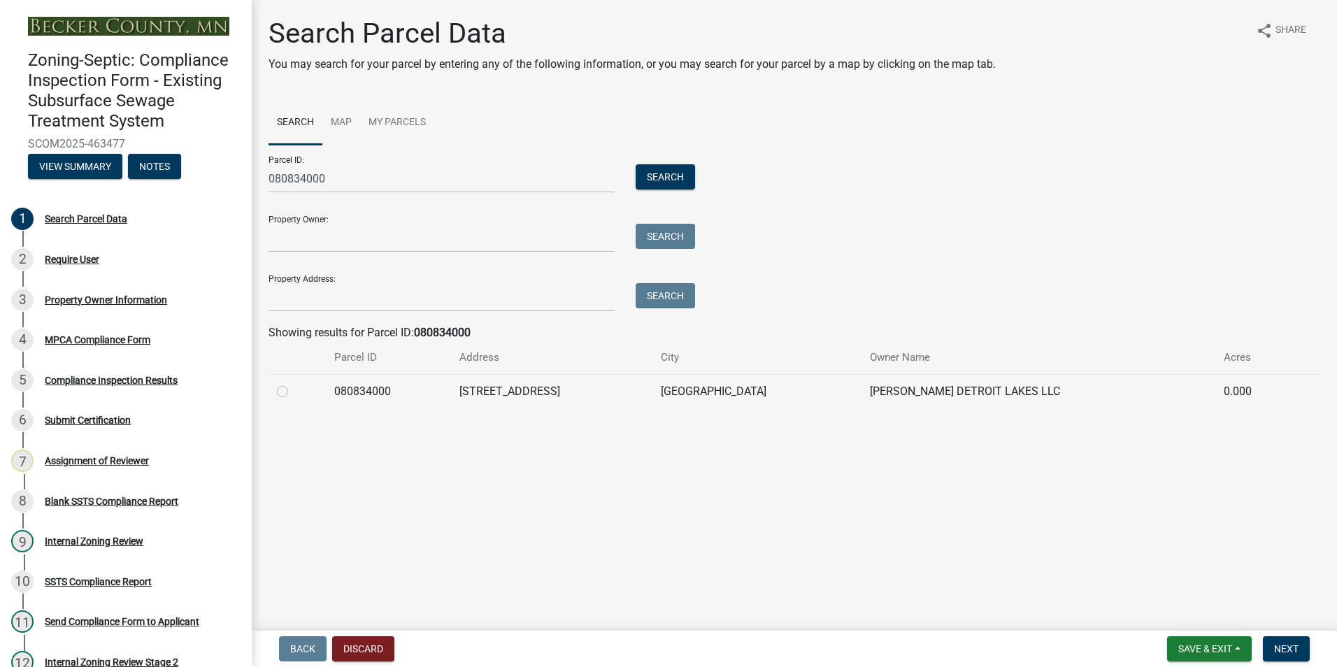
click at [294, 383] on label at bounding box center [294, 383] width 0 height 0
click at [294, 392] on input "radio" at bounding box center [298, 387] width 9 height 9
radio input "true"
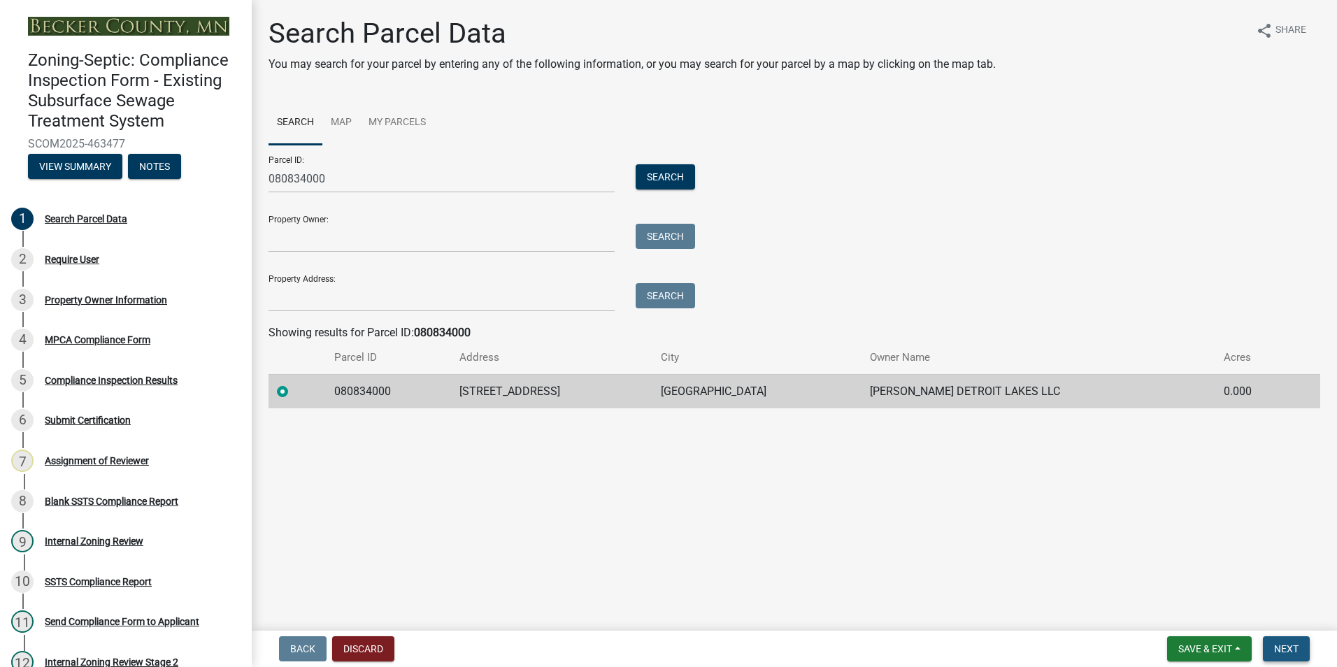
click at [1289, 644] on span "Next" at bounding box center [1286, 648] width 24 height 11
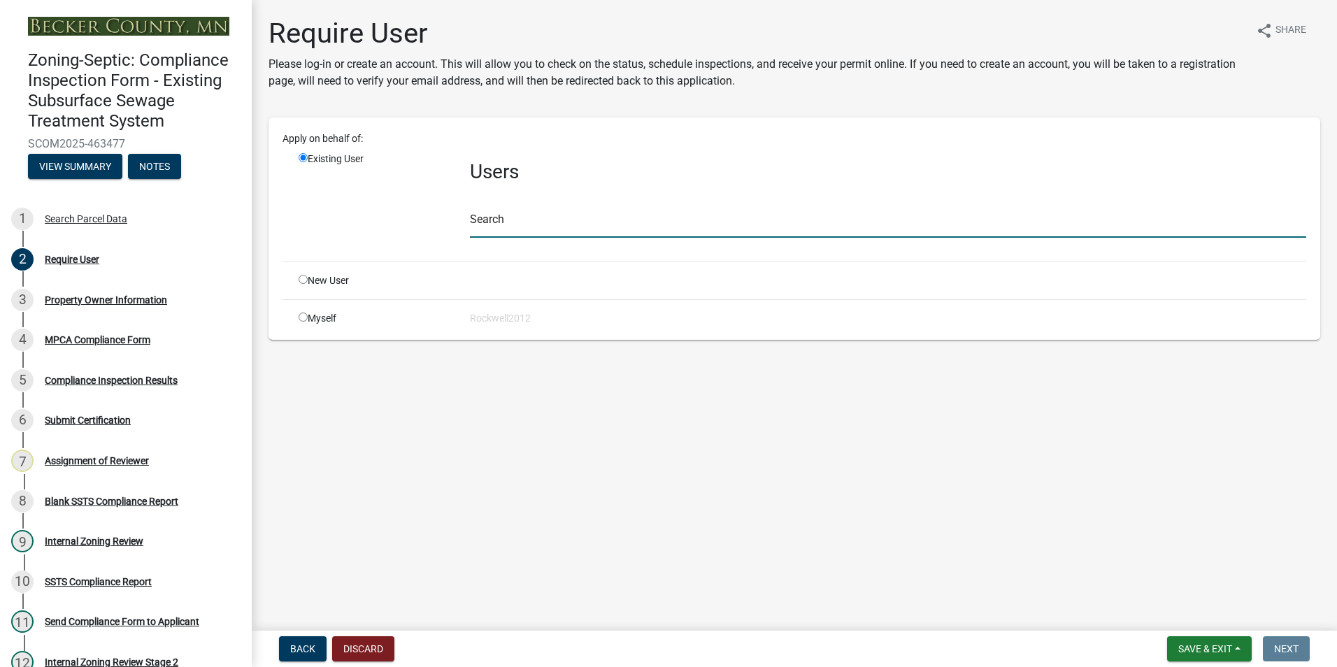
click at [512, 220] on input "text" at bounding box center [888, 223] width 836 height 29
type input "apply"
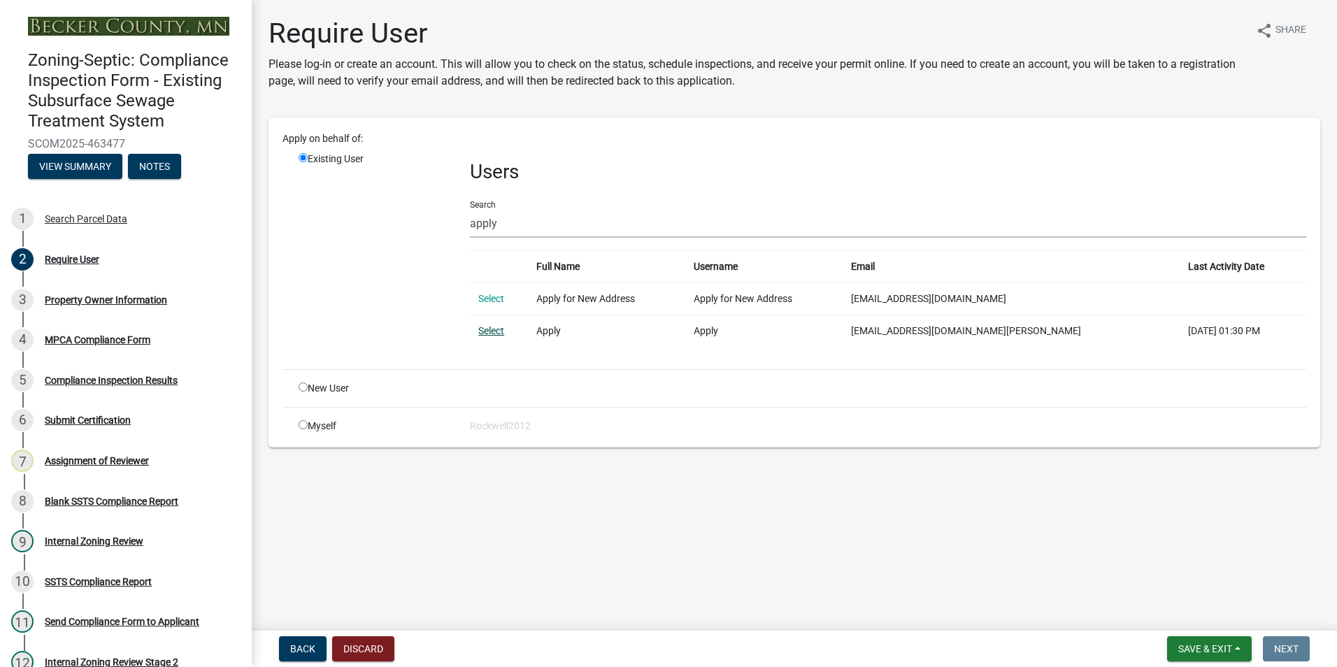
click at [491, 333] on link "Select" at bounding box center [491, 330] width 26 height 11
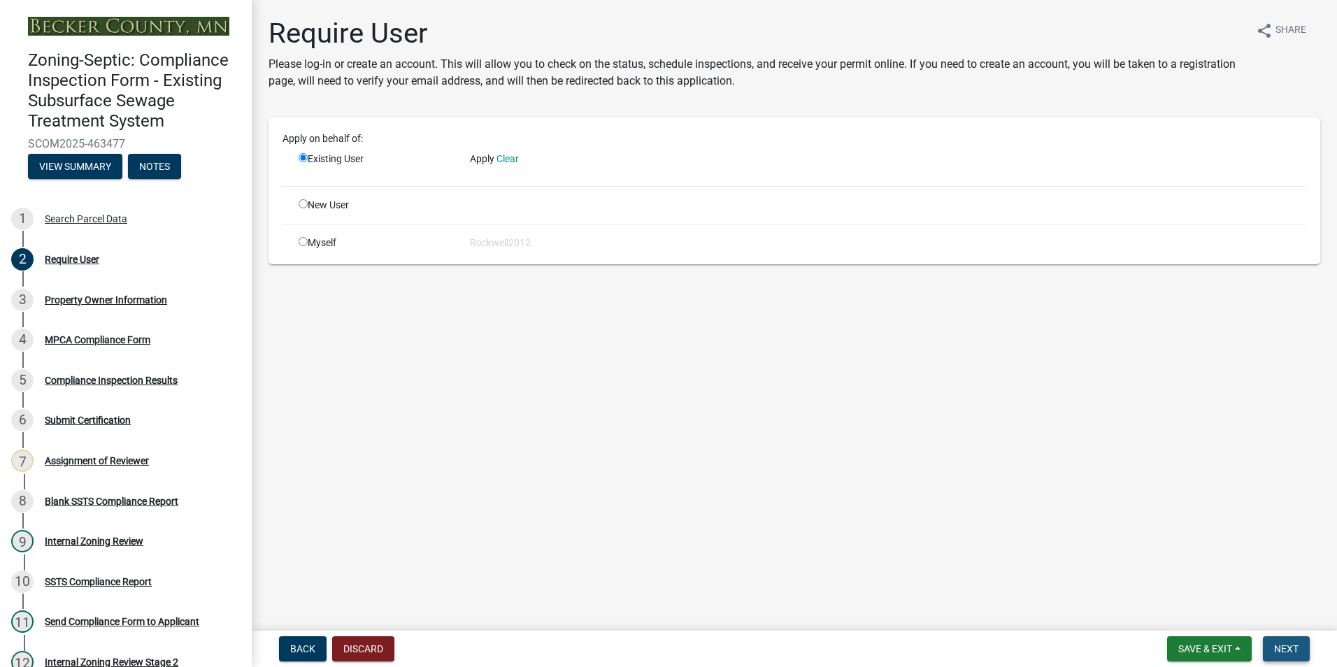
click at [1279, 654] on span "Next" at bounding box center [1286, 648] width 24 height 11
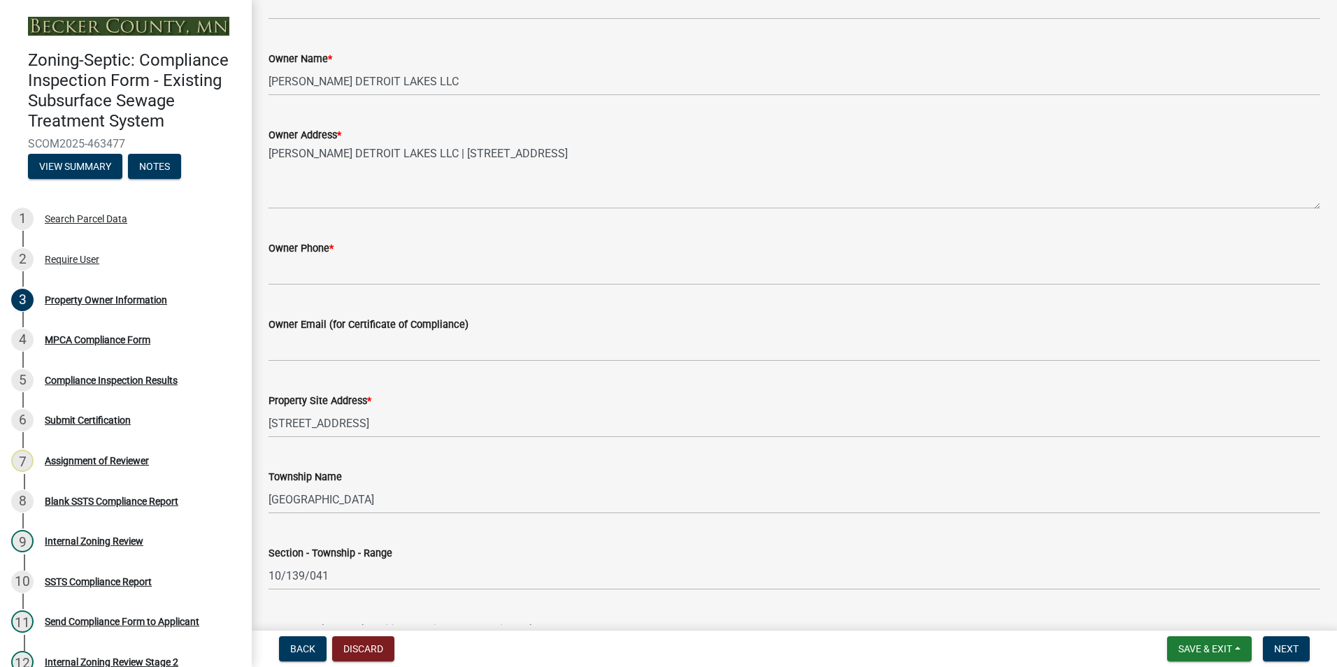
scroll to position [280, 0]
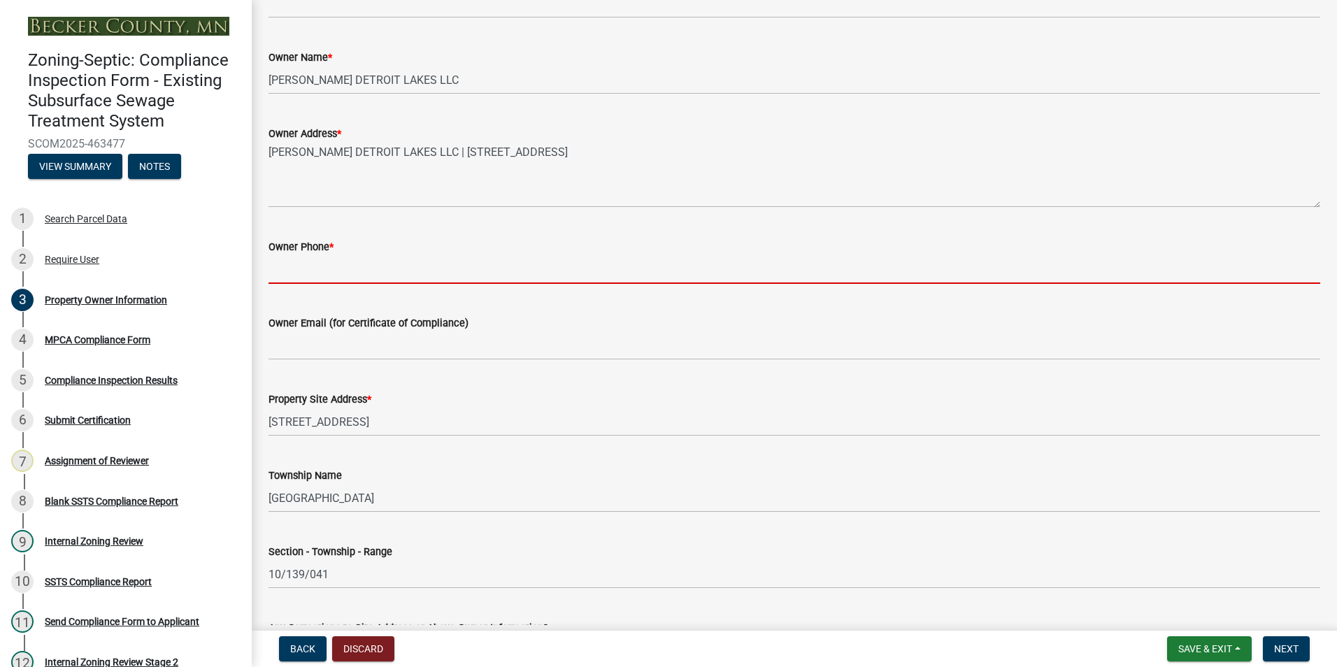
click at [295, 267] on input "Owner Phone *" at bounding box center [793, 269] width 1051 height 29
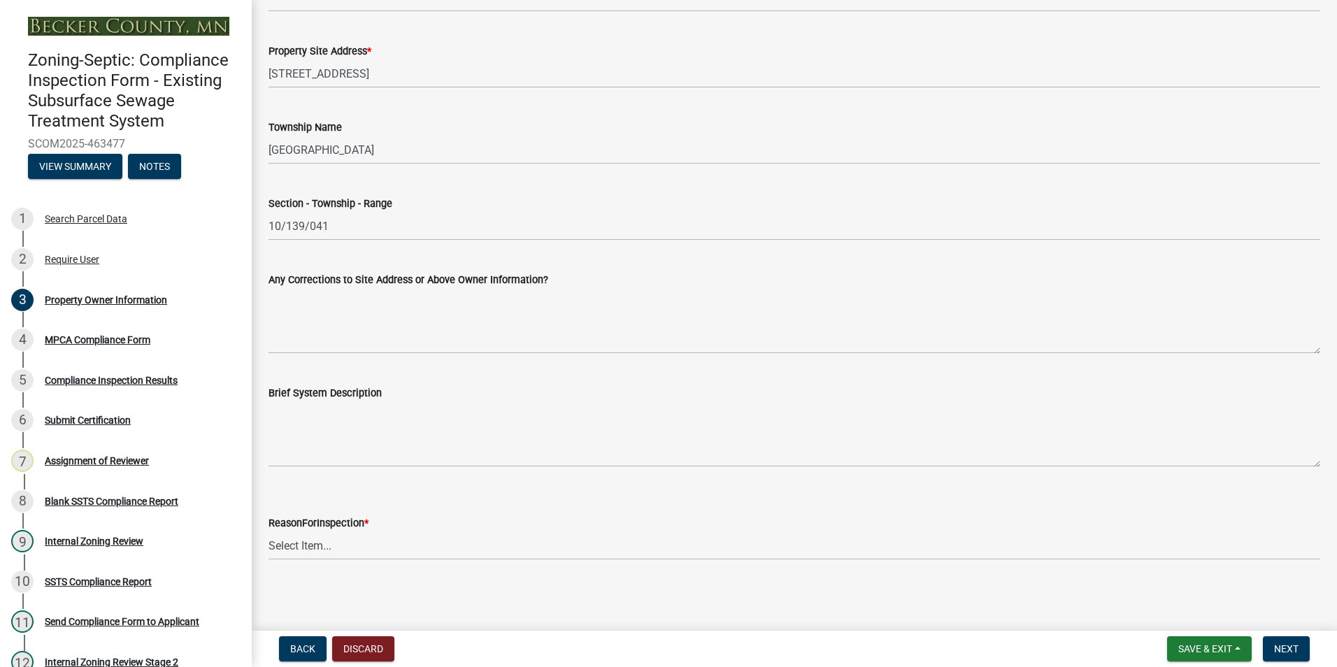
scroll to position [630, 0]
type input "[PHONE_NUMBER]"
click at [305, 541] on select "Select Item... Property Sale Lake Study Required for Permit Other" at bounding box center [793, 543] width 1051 height 29
click at [268, 529] on select "Select Item... Property Sale Lake Study Required for Permit Other" at bounding box center [793, 543] width 1051 height 29
select select "3e6c5637-c66b-418d-927c-69aaf39ab5a9"
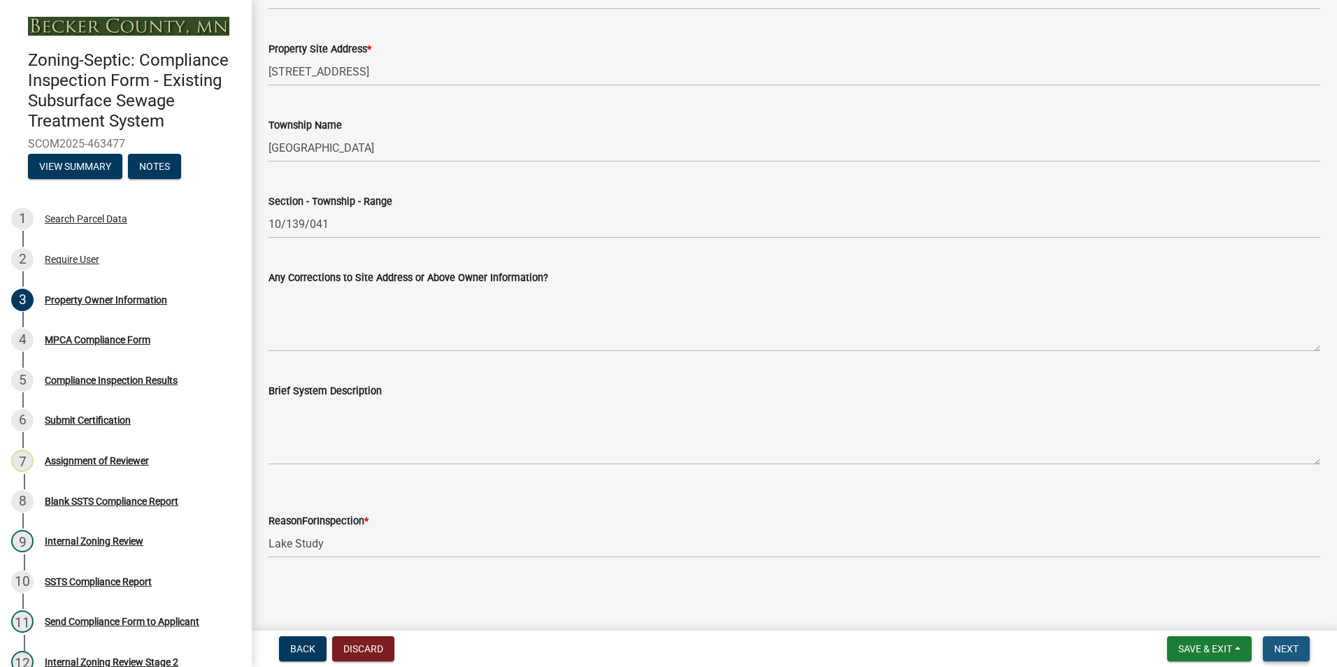
click at [1272, 652] on button "Next" at bounding box center [1286, 648] width 47 height 25
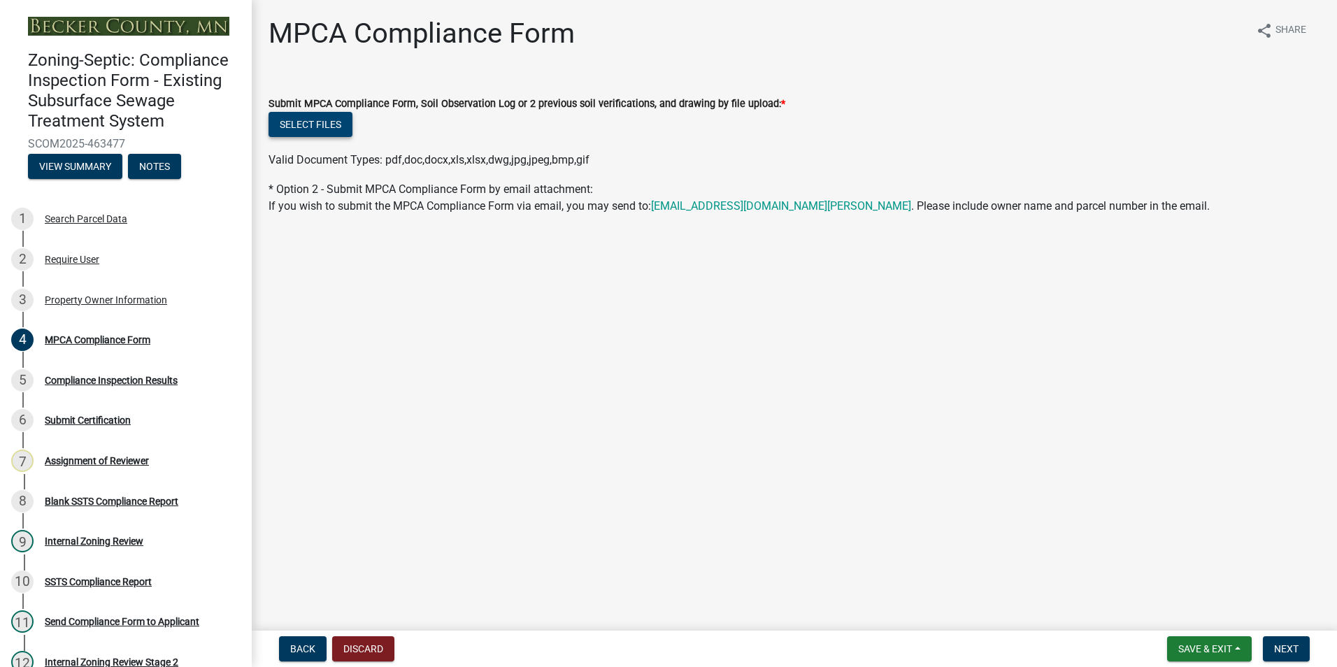
click at [326, 127] on button "Select files" at bounding box center [310, 124] width 84 height 25
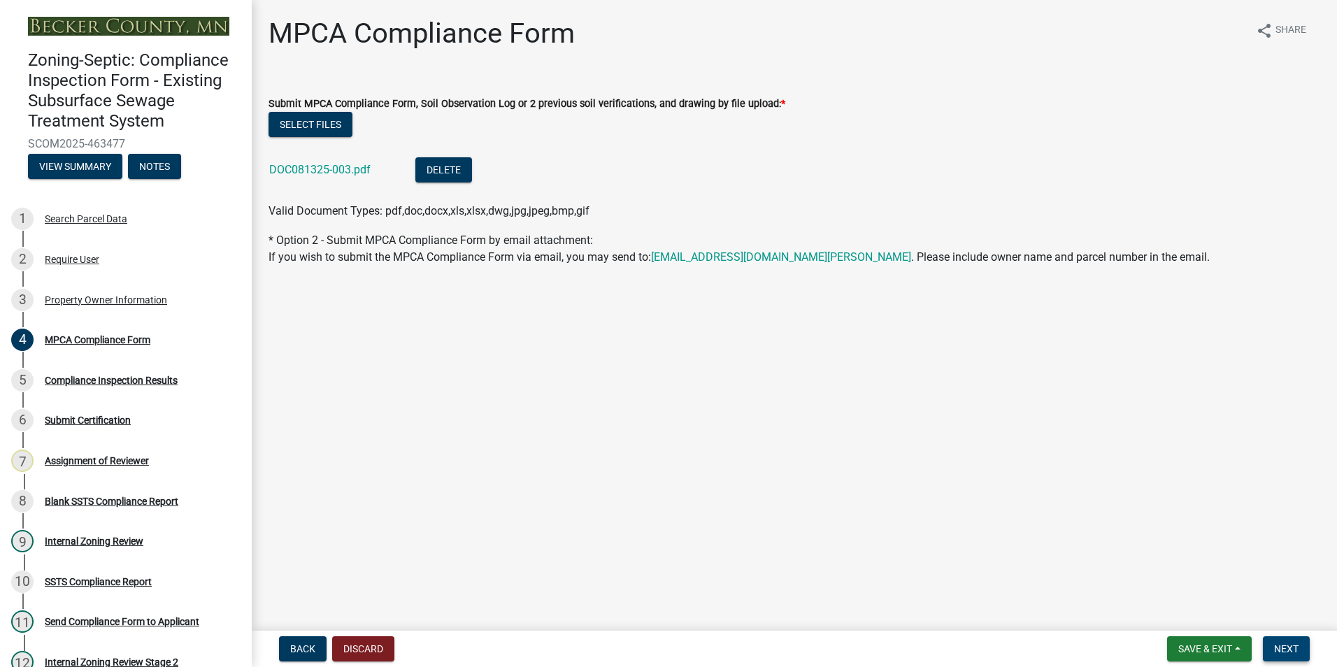
click at [1286, 642] on button "Next" at bounding box center [1286, 648] width 47 height 25
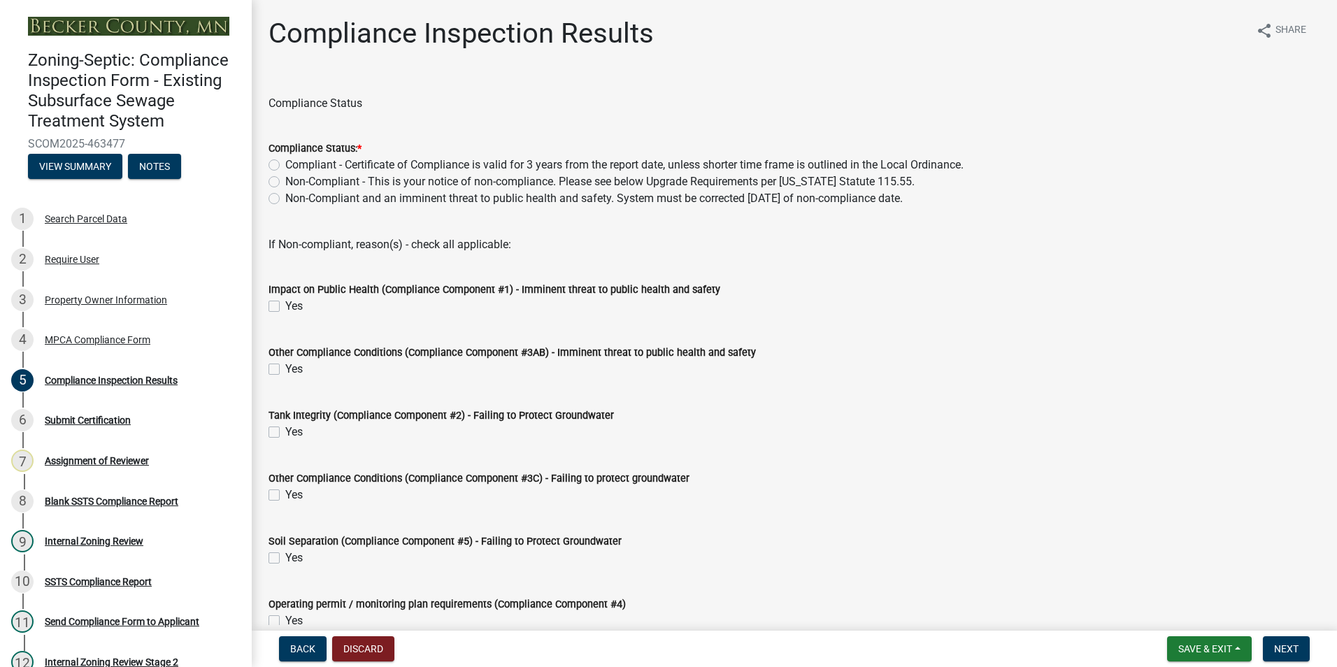
click at [285, 165] on label "Compliant - Certificate of Compliance is valid for 3 years from the report date…" at bounding box center [624, 165] width 678 height 17
click at [285, 165] on input "Compliant - Certificate of Compliance is valid for 3 years from the report date…" at bounding box center [289, 161] width 9 height 9
radio input "true"
click at [1277, 640] on button "Next" at bounding box center [1286, 648] width 47 height 25
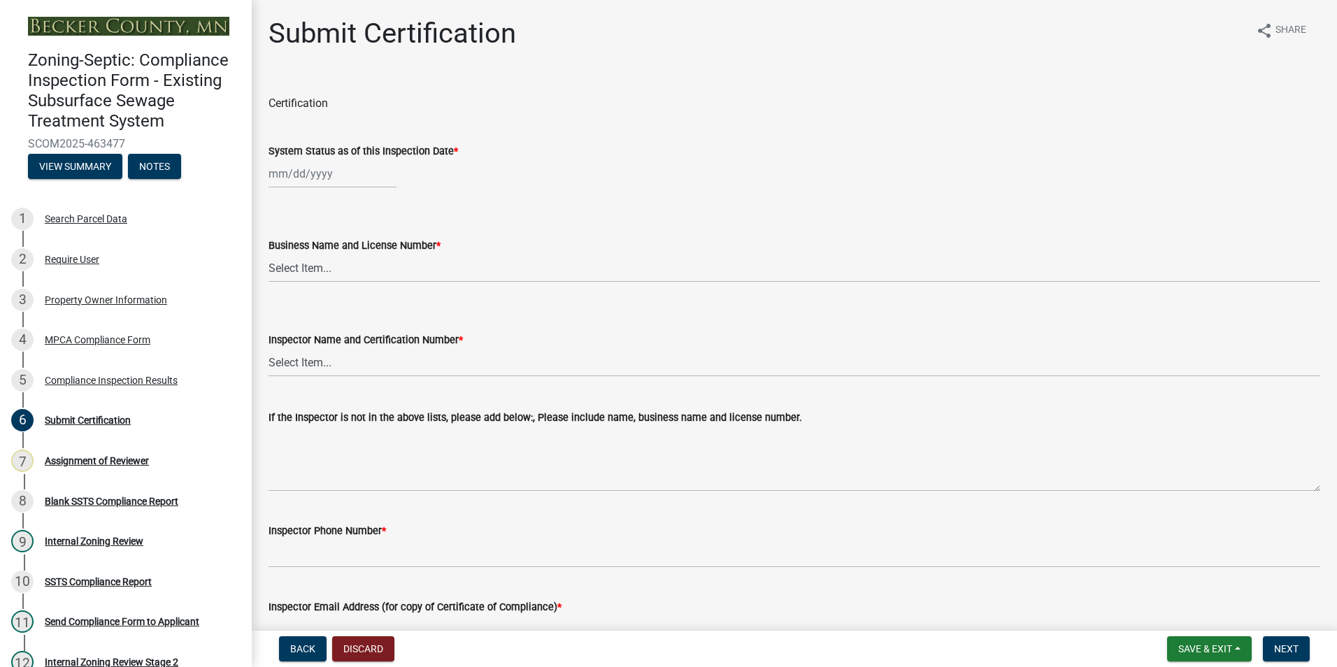
select select "8"
select select "2025"
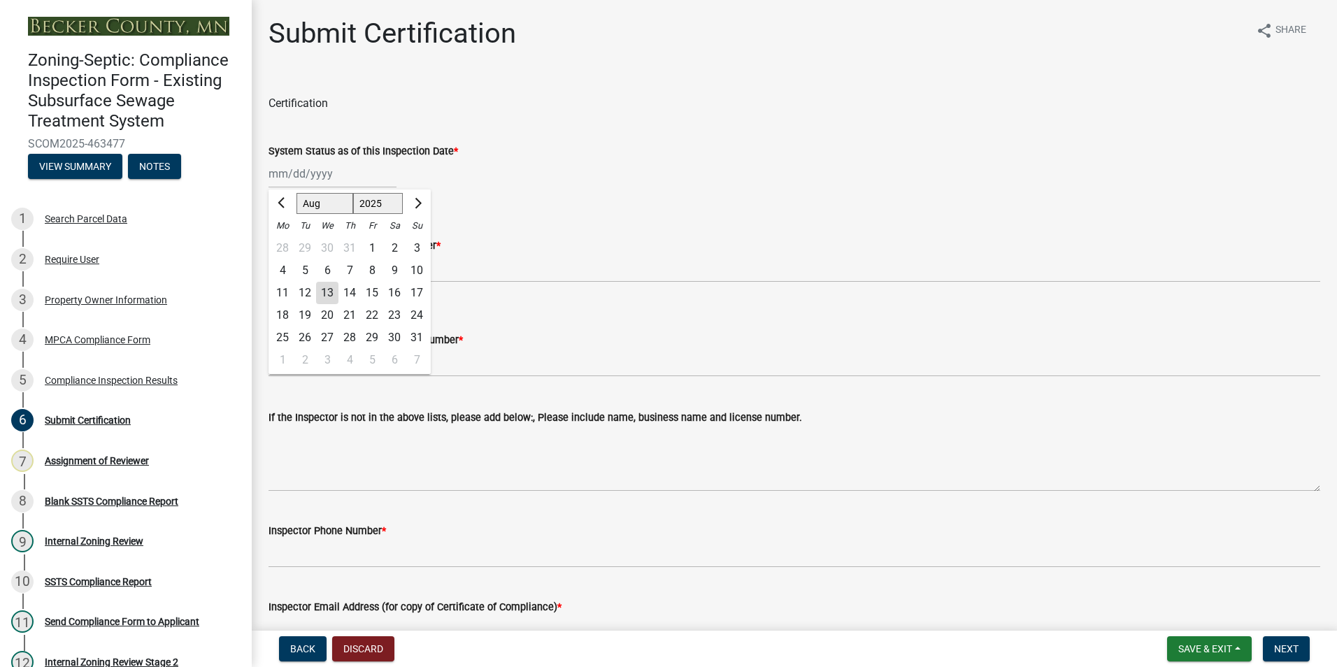
click at [299, 168] on div "[PERSON_NAME] Feb Mar Apr [PERSON_NAME][DATE] Oct Nov [DATE] 1526 1527 1528 152…" at bounding box center [332, 173] width 128 height 29
click at [278, 204] on button "Previous month" at bounding box center [282, 203] width 17 height 22
select select "6"
click at [347, 313] on div "19" at bounding box center [349, 315] width 22 height 22
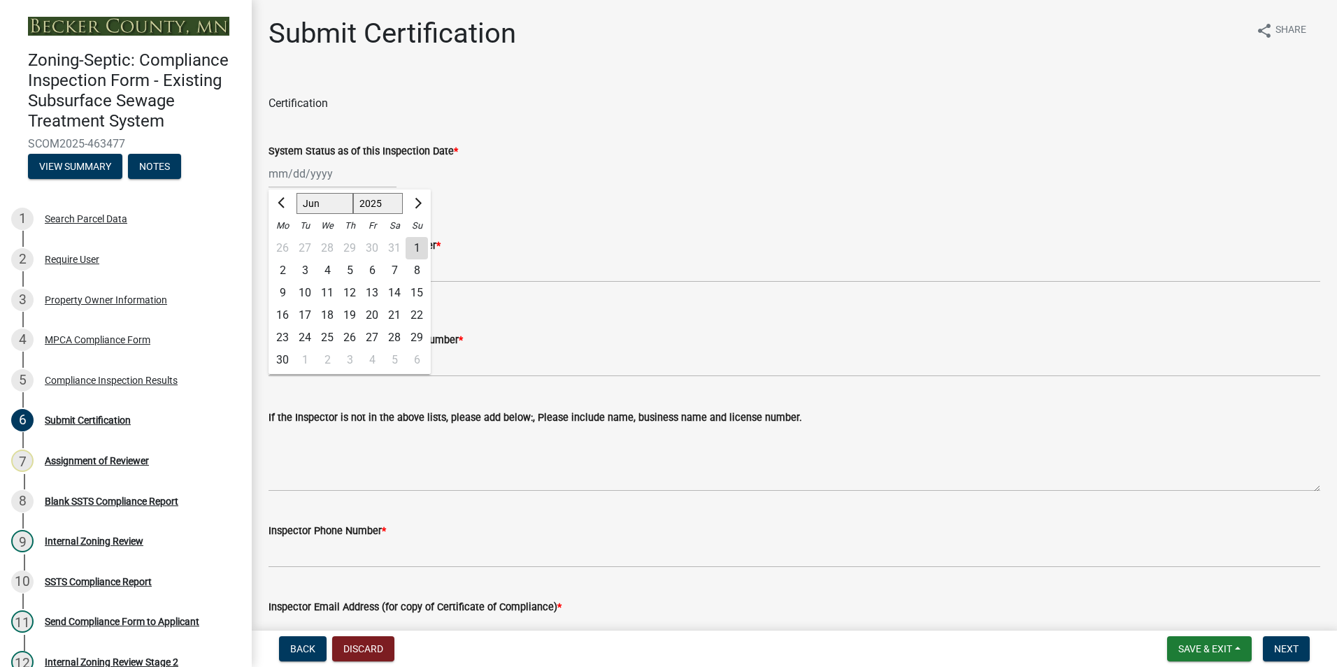
type input "[DATE]"
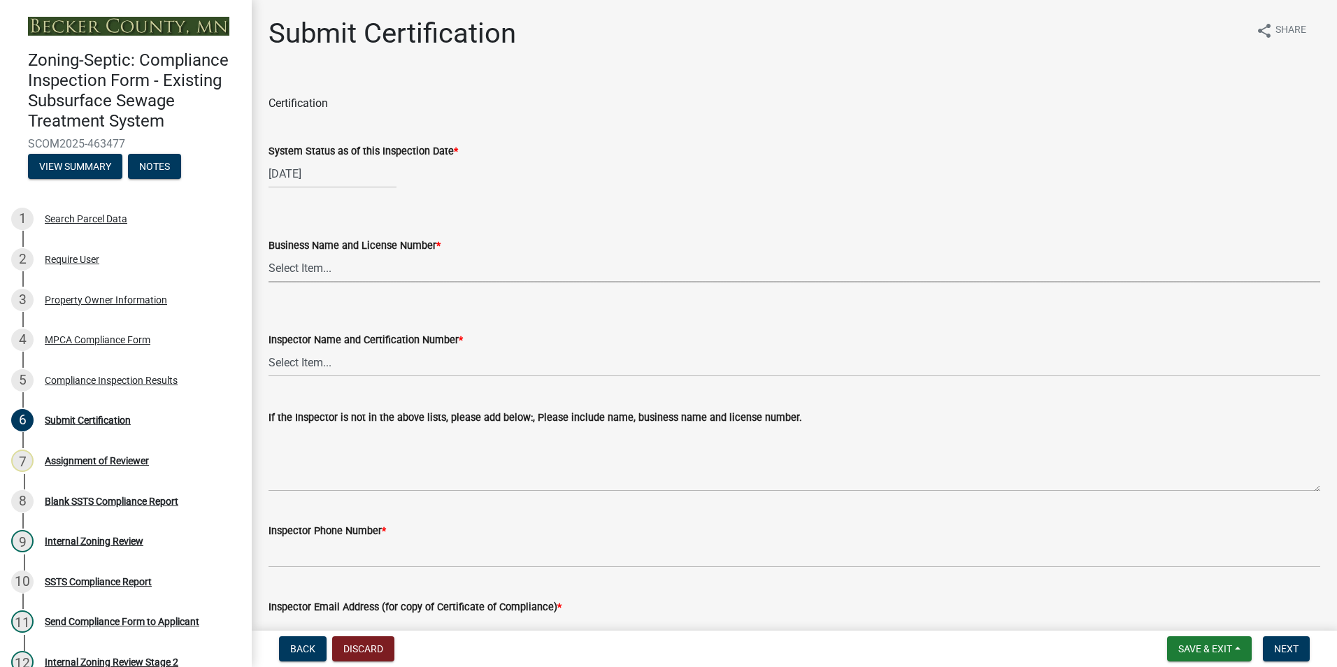
click at [294, 268] on select "Select Item... OTHER – Not listed (please add in next field and we will add to …" at bounding box center [793, 268] width 1051 height 29
click at [268, 254] on select "Select Item... OTHER – Not listed (please add in next field and we will add to …" at bounding box center [793, 268] width 1051 height 29
select select "7440d259-1201-4c64-ba99-166cf881d0bd"
click at [278, 364] on select "Select Item... OTHER – Not listed (please add in next field and we will add to …" at bounding box center [793, 362] width 1051 height 29
click at [268, 348] on select "Select Item... OTHER – Not listed (please add in next field and we will add to …" at bounding box center [793, 362] width 1051 height 29
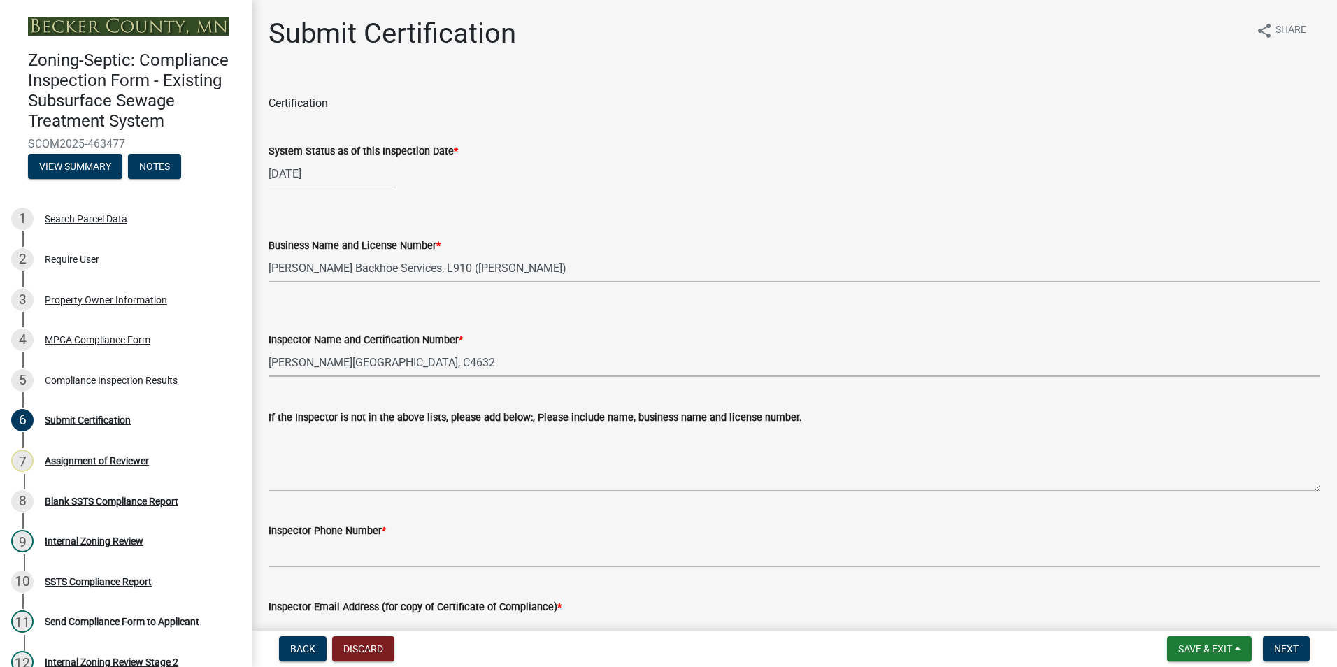
select select "a30454b6-1790-4cc5-bb29-370e5ff6fcb4"
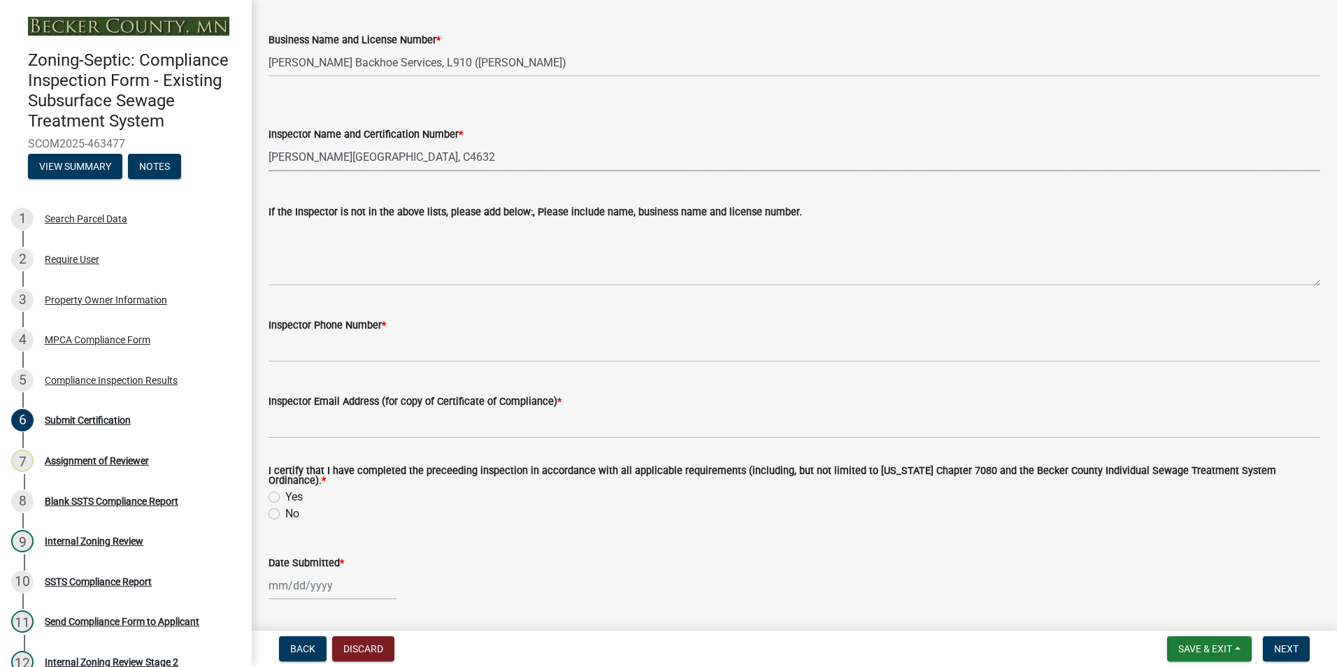
scroll to position [210, 0]
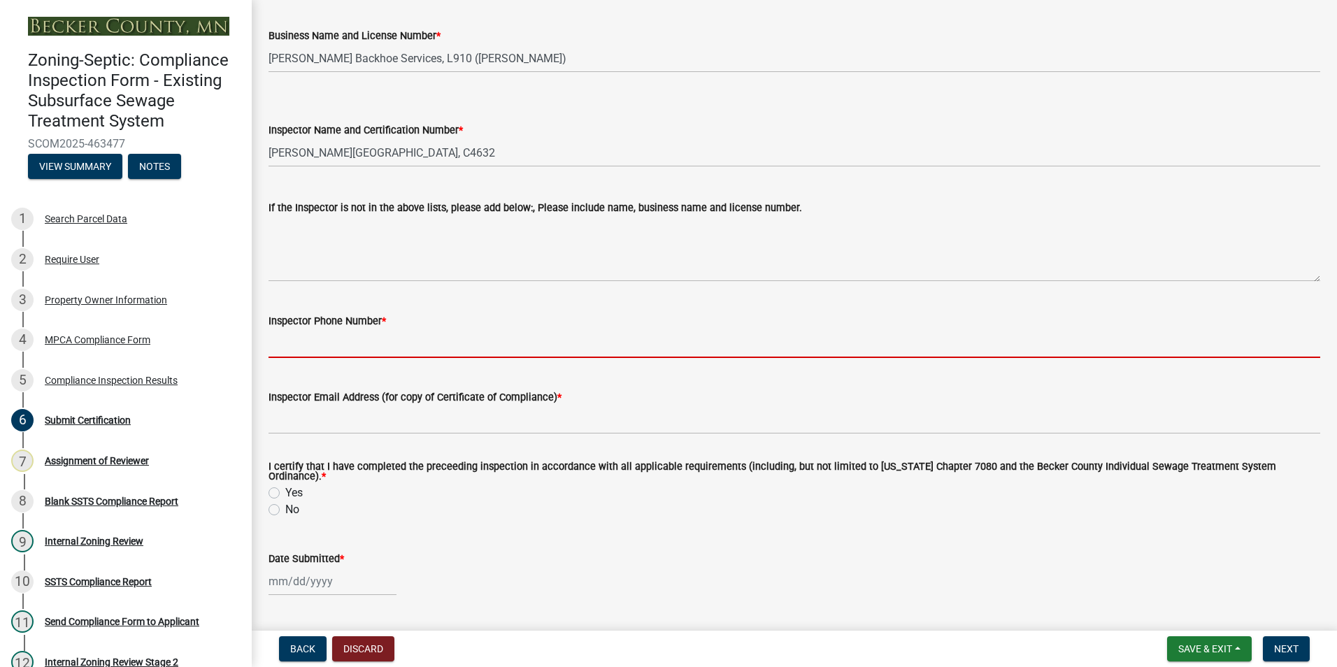
click at [340, 354] on input "Inspector Phone Number *" at bounding box center [793, 343] width 1051 height 29
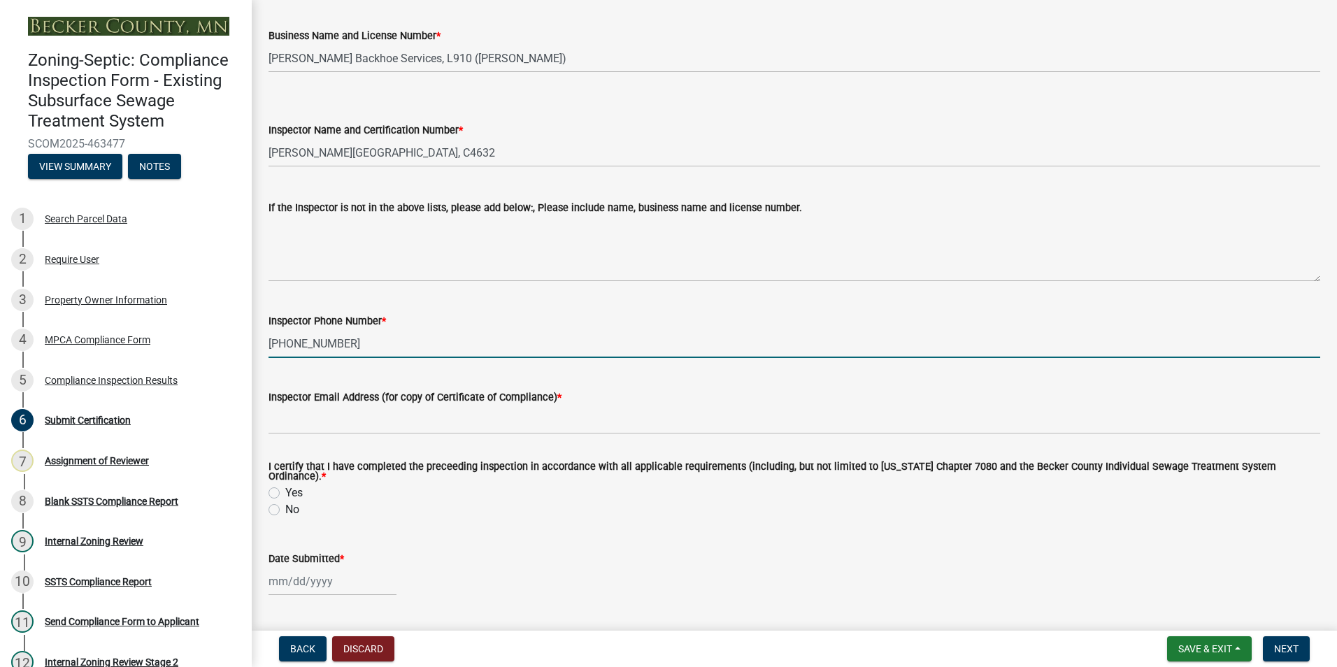
type input "[PHONE_NUMBER]"
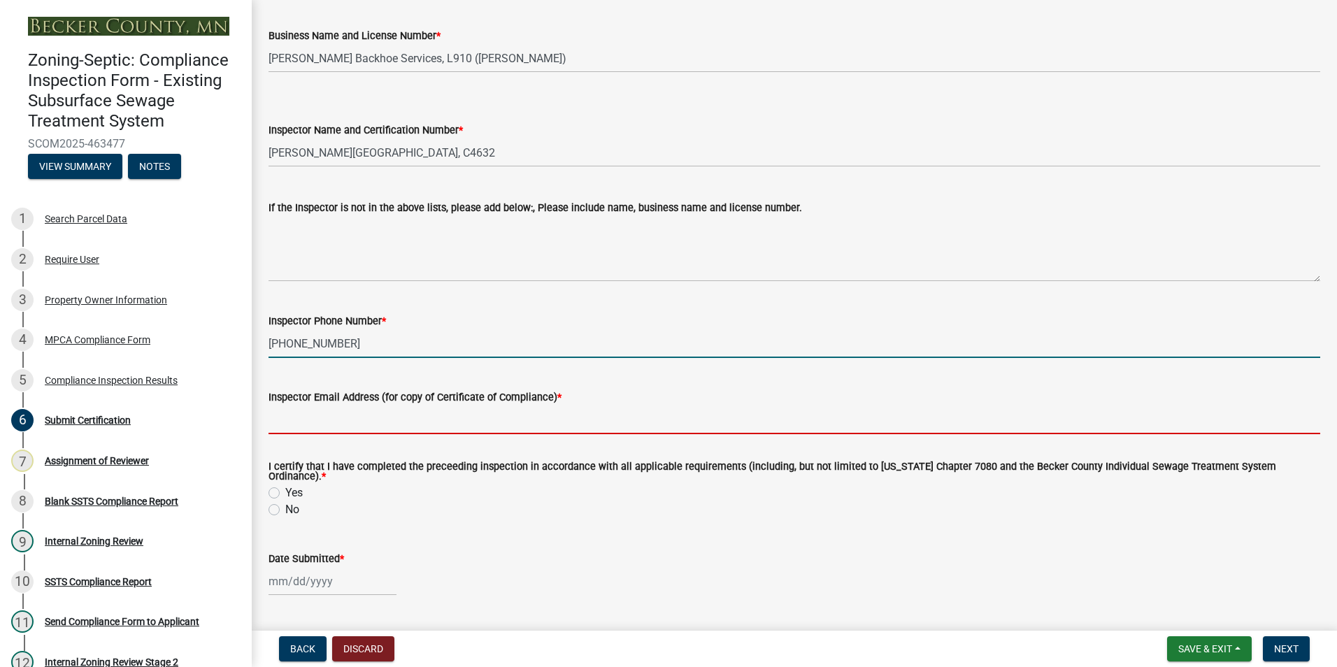
click at [338, 426] on input "Inspector Email Address (for copy of Certificate of Compliance) *" at bounding box center [793, 419] width 1051 height 29
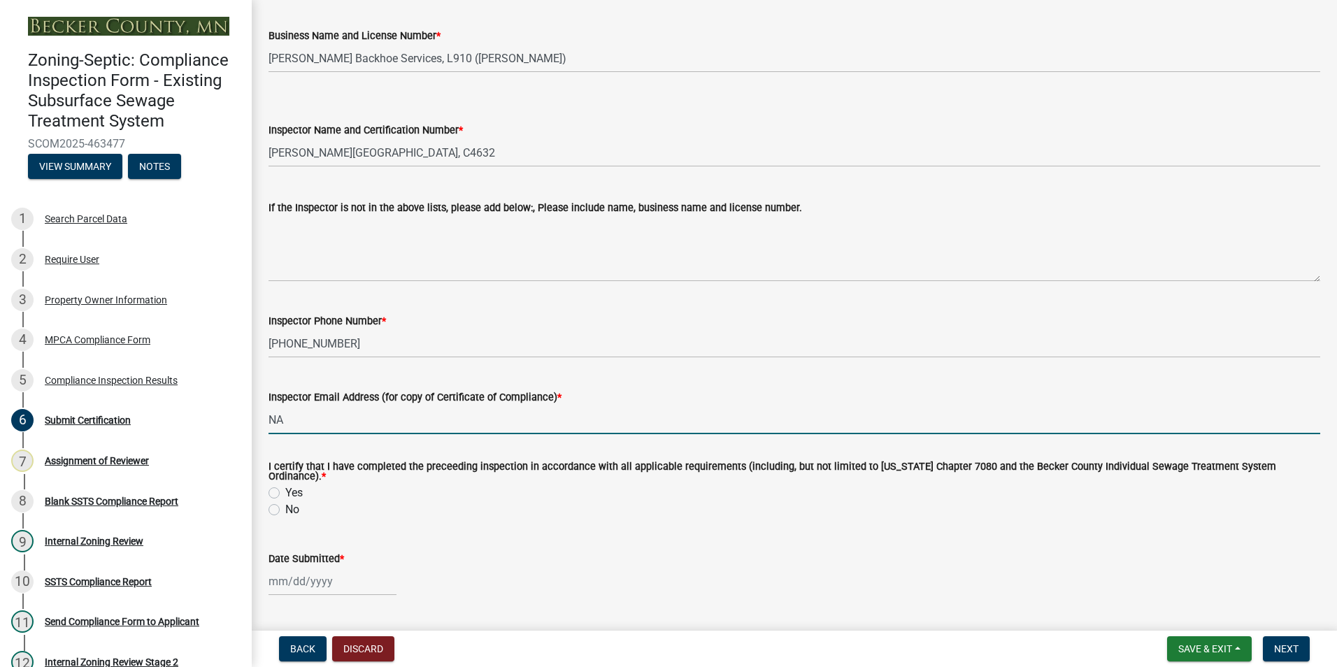
type input "NA"
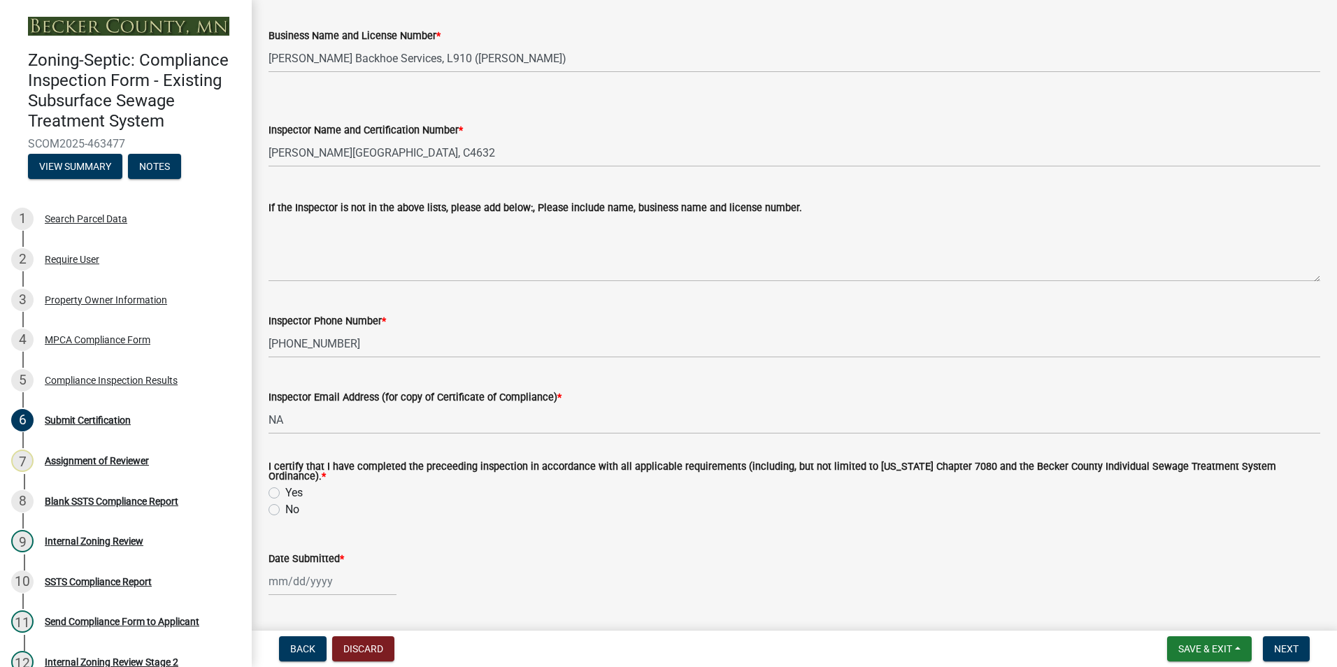
click at [285, 484] on label "Yes" at bounding box center [293, 492] width 17 height 17
click at [285, 484] on input "Yes" at bounding box center [289, 488] width 9 height 9
radio input "true"
click at [275, 571] on div at bounding box center [332, 581] width 128 height 29
select select "8"
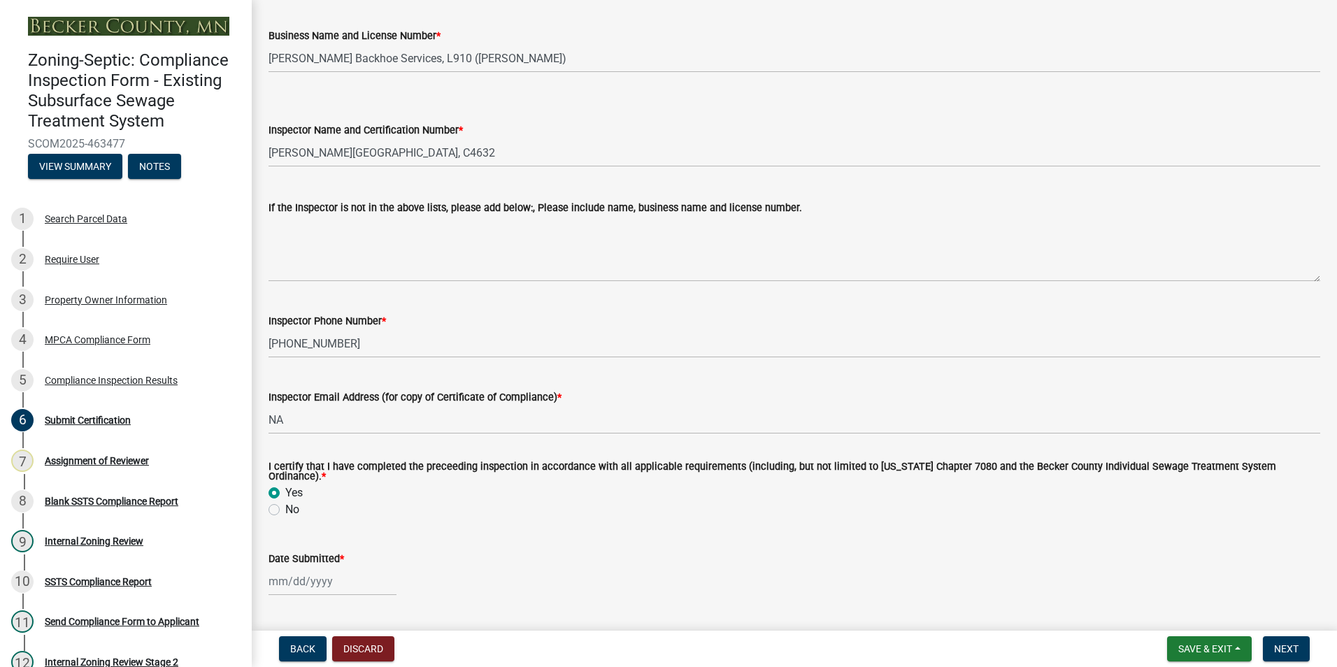
select select "2025"
click at [326, 480] on div "13" at bounding box center [327, 484] width 22 height 22
type input "[DATE]"
click at [1286, 647] on span "Next" at bounding box center [1286, 648] width 24 height 11
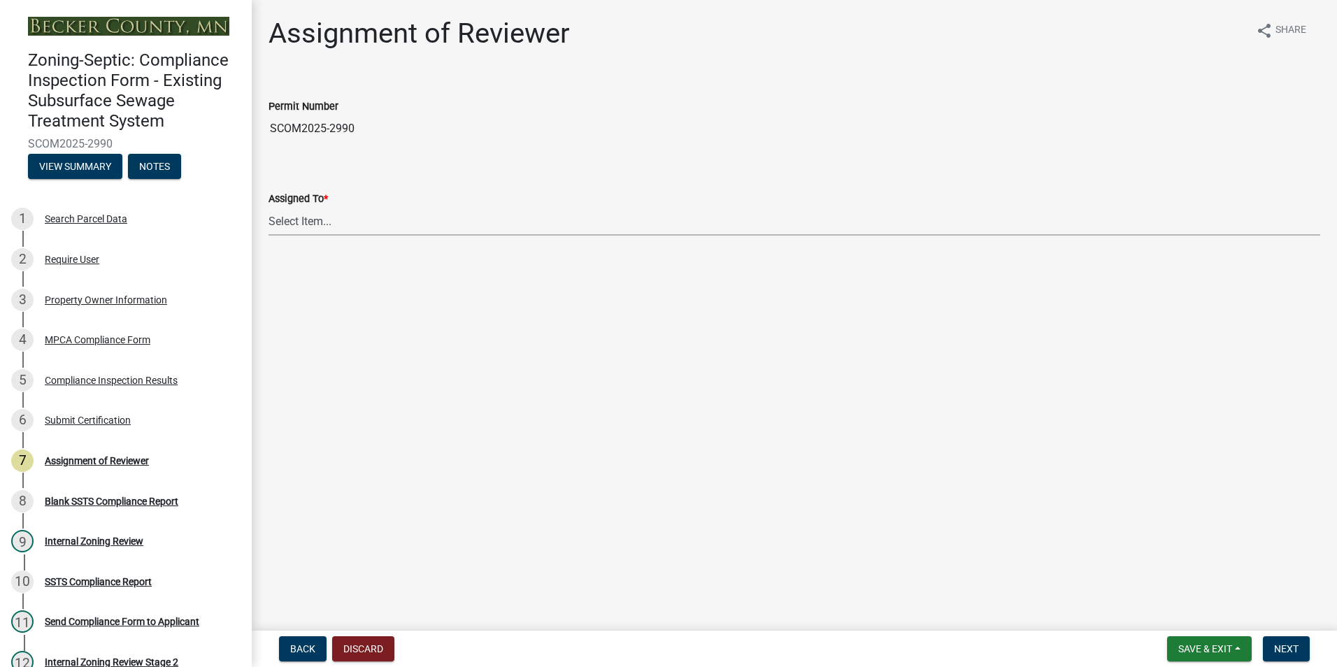
click at [299, 220] on select "Select Item... [PERSON_NAME] [PERSON_NAME] [PERSON_NAME] [PERSON_NAME] [PERSON_…" at bounding box center [793, 221] width 1051 height 29
click at [268, 207] on select "Select Item... [PERSON_NAME] [PERSON_NAME] [PERSON_NAME] [PERSON_NAME] [PERSON_…" at bounding box center [793, 221] width 1051 height 29
select select "0016247d-12af-40d0-8103-934796a3d230"
click at [1284, 651] on span "Next" at bounding box center [1286, 648] width 24 height 11
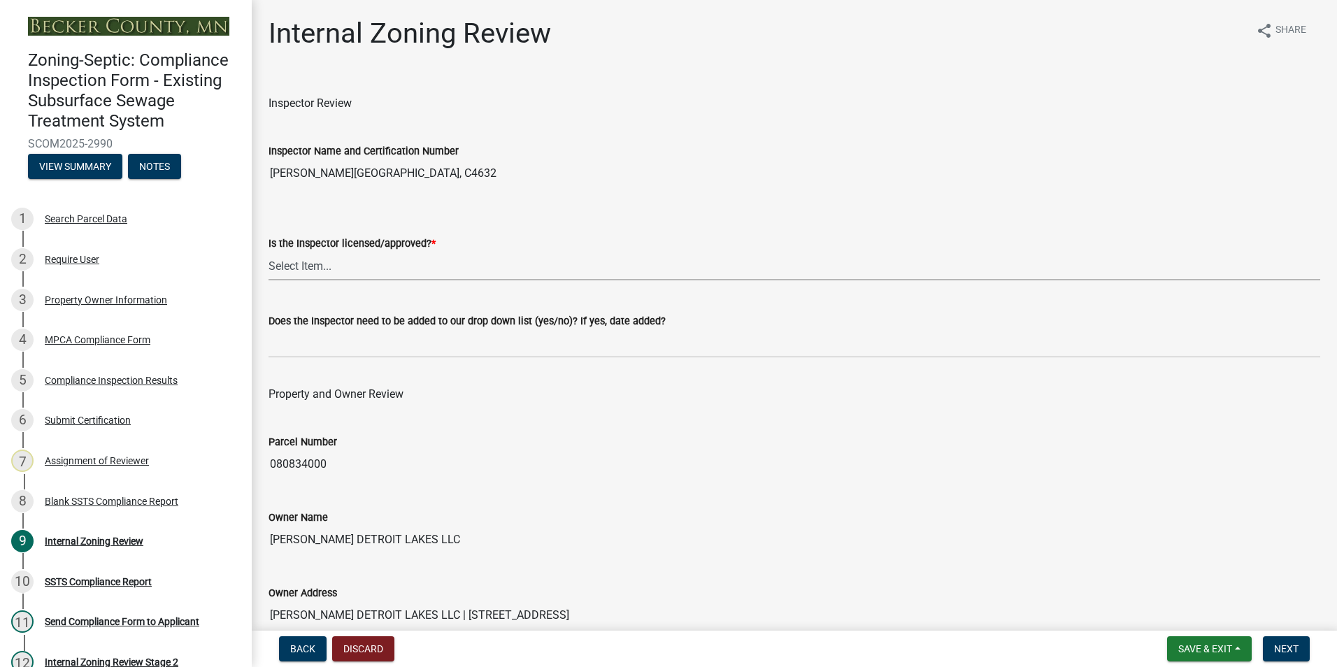
click at [298, 264] on select "Select Item... Yes No" at bounding box center [793, 266] width 1051 height 29
click at [268, 252] on select "Select Item... Yes No" at bounding box center [793, 266] width 1051 height 29
select select "7beb9ca5-c3cb-47d4-a805-1554d3173259"
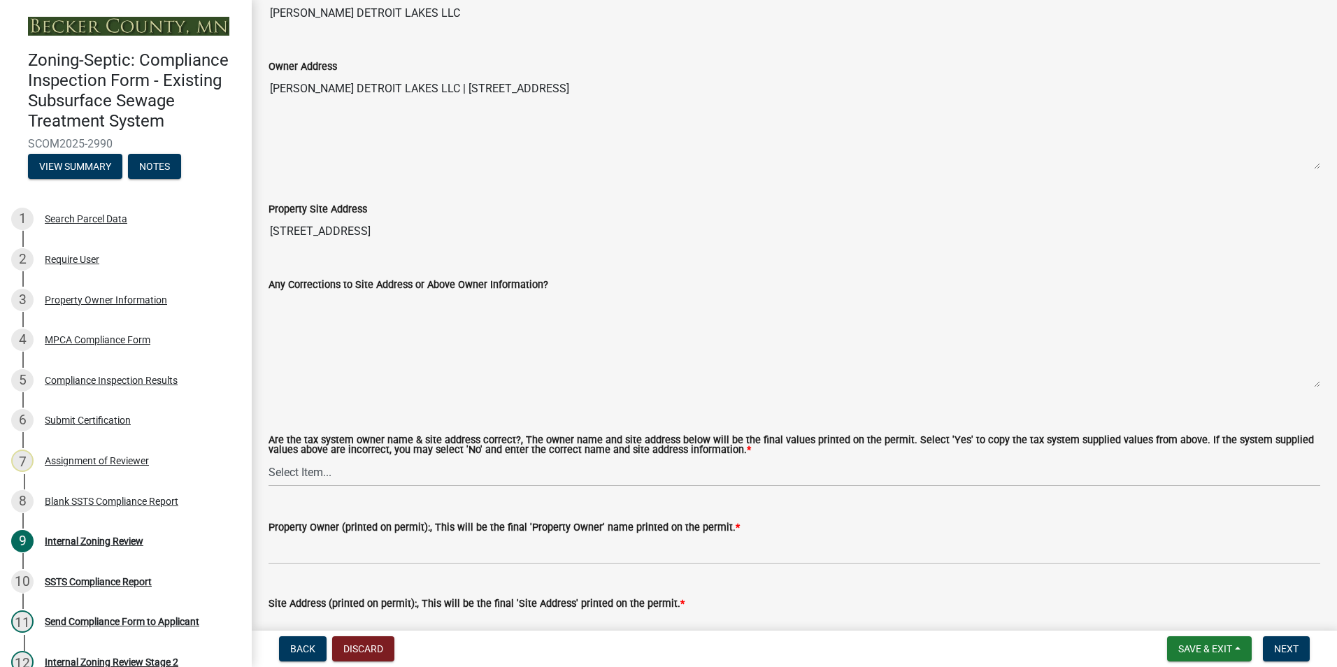
scroll to position [559, 0]
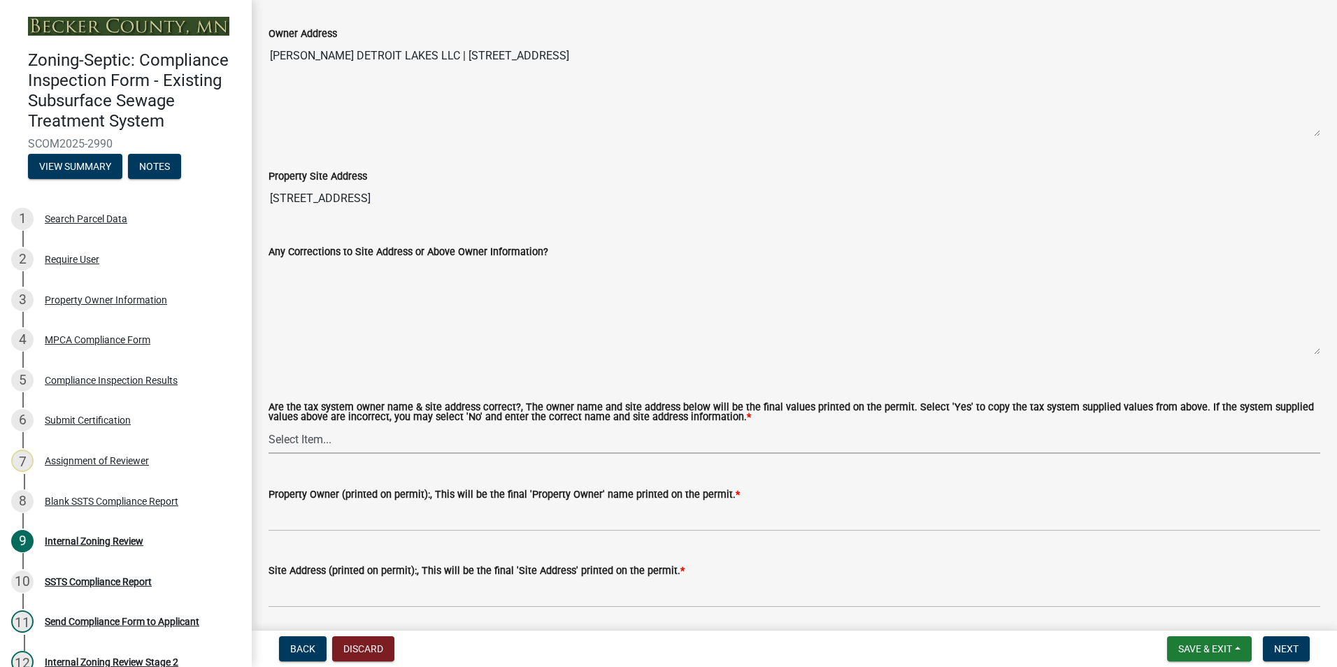
click at [281, 438] on select "Select Item... Yes No" at bounding box center [793, 439] width 1051 height 29
click at [268, 426] on select "Select Item... Yes No" at bounding box center [793, 439] width 1051 height 29
select select "f9f37200-9fc8-4e5e-9e7f-111cc9077d94"
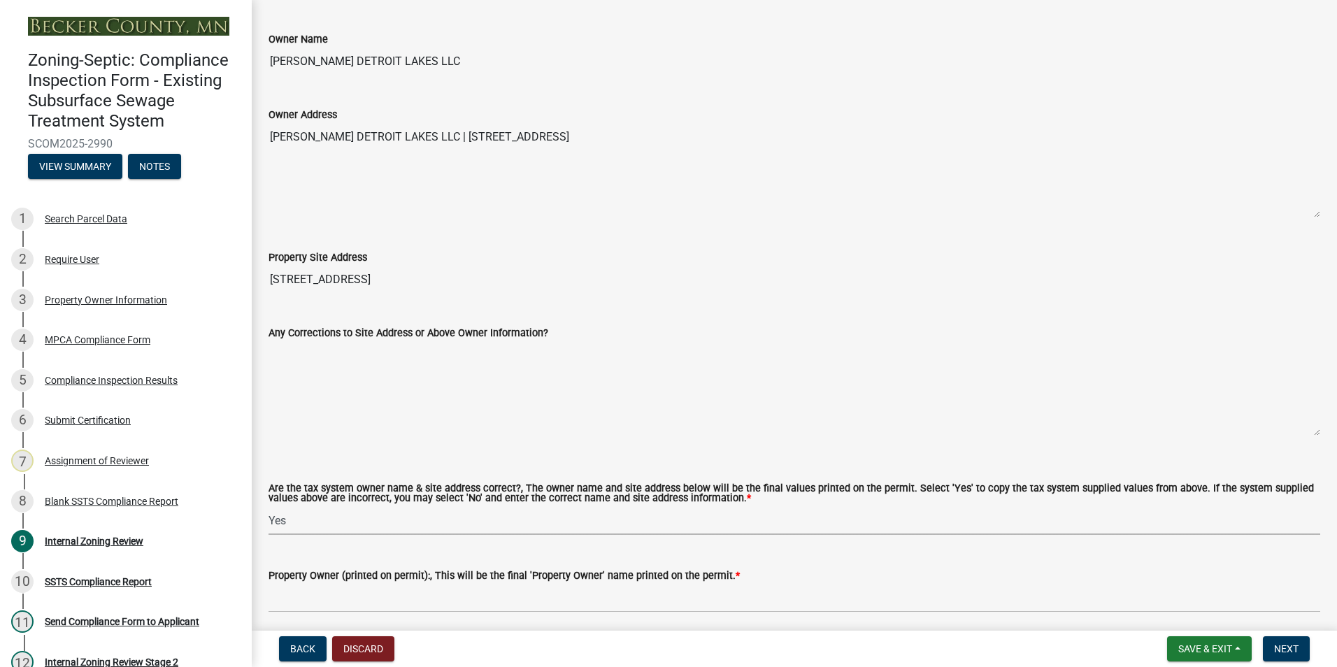
scroll to position [350, 0]
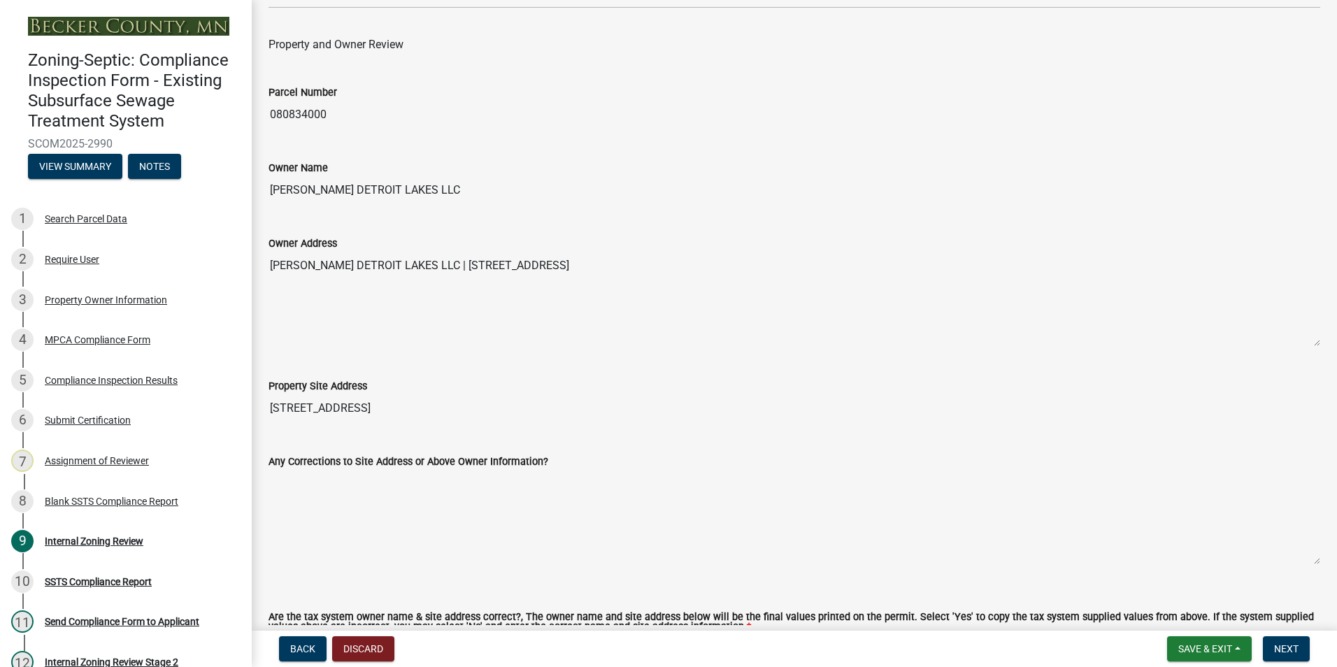
drag, startPoint x: 433, startPoint y: 189, endPoint x: 261, endPoint y: 192, distance: 172.0
click at [261, 192] on div "Owner Name [PERSON_NAME] DETROIT LAKES LLC" at bounding box center [794, 172] width 1072 height 64
drag, startPoint x: 261, startPoint y: 192, endPoint x: 338, endPoint y: 192, distance: 76.9
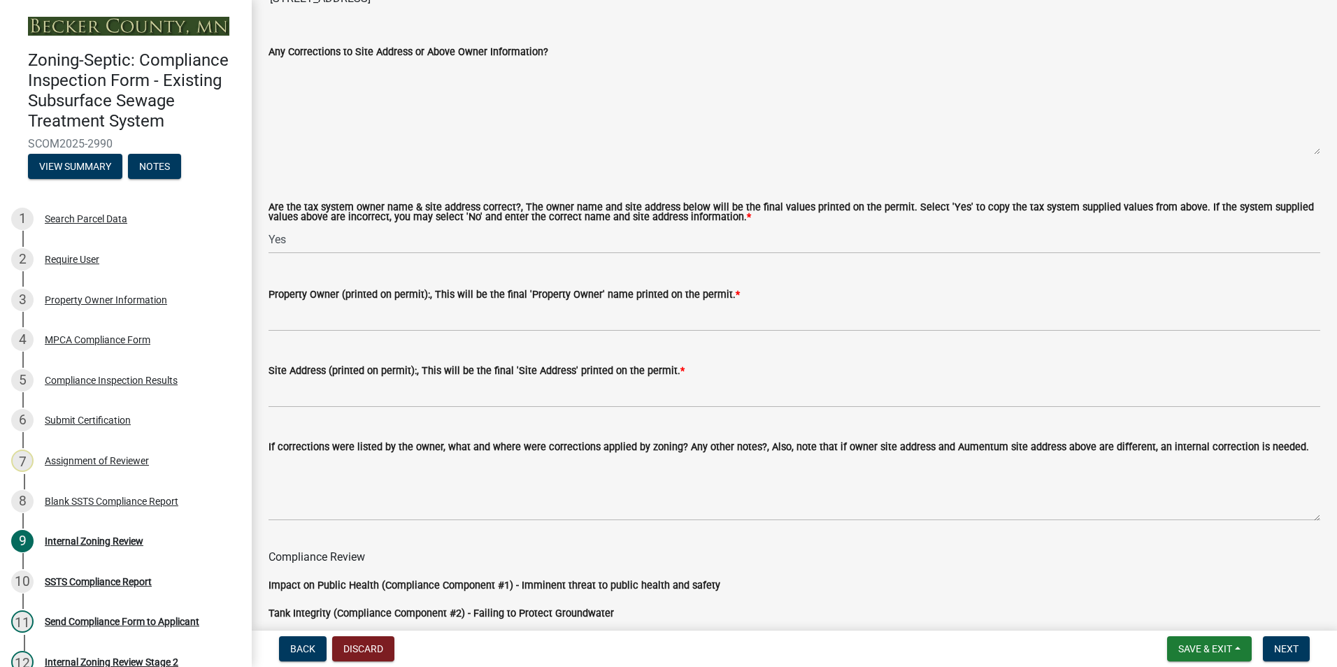
scroll to position [769, 0]
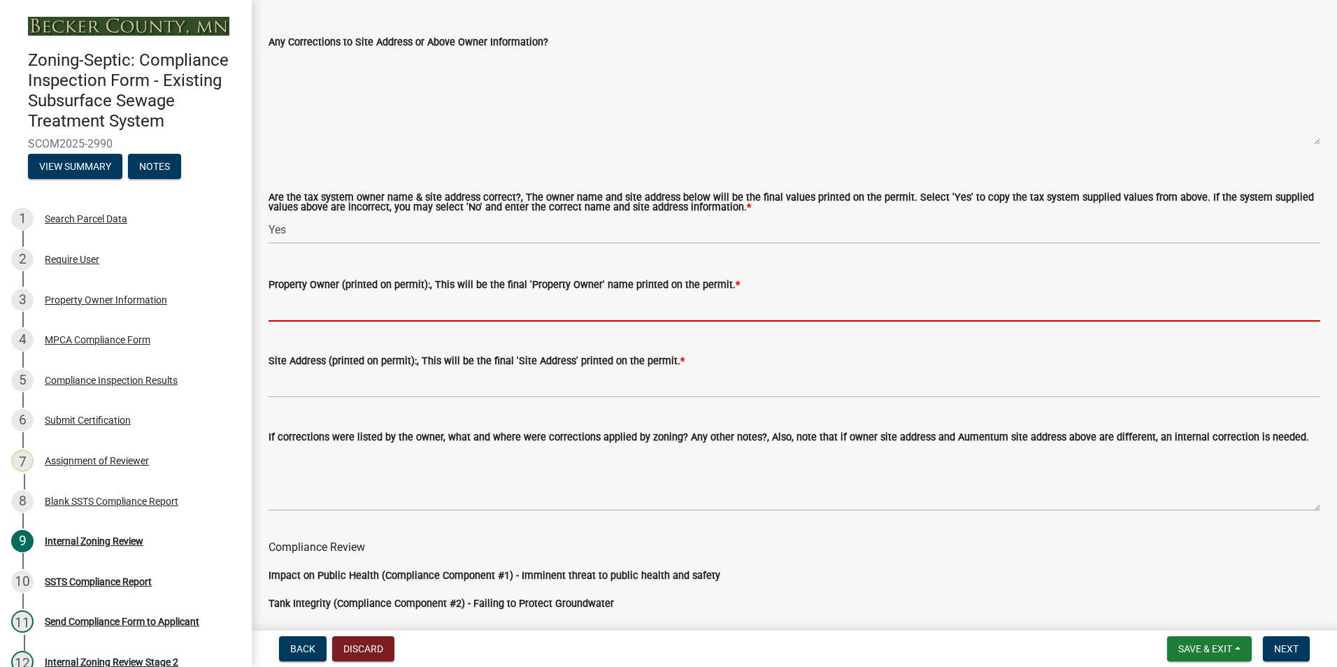
drag, startPoint x: 294, startPoint y: 294, endPoint x: 294, endPoint y: 301, distance: 7.0
paste input "[PERSON_NAME] DETROIT LAKES LLC"
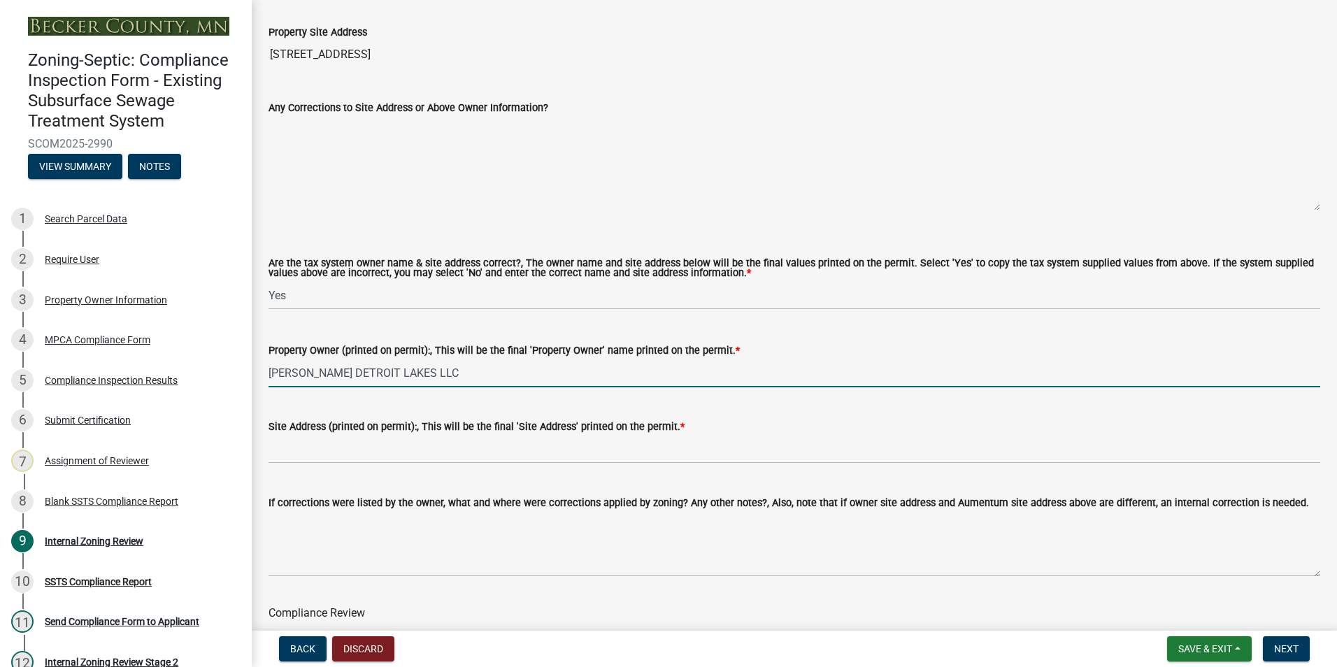
scroll to position [629, 0]
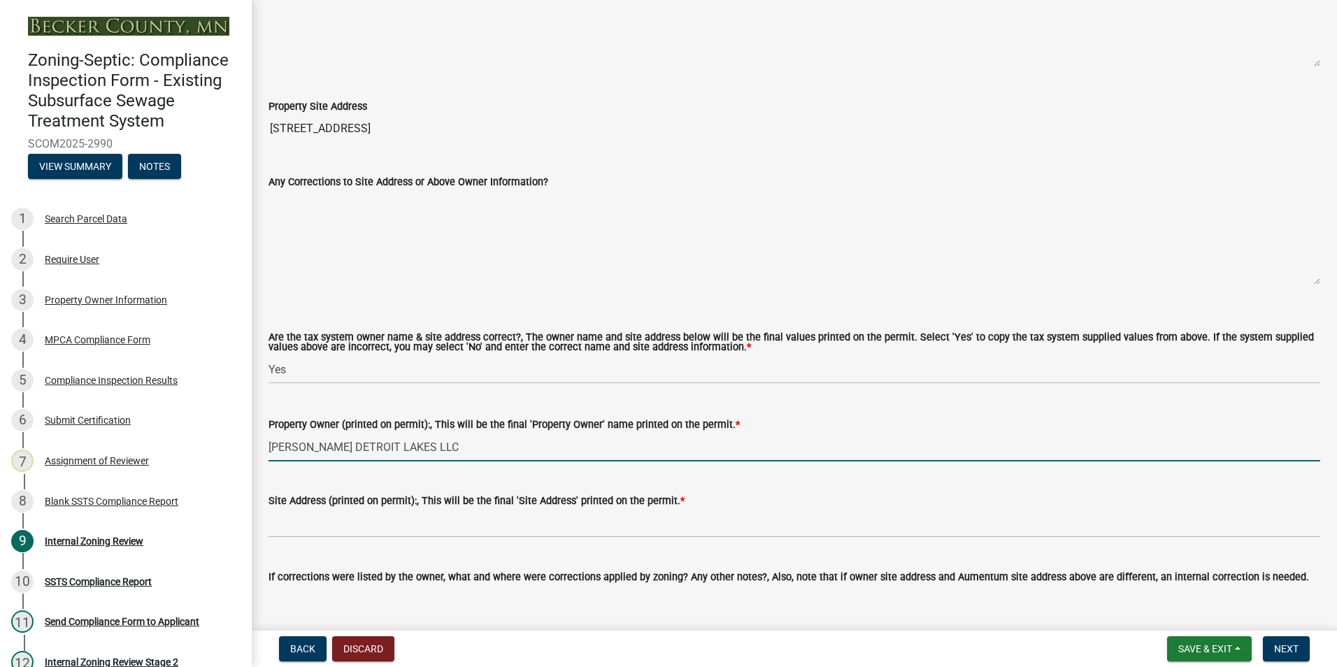
type input "[PERSON_NAME] DETROIT LAKES LLC"
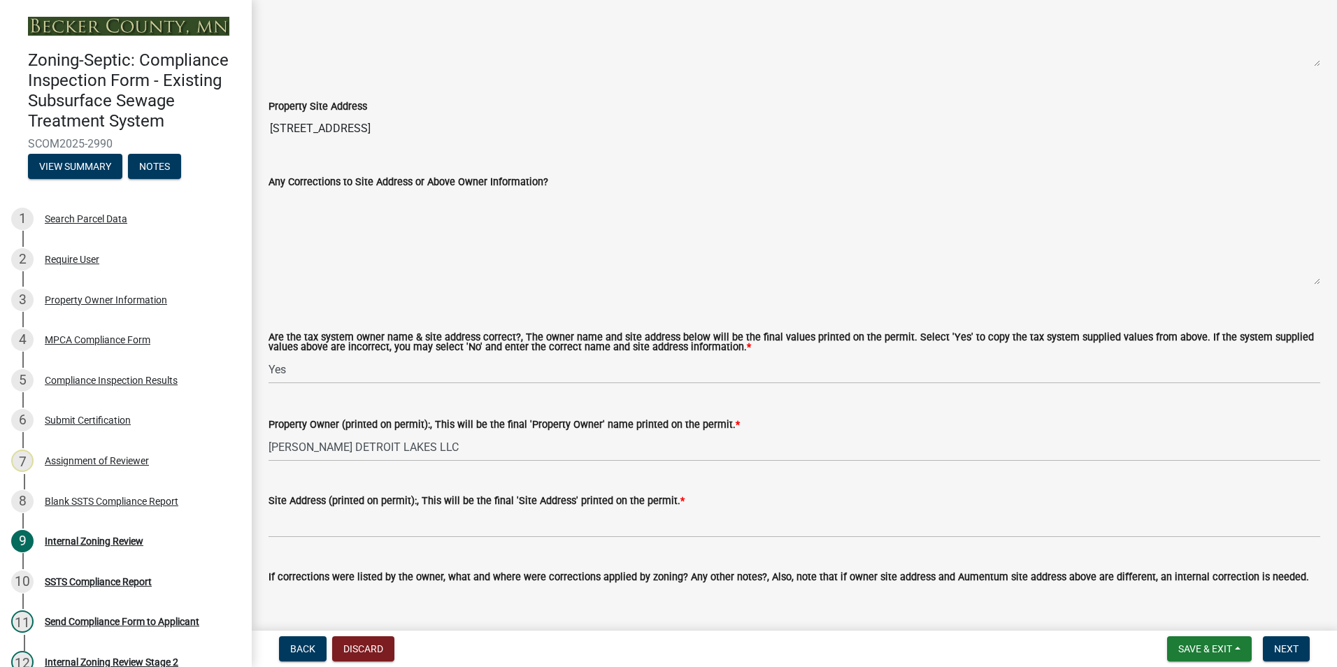
drag, startPoint x: 378, startPoint y: 127, endPoint x: 273, endPoint y: 120, distance: 105.1
click at [273, 120] on input "[STREET_ADDRESS]" at bounding box center [793, 129] width 1051 height 28
drag, startPoint x: 273, startPoint y: 120, endPoint x: 303, endPoint y: 127, distance: 31.0
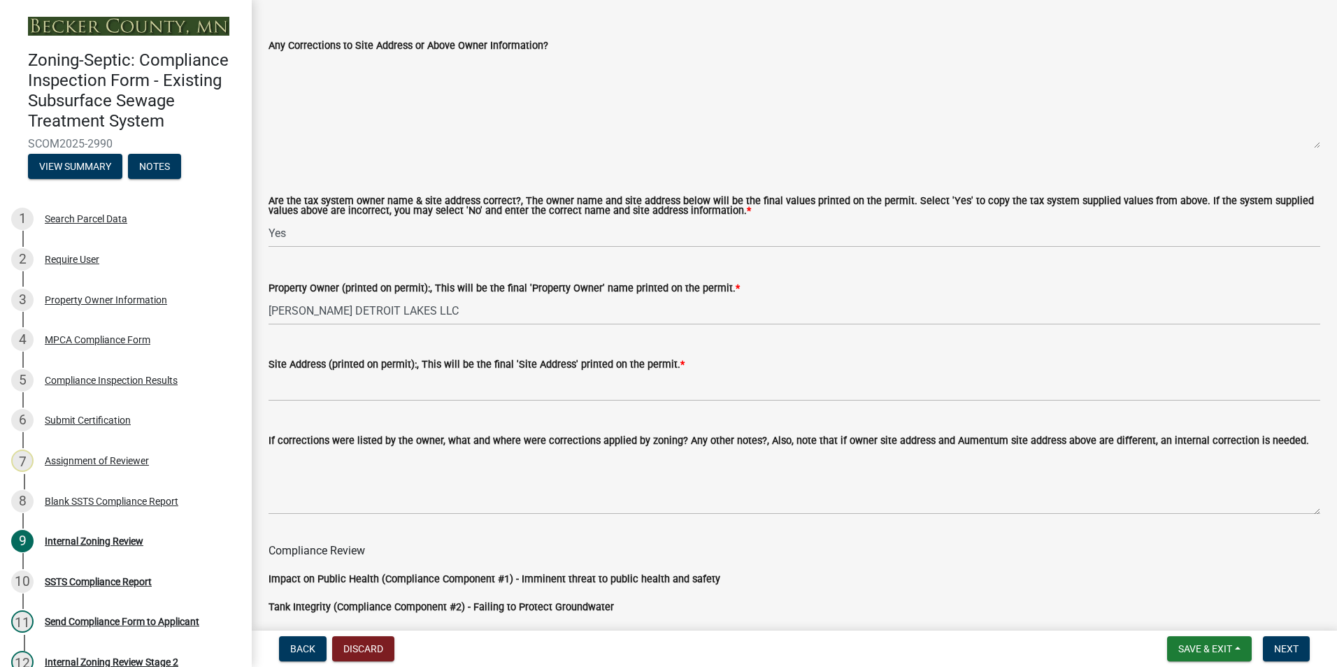
scroll to position [839, 0]
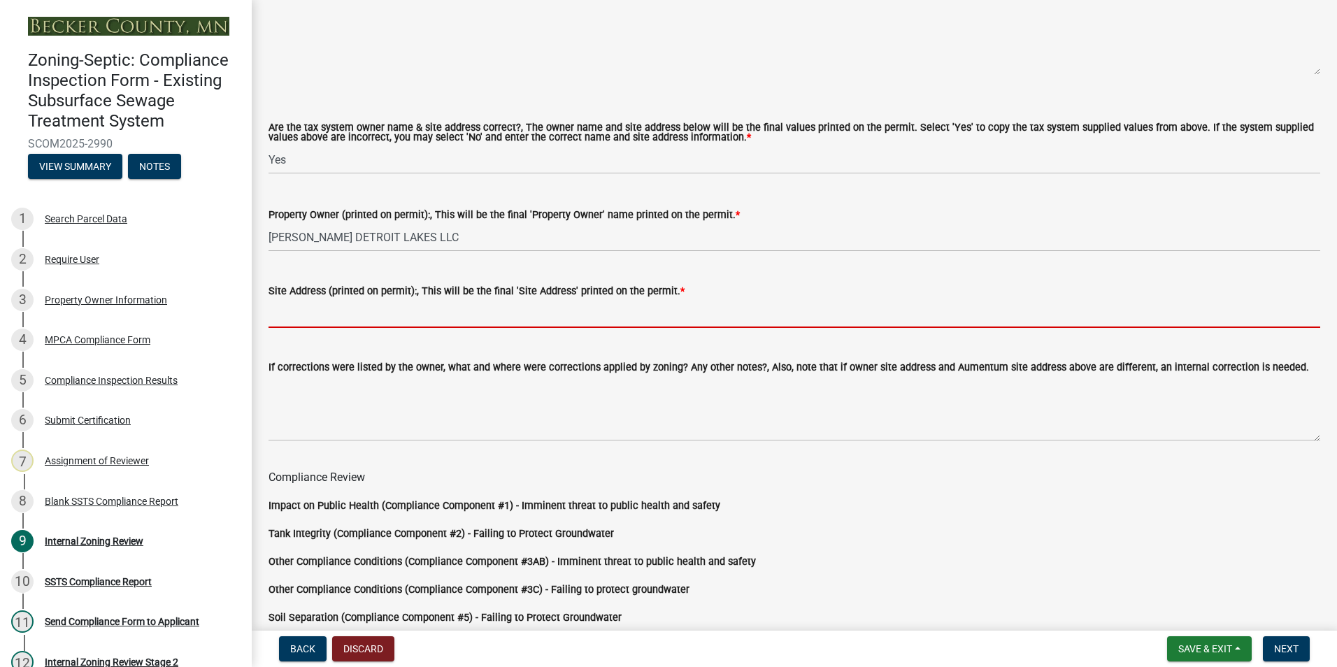
paste input "[STREET_ADDRESS]"
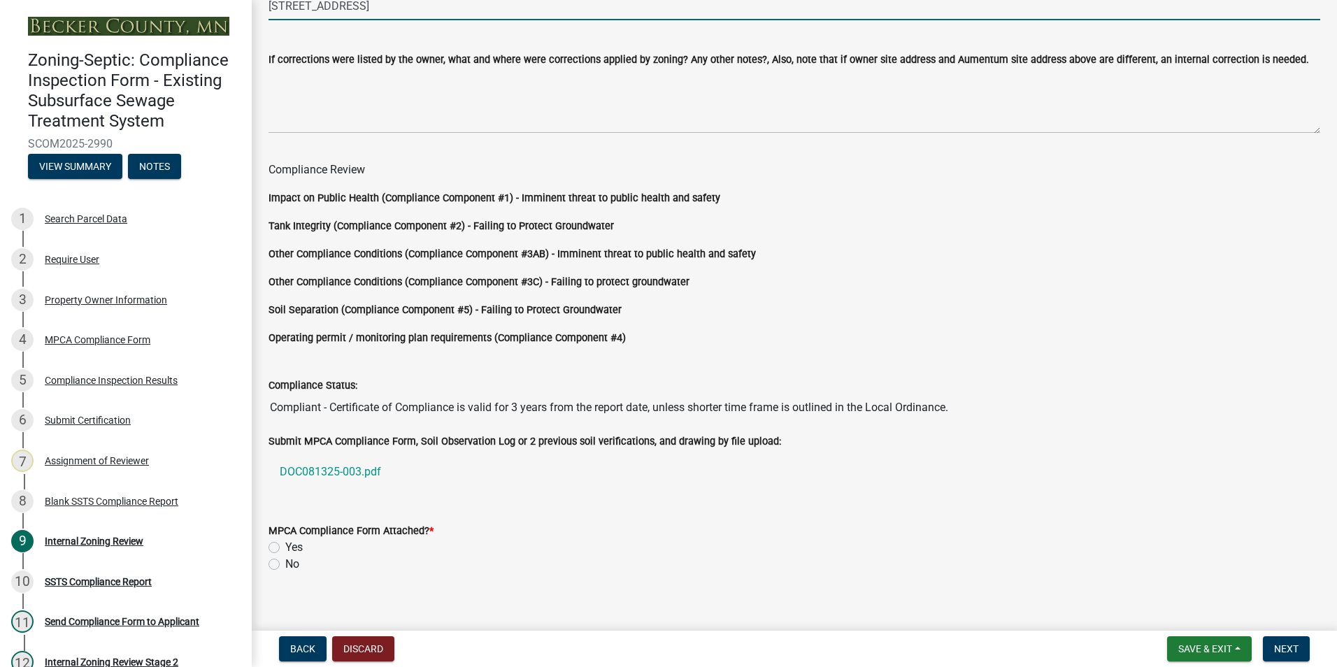
scroll to position [1162, 0]
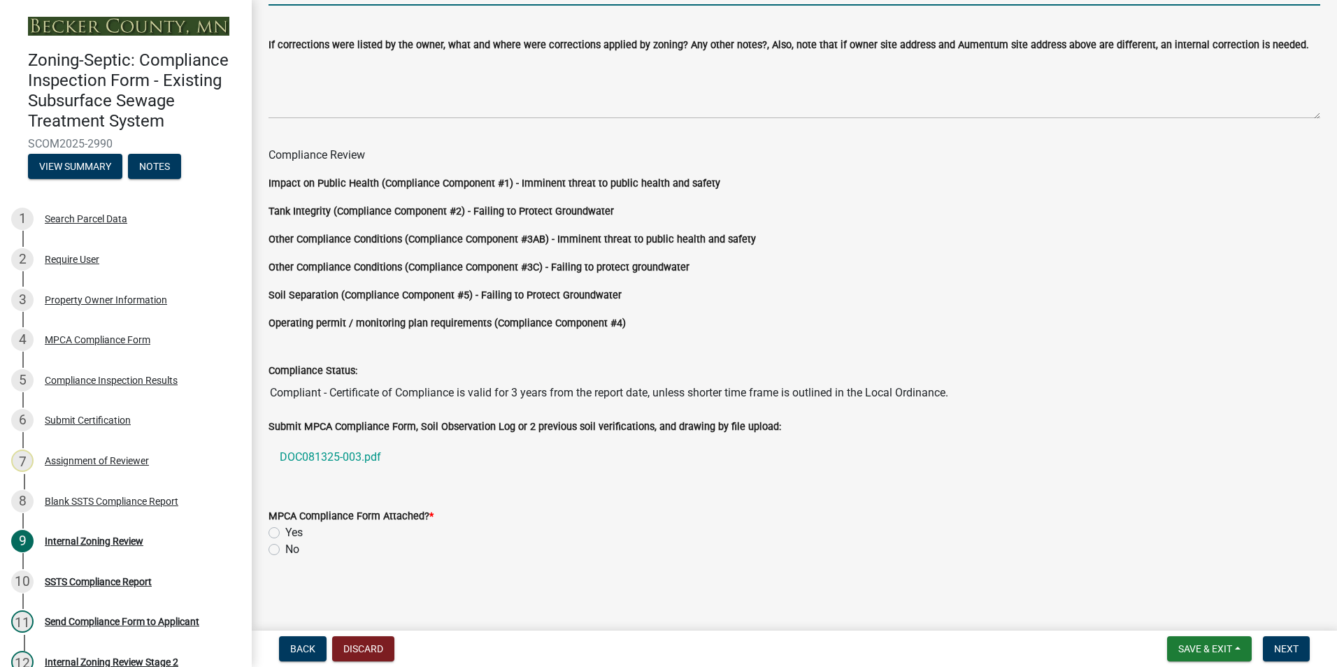
type input "[STREET_ADDRESS]"
click at [285, 532] on label "Yes" at bounding box center [293, 532] width 17 height 17
click at [285, 532] on input "Yes" at bounding box center [289, 528] width 9 height 9
radio input "true"
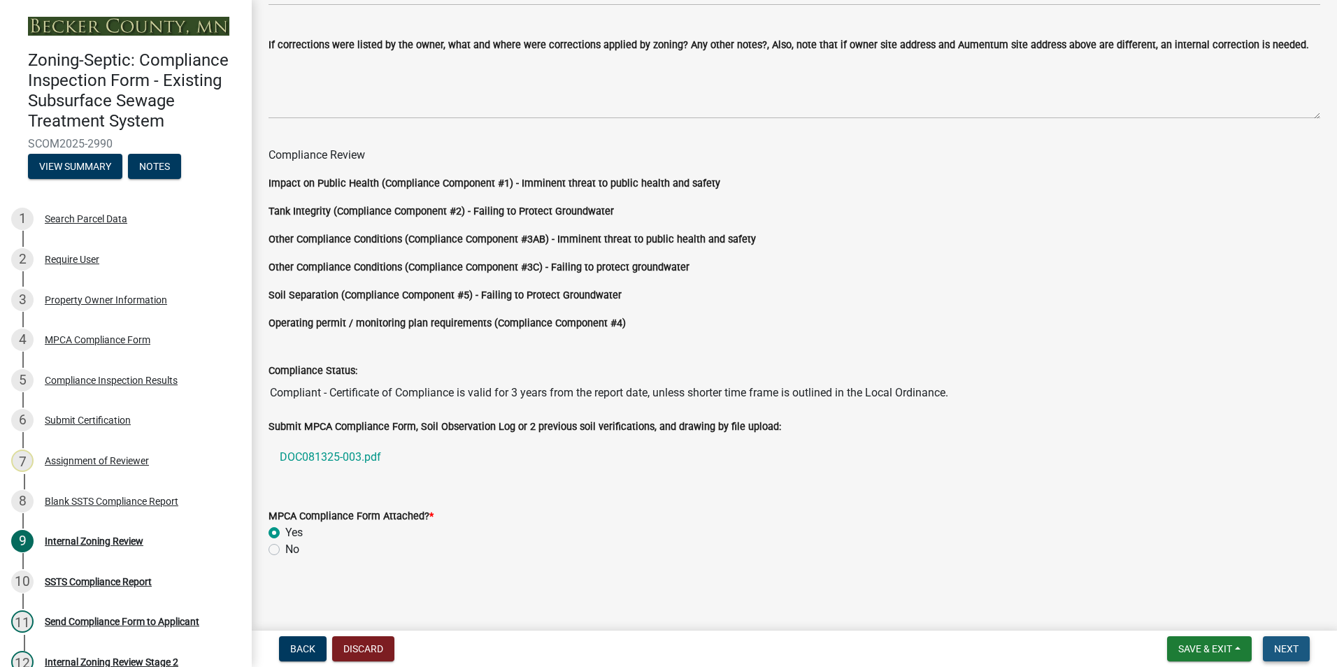
drag, startPoint x: 1286, startPoint y: 642, endPoint x: 1288, endPoint y: 633, distance: 8.6
click at [1288, 633] on nav "Back Discard Save & Exit Save Save & Exit Next" at bounding box center [794, 649] width 1085 height 36
click at [1284, 652] on span "Next" at bounding box center [1286, 648] width 24 height 11
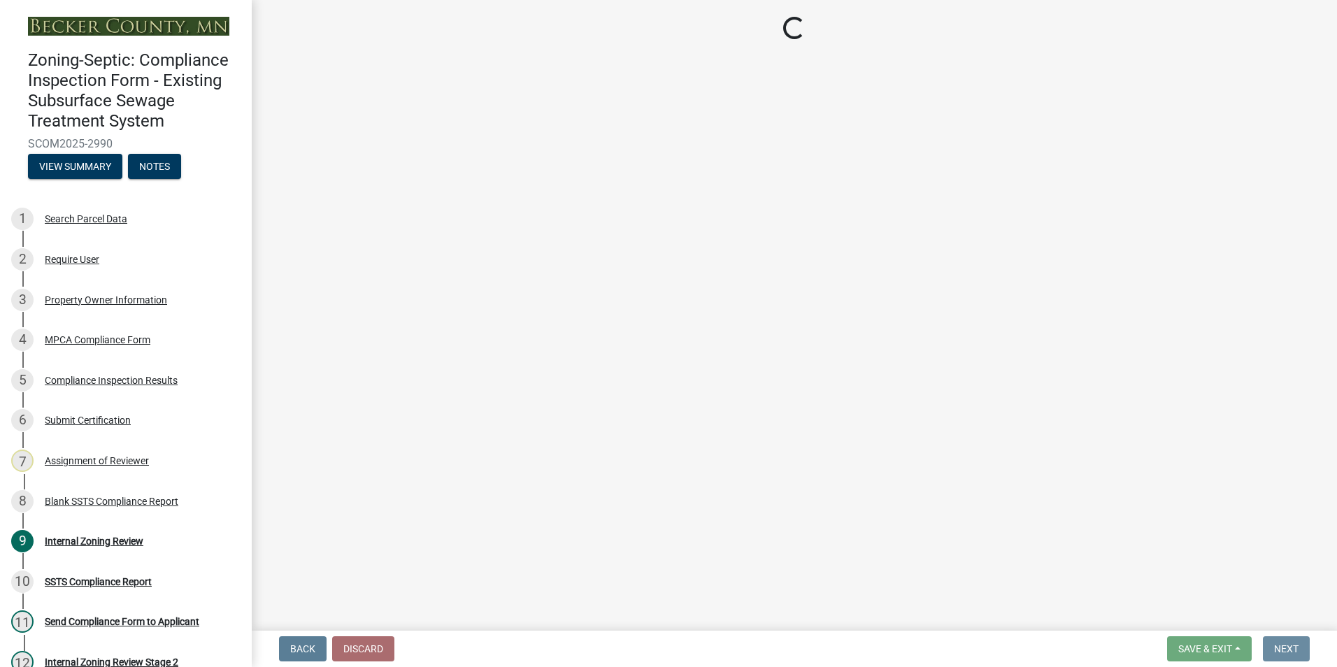
scroll to position [0, 0]
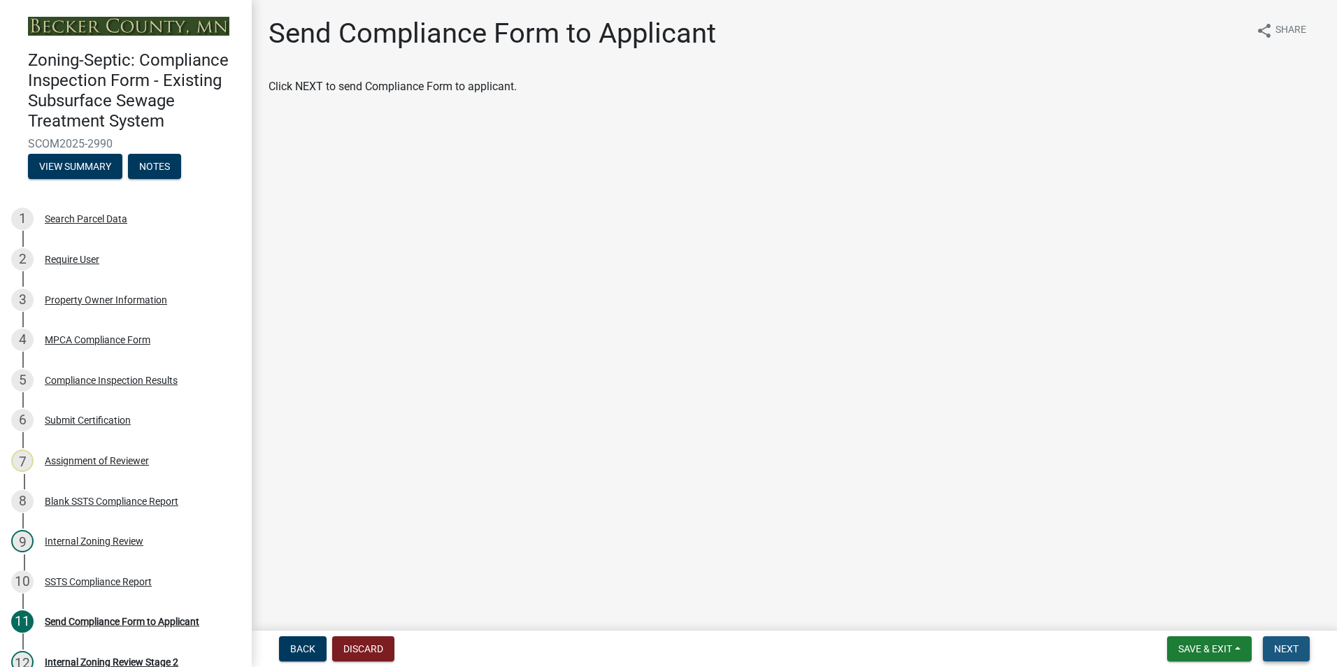
click at [1286, 645] on span "Next" at bounding box center [1286, 648] width 24 height 11
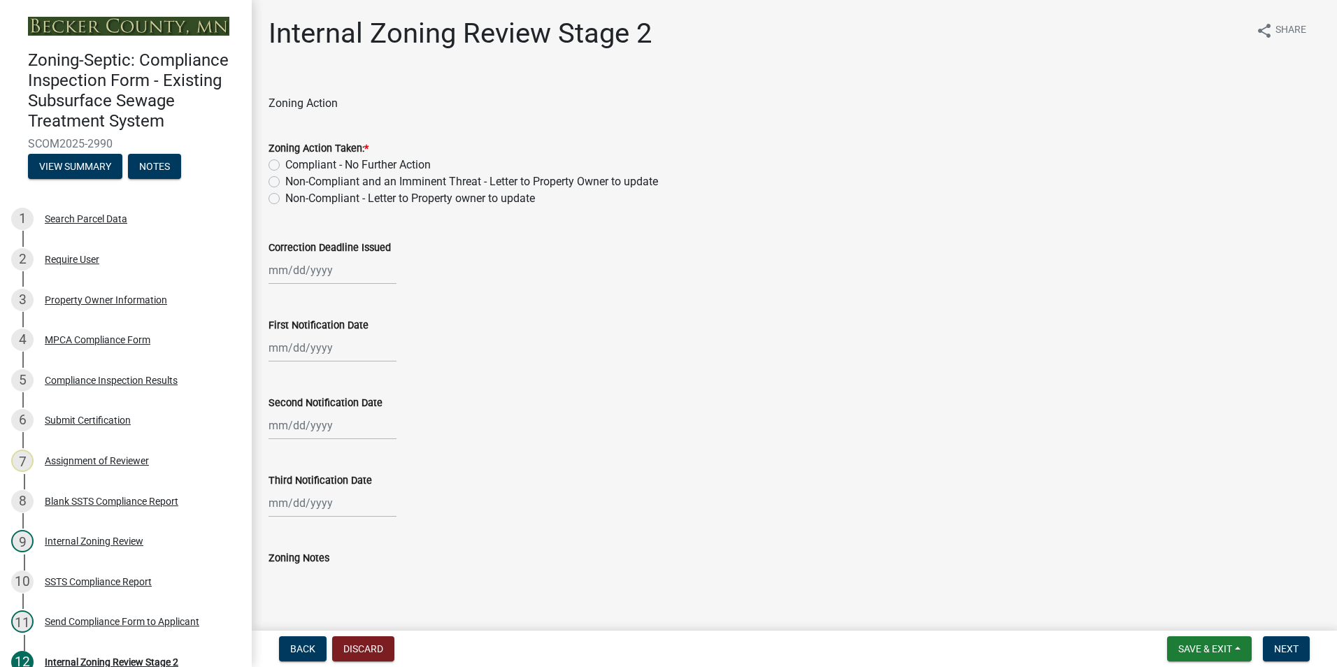
click at [285, 162] on label "Compliant - No Further Action" at bounding box center [357, 165] width 145 height 17
click at [285, 162] on input "Compliant - No Further Action" at bounding box center [289, 161] width 9 height 9
radio input "true"
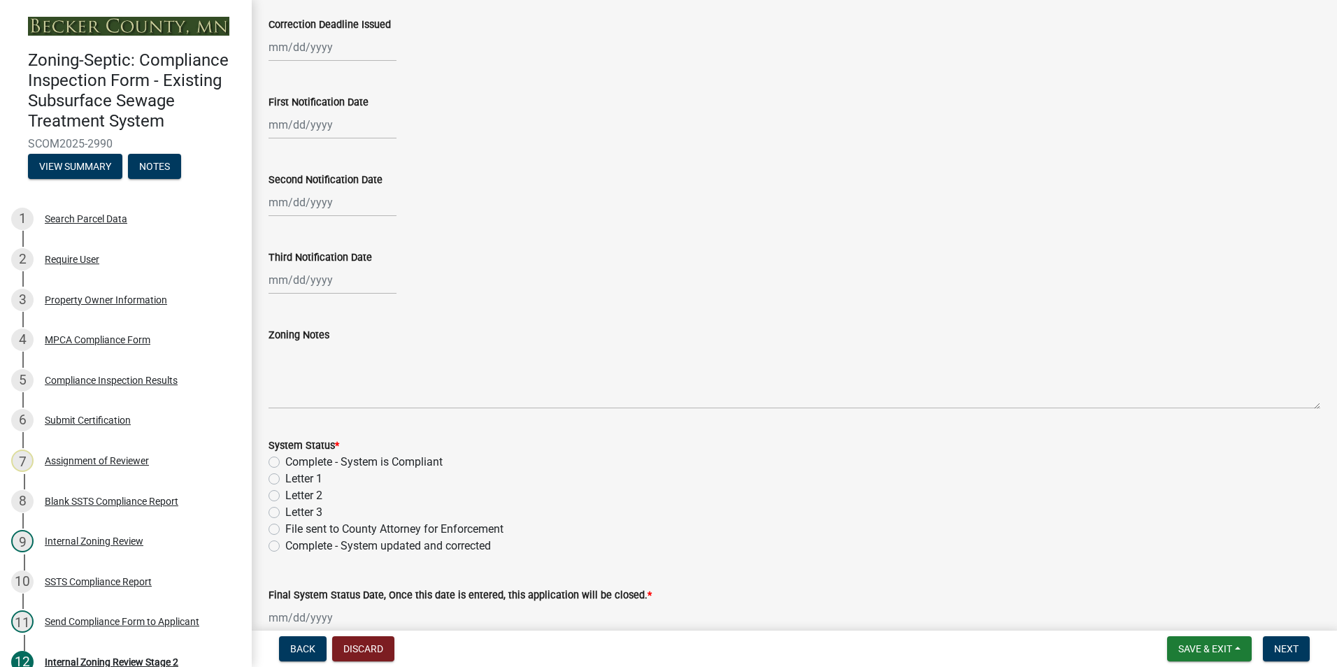
scroll to position [350, 0]
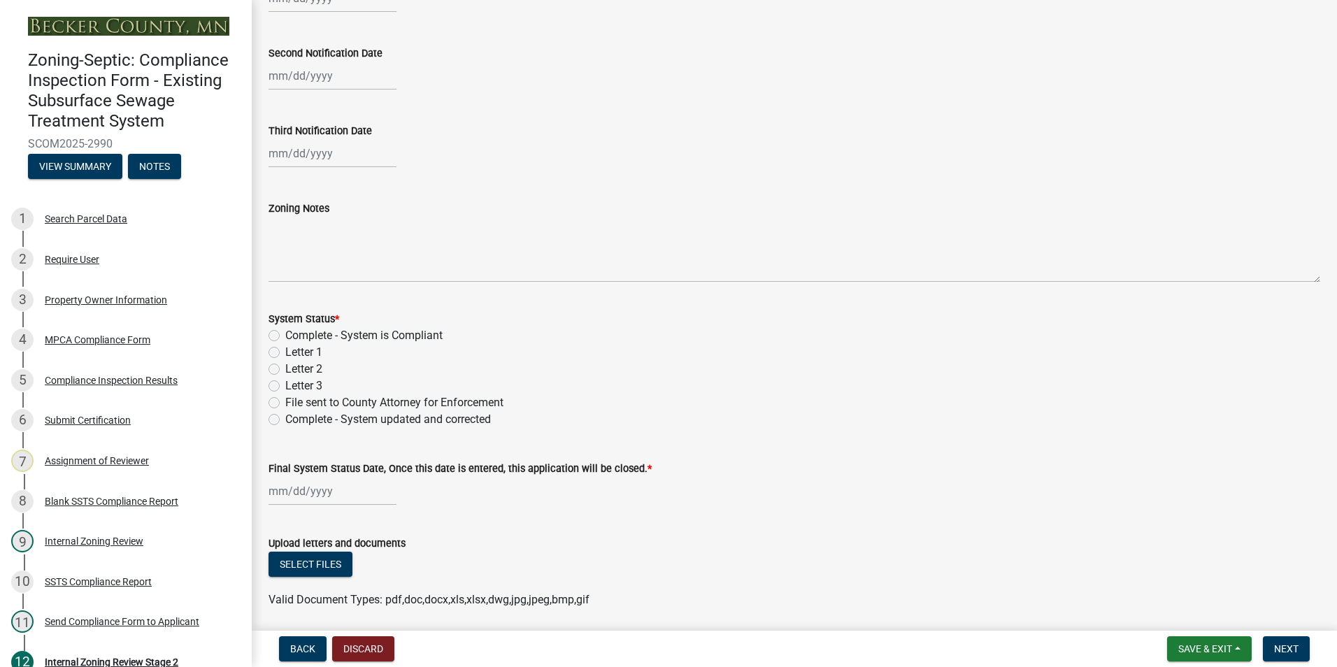
click at [285, 333] on label "Complete - System is Compliant" at bounding box center [363, 335] width 157 height 17
click at [285, 333] on input "Complete - System is Compliant" at bounding box center [289, 331] width 9 height 9
radio input "true"
select select "8"
select select "2025"
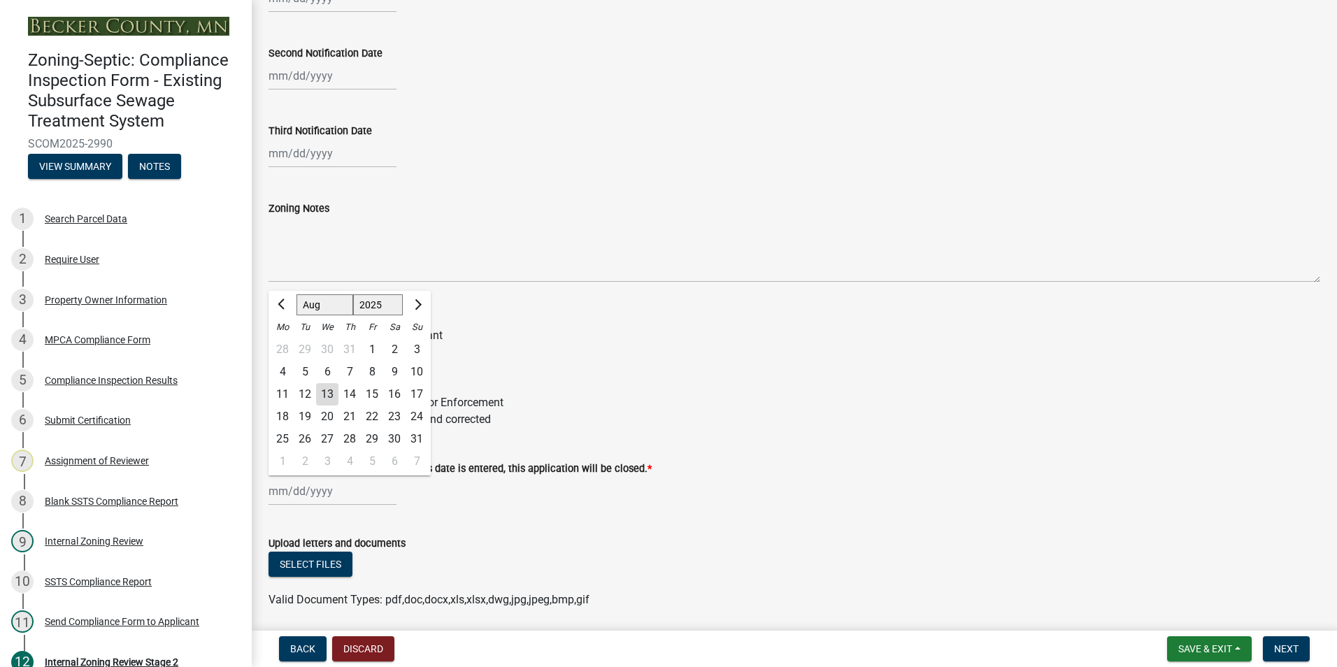
click at [284, 497] on div "[PERSON_NAME] Feb Mar Apr [PERSON_NAME][DATE] Oct Nov [DATE] 1526 1527 1528 152…" at bounding box center [332, 491] width 128 height 29
click at [324, 395] on div "13" at bounding box center [327, 394] width 22 height 22
type input "[DATE]"
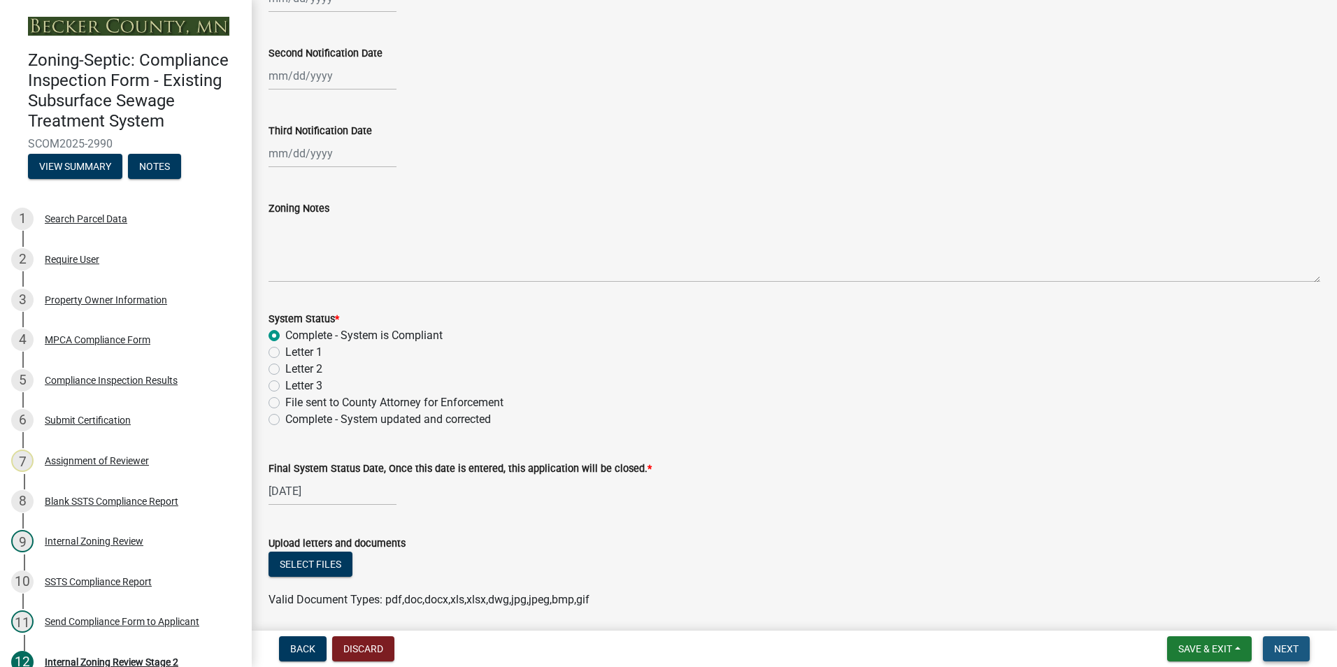
click at [1295, 644] on span "Next" at bounding box center [1286, 648] width 24 height 11
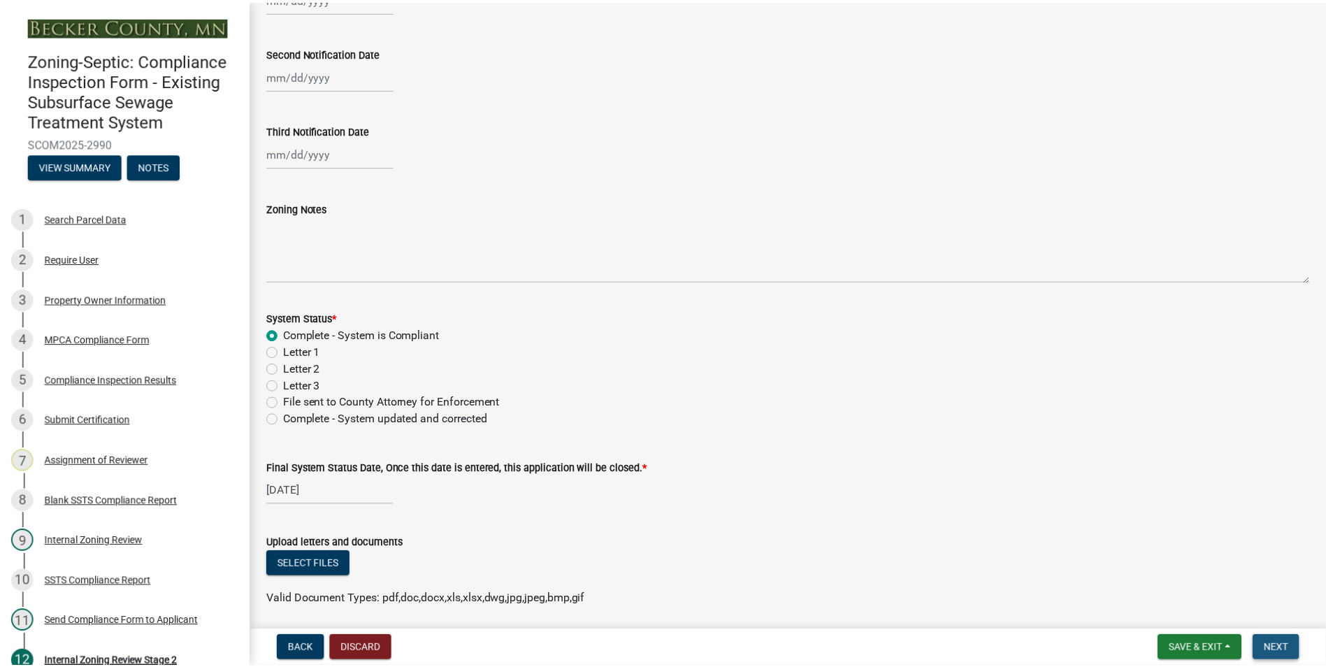
scroll to position [0, 0]
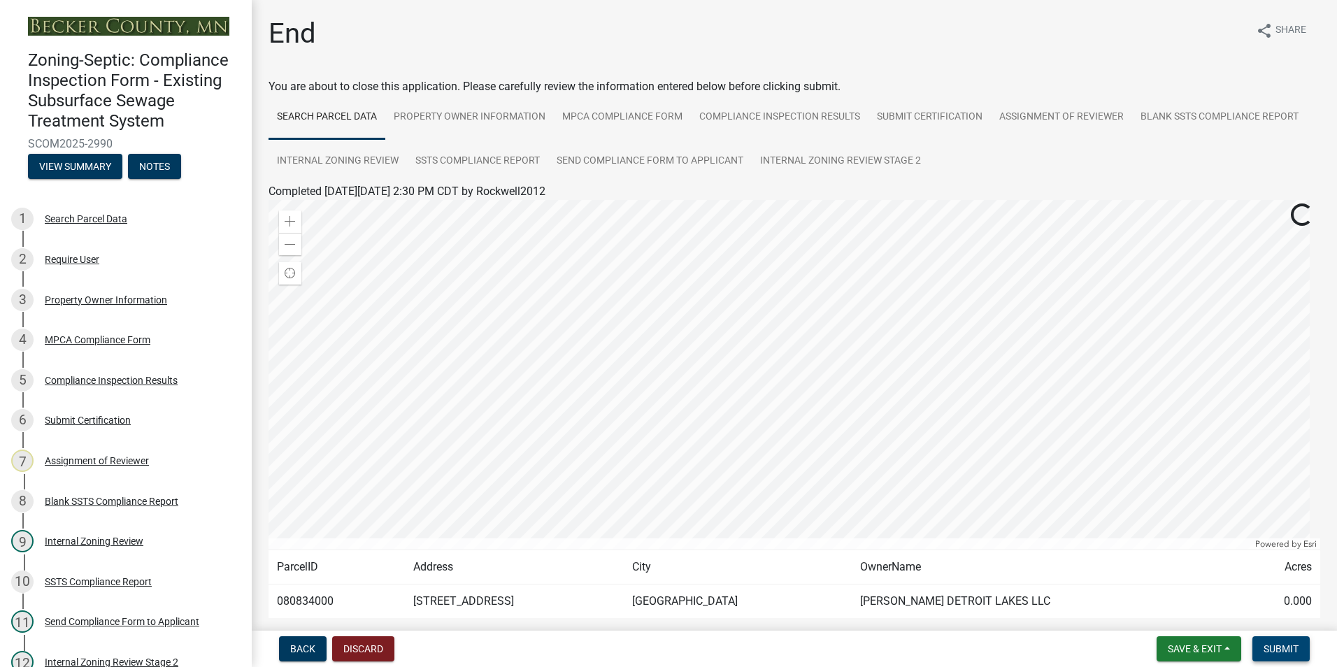
click at [1277, 652] on span "Submit" at bounding box center [1280, 648] width 35 height 11
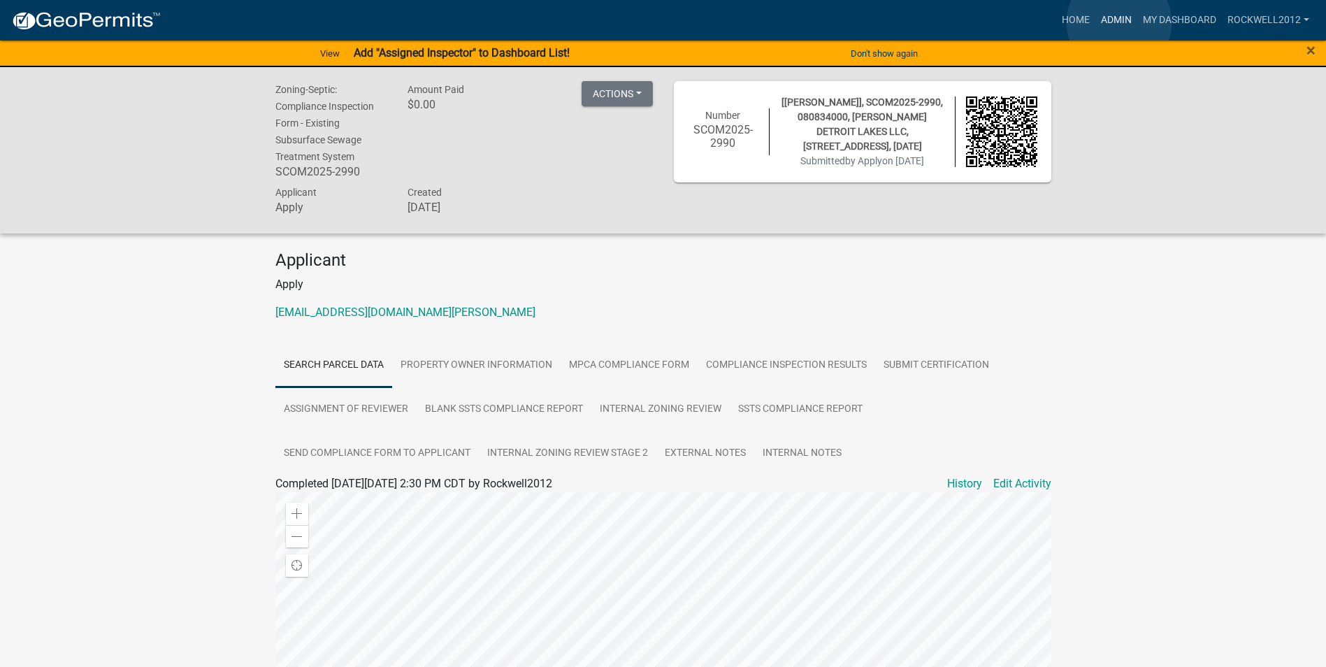
click at [1119, 22] on link "Admin" at bounding box center [1117, 20] width 42 height 27
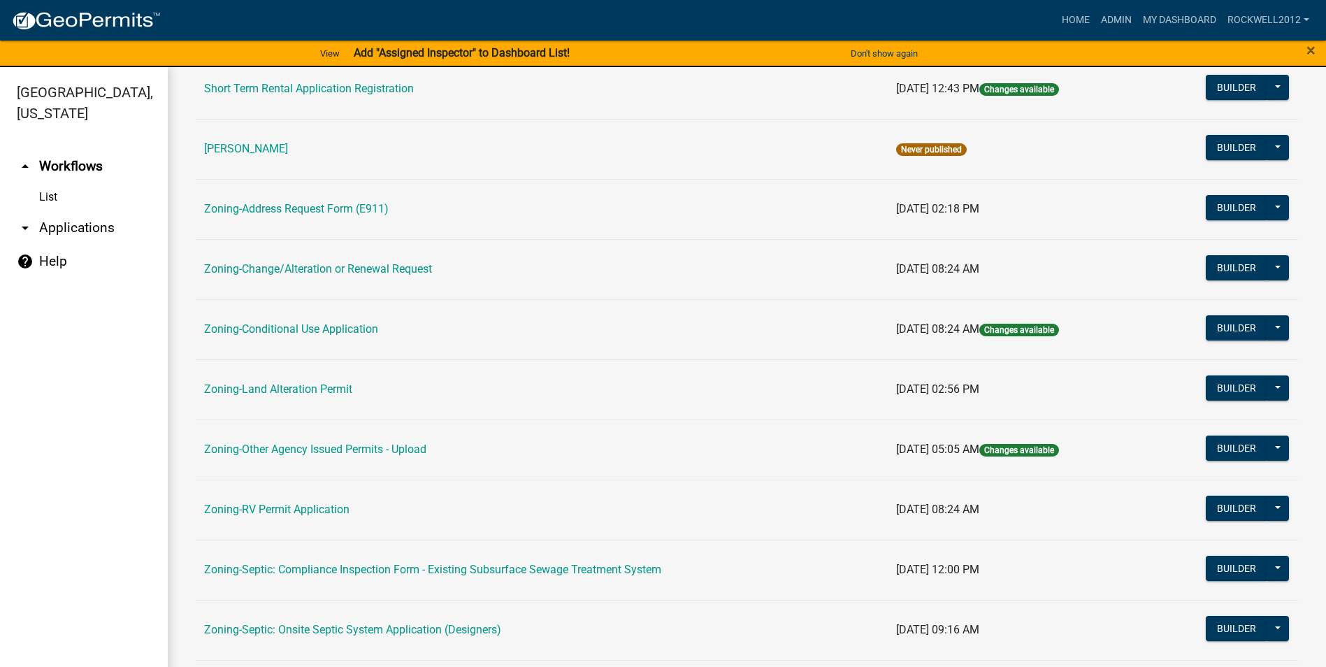
scroll to position [405, 0]
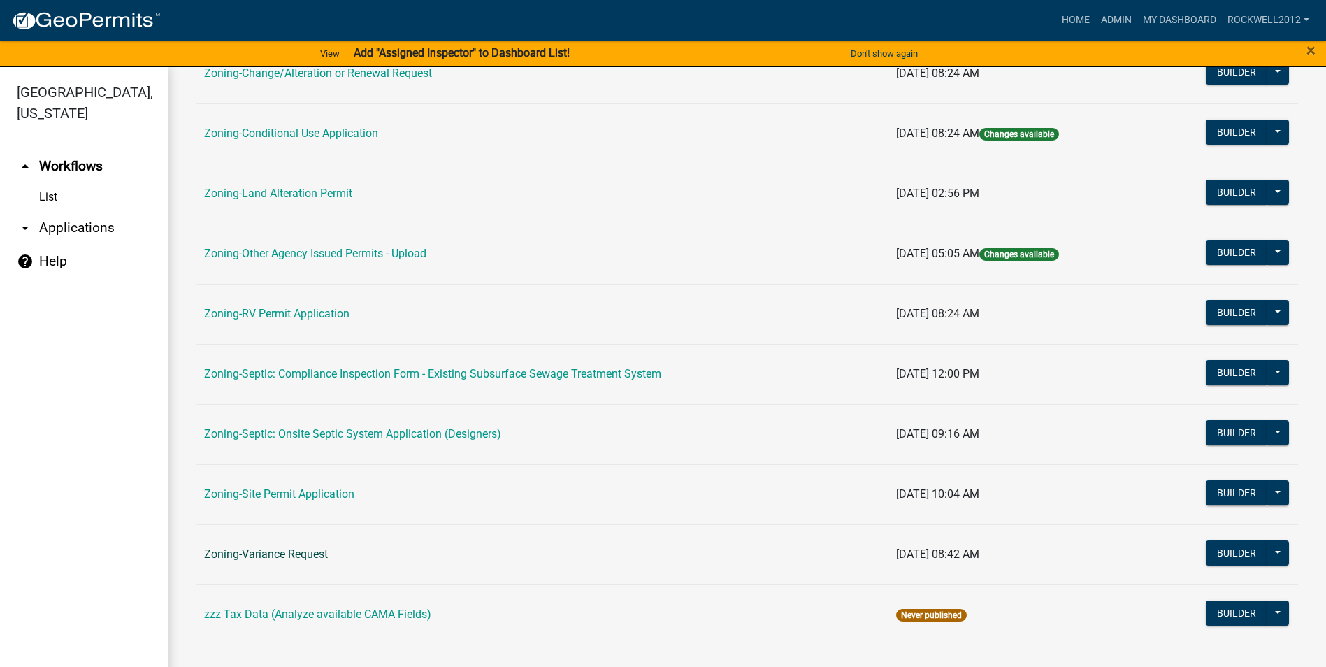
click at [275, 548] on link "Zoning-Variance Request" at bounding box center [266, 553] width 124 height 13
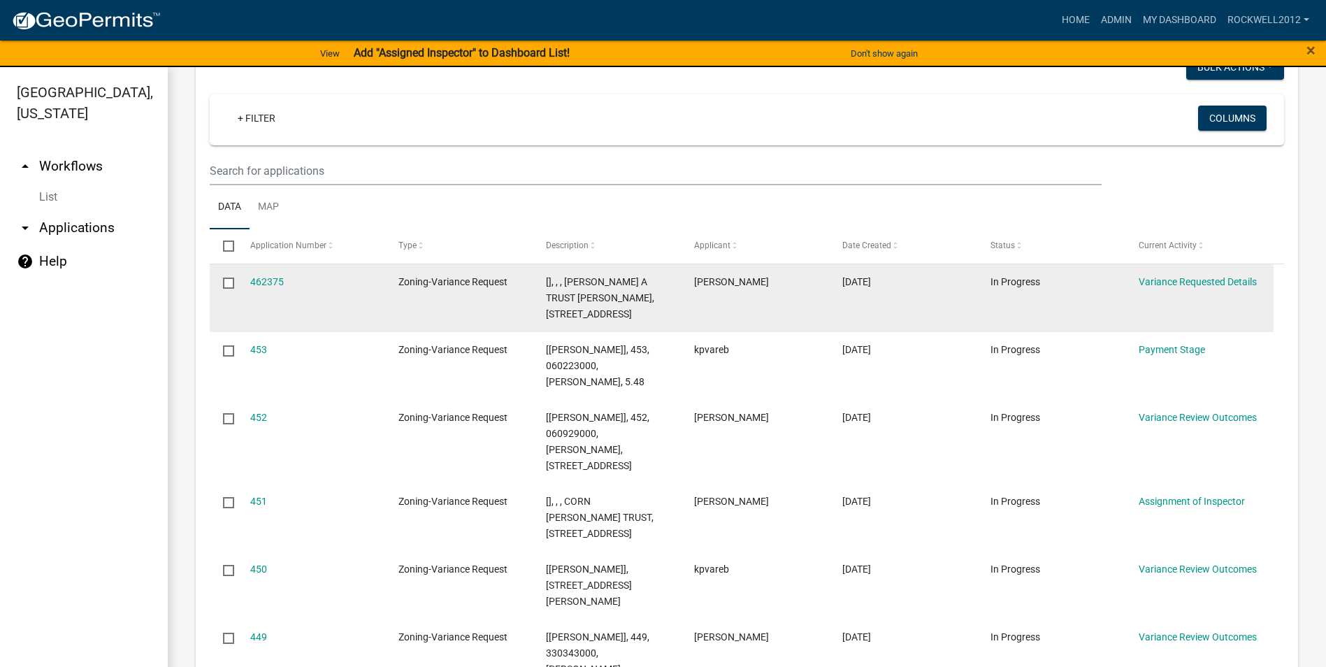
scroll to position [1468, 0]
